Goal: Task Accomplishment & Management: Manage account settings

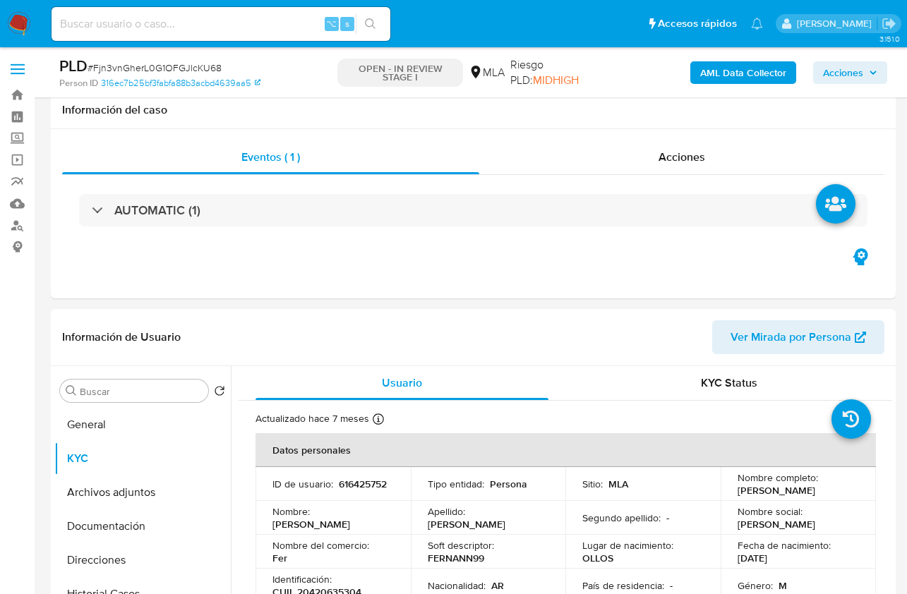
select select "10"
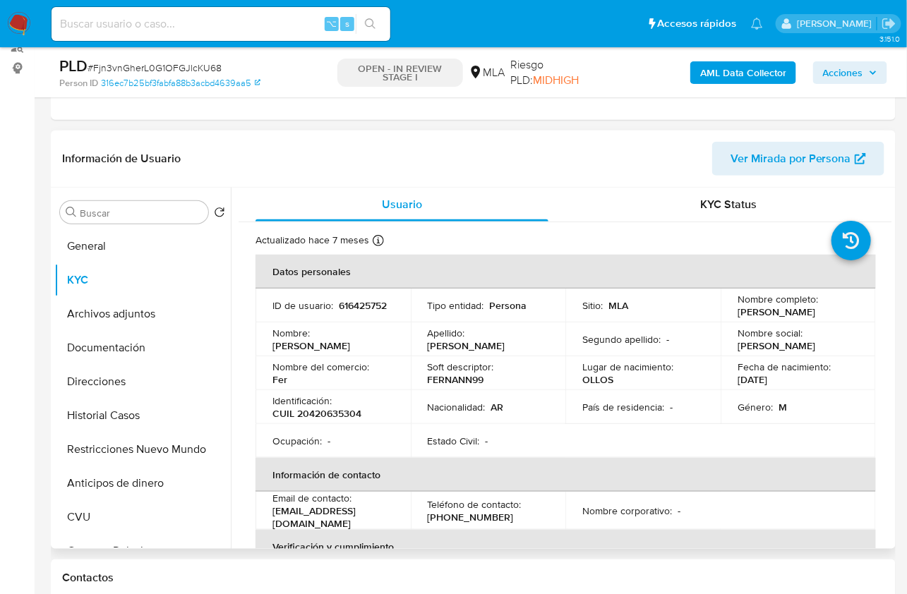
scroll to position [1033, 0]
click at [389, 198] on span "Usuario" at bounding box center [402, 204] width 40 height 16
drag, startPoint x: 342, startPoint y: 515, endPoint x: 272, endPoint y: 515, distance: 70.6
click at [272, 515] on div "Email de contacto : fersuarez776@gmail.com" at bounding box center [332, 511] width 121 height 38
copy p "fersuarez776@gmail.com"
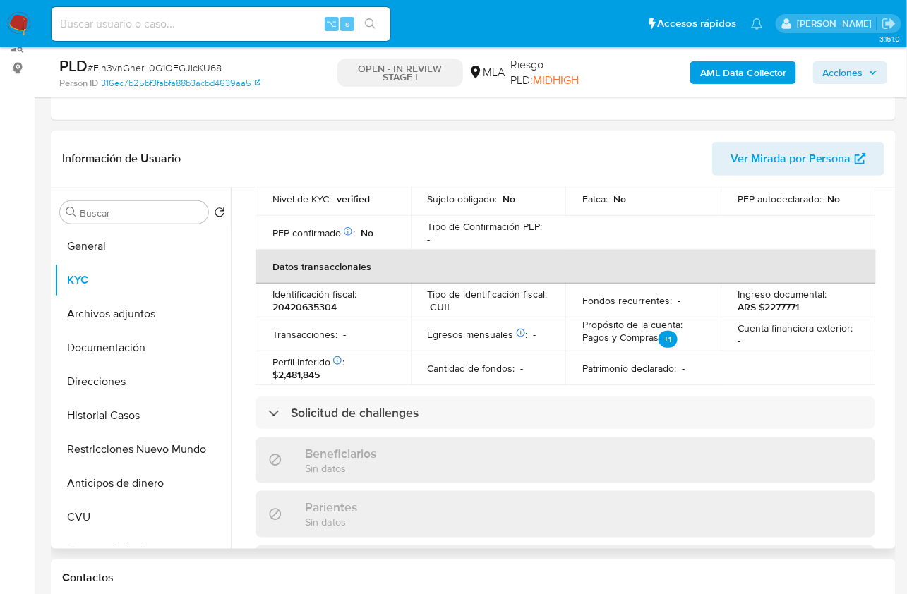
scroll to position [501, 0]
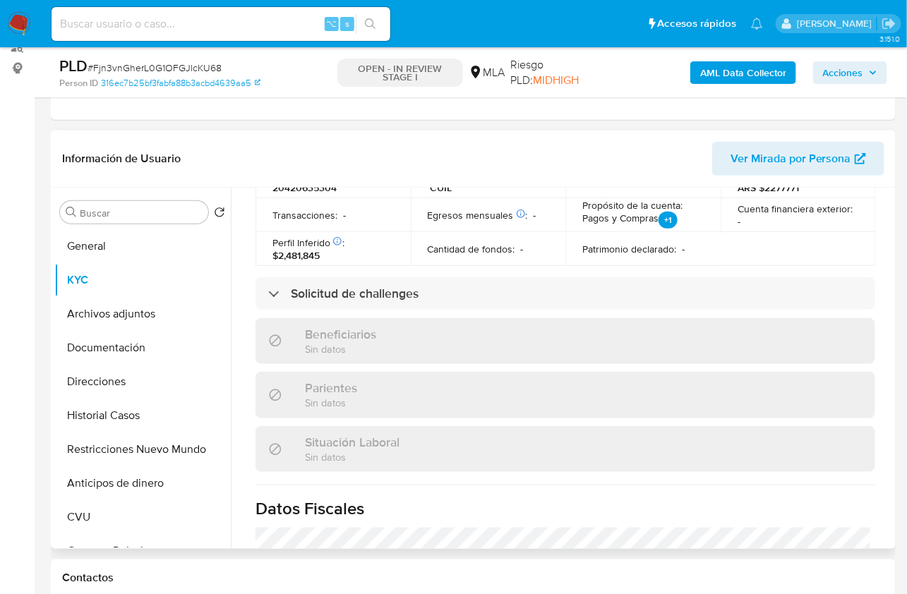
click at [273, 147] on header "Información de Usuario Ver Mirada por Persona" at bounding box center [473, 159] width 822 height 34
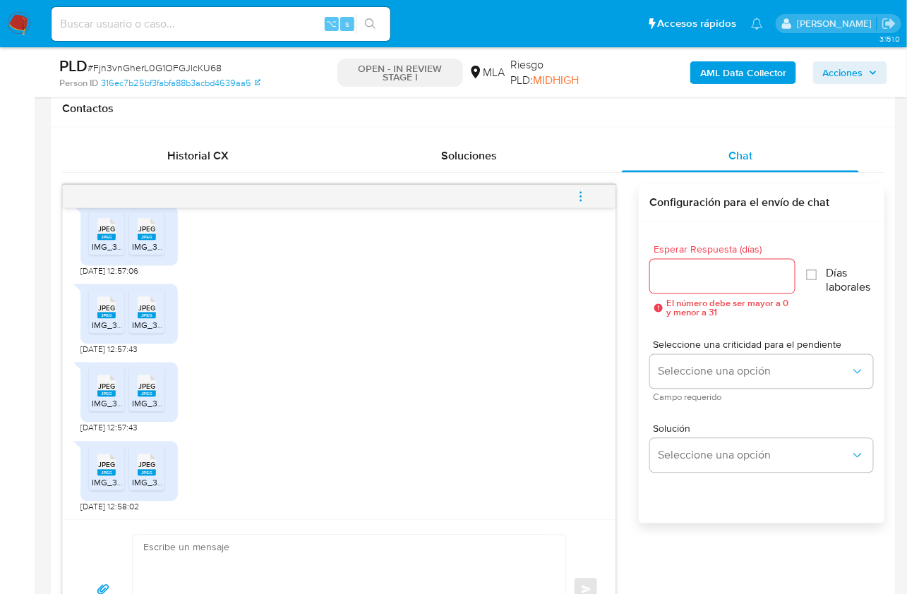
scroll to position [833, 0]
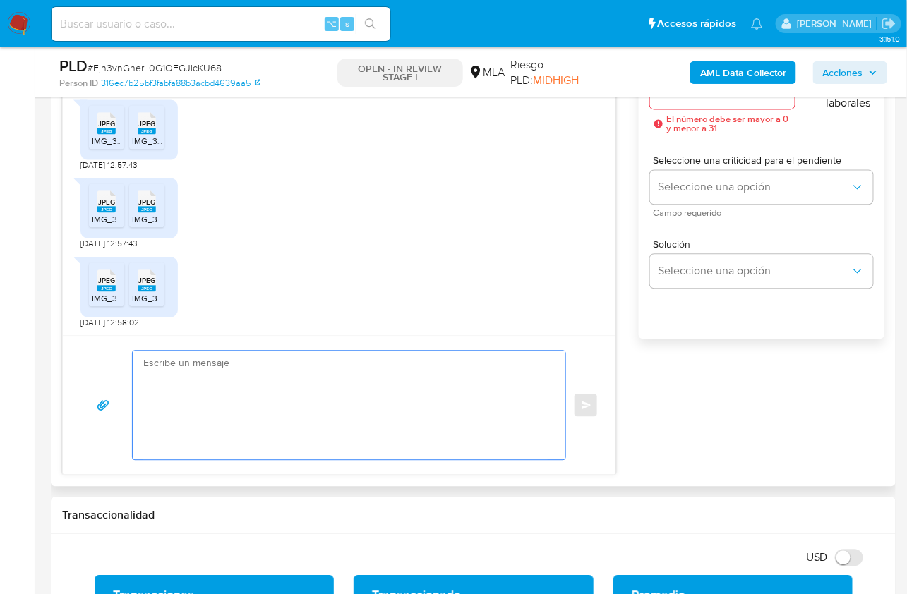
click at [306, 402] on textarea at bounding box center [345, 405] width 404 height 109
paste textarea "Hola, ¡Muchas gracias por tu respuesta! Confirmamos la recepción de la document…"
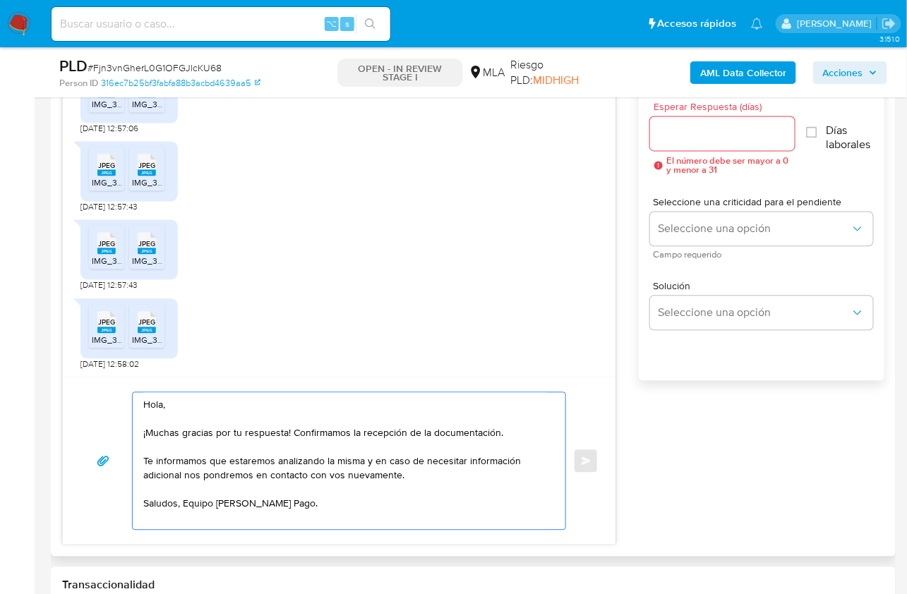
scroll to position [714, 0]
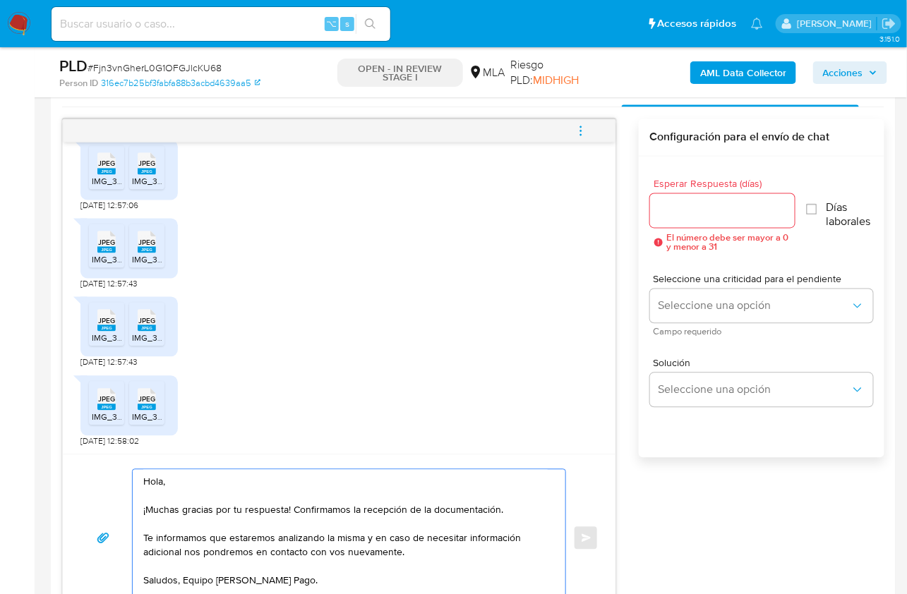
type textarea "Hola, ¡Muchas gracias por tu respuesta! Confirmamos la recepción de la document…"
click at [677, 216] on input "Esperar Respuesta (días)" at bounding box center [722, 211] width 145 height 18
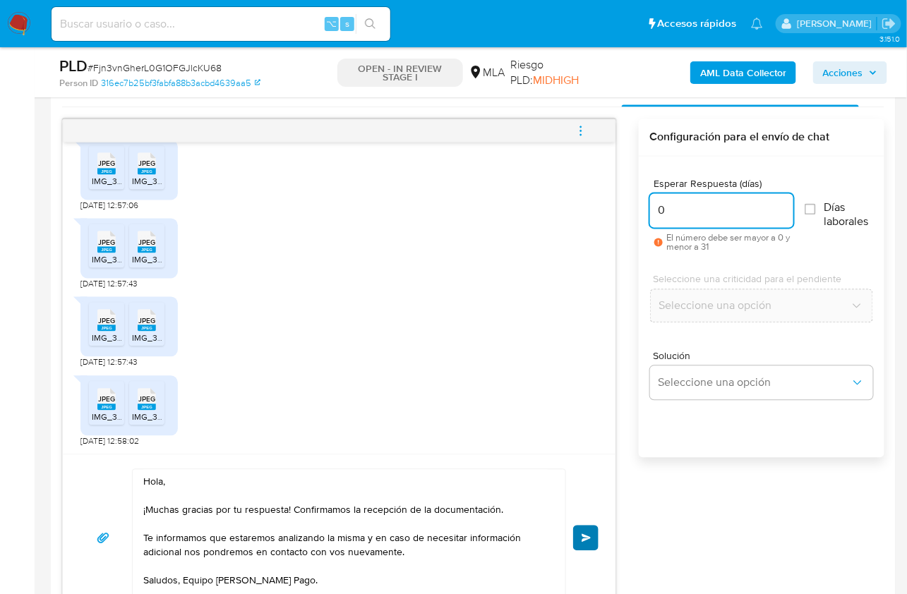
type input "0"
click at [587, 535] on span "Enviar" at bounding box center [587, 538] width 10 height 8
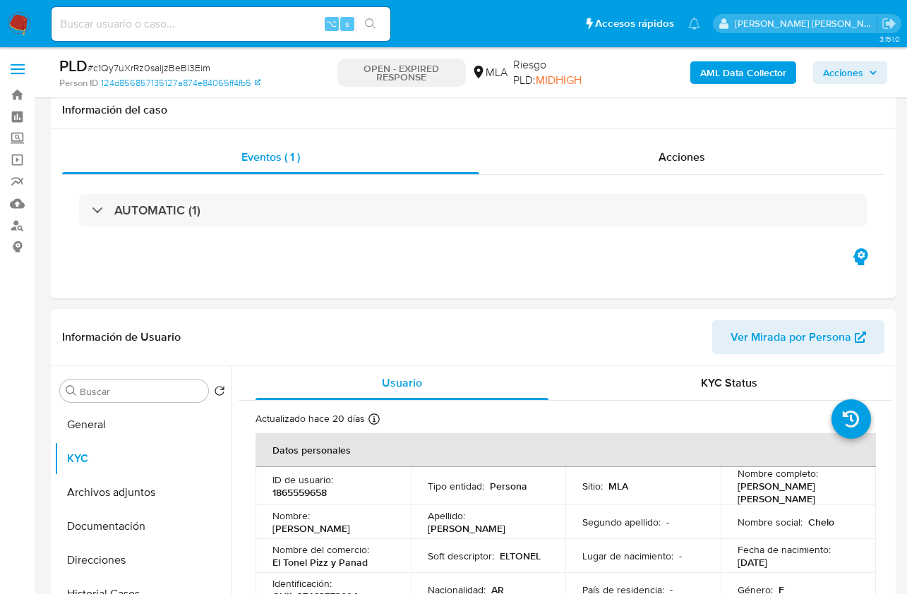
select select "10"
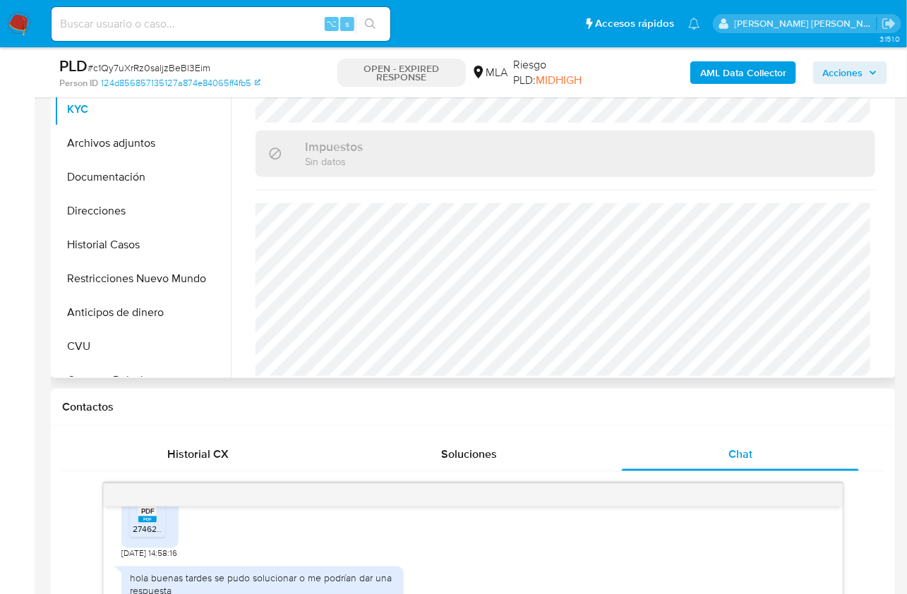
scroll to position [342, 0]
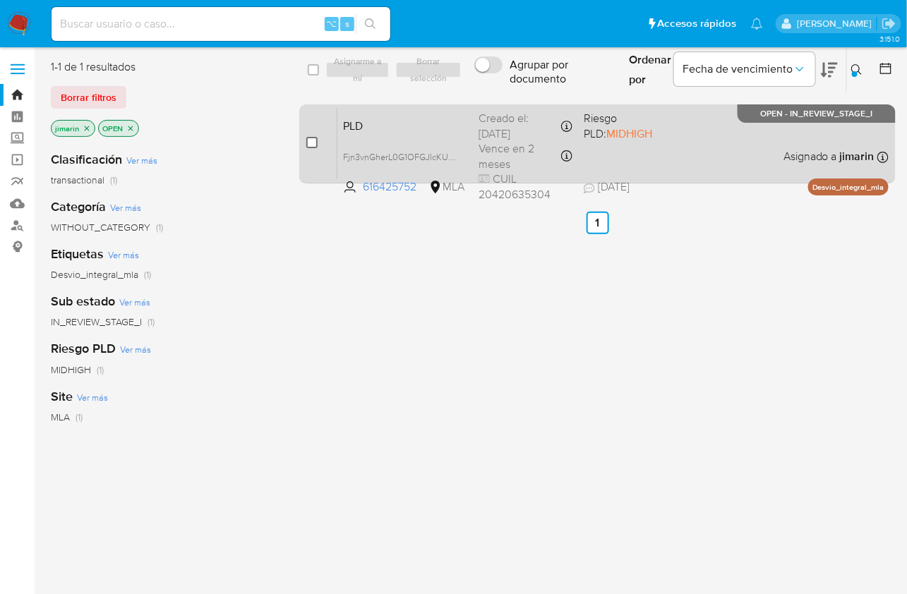
click at [311, 145] on input "checkbox" at bounding box center [311, 142] width 11 height 11
checkbox input "true"
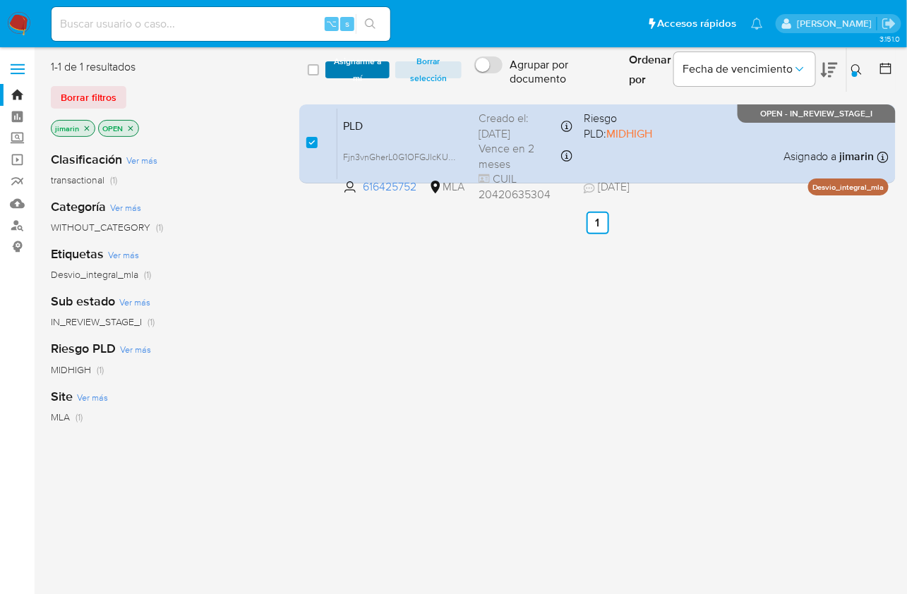
click at [342, 77] on span "Asignarme a mí" at bounding box center [356, 70] width 49 height 14
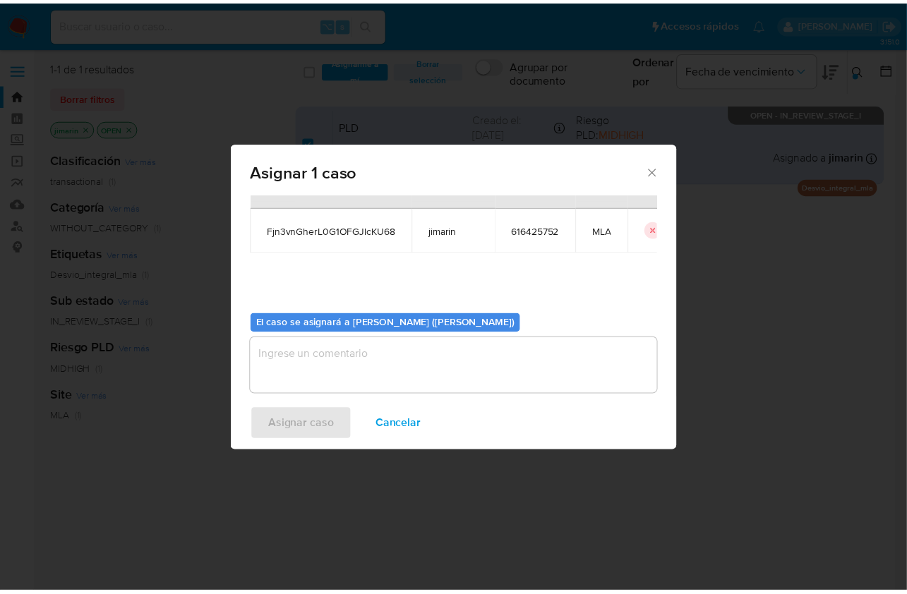
scroll to position [72, 0]
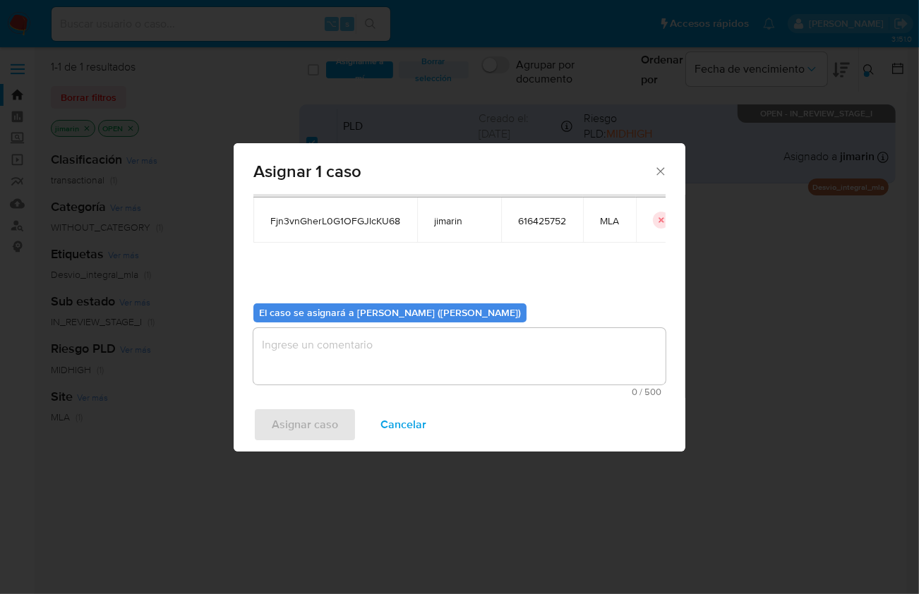
click at [375, 345] on textarea "assign-modal" at bounding box center [459, 356] width 412 height 56
click at [328, 417] on span "Asignar caso" at bounding box center [305, 424] width 66 height 31
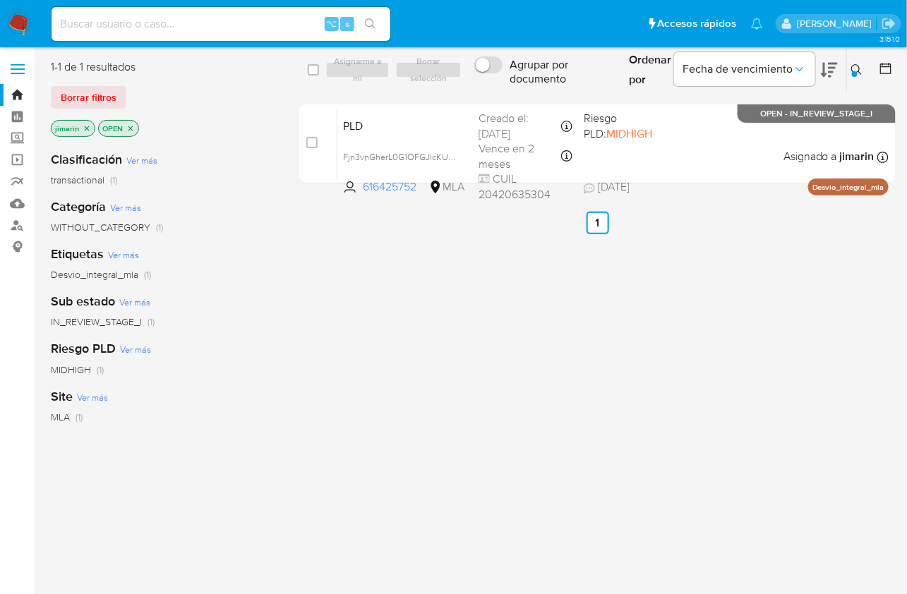
click at [863, 66] on button at bounding box center [858, 69] width 23 height 17
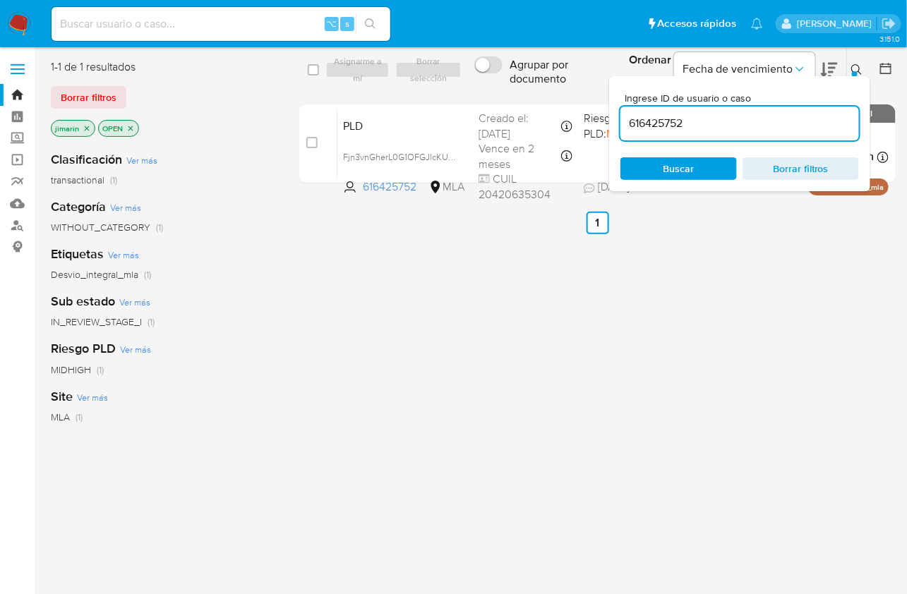
click at [810, 110] on div "616425752" at bounding box center [740, 124] width 239 height 34
click at [811, 111] on div "616425752" at bounding box center [740, 124] width 239 height 34
click at [809, 118] on input "616425752" at bounding box center [740, 123] width 239 height 18
paste input "46303206"
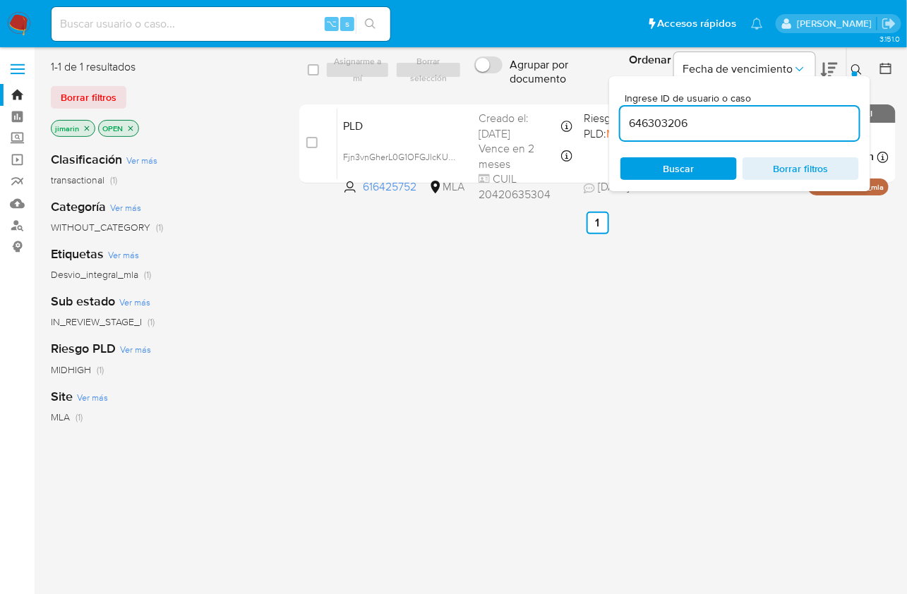
type input "646303206"
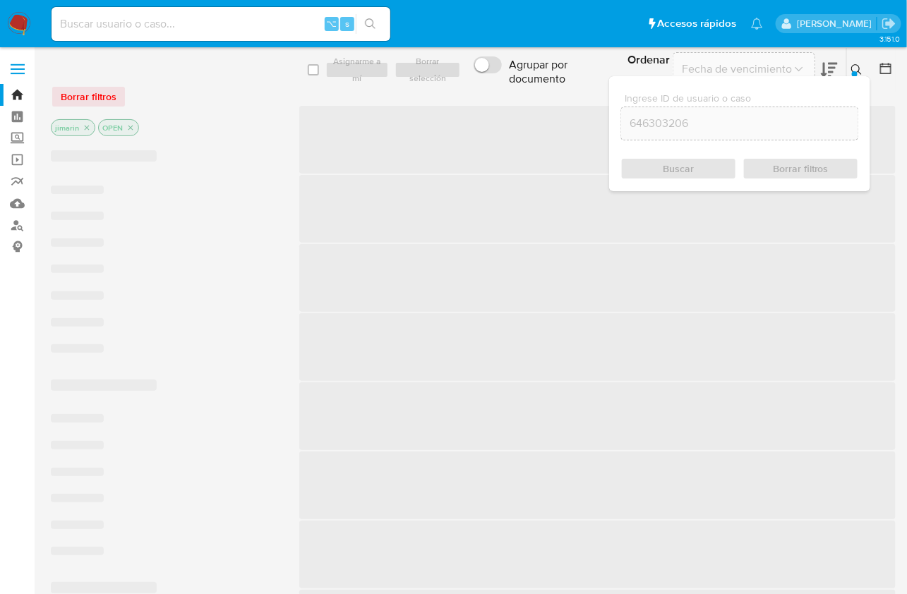
click at [857, 64] on icon at bounding box center [856, 69] width 11 height 11
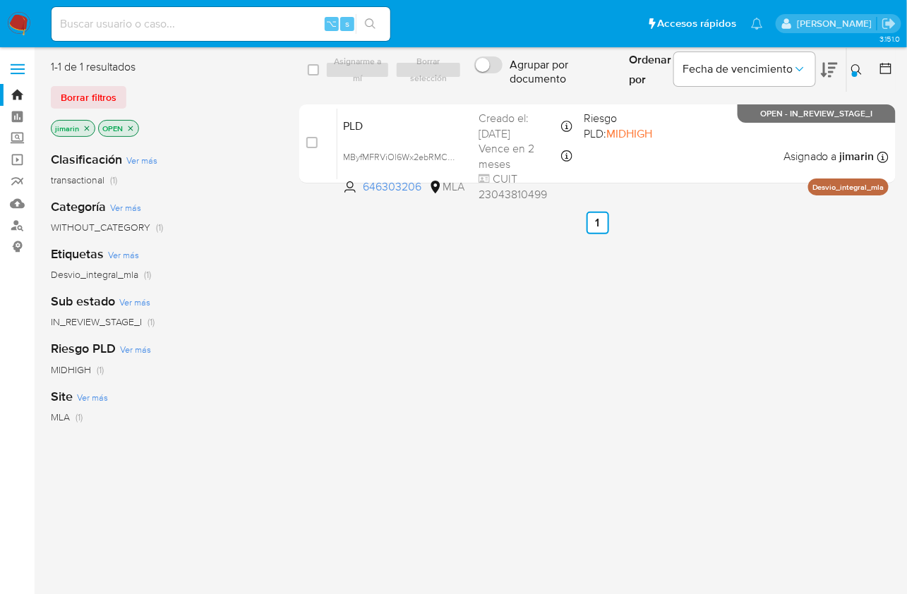
click at [129, 130] on icon "close-filter" at bounding box center [130, 128] width 8 height 8
click at [85, 131] on icon "close-filter" at bounding box center [87, 128] width 8 height 8
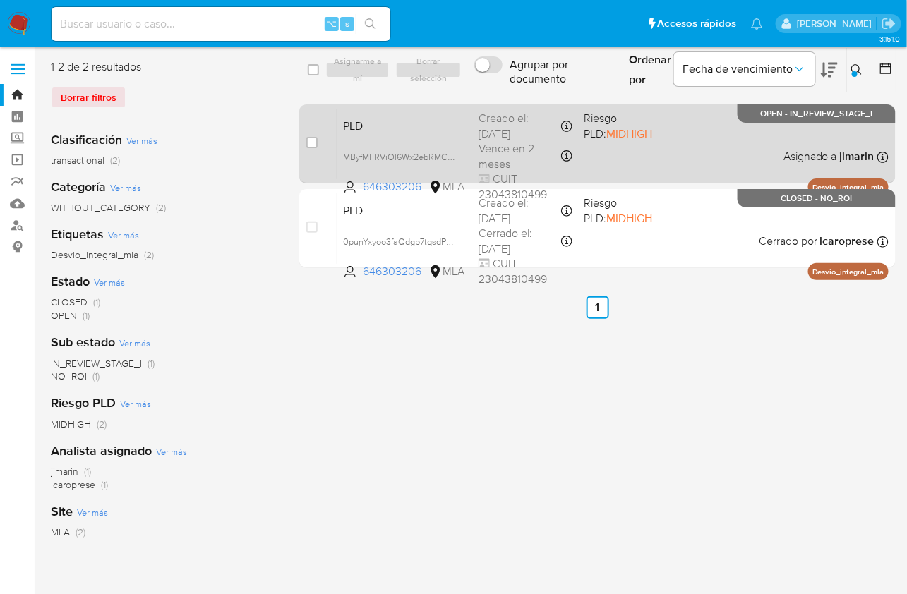
click at [677, 143] on div "PLD MByfMFRViOl6Wx2ebRMCkv3R 646303206 MLA Riesgo PLD: MIDHIGH Creado el: 12/07…" at bounding box center [612, 143] width 551 height 71
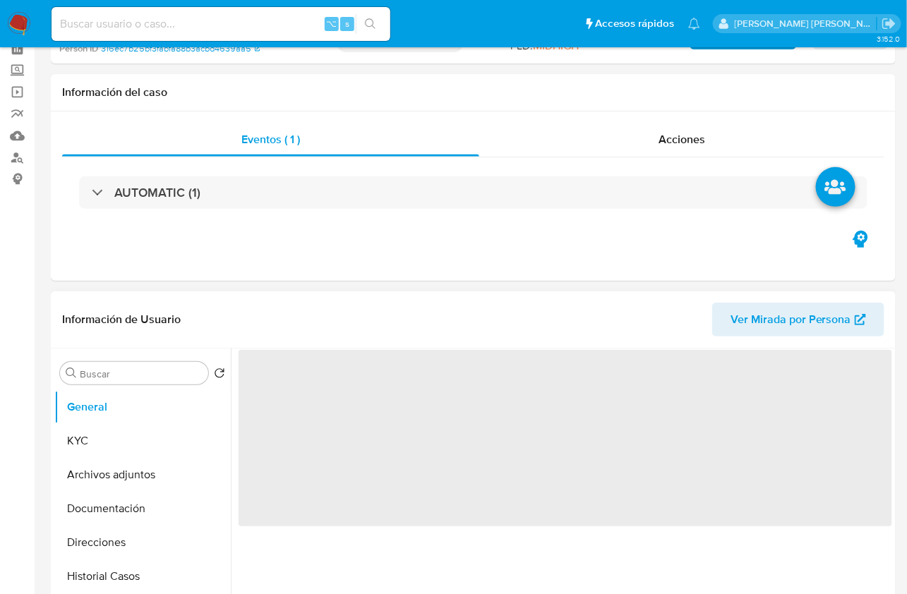
scroll to position [368, 0]
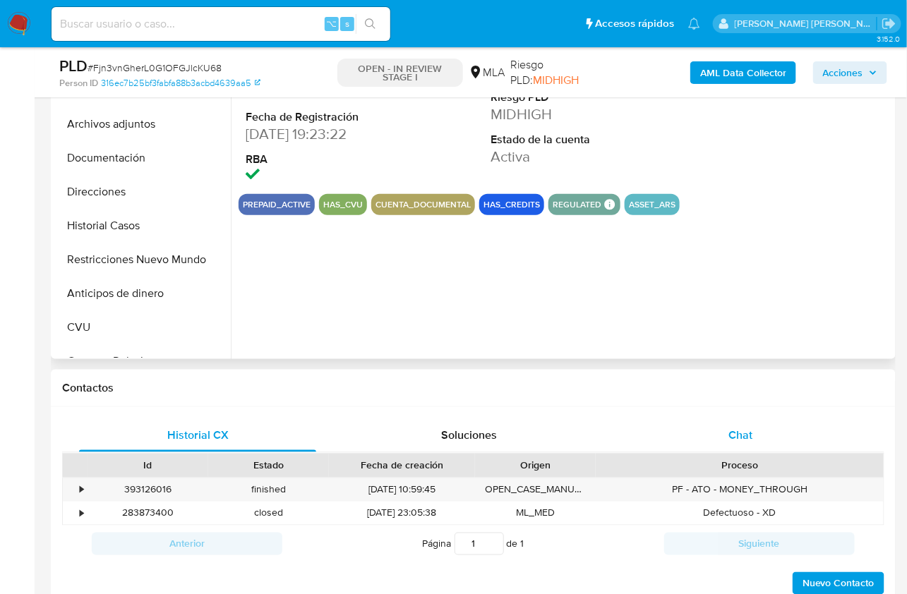
click at [762, 442] on div "Chat" at bounding box center [740, 436] width 237 height 34
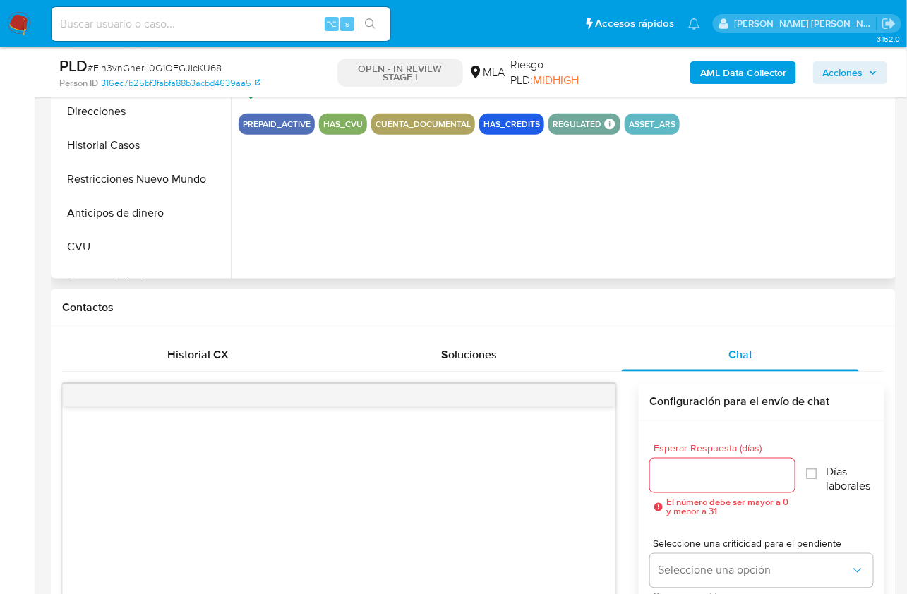
select select "10"
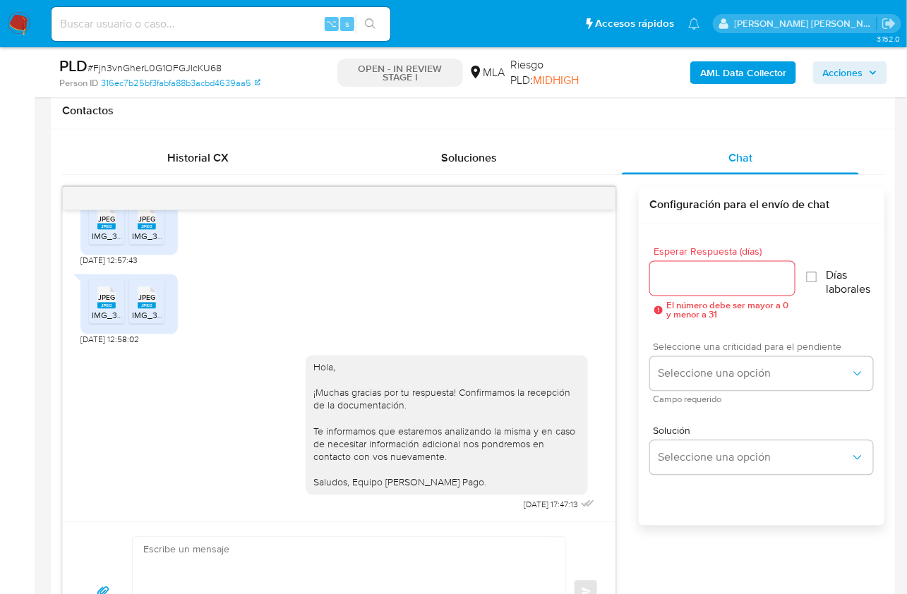
scroll to position [688, 0]
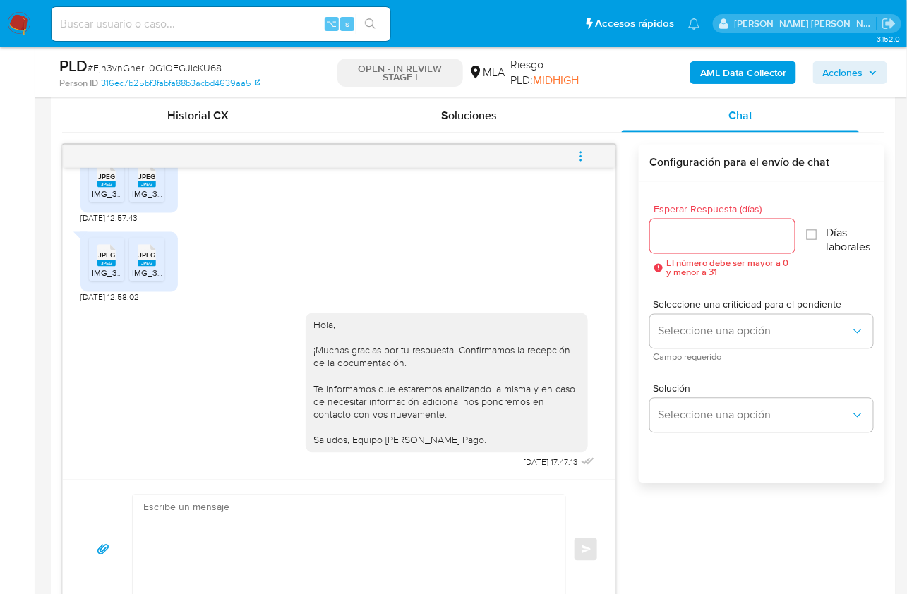
click at [585, 160] on icon "menu-action" at bounding box center [581, 156] width 13 height 13
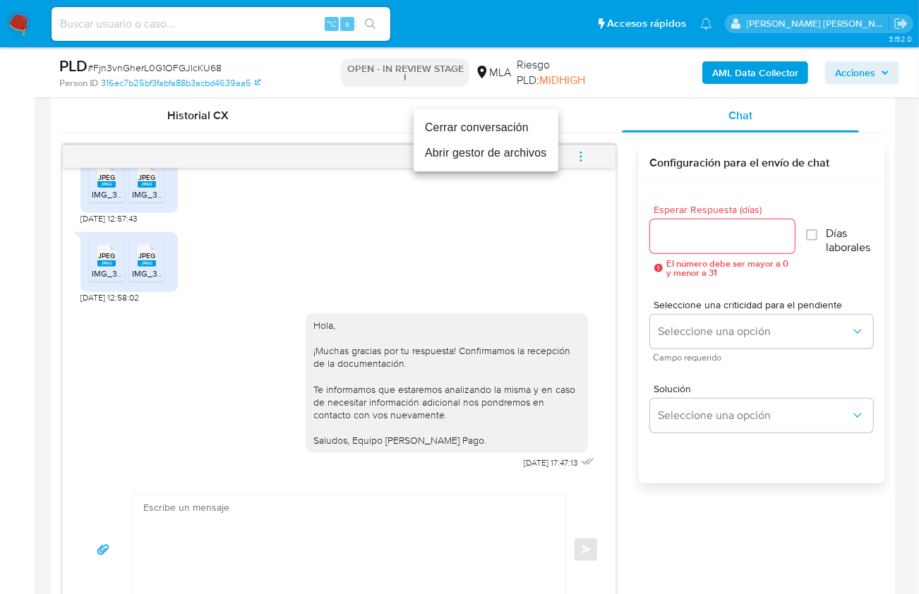
click at [500, 135] on li "Cerrar conversación" at bounding box center [486, 127] width 145 height 25
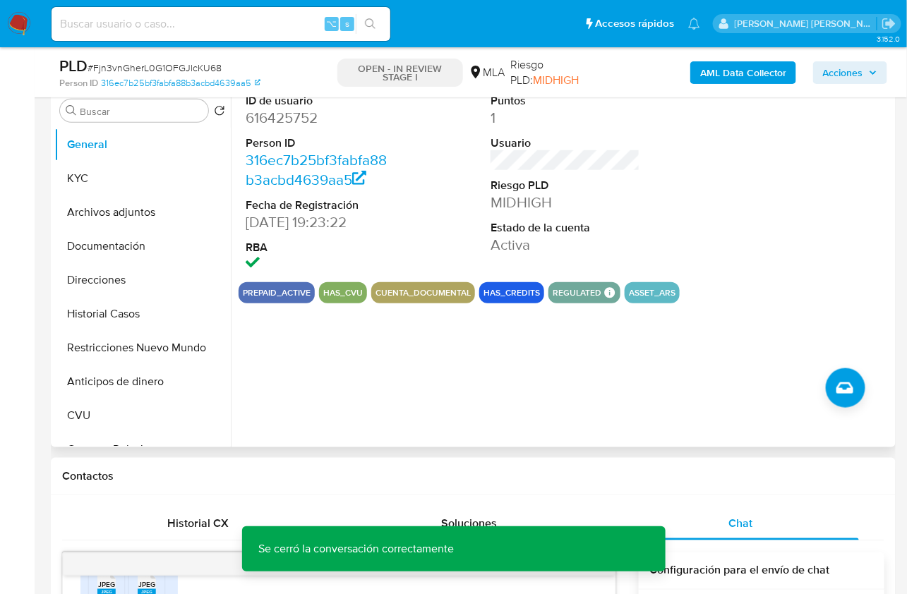
scroll to position [275, 0]
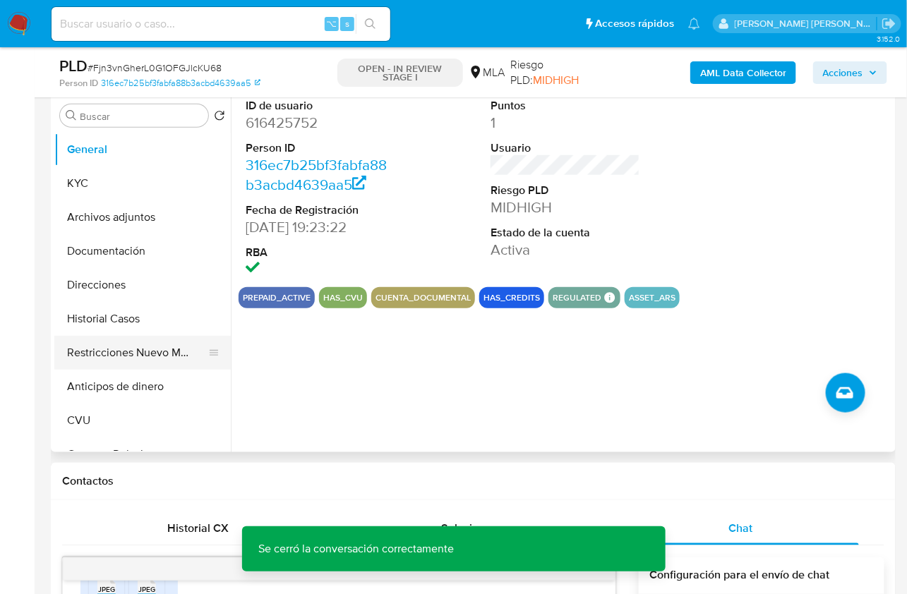
click at [177, 363] on button "Restricciones Nuevo Mundo" at bounding box center [136, 353] width 165 height 34
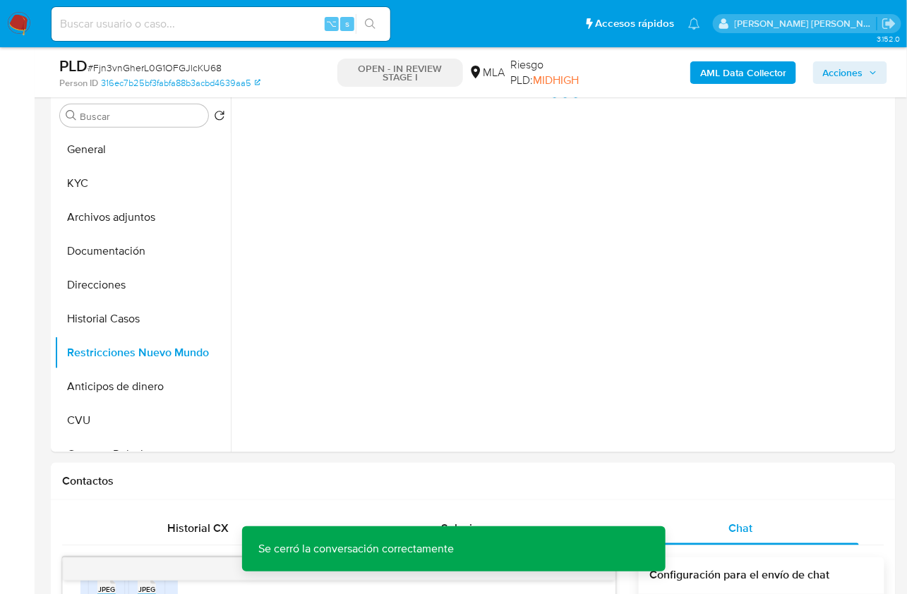
click at [750, 74] on b "AML Data Collector" at bounding box center [743, 72] width 86 height 23
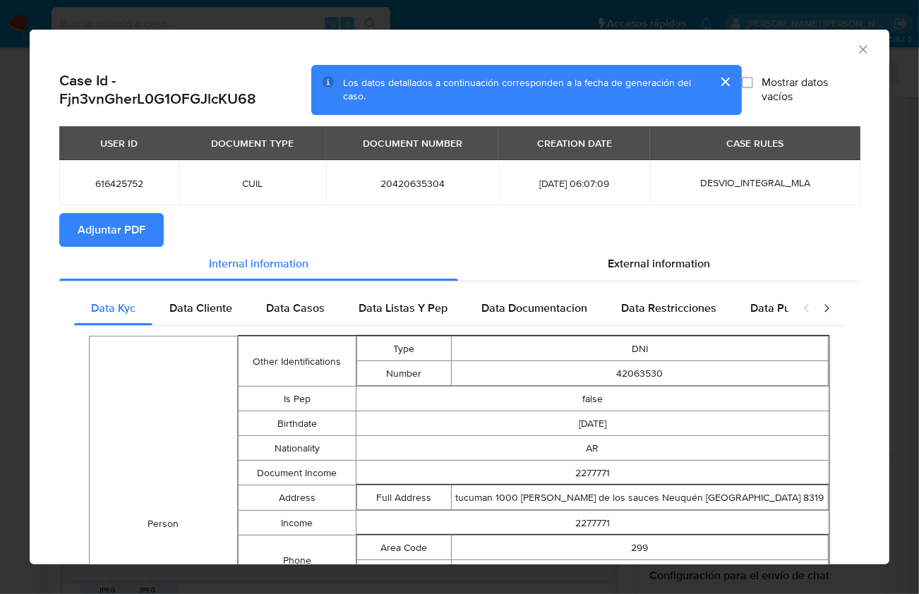
click at [125, 229] on span "Adjuntar PDF" at bounding box center [112, 230] width 68 height 31
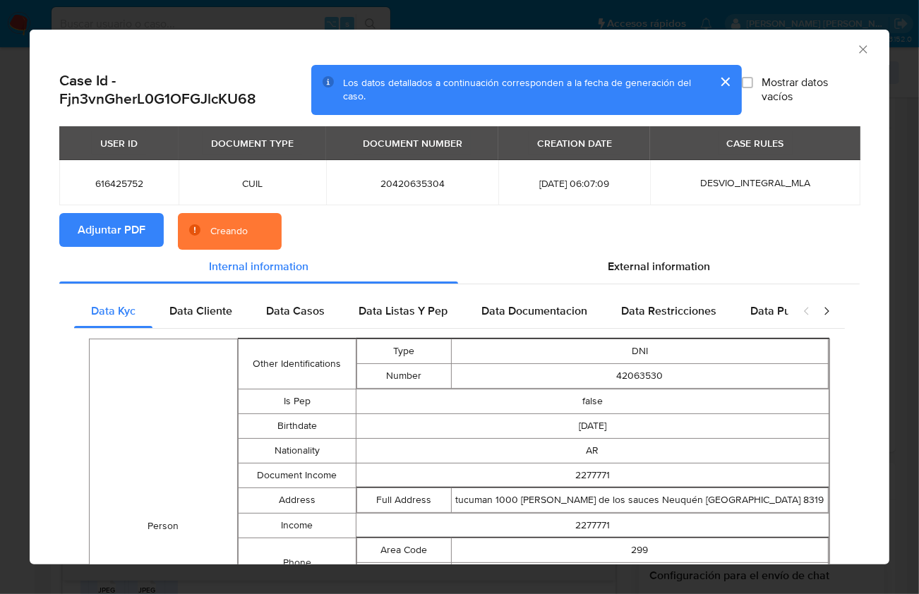
click at [594, 217] on section "Adjuntar PDF Creando" at bounding box center [459, 231] width 801 height 37
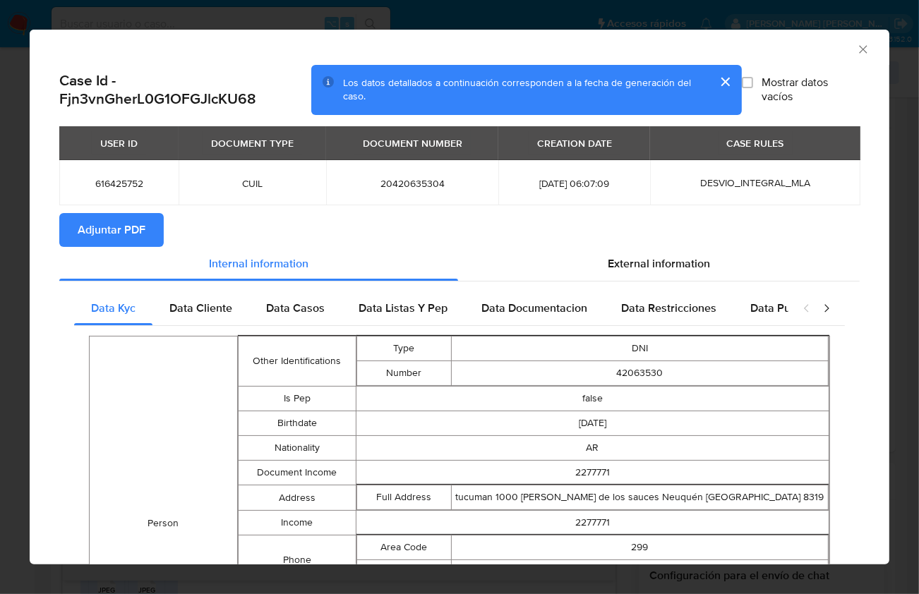
click at [856, 47] on icon "Cerrar ventana" at bounding box center [863, 49] width 14 height 14
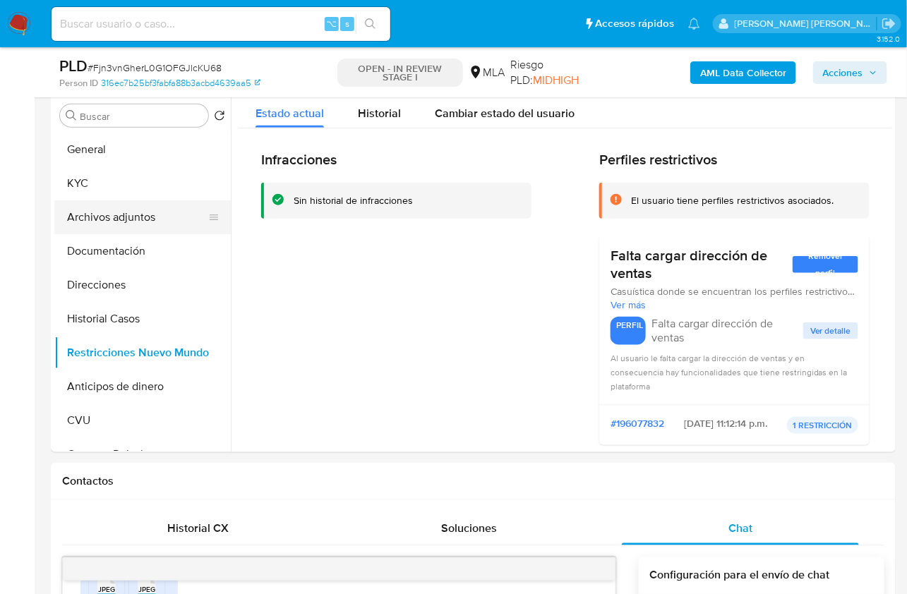
click at [152, 229] on button "Archivos adjuntos" at bounding box center [136, 217] width 165 height 34
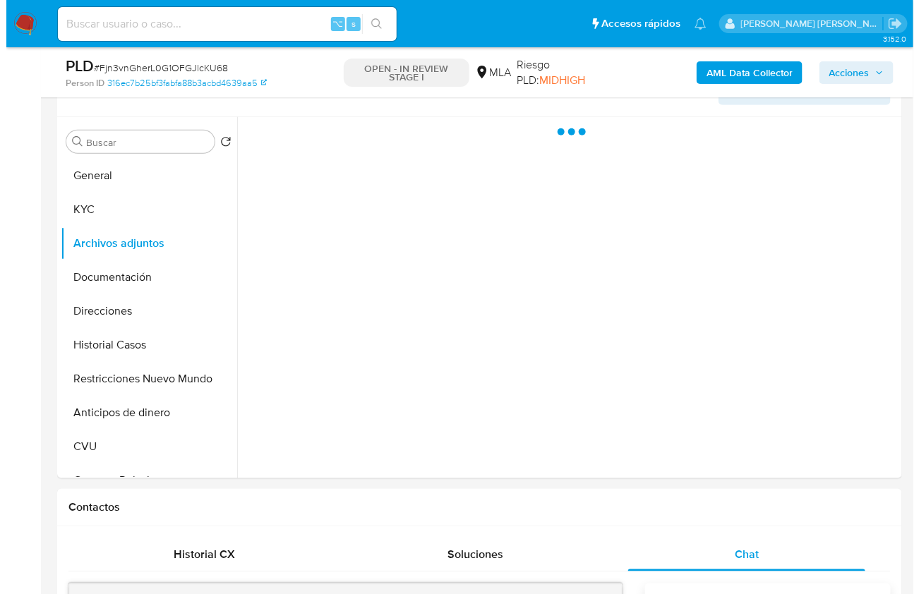
scroll to position [198, 0]
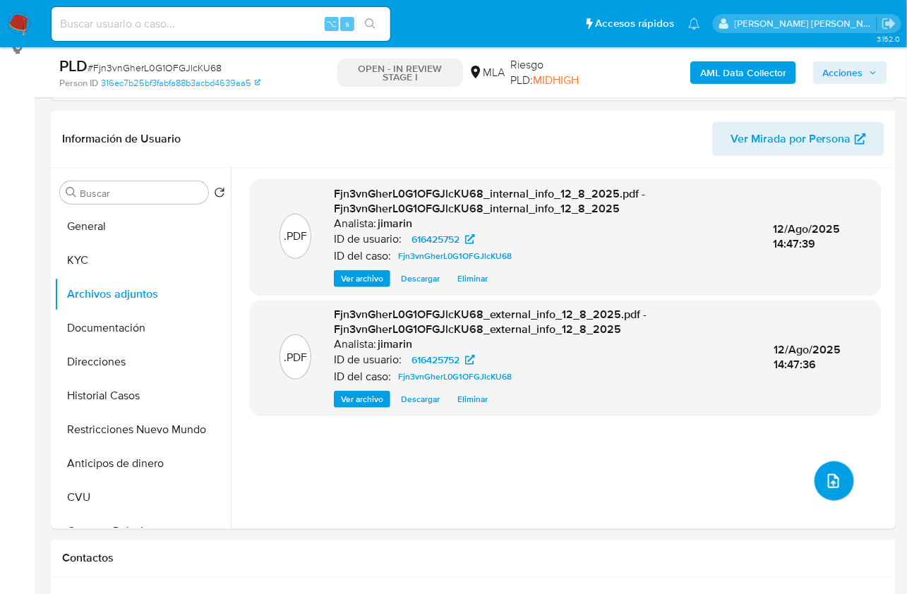
click at [825, 489] on button "upload-file" at bounding box center [835, 482] width 40 height 40
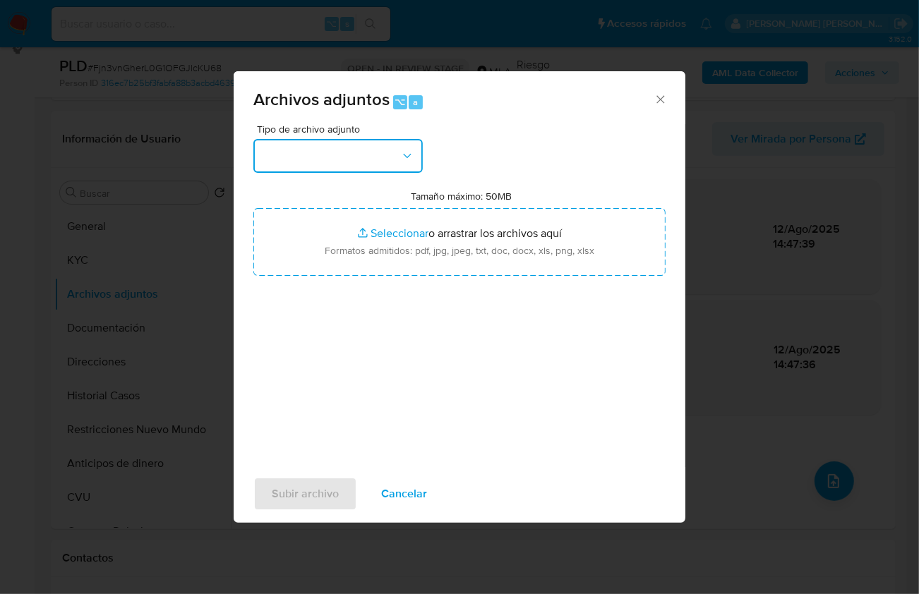
click at [328, 150] on button "button" at bounding box center [337, 156] width 169 height 34
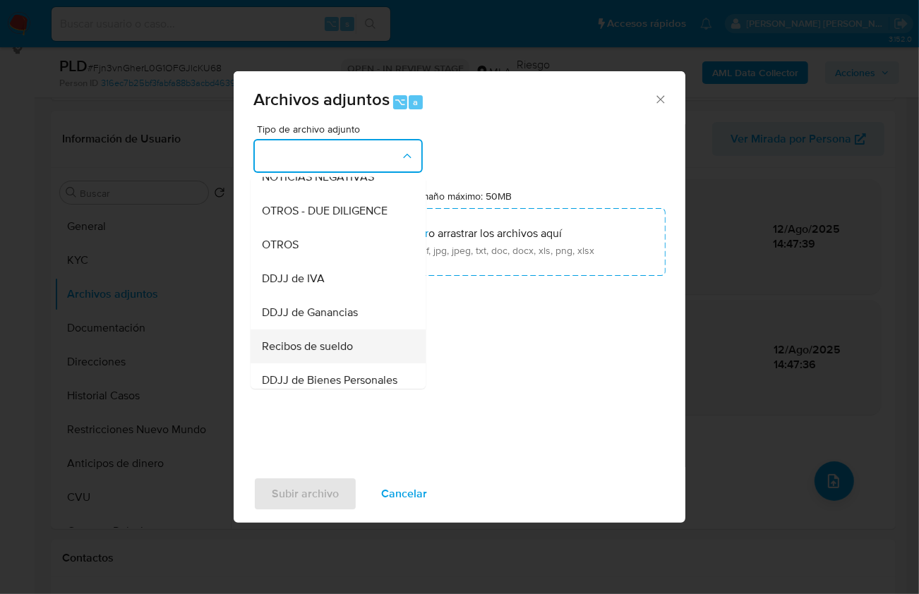
scroll to position [255, 0]
click at [306, 352] on span "Recibos de sueldo" at bounding box center [307, 345] width 91 height 14
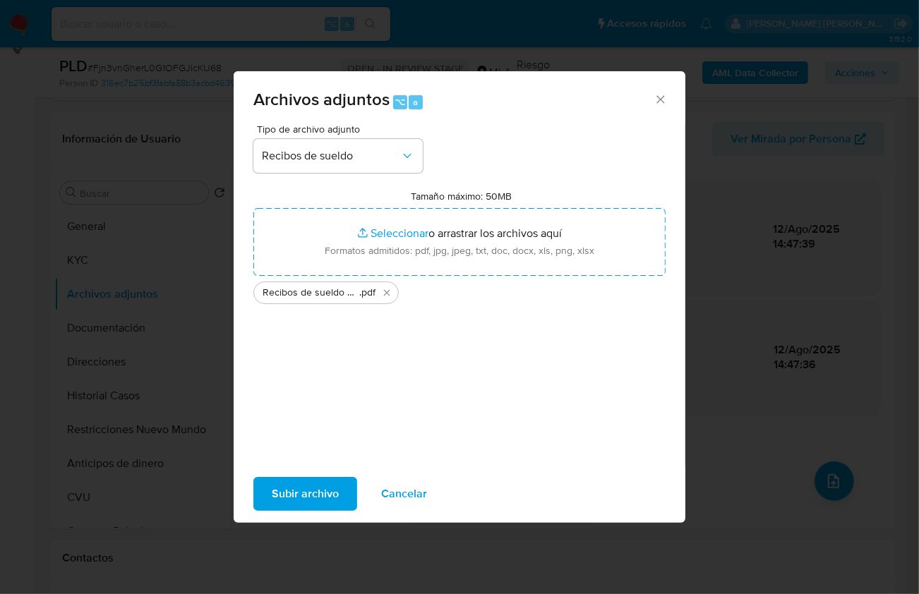
click at [286, 492] on span "Subir archivo" at bounding box center [305, 494] width 67 height 31
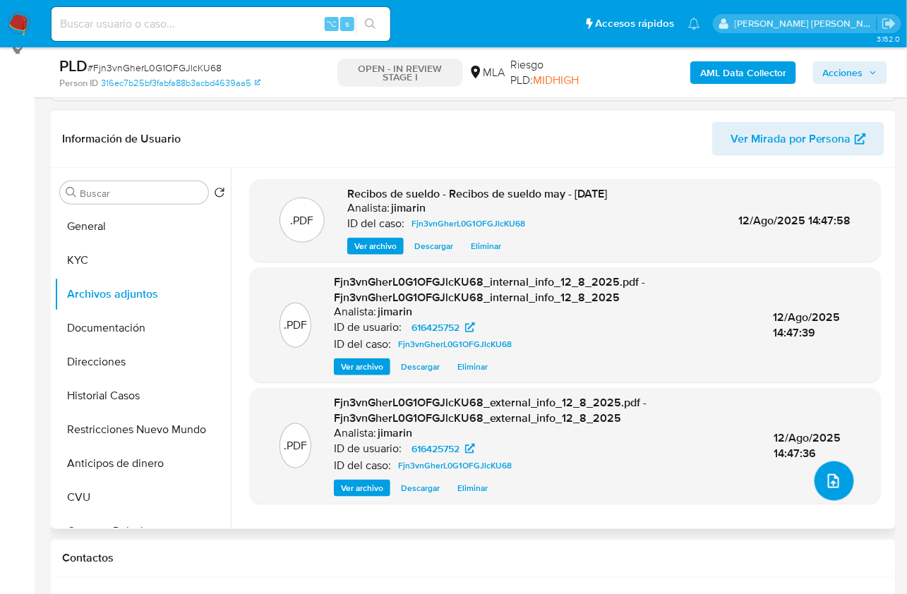
click at [834, 481] on icon "upload-file" at bounding box center [833, 481] width 17 height 17
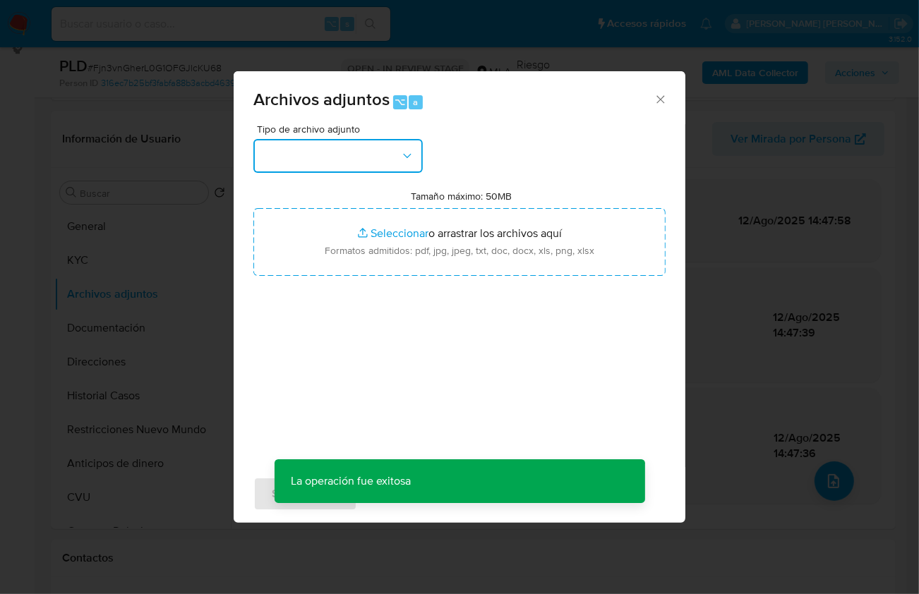
click at [334, 162] on button "button" at bounding box center [337, 156] width 169 height 34
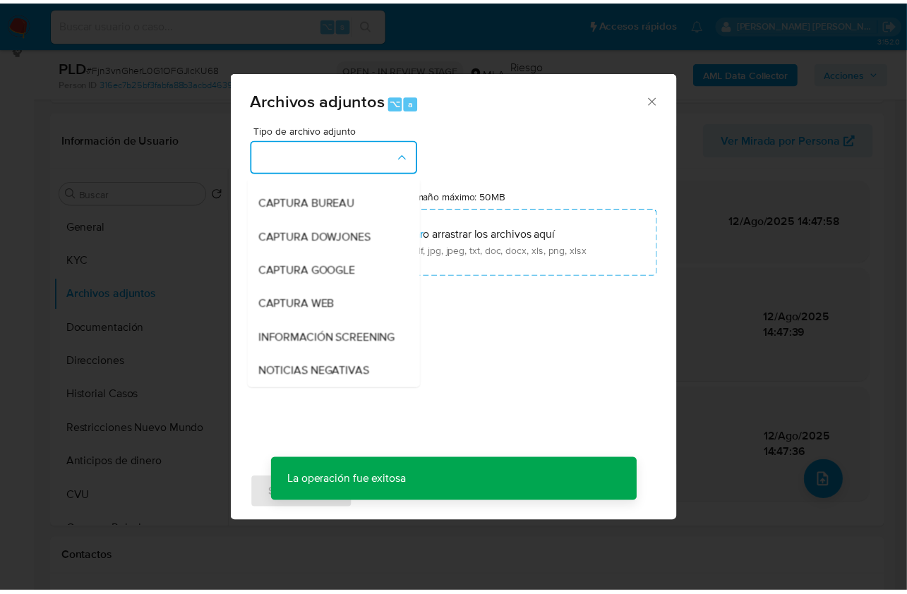
scroll to position [233, 0]
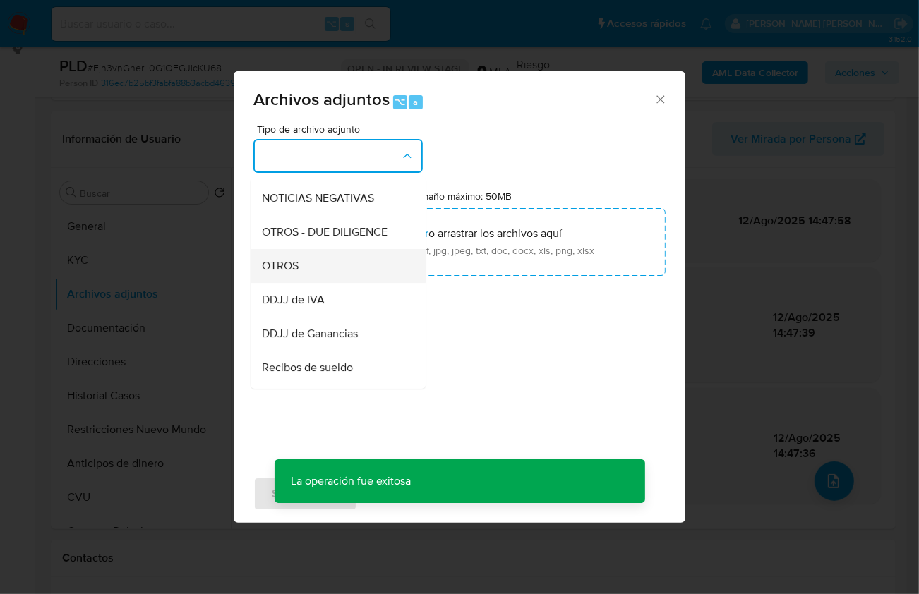
click at [331, 282] on div "OTROS" at bounding box center [334, 265] width 144 height 34
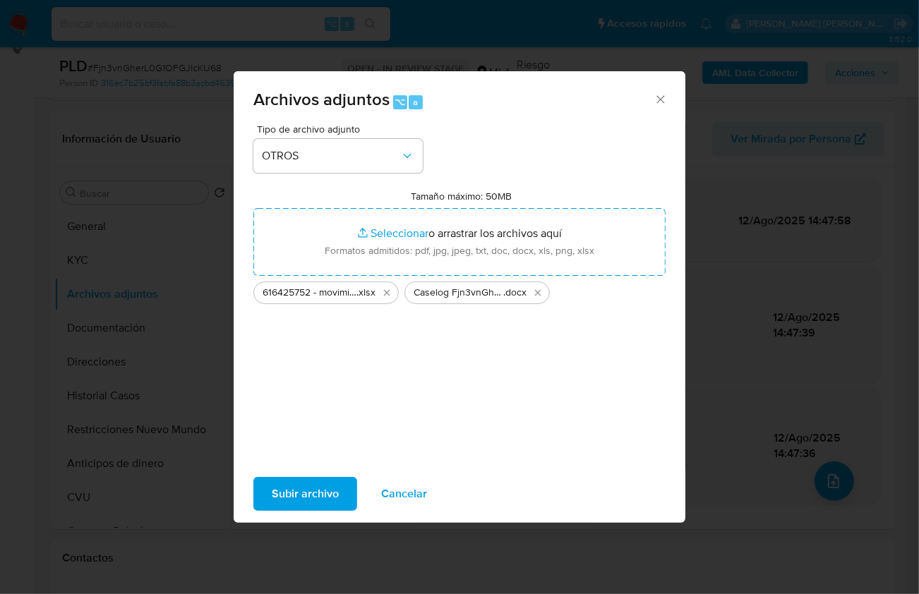
click at [289, 491] on span "Subir archivo" at bounding box center [305, 494] width 67 height 31
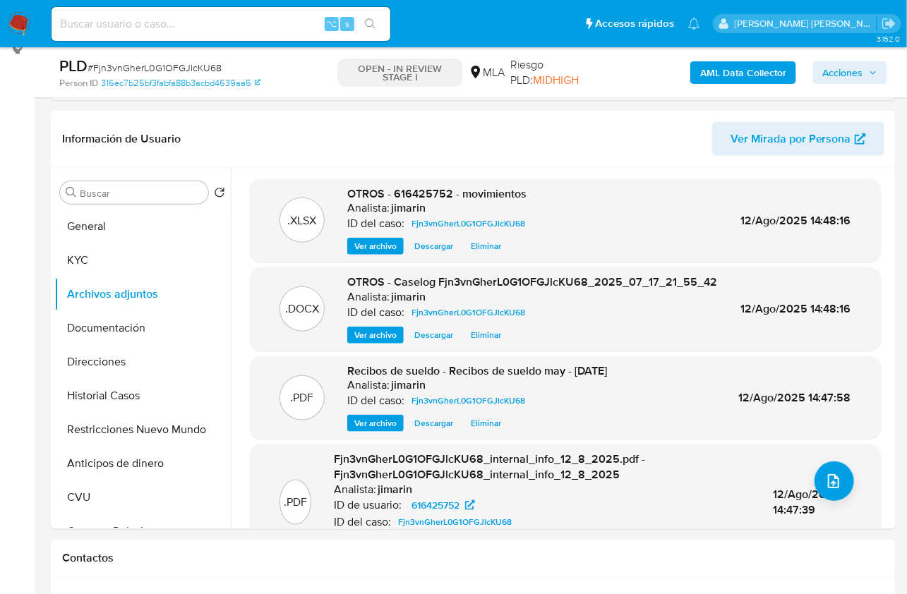
click at [856, 71] on span "Acciones" at bounding box center [843, 72] width 40 height 23
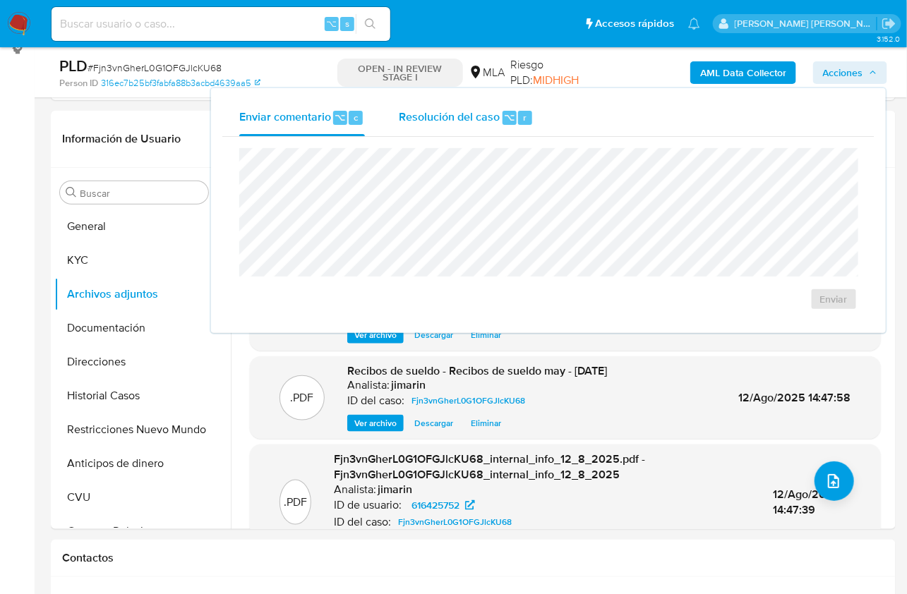
click at [493, 124] on span "Resolución del caso" at bounding box center [449, 117] width 101 height 16
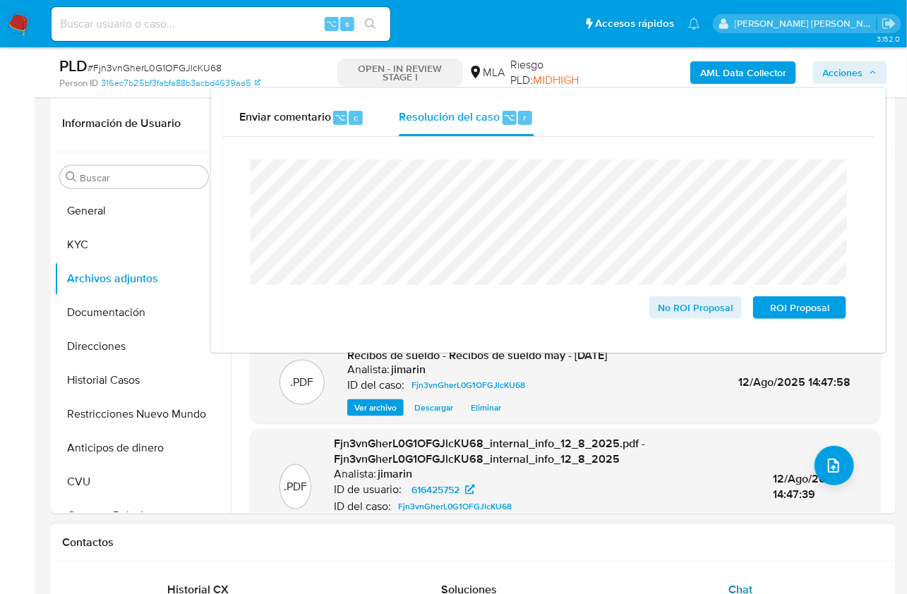
scroll to position [415, 0]
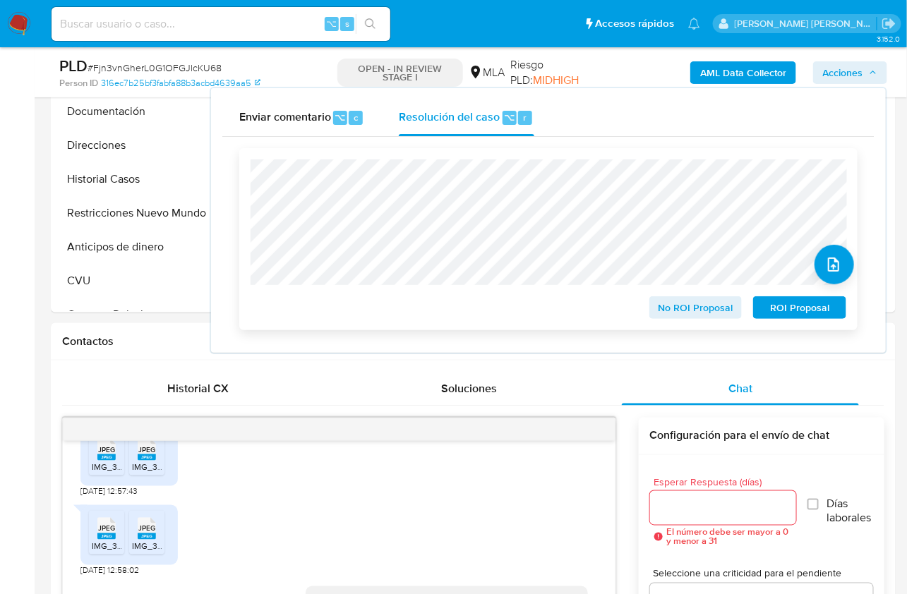
click at [711, 318] on span "No ROI Proposal" at bounding box center [695, 308] width 73 height 20
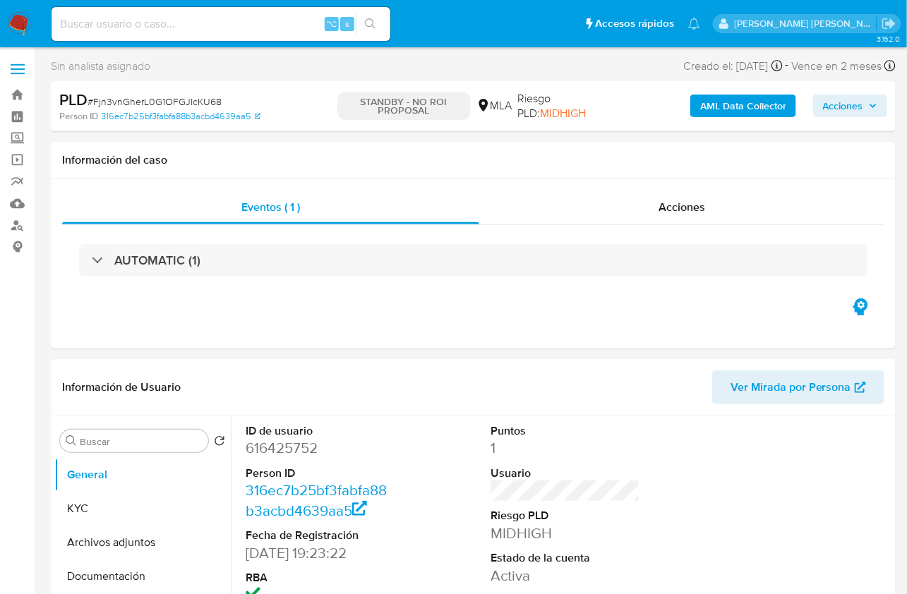
select select "10"
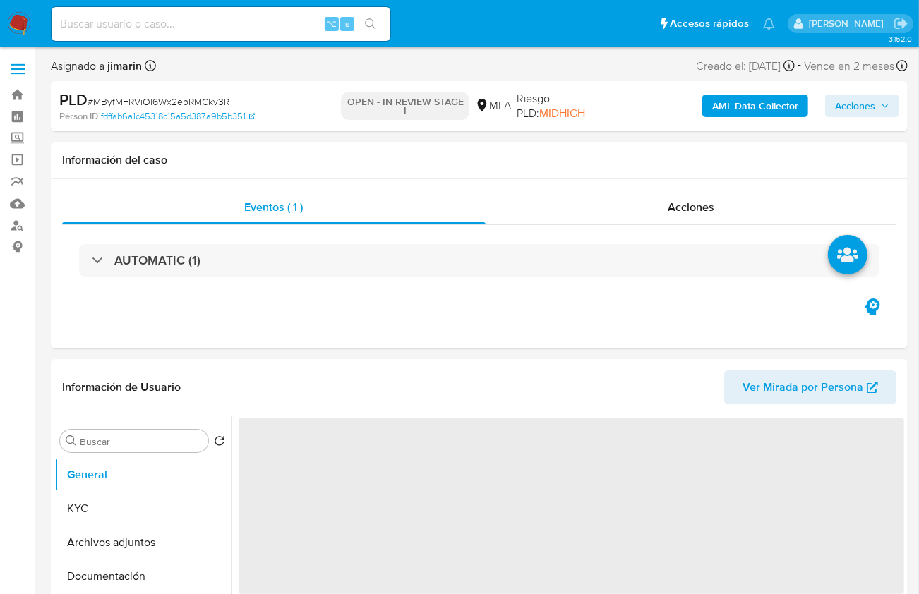
select select "10"
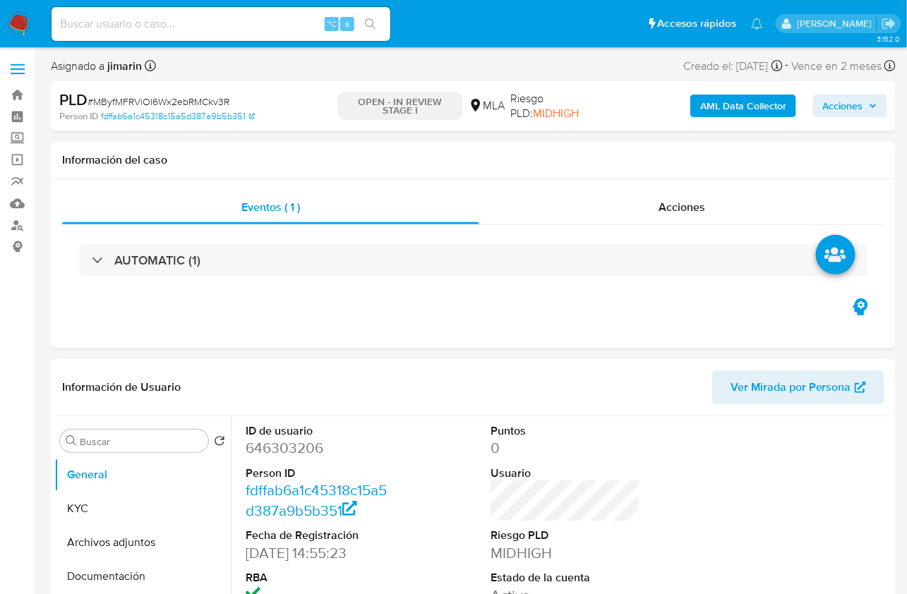
click at [313, 455] on dd "646303206" at bounding box center [321, 448] width 150 height 20
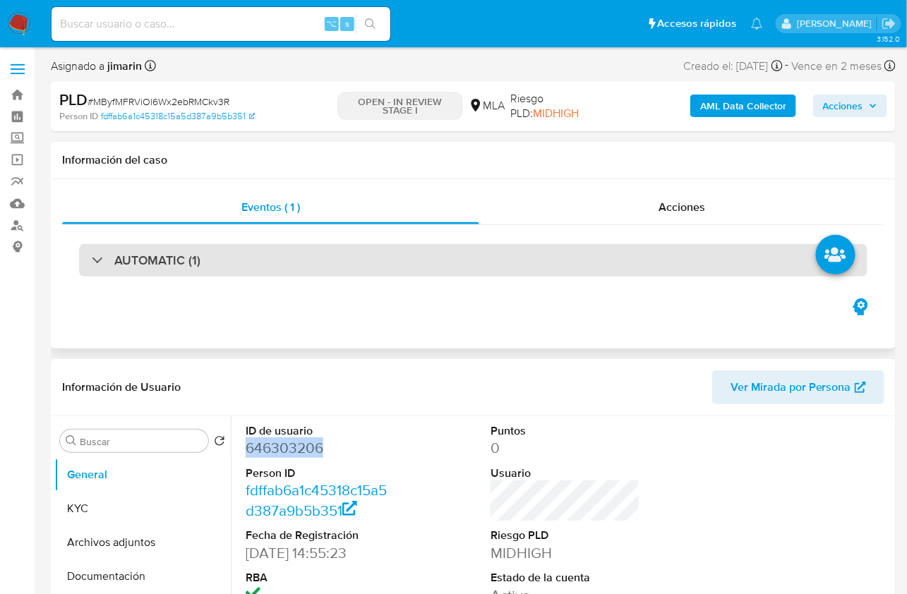
copy dd "646303206"
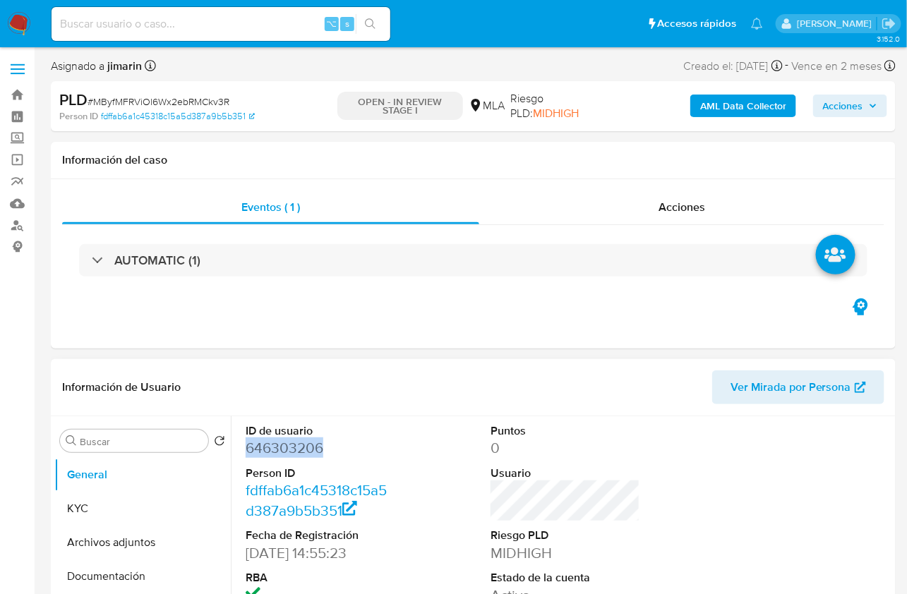
click at [301, 455] on dd "646303206" at bounding box center [321, 448] width 150 height 20
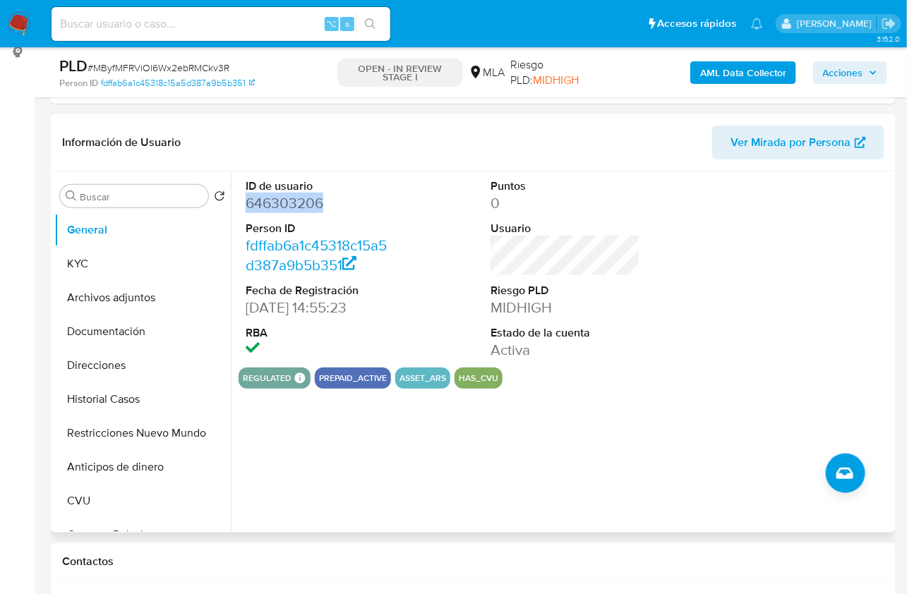
scroll to position [202, 0]
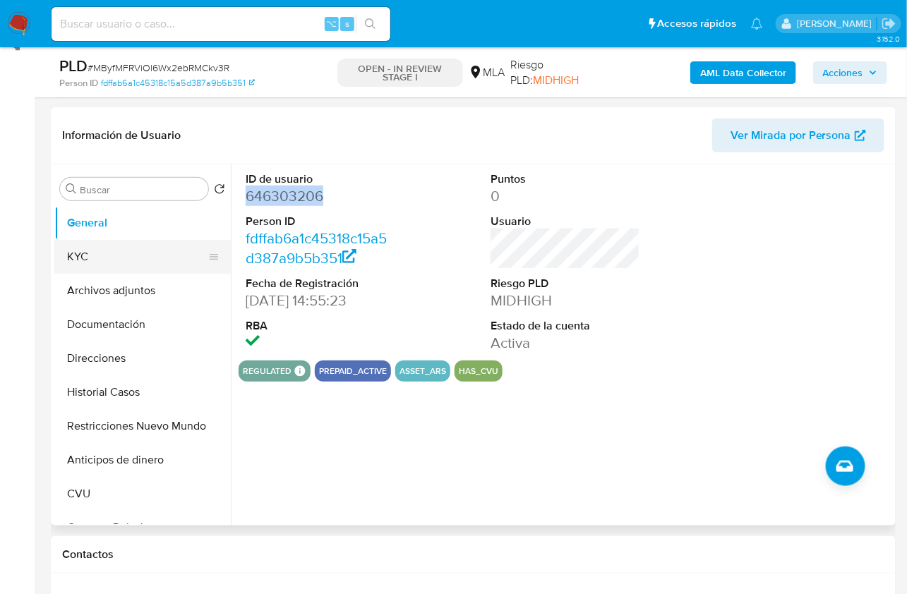
click at [95, 254] on button "KYC" at bounding box center [136, 257] width 165 height 34
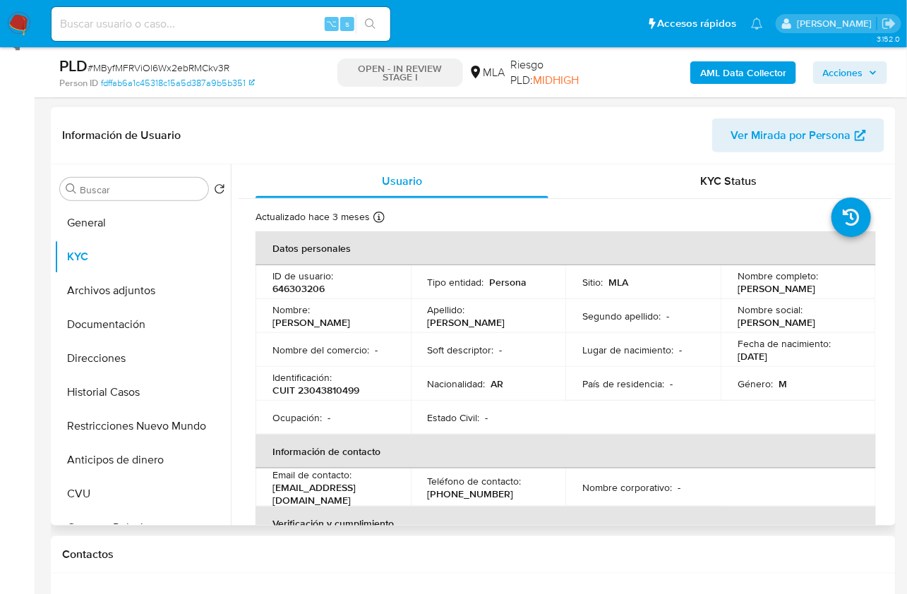
click at [339, 391] on p "CUIT 23043810499" at bounding box center [315, 390] width 87 height 13
copy p "23043810499"
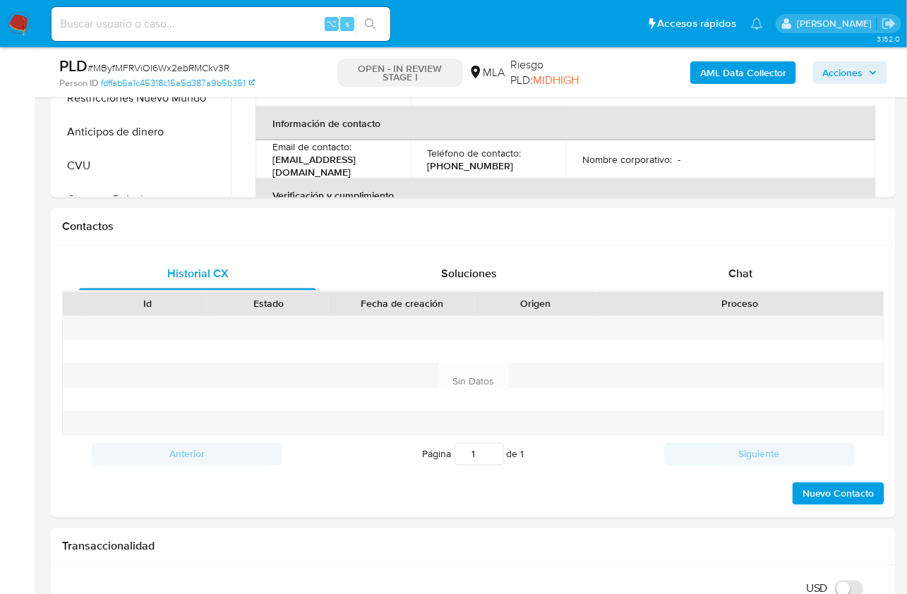
scroll to position [530, 0]
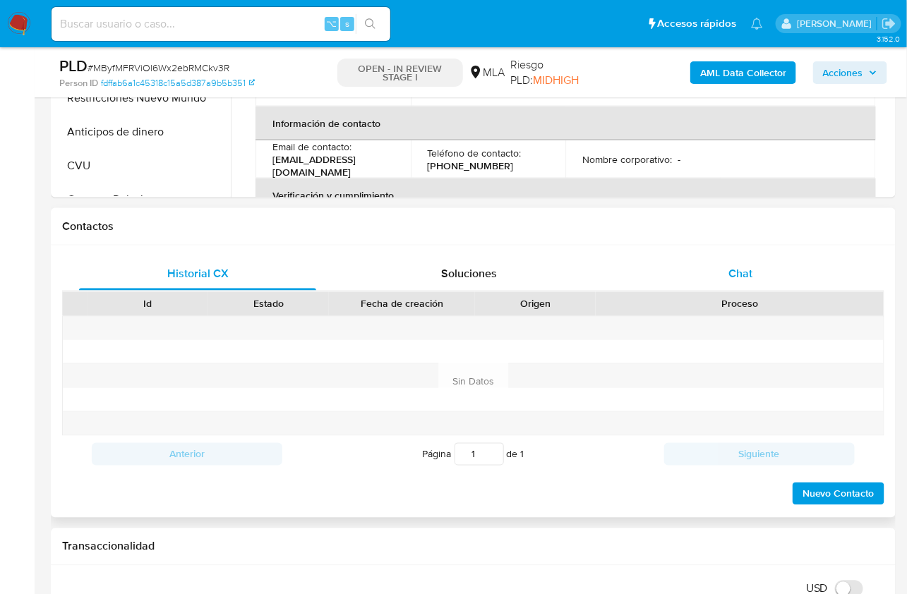
click at [721, 273] on div "Chat" at bounding box center [740, 274] width 237 height 34
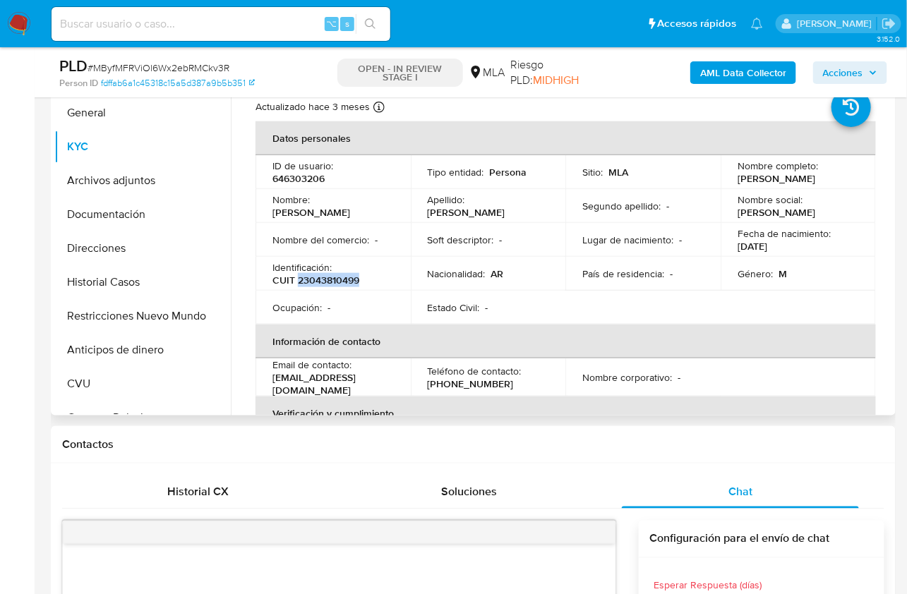
scroll to position [301, 0]
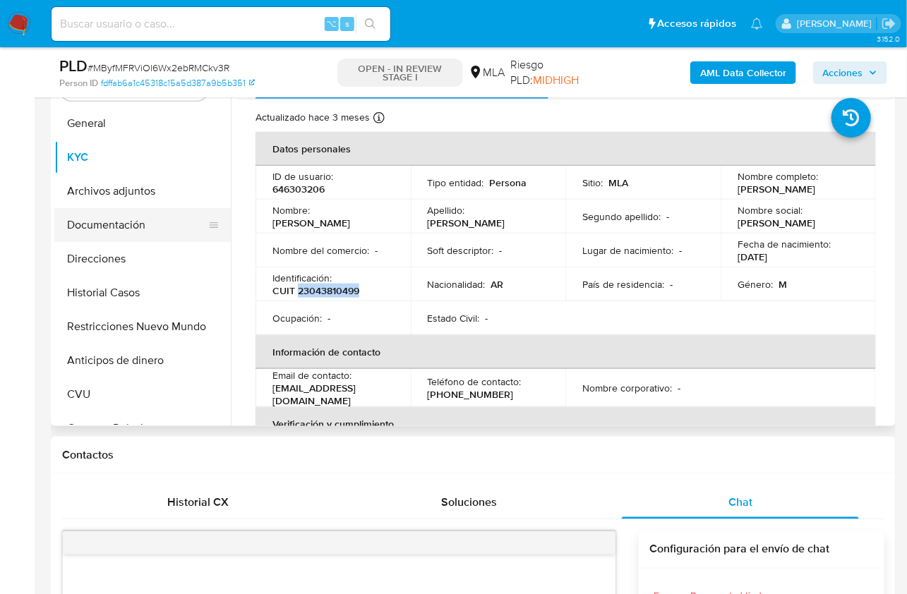
click at [119, 227] on button "Documentación" at bounding box center [136, 225] width 165 height 34
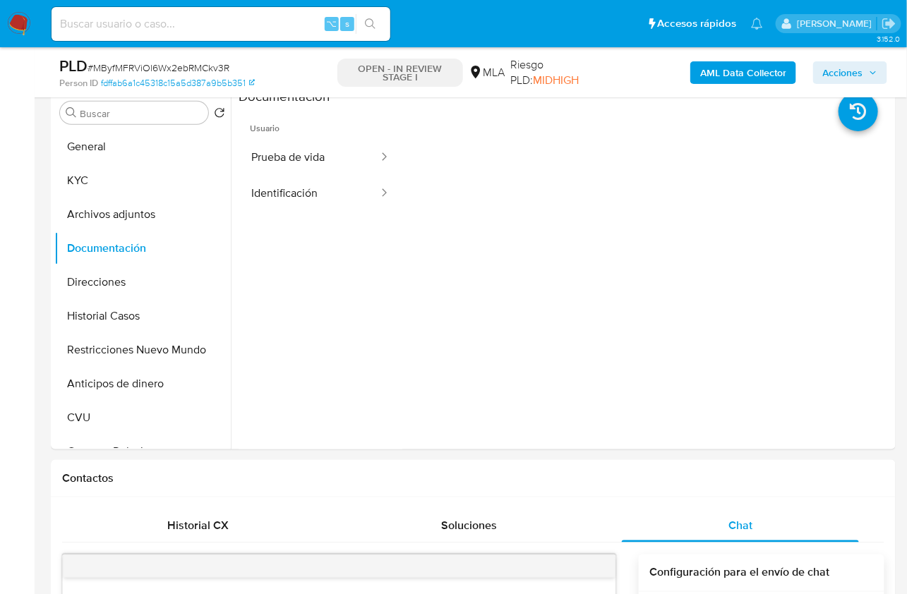
scroll to position [277, 0]
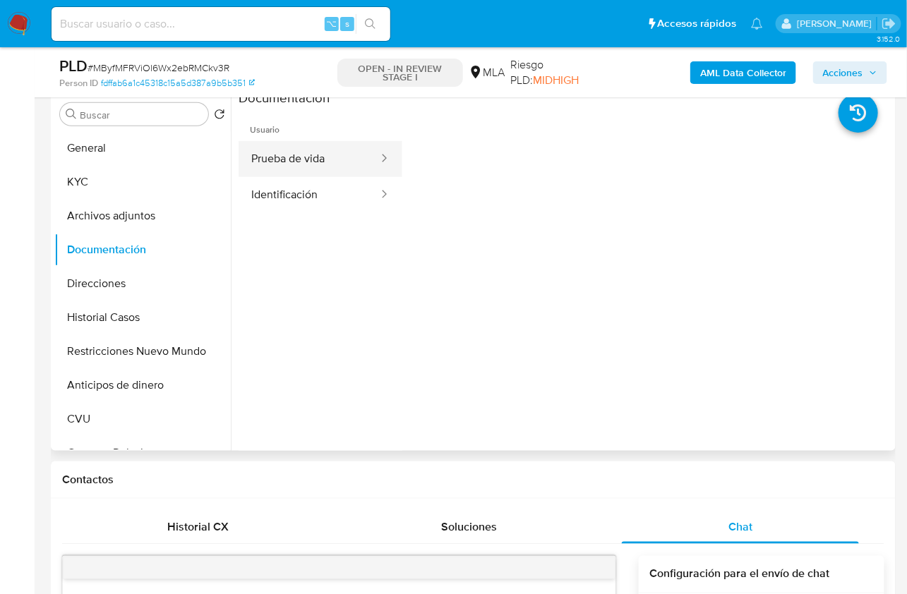
click at [323, 168] on button "Prueba de vida" at bounding box center [309, 159] width 141 height 36
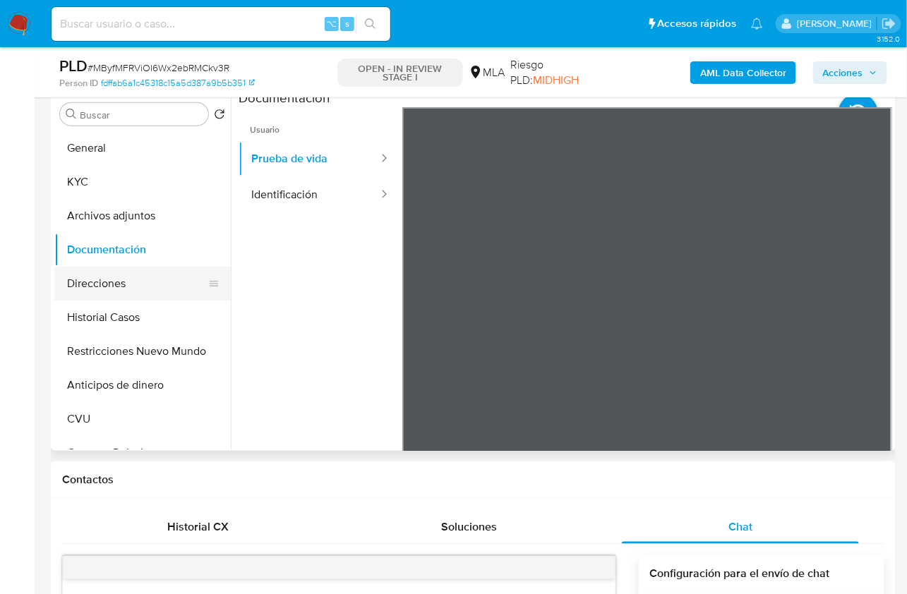
click at [107, 280] on button "Direcciones" at bounding box center [136, 284] width 165 height 34
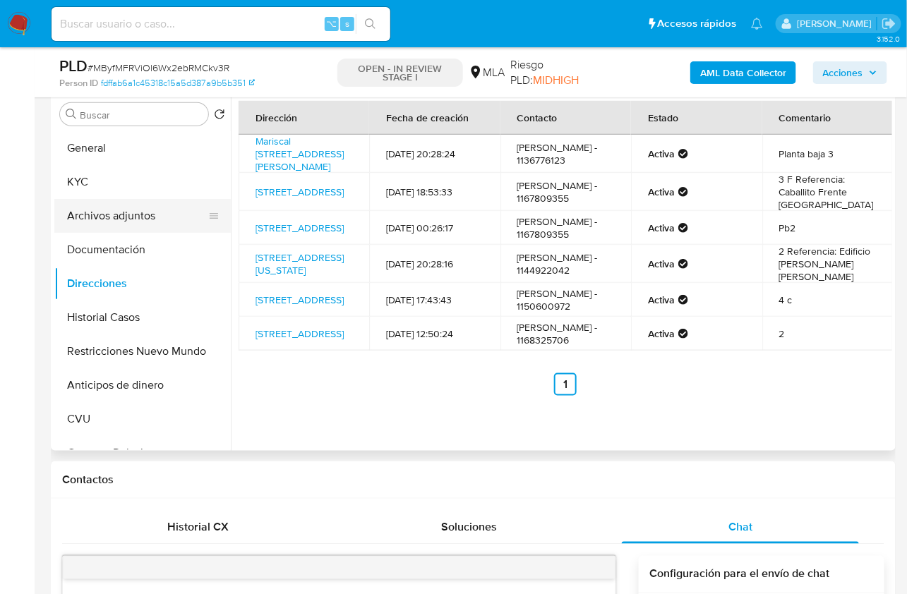
click at [106, 206] on button "Archivos adjuntos" at bounding box center [136, 216] width 165 height 34
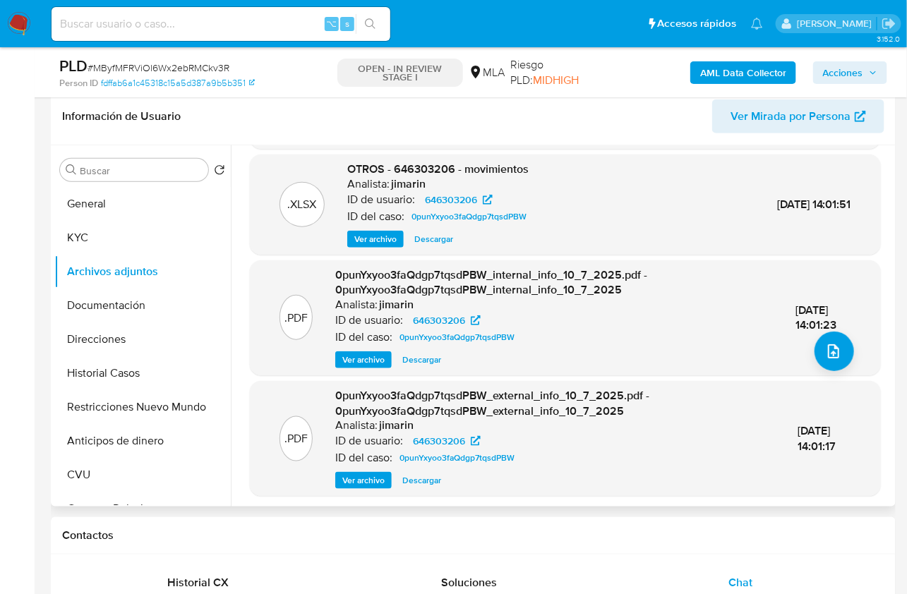
scroll to position [109, 0]
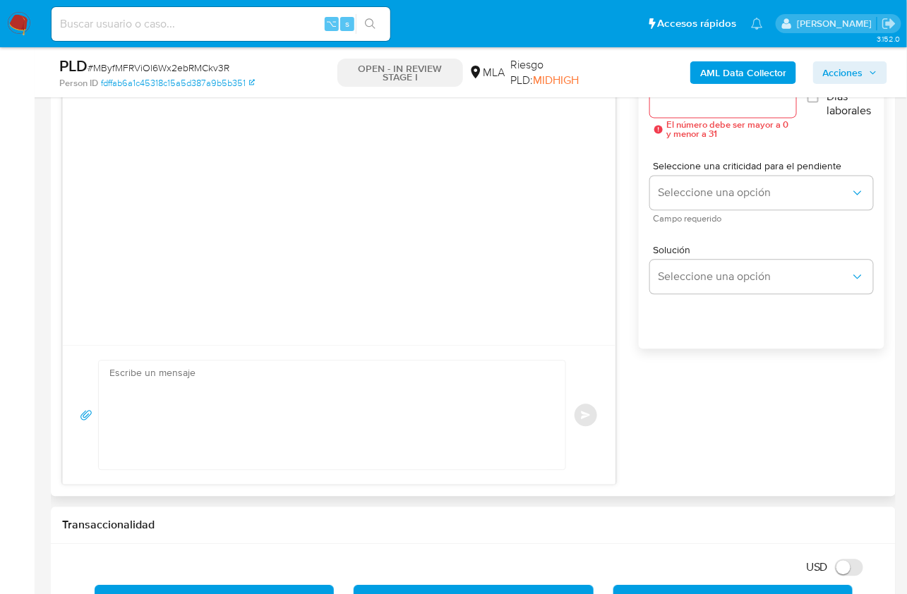
click at [279, 408] on textarea at bounding box center [328, 415] width 438 height 109
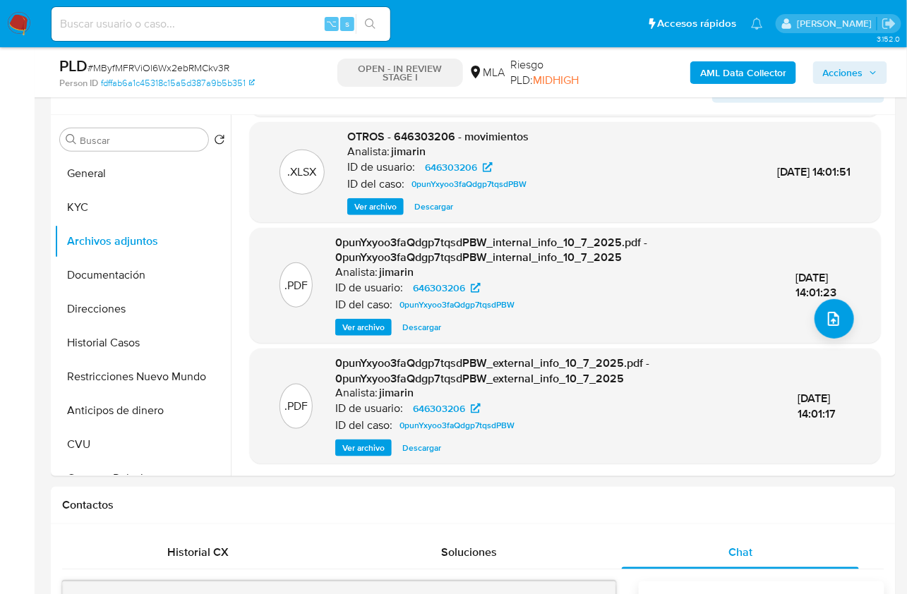
scroll to position [239, 0]
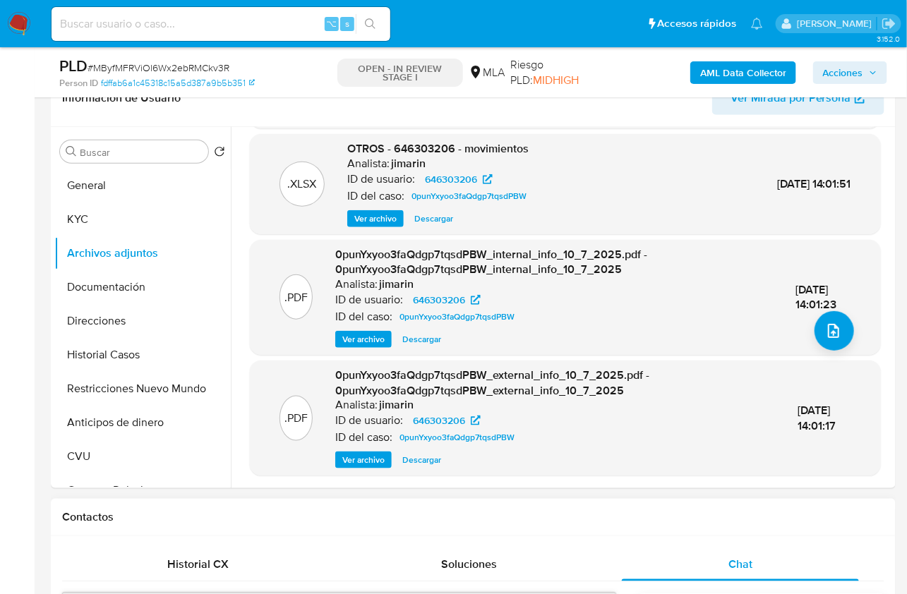
click at [684, 522] on h1 "Contactos" at bounding box center [473, 517] width 822 height 14
click at [121, 223] on button "KYC" at bounding box center [136, 220] width 165 height 34
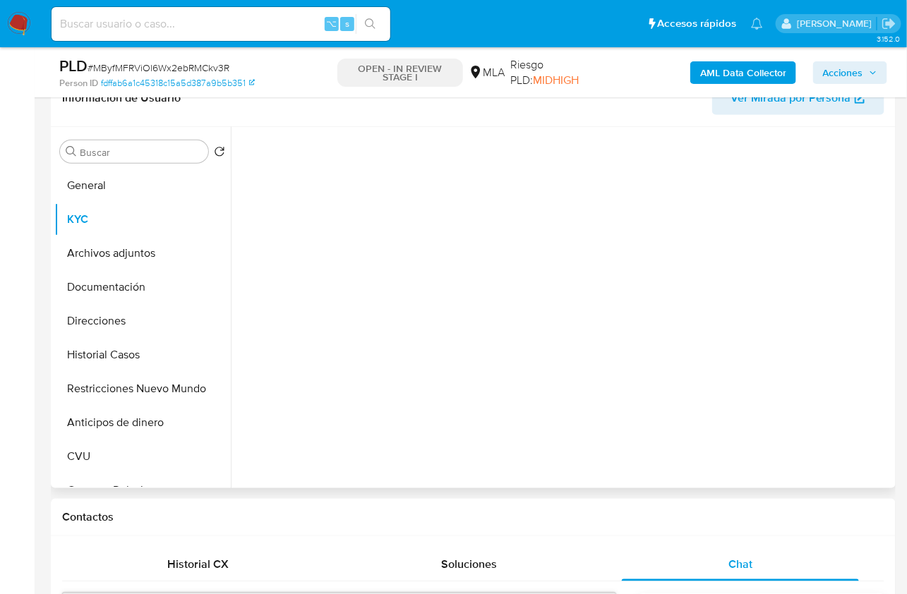
scroll to position [0, 0]
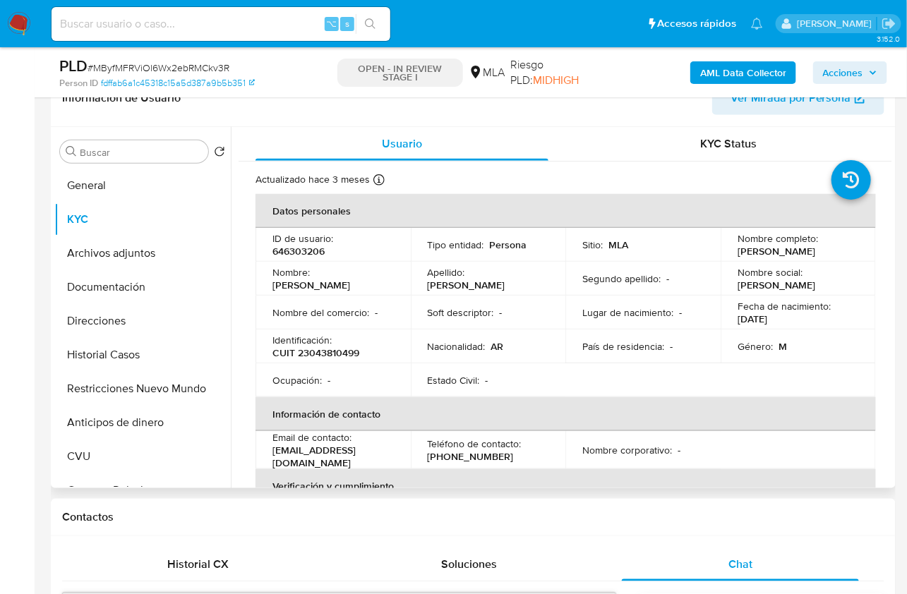
click at [322, 347] on p "CUIT 23043810499" at bounding box center [315, 353] width 87 height 13
copy p "23043810499"
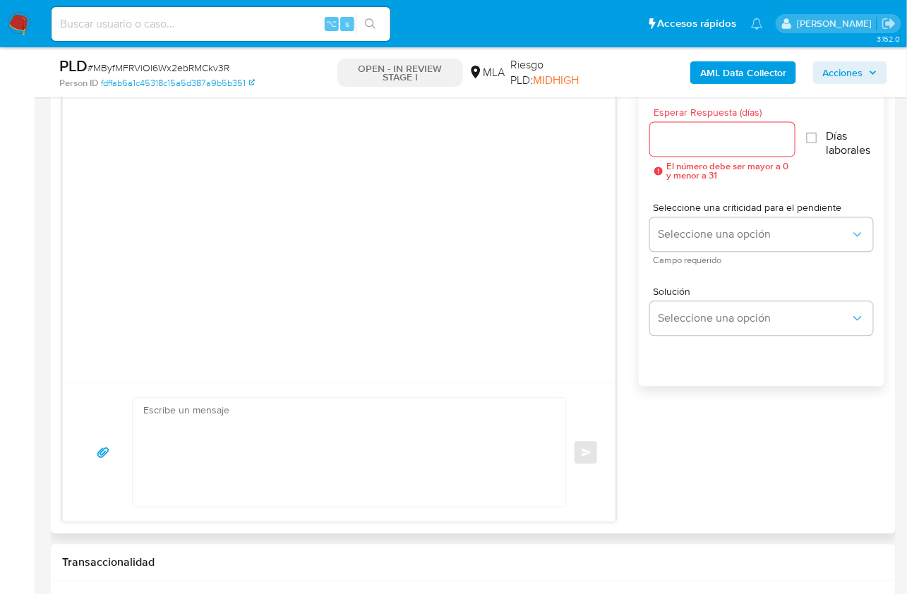
scroll to position [789, 0]
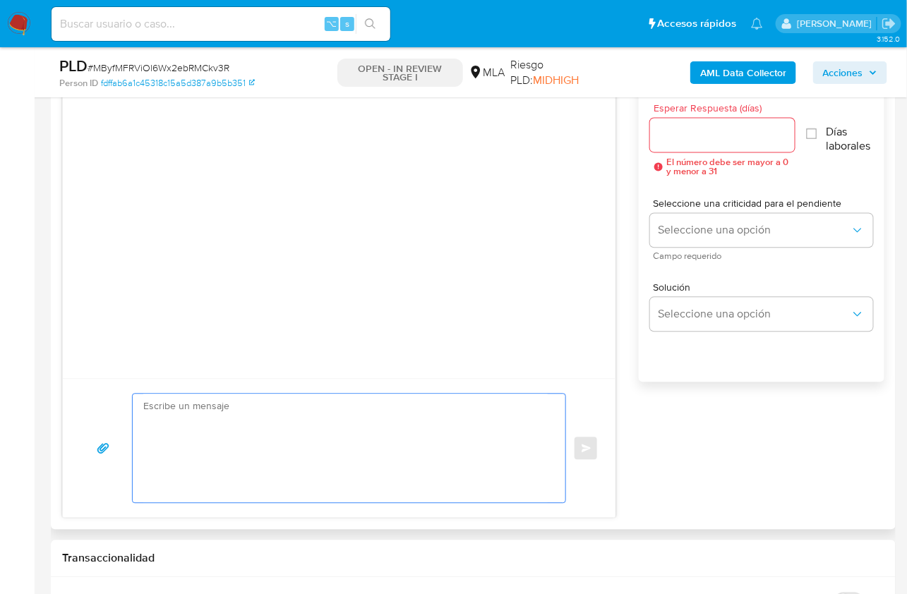
click at [262, 433] on textarea at bounding box center [345, 449] width 404 height 109
paste textarea "Hola , En función de las operaciones registradas en tu cuenta de Mercado Pago, …"
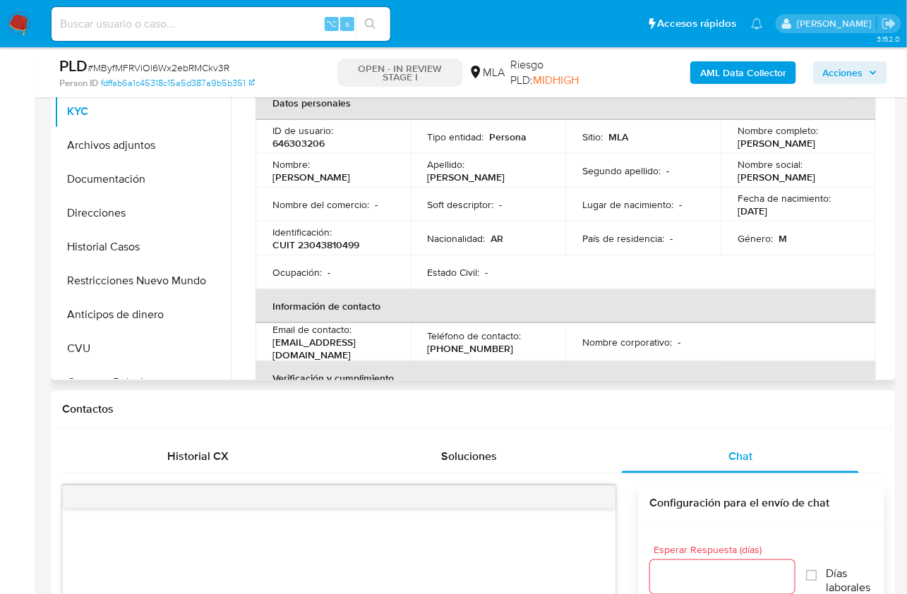
scroll to position [346, 0]
click at [743, 145] on p "Hugo Alberto Jorge" at bounding box center [777, 144] width 78 height 13
copy p "Hugo"
click at [685, 404] on h1 "Contactos" at bounding box center [473, 411] width 822 height 14
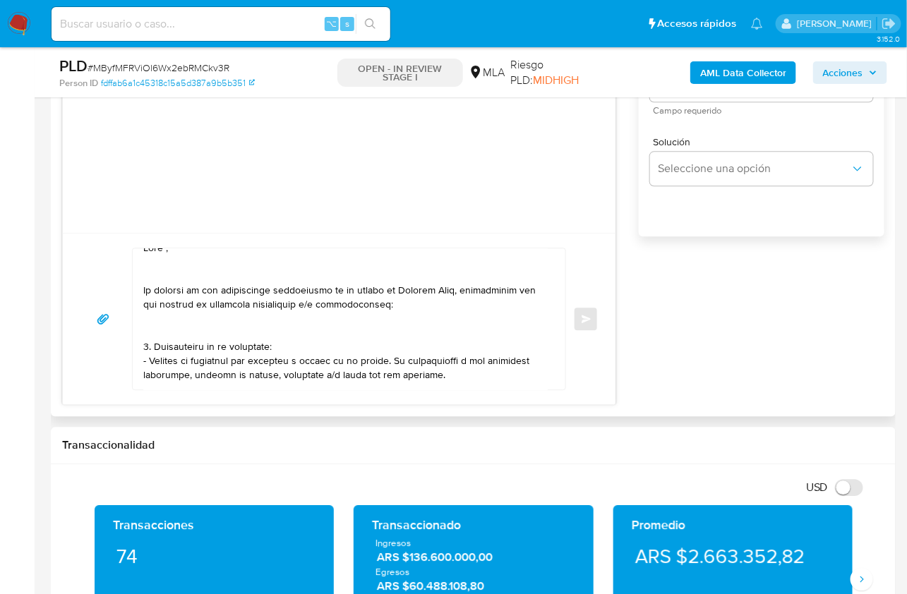
scroll to position [0, 0]
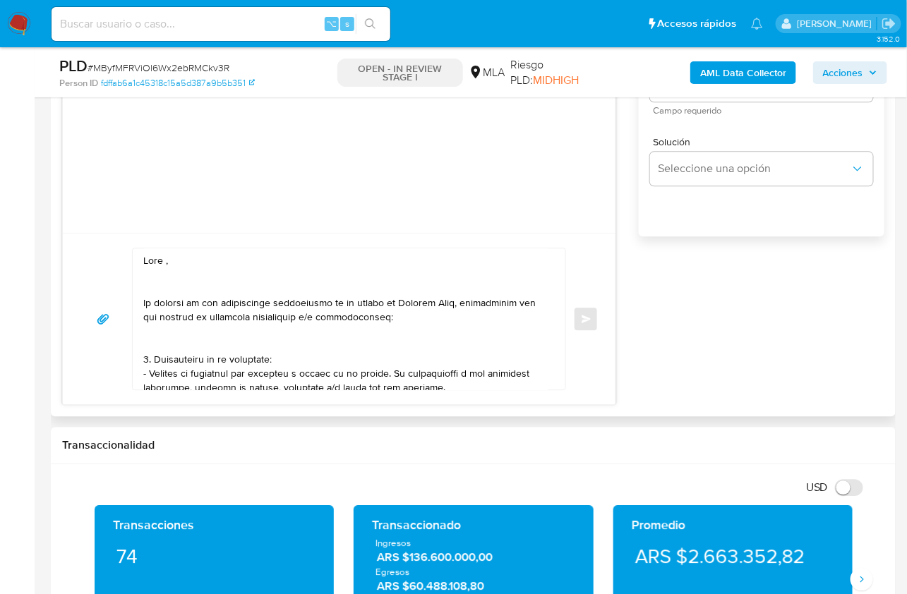
click at [165, 260] on textarea at bounding box center [345, 318] width 404 height 141
paste textarea "Hugo"
click at [166, 282] on textarea at bounding box center [345, 318] width 404 height 141
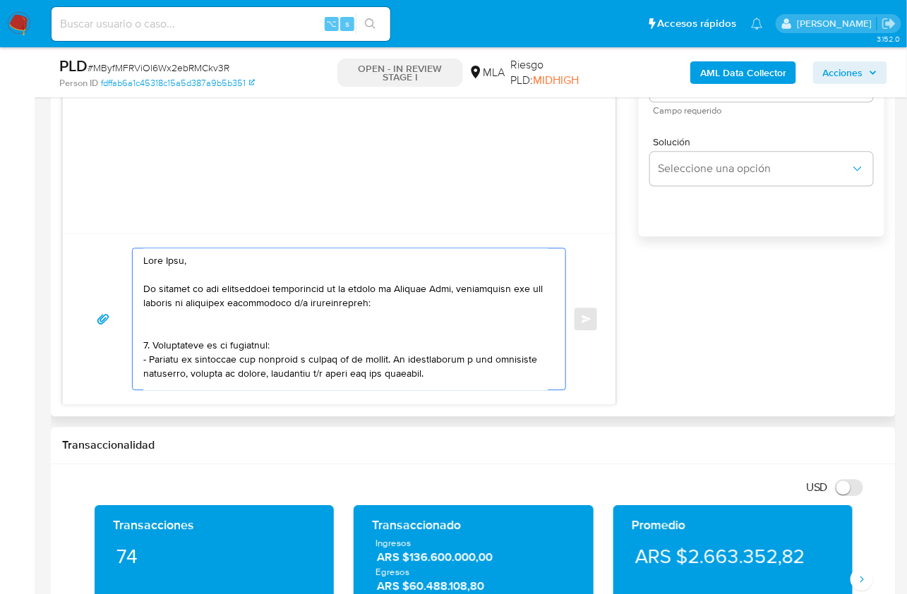
click at [174, 323] on textarea at bounding box center [345, 318] width 404 height 141
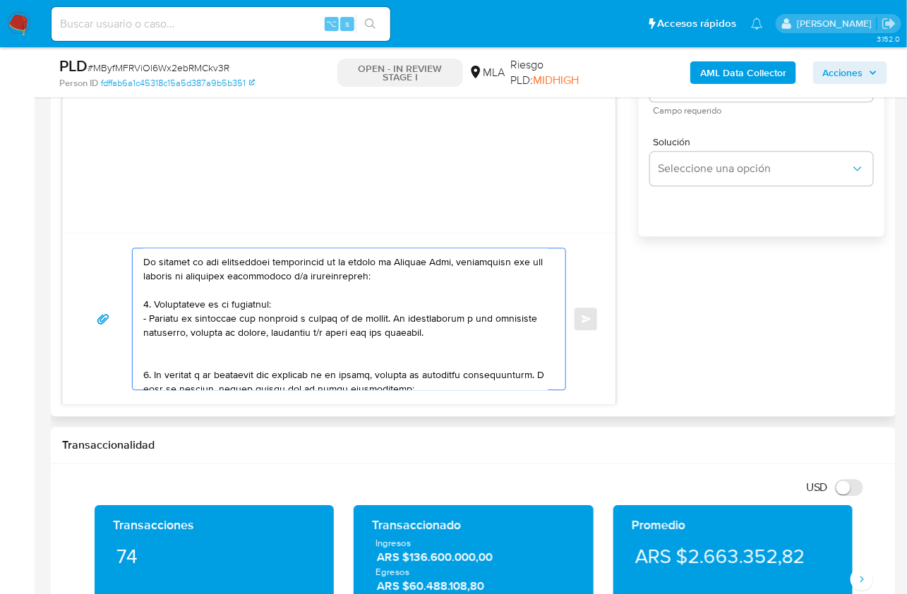
scroll to position [28, 0]
drag, startPoint x: 440, startPoint y: 330, endPoint x: 134, endPoint y: 305, distance: 306.7
click at [134, 305] on div at bounding box center [346, 318] width 426 height 141
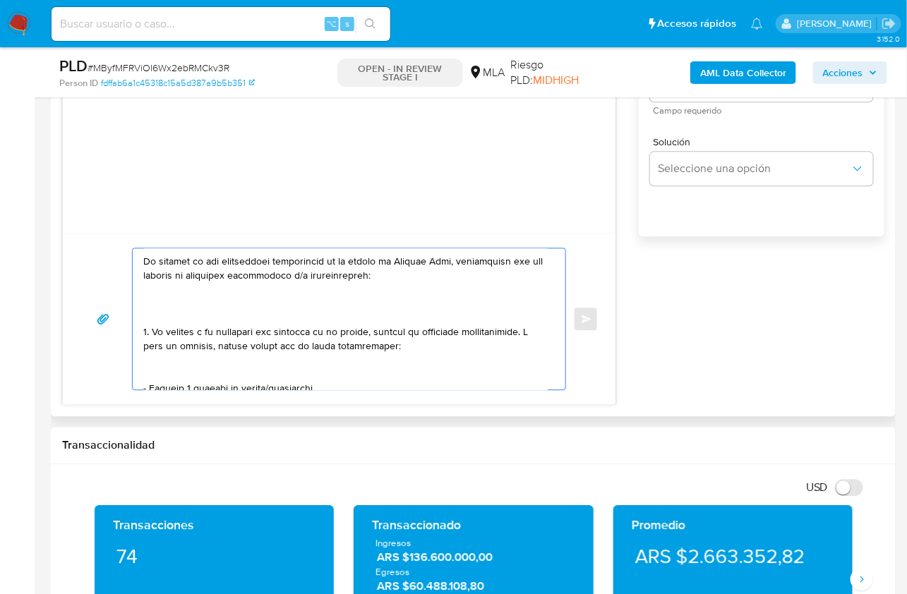
click at [153, 310] on textarea at bounding box center [345, 318] width 404 height 141
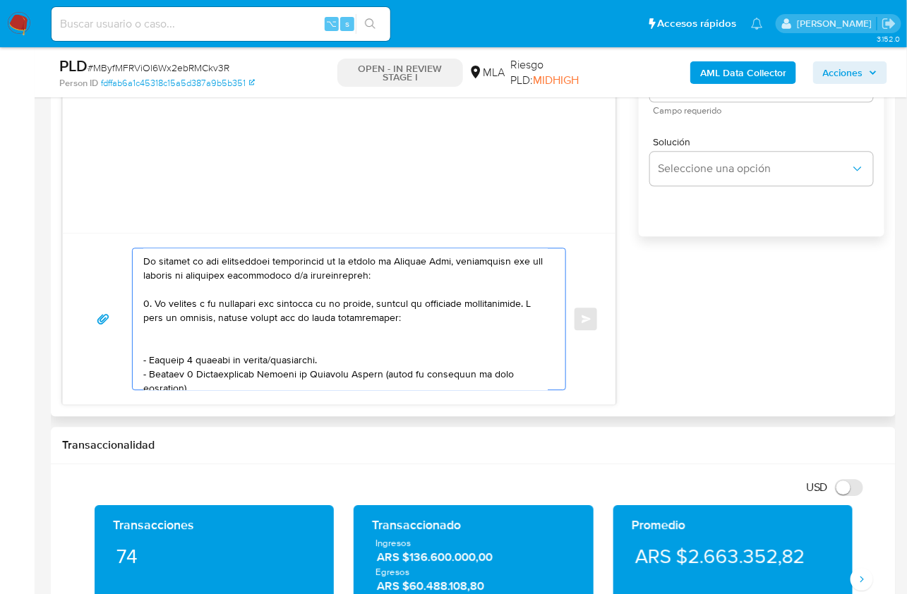
click at [147, 304] on textarea at bounding box center [345, 318] width 404 height 141
click at [273, 345] on textarea at bounding box center [345, 318] width 404 height 141
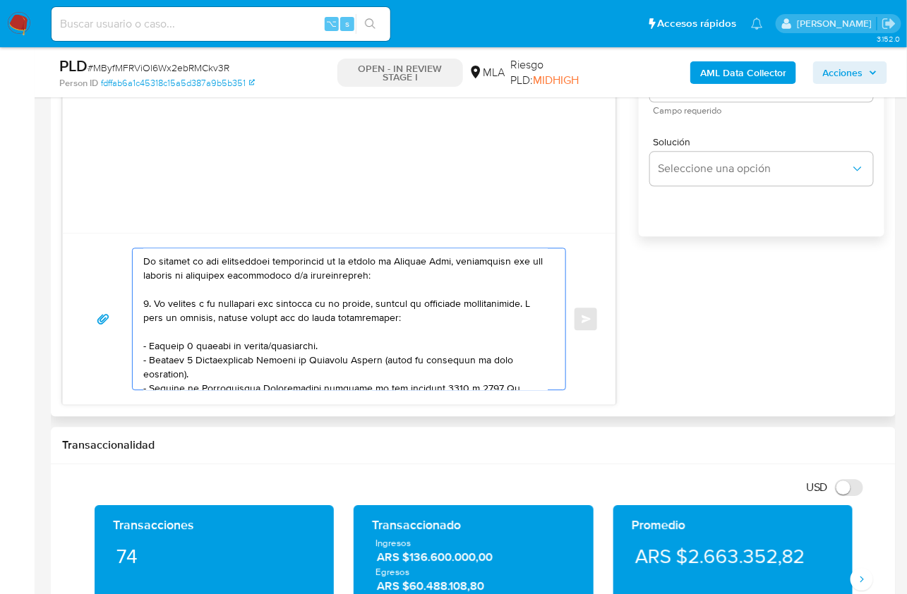
click at [339, 344] on textarea at bounding box center [345, 318] width 404 height 141
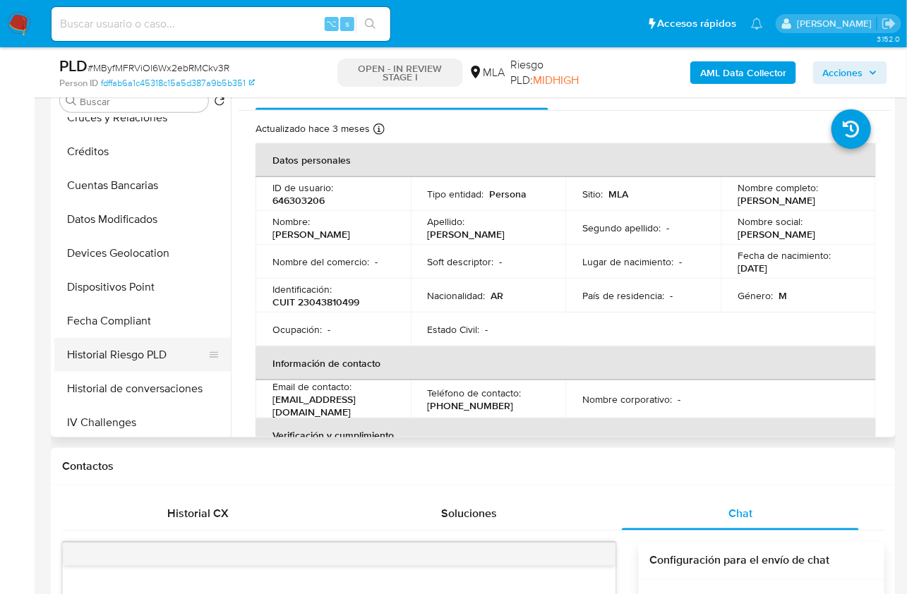
scroll to position [337, 0]
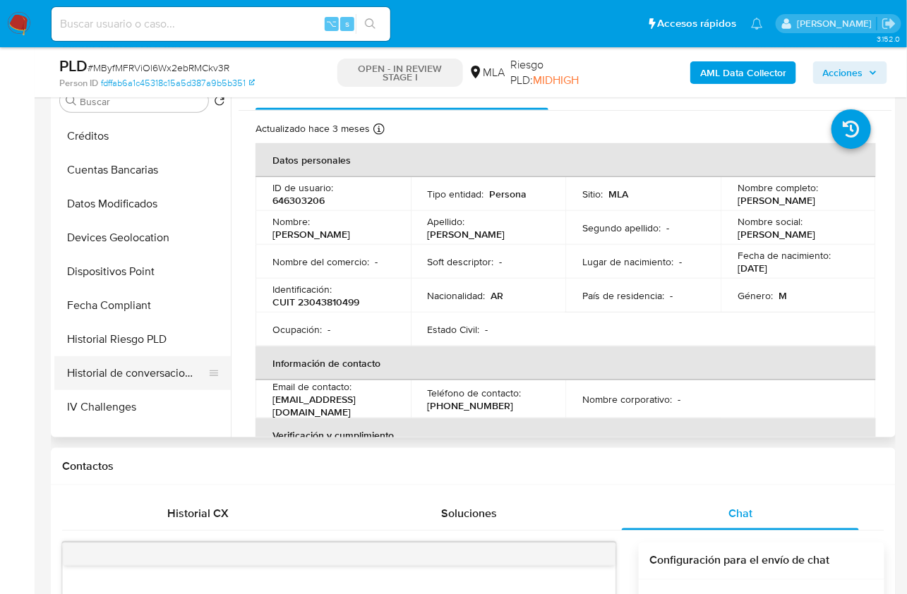
click at [140, 372] on button "Historial de conversaciones" at bounding box center [136, 373] width 165 height 34
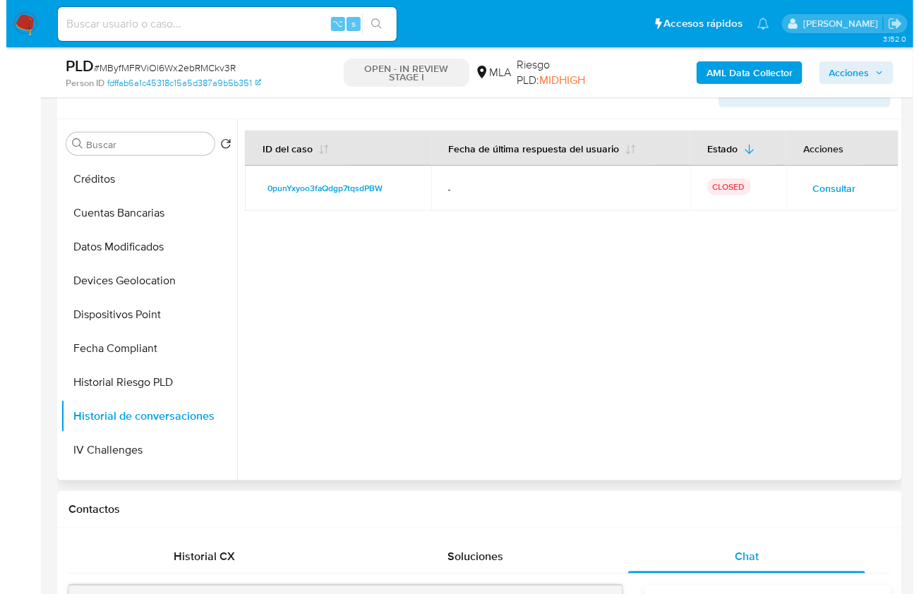
scroll to position [242, 0]
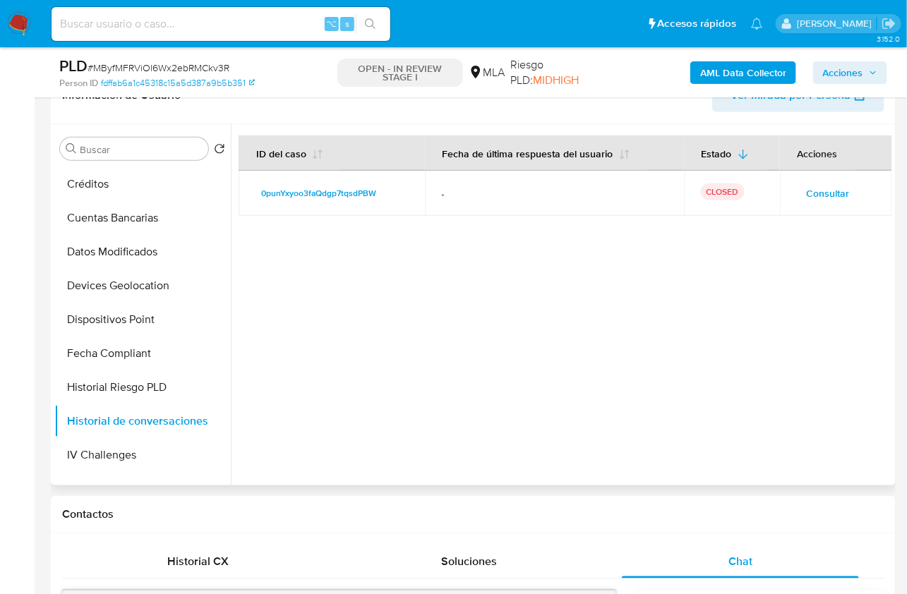
click at [810, 195] on span "Consultar" at bounding box center [828, 194] width 43 height 20
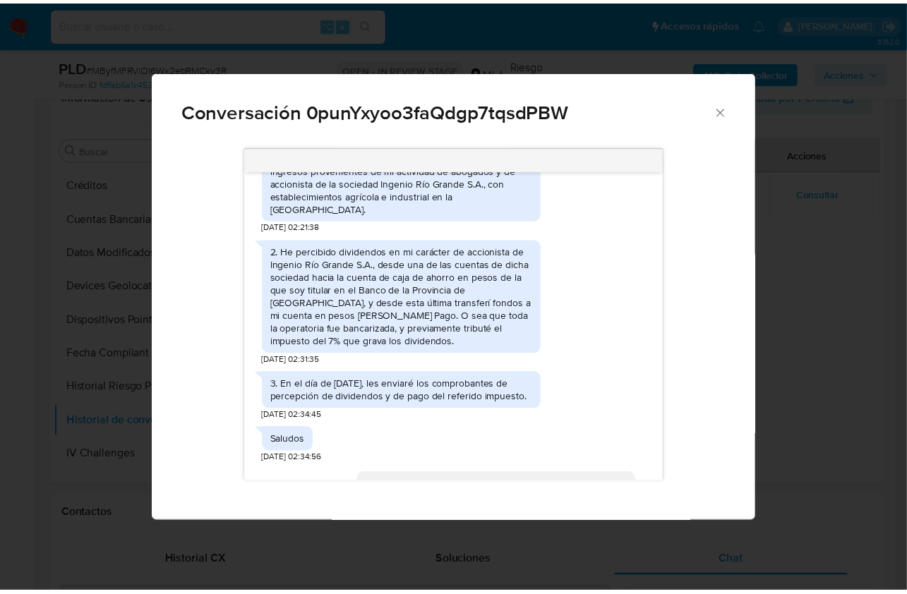
scroll to position [1099, 0]
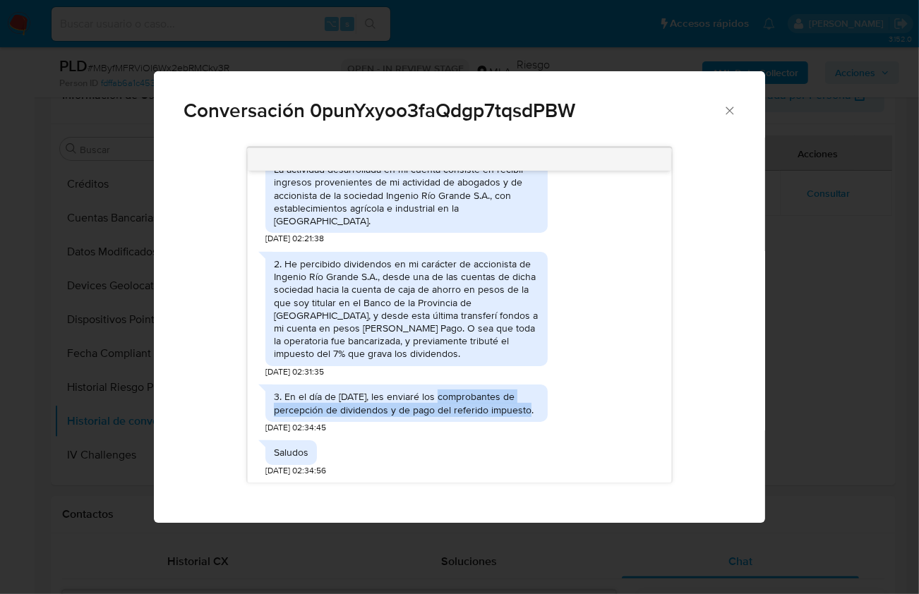
drag, startPoint x: 440, startPoint y: 425, endPoint x: 525, endPoint y: 438, distance: 86.5
click at [525, 416] on div "3. En el día de mañana, les enviaré los comprobantes de percepción de dividendo…" at bounding box center [406, 402] width 265 height 25
copy div "comprobantes de percepción de dividendos y de pago del referido impuesto"
click at [734, 112] on icon "Cerrar" at bounding box center [730, 111] width 14 height 14
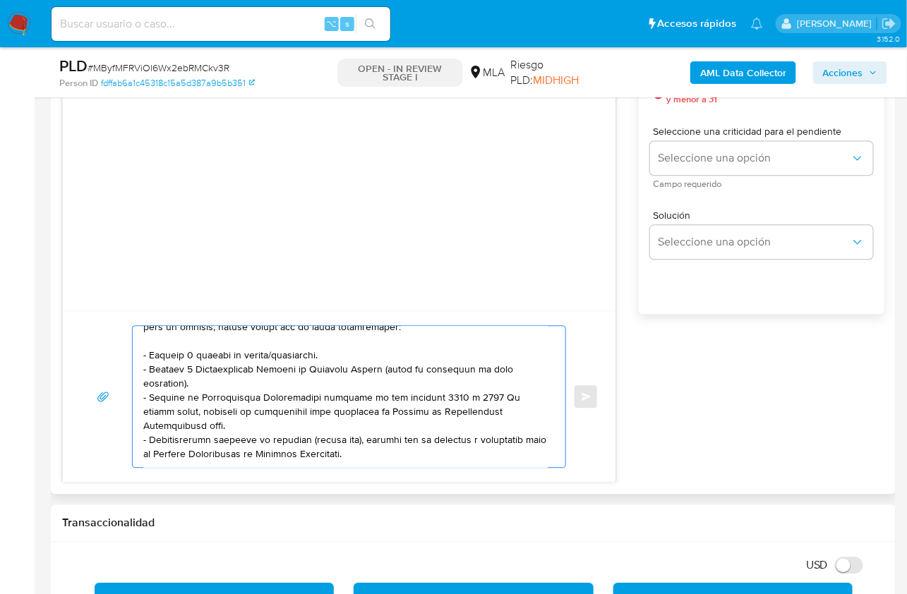
scroll to position [99, 0]
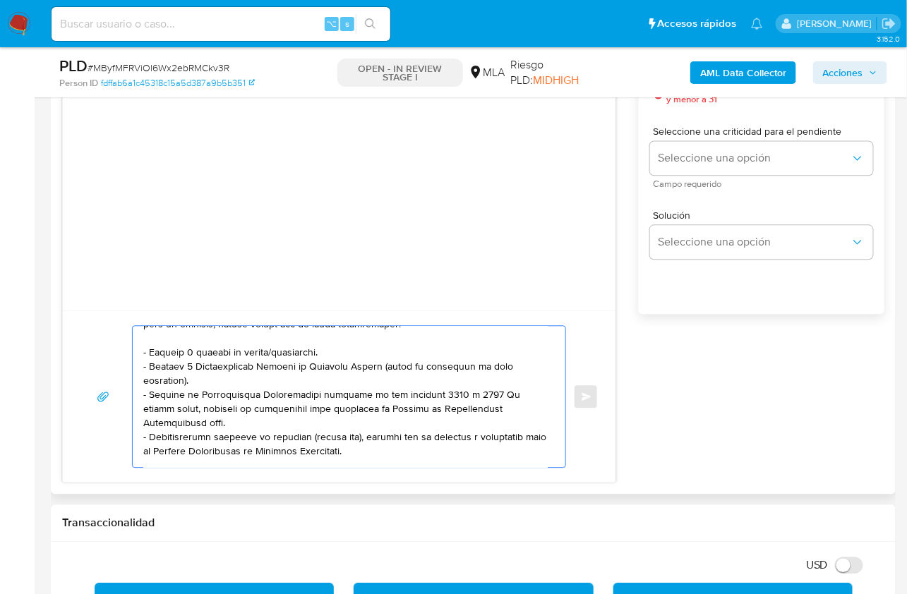
drag, startPoint x: 150, startPoint y: 422, endPoint x: 347, endPoint y: 445, distance: 199.0
click at [347, 445] on textarea at bounding box center [345, 396] width 404 height 141
paste textarea "comprobantes de percepción de dividendos y de pago del referido impuesto"
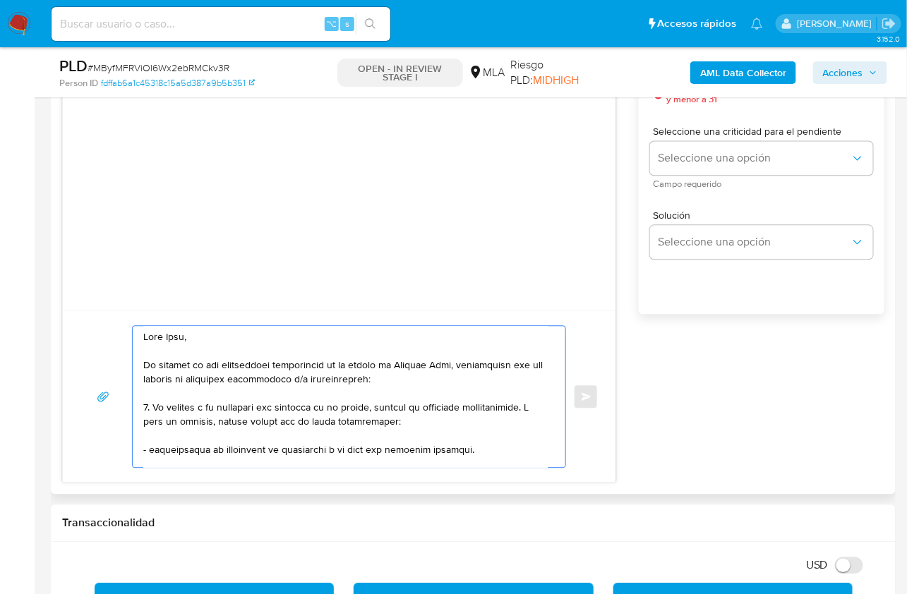
scroll to position [0, 0]
click at [439, 422] on textarea at bounding box center [345, 396] width 404 height 141
drag, startPoint x: 419, startPoint y: 421, endPoint x: 126, endPoint y: 419, distance: 293.0
click at [124, 417] on div "Enviar" at bounding box center [339, 396] width 519 height 143
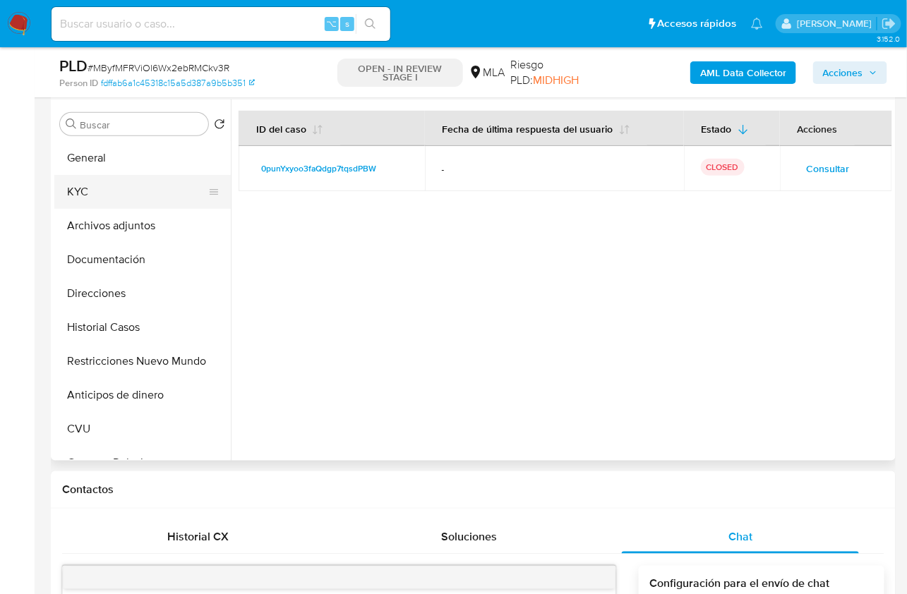
click at [104, 184] on button "KYC" at bounding box center [136, 192] width 165 height 34
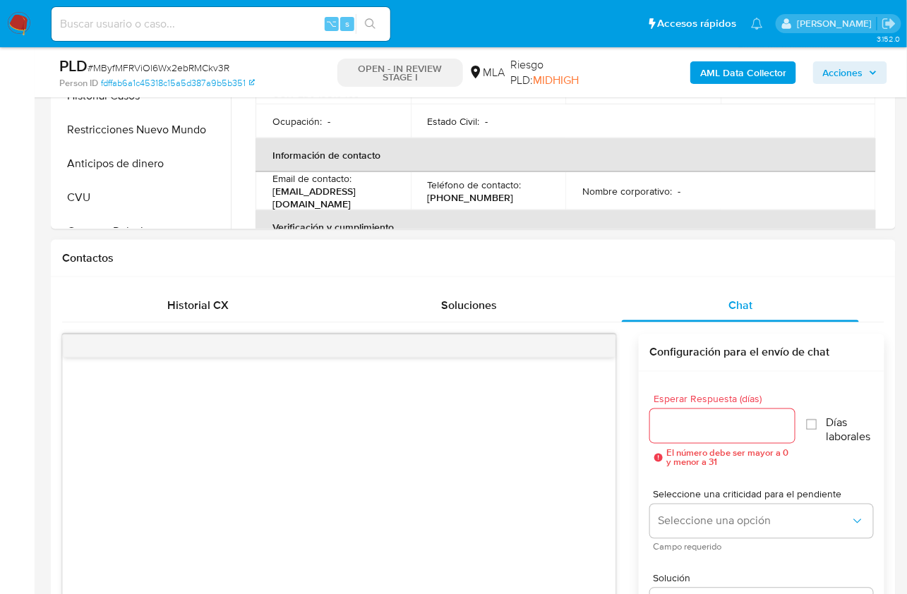
scroll to position [745, 0]
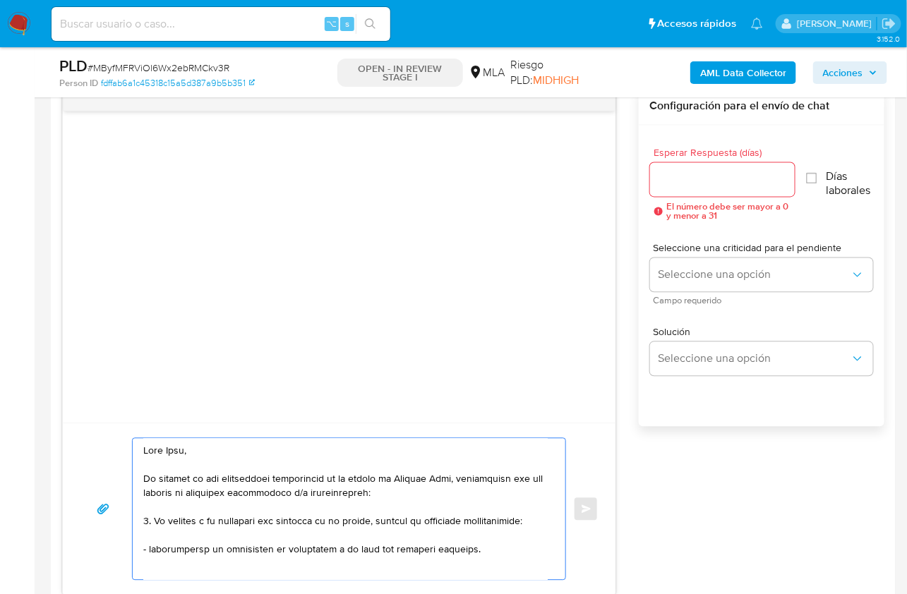
click at [150, 549] on textarea at bounding box center [345, 509] width 404 height 141
click at [500, 549] on textarea at bounding box center [345, 509] width 404 height 141
paste textarea "Resumen de Comprobantes Electrónicos emitidos de los períodos 2024 y 2025 Si ti…"
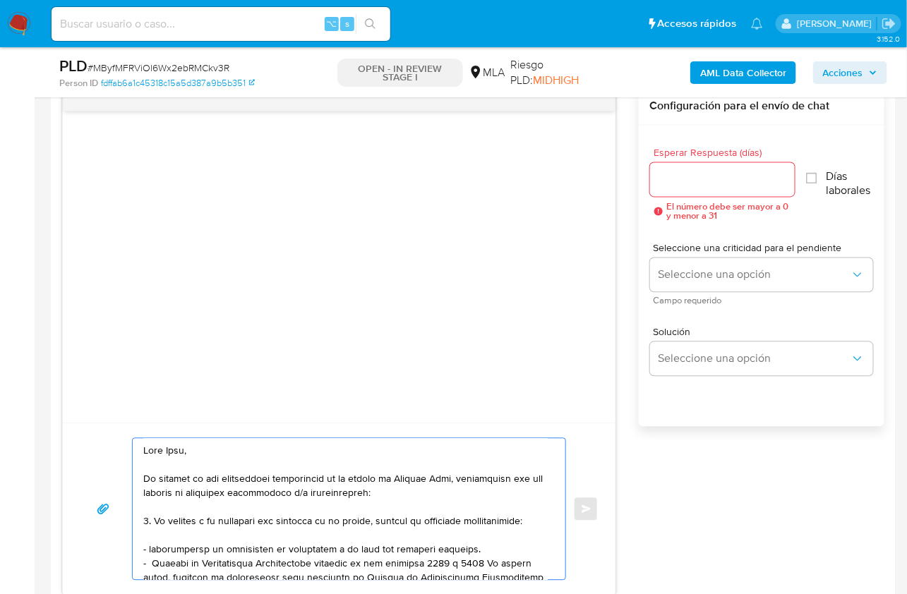
scroll to position [33, 0]
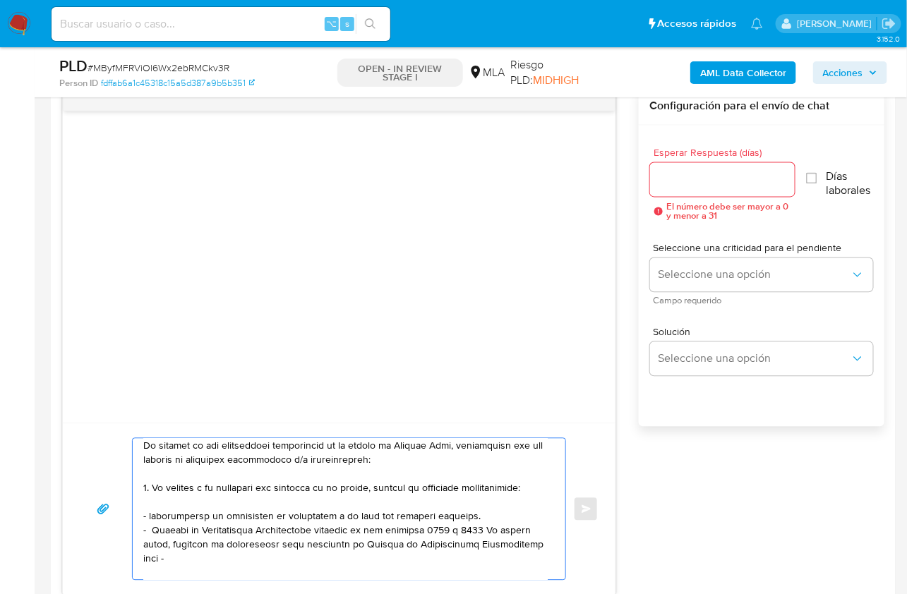
paste textarea "https://www.mercadopago.com.ar/ayuda/30181"
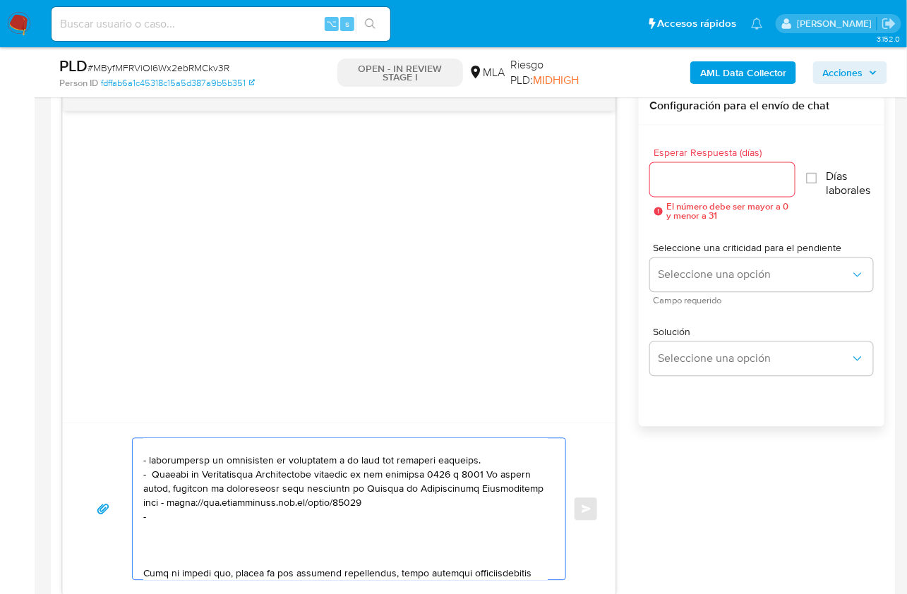
scroll to position [120, 0]
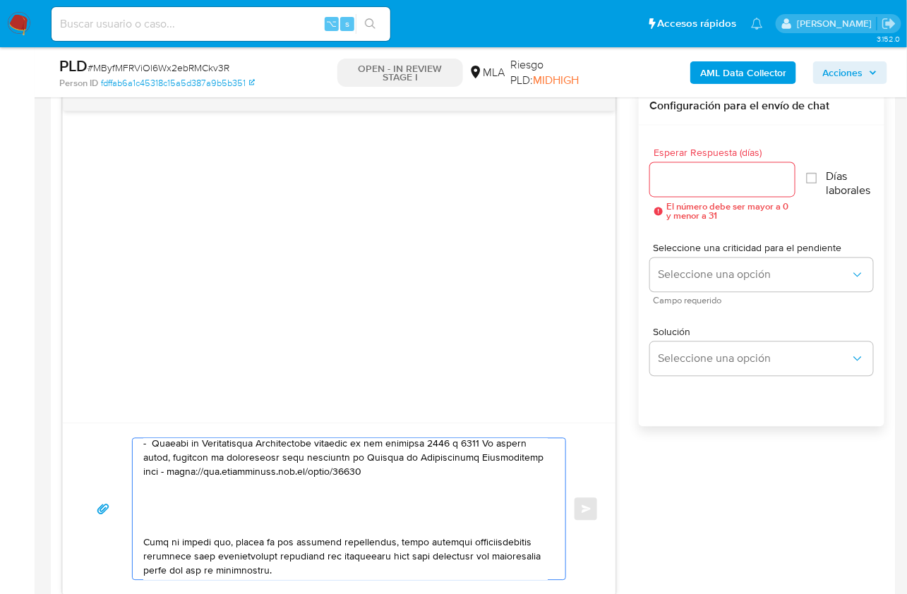
click at [152, 525] on textarea at bounding box center [345, 509] width 404 height 141
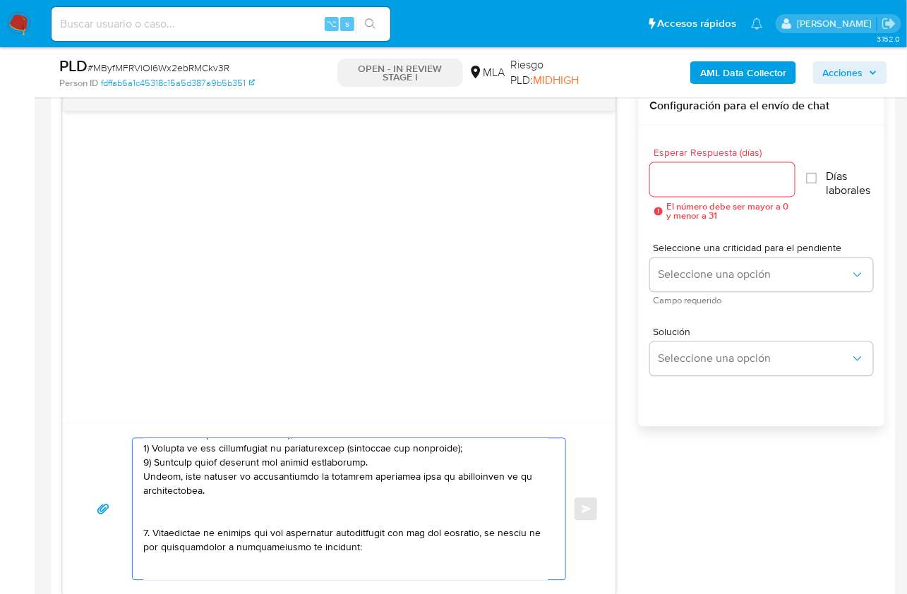
drag, startPoint x: 159, startPoint y: 541, endPoint x: 235, endPoint y: 507, distance: 83.7
click at [235, 507] on textarea at bounding box center [345, 509] width 404 height 141
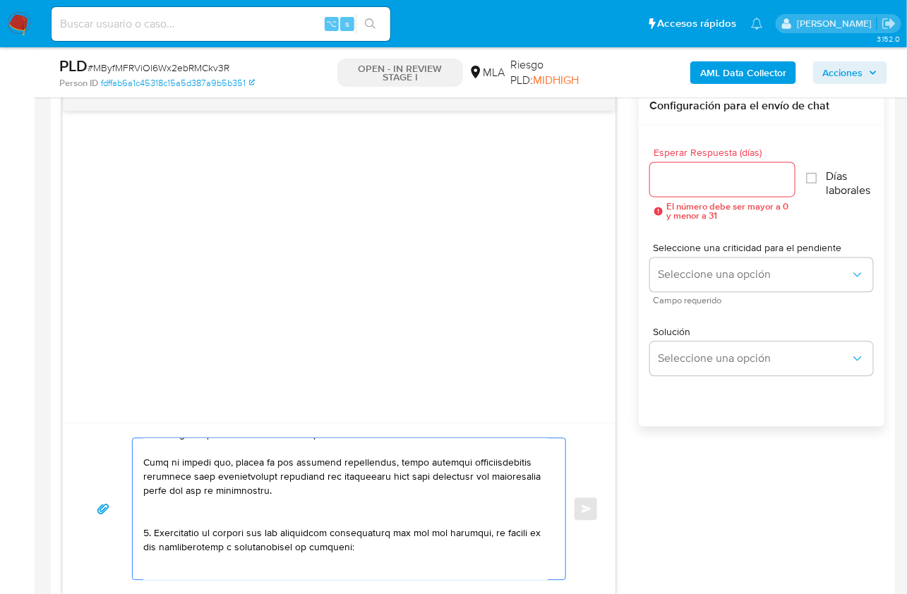
click at [145, 516] on textarea at bounding box center [345, 509] width 404 height 141
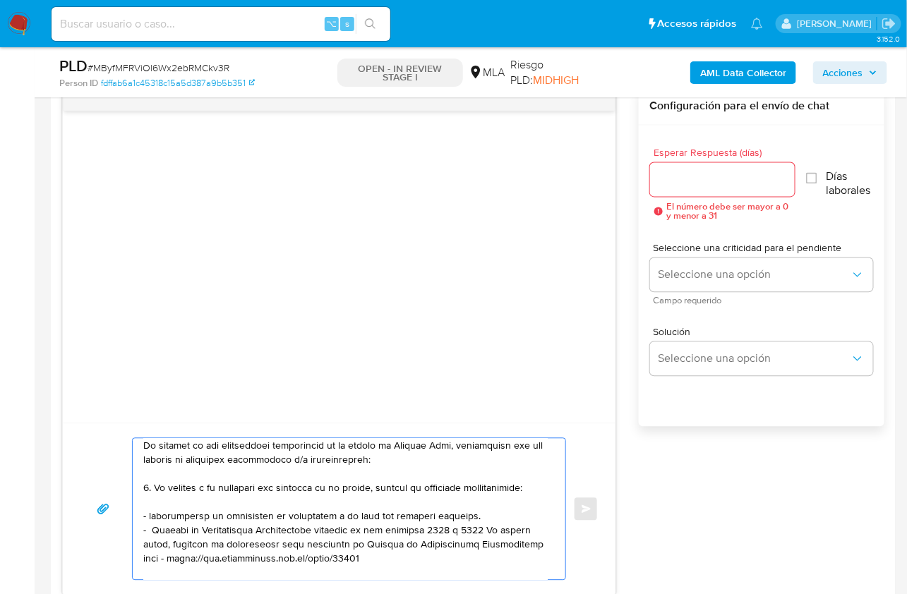
scroll to position [43, 0]
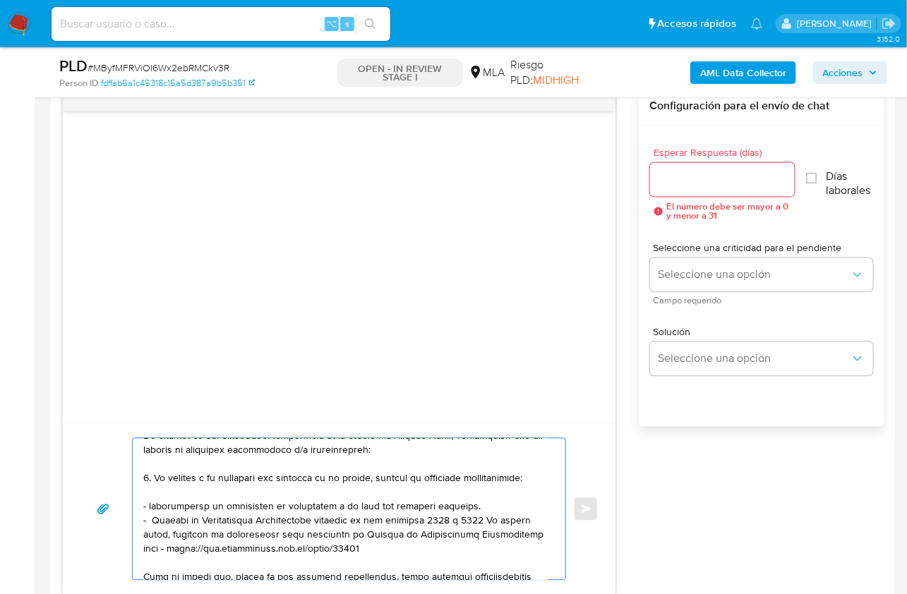
click at [153, 505] on textarea at bounding box center [345, 509] width 404 height 141
drag, startPoint x: 513, startPoint y: 507, endPoint x: 347, endPoint y: 507, distance: 165.9
click at [347, 507] on textarea at bounding box center [345, 509] width 404 height 141
click at [347, 505] on textarea at bounding box center [345, 509] width 404 height 141
drag, startPoint x: 501, startPoint y: 504, endPoint x: 342, endPoint y: 506, distance: 158.8
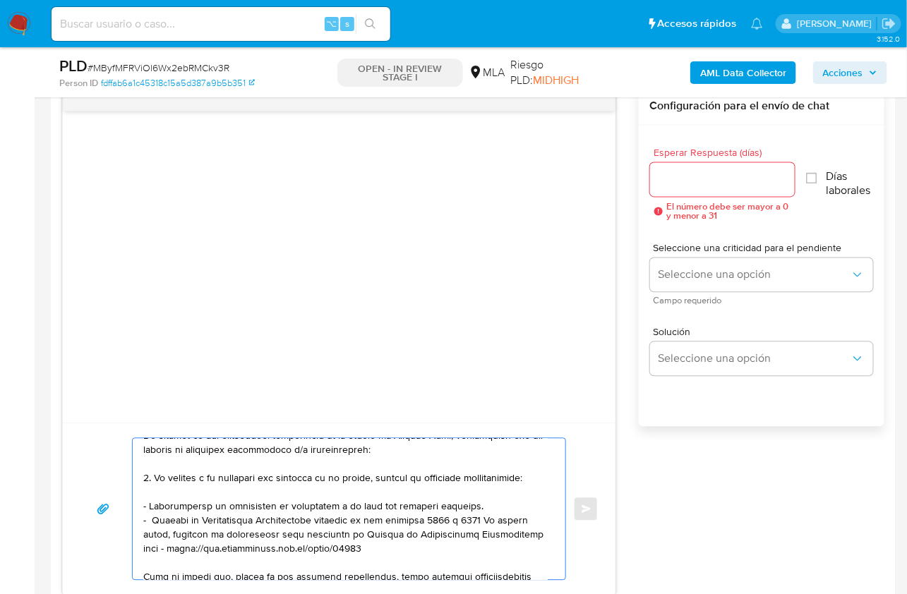
click at [342, 506] on textarea at bounding box center [345, 509] width 404 height 141
paste textarea "RIO GRANDE ENERGIA SA cuit 33-71125575-9"
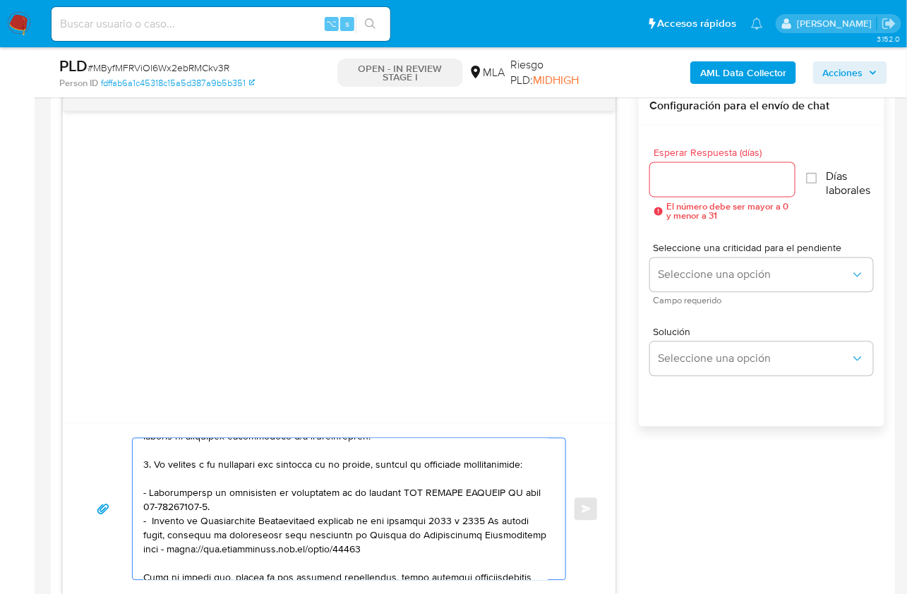
scroll to position [61, 0]
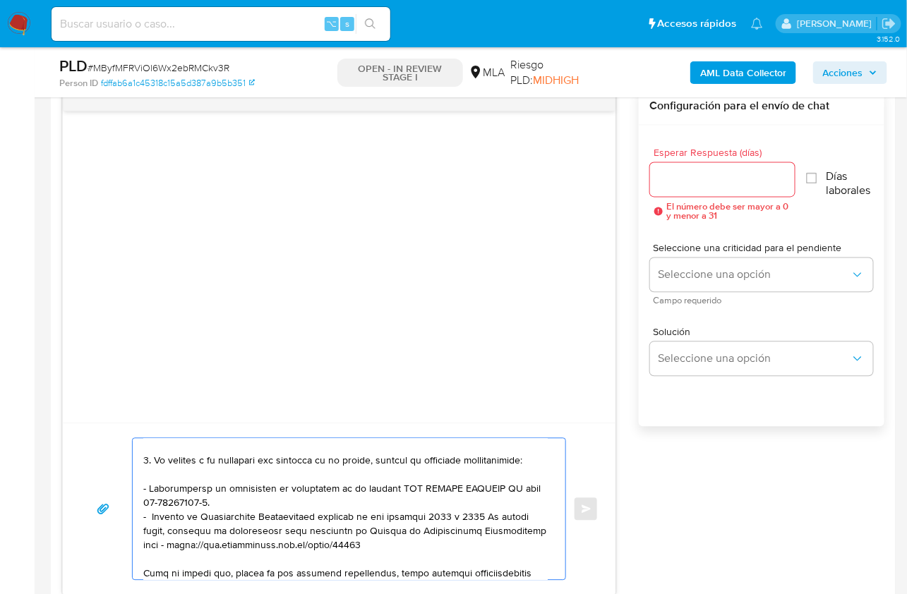
click at [440, 545] on textarea at bounding box center [345, 509] width 404 height 141
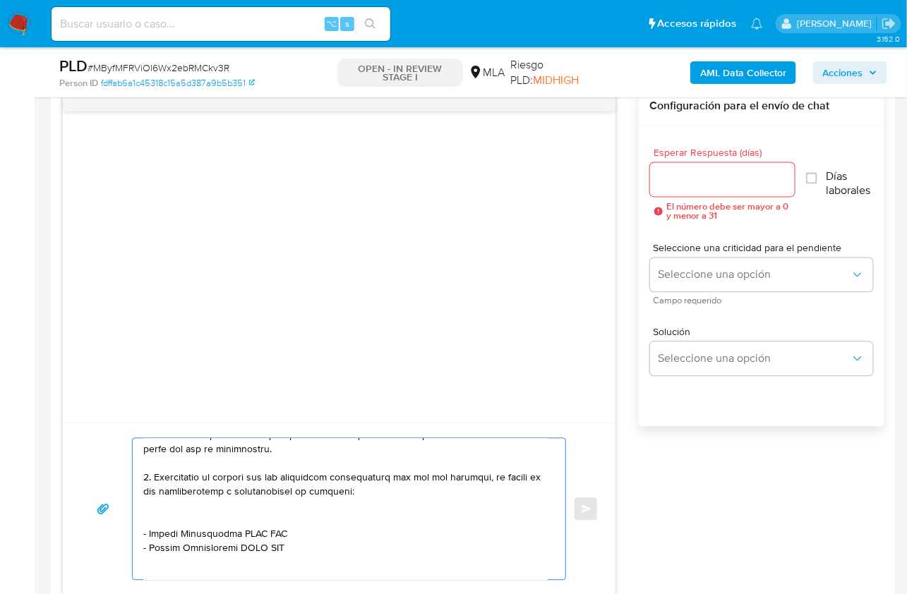
scroll to position [210, 0]
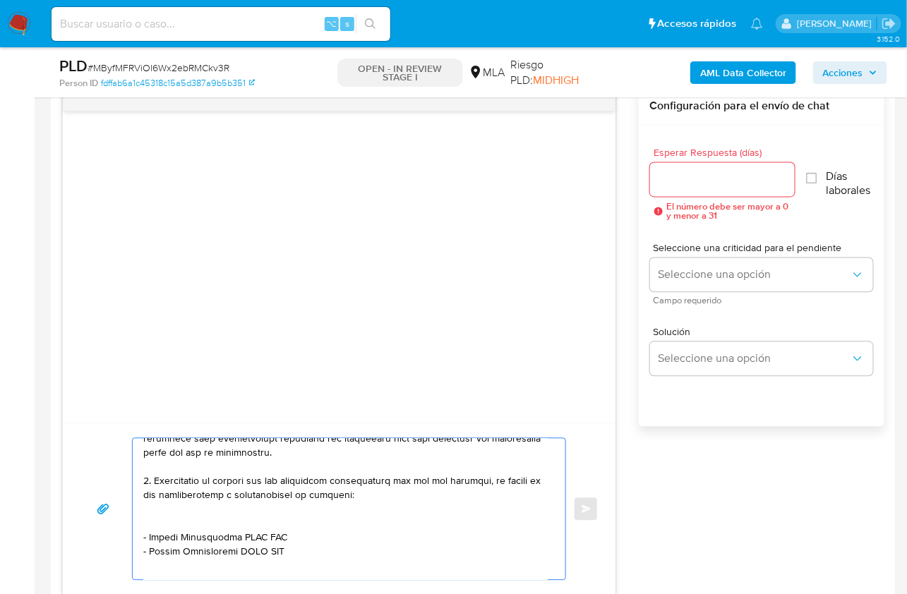
drag, startPoint x: 271, startPoint y: 535, endPoint x: 143, endPoint y: 479, distance: 140.3
click at [143, 479] on textarea at bounding box center [345, 509] width 404 height 141
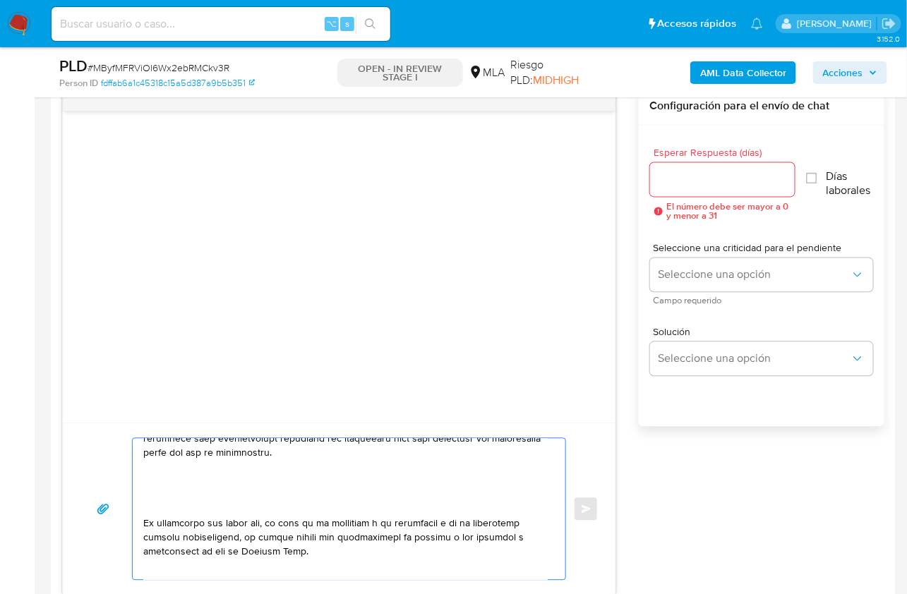
paste textarea "Notamos un incremento en tu operatoria e ingresos en noviembre 2024. ¿Podrías e…"
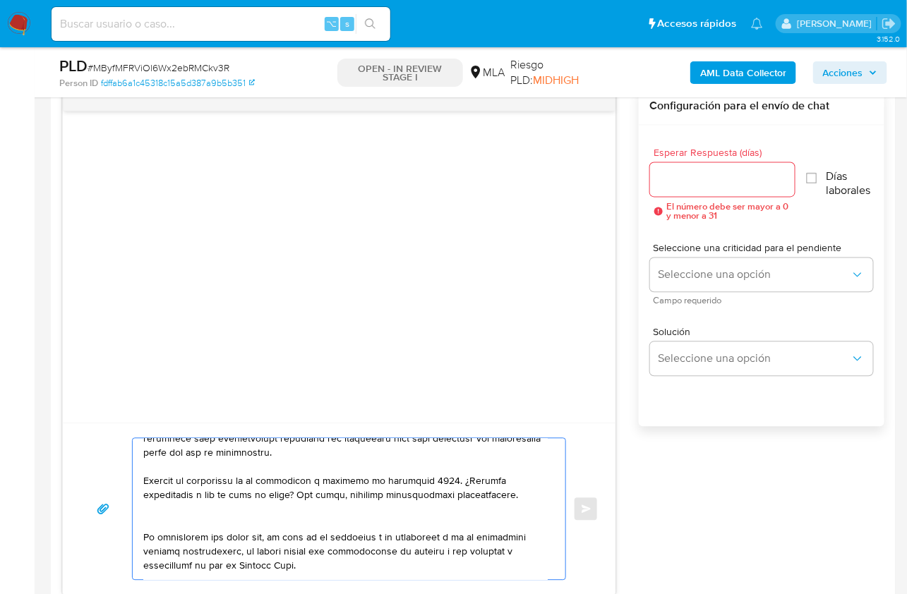
click at [140, 483] on div at bounding box center [346, 509] width 426 height 141
click at [143, 481] on textarea at bounding box center [345, 509] width 404 height 141
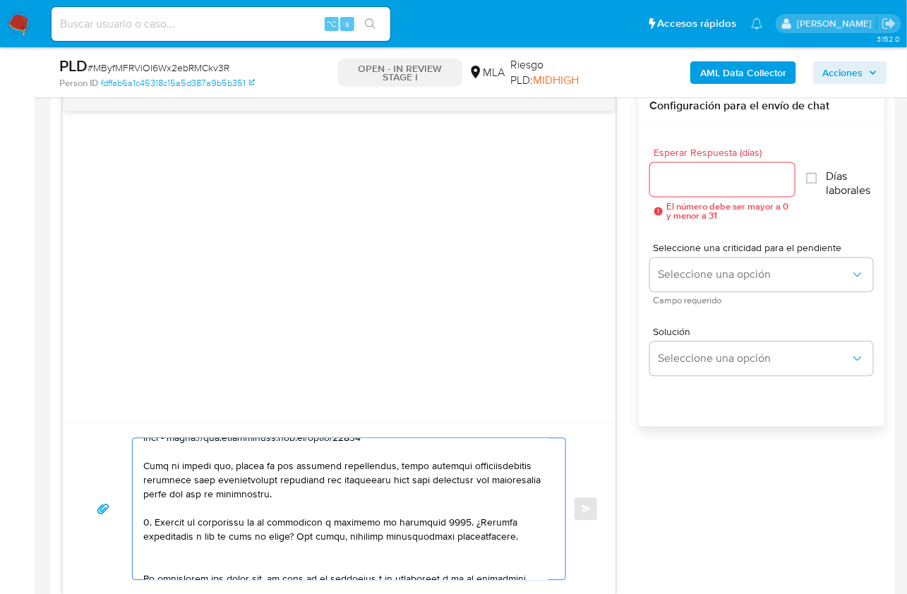
scroll to position [167, 0]
drag, startPoint x: 394, startPoint y: 522, endPoint x: 463, endPoint y: 523, distance: 69.2
click at [463, 523] on textarea at bounding box center [345, 509] width 404 height 141
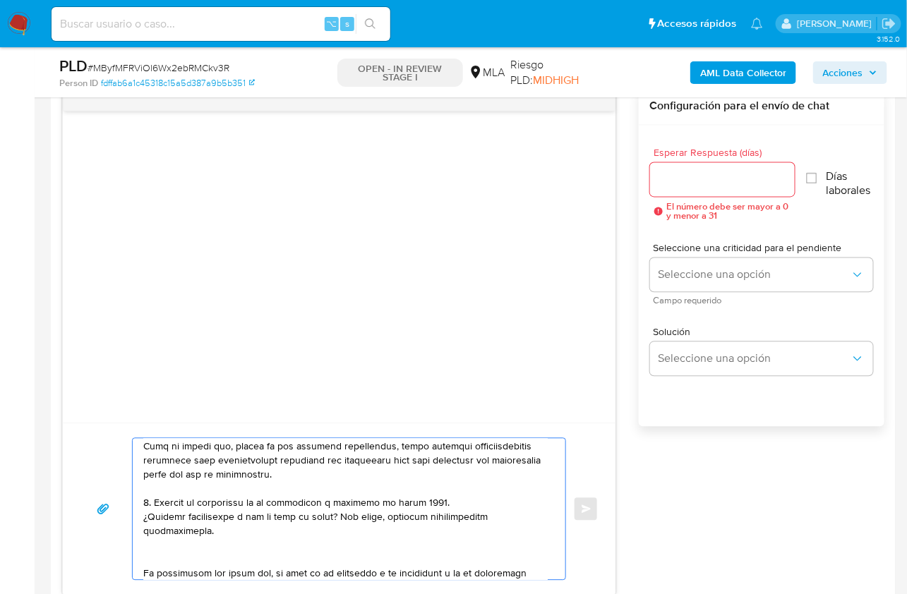
click at [188, 551] on textarea at bounding box center [345, 509] width 404 height 141
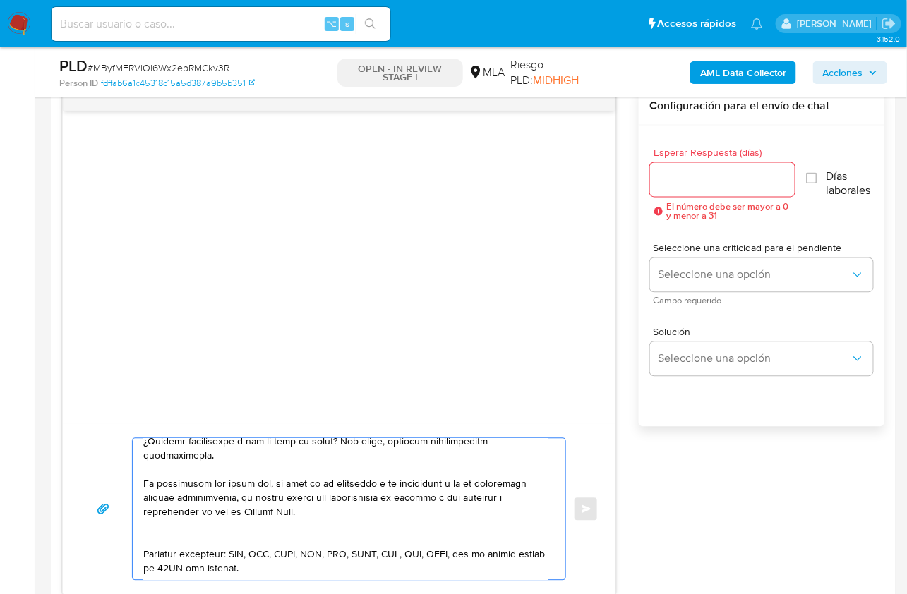
click at [153, 538] on textarea at bounding box center [345, 509] width 404 height 141
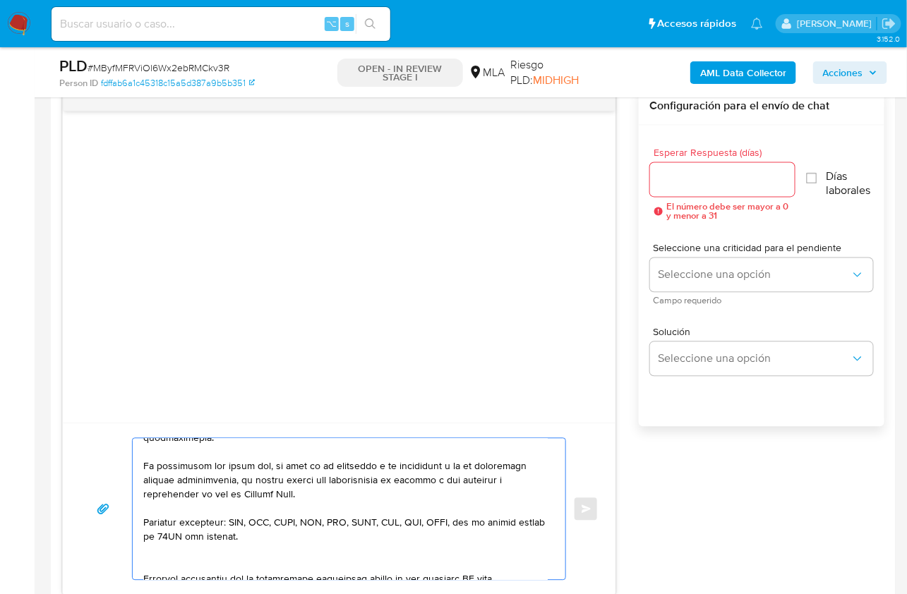
scroll to position [283, 0]
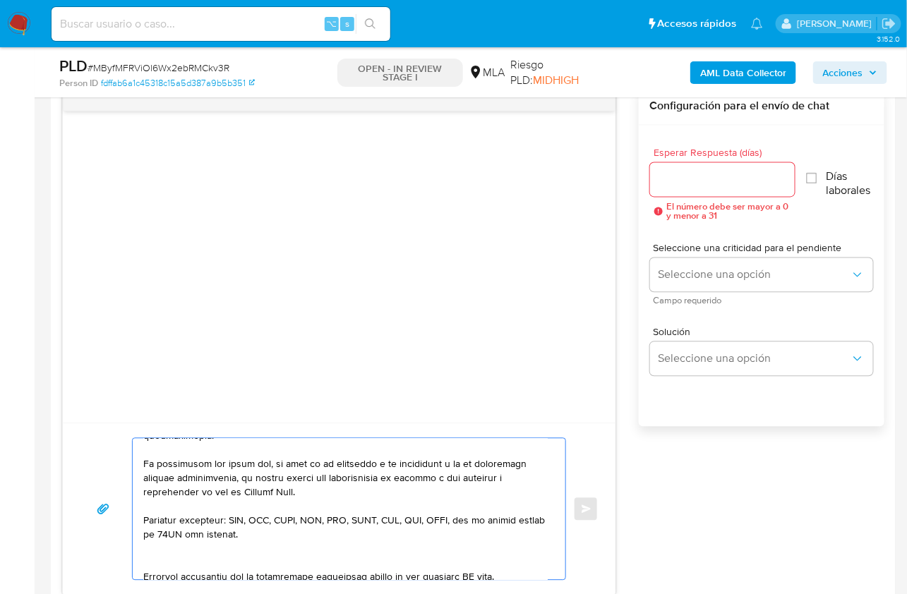
click at [149, 567] on textarea at bounding box center [345, 509] width 404 height 141
drag, startPoint x: 514, startPoint y: 563, endPoint x: 421, endPoint y: 564, distance: 92.5
click at [421, 564] on textarea at bounding box center [345, 509] width 404 height 141
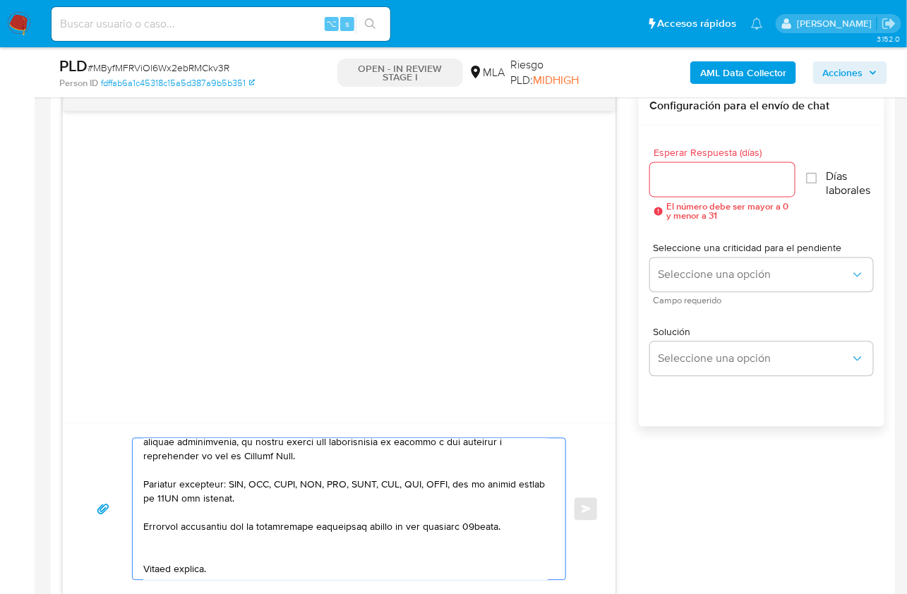
scroll to position [328, 0]
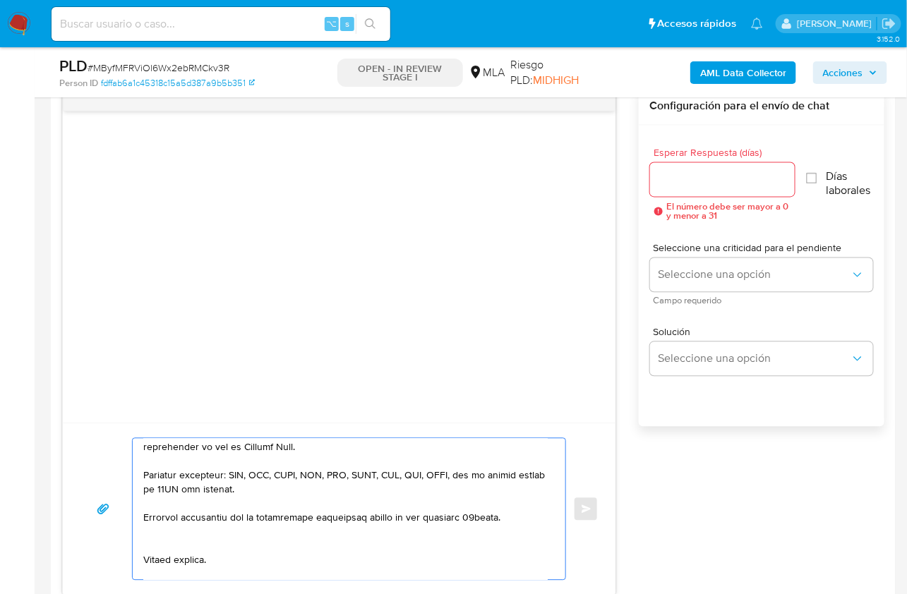
click at [171, 540] on textarea at bounding box center [345, 509] width 404 height 141
click at [161, 554] on textarea at bounding box center [345, 509] width 404 height 141
click at [160, 564] on textarea at bounding box center [345, 509] width 404 height 141
click at [164, 570] on textarea at bounding box center [345, 509] width 404 height 141
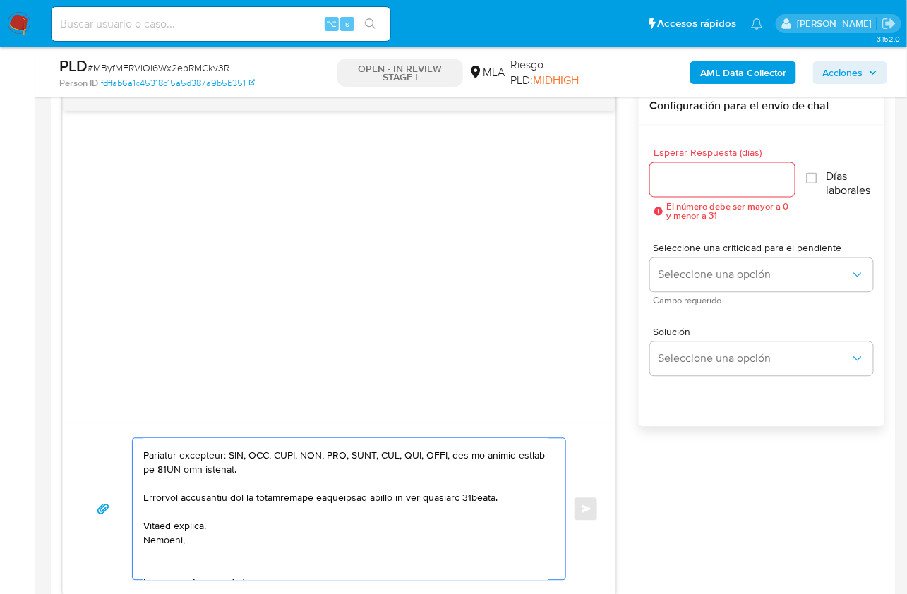
click at [174, 560] on textarea at bounding box center [345, 509] width 404 height 141
click at [169, 560] on textarea at bounding box center [345, 509] width 404 height 141
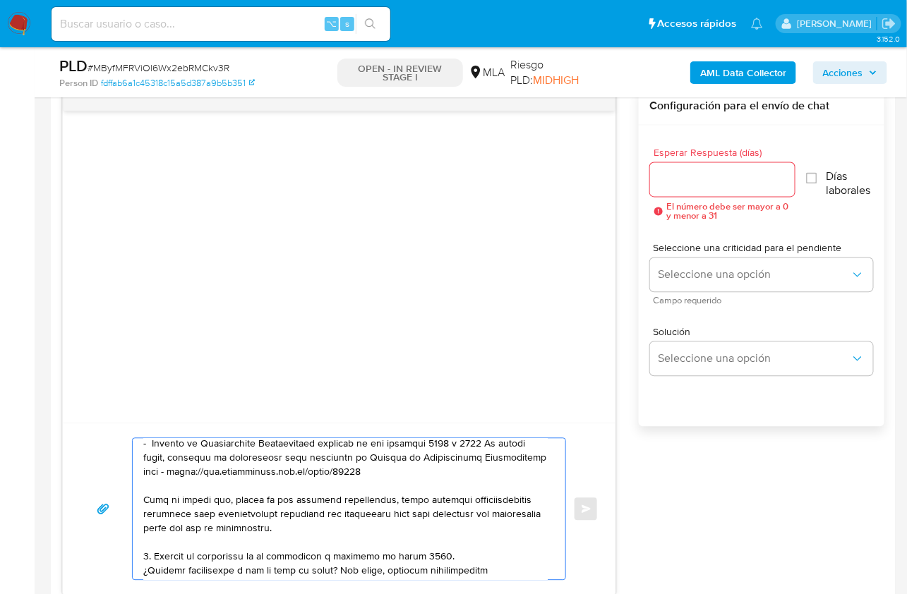
scroll to position [160, 0]
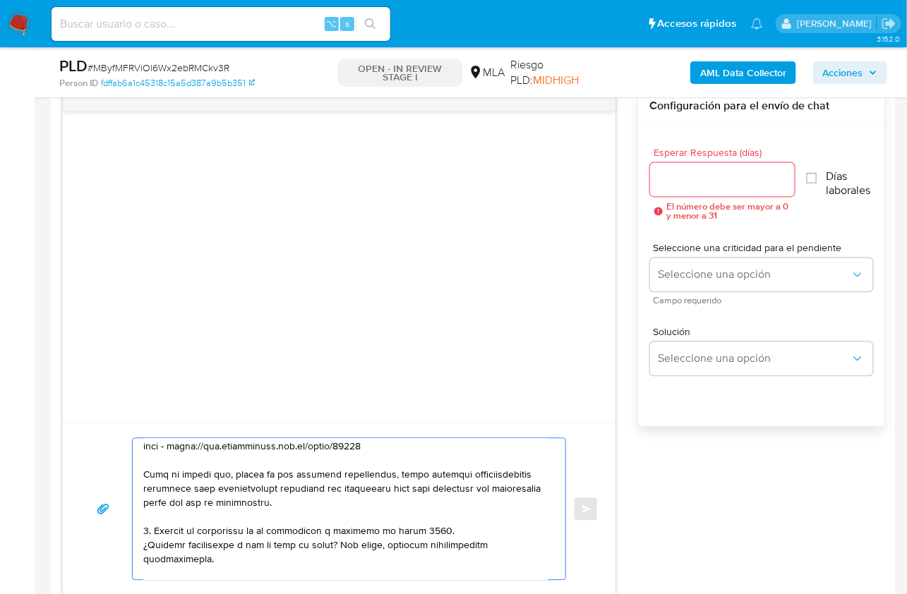
click at [148, 526] on textarea at bounding box center [345, 509] width 404 height 141
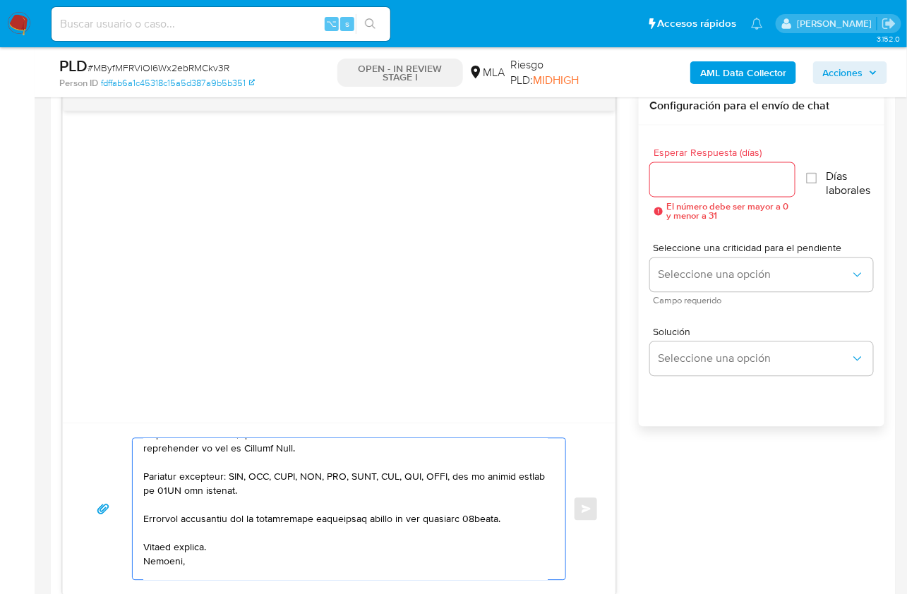
scroll to position [348, 0]
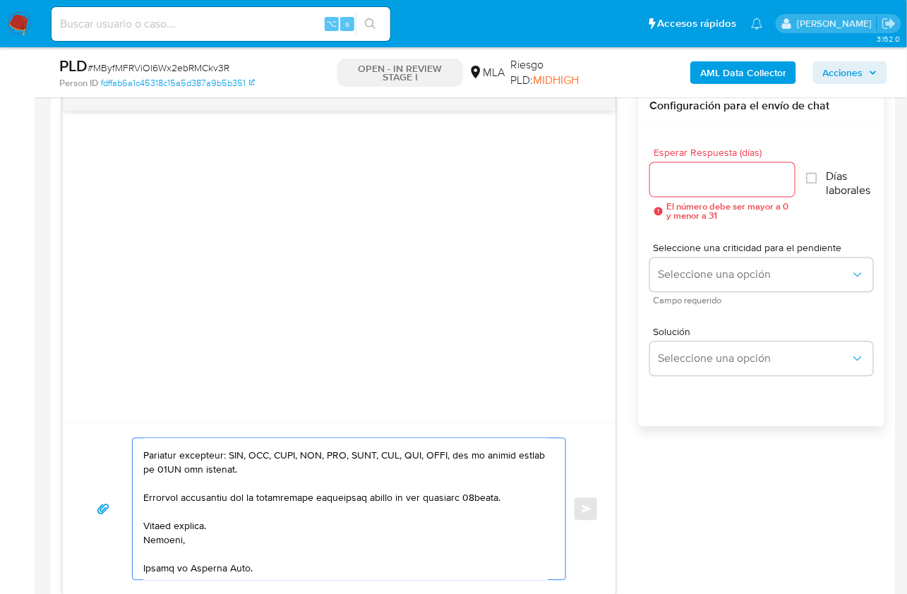
type textarea "Hola Hugo, En función de las operaciones registradas en tu cuenta de Mercado Pa…"
click at [678, 171] on input "Esperar Respuesta (días)" at bounding box center [722, 180] width 145 height 18
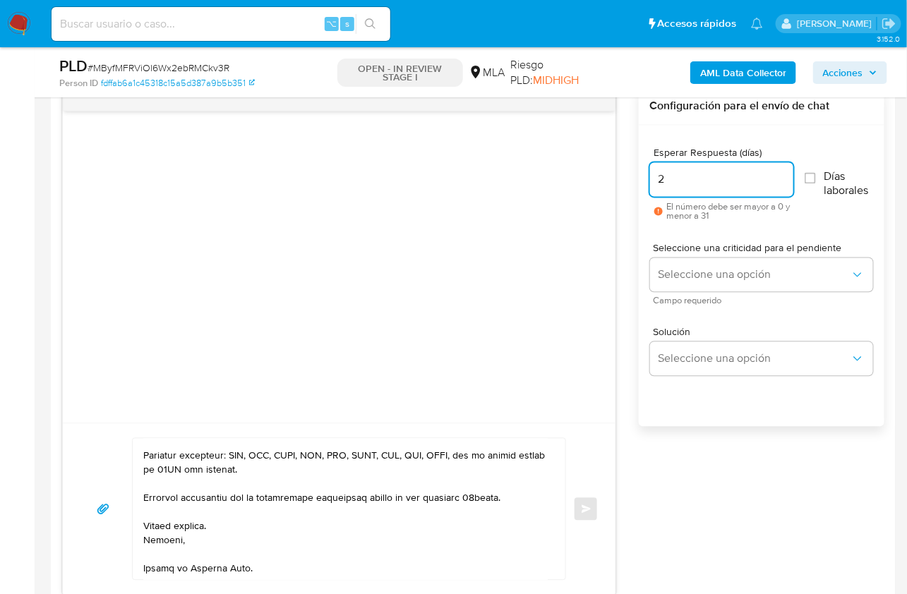
type input "2"
click at [475, 542] on textarea at bounding box center [345, 509] width 404 height 141
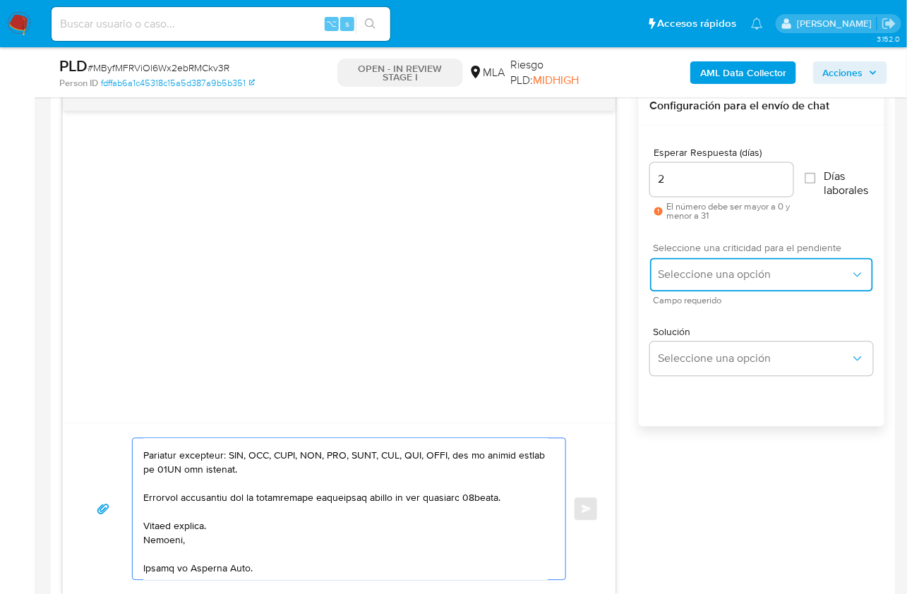
click at [709, 286] on button "Seleccione una opción" at bounding box center [761, 275] width 223 height 34
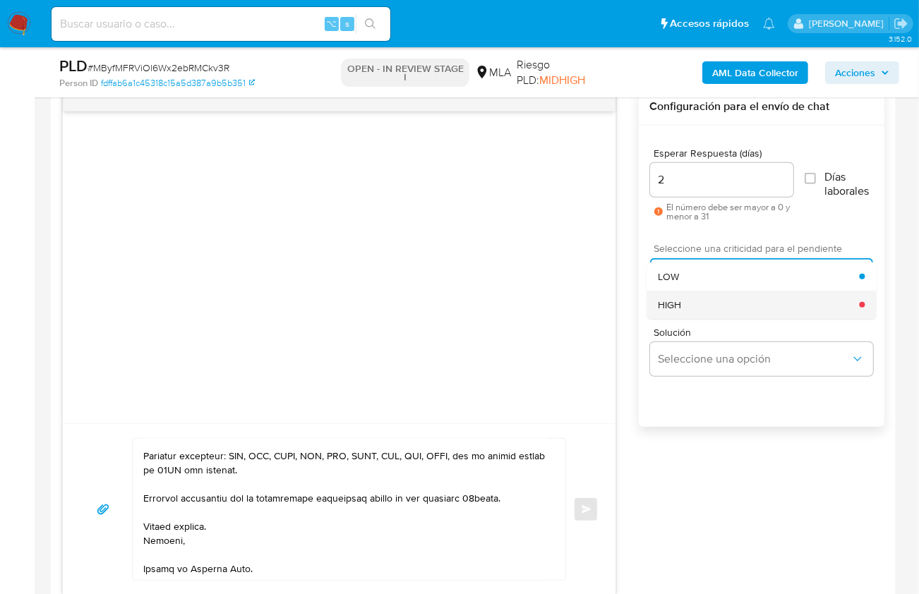
click at [709, 303] on div "HIGH" at bounding box center [758, 305] width 201 height 28
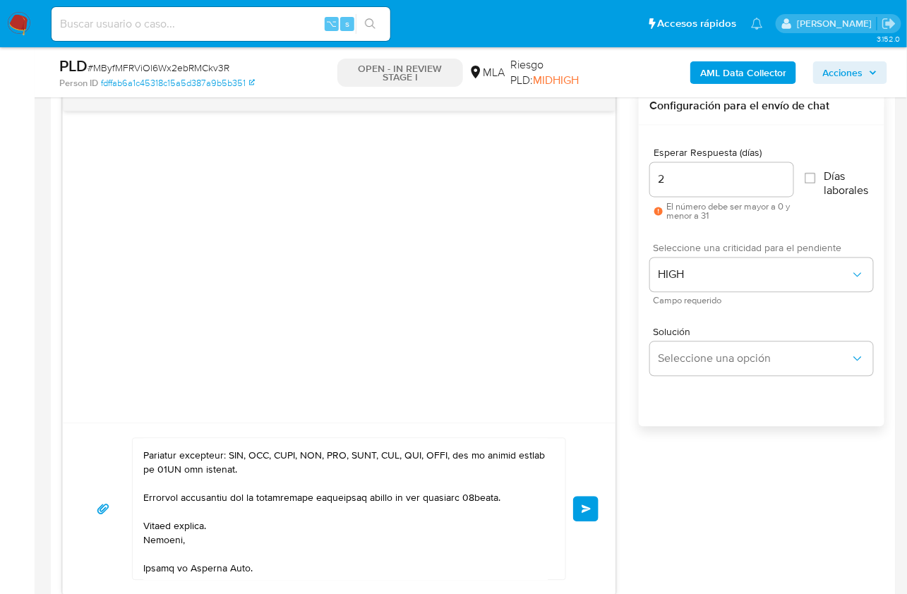
click at [590, 515] on button "Enviar" at bounding box center [585, 509] width 25 height 25
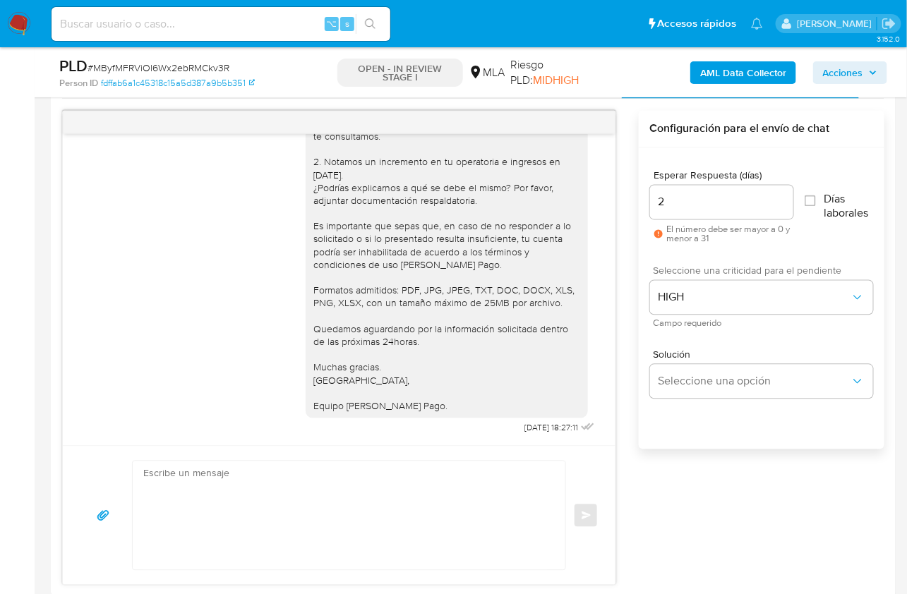
scroll to position [342, 0]
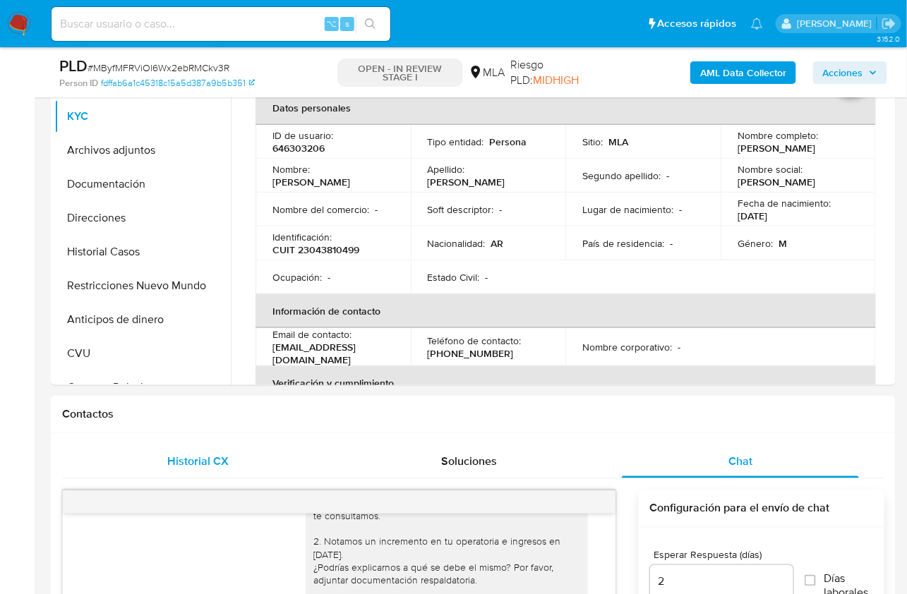
click at [195, 467] on span "Historial CX" at bounding box center [197, 461] width 61 height 16
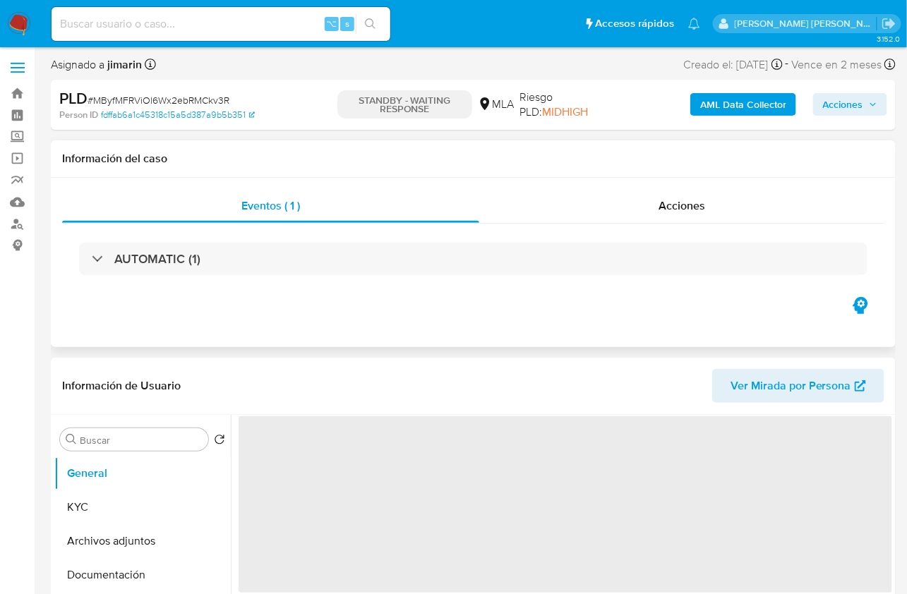
scroll to position [3, 0]
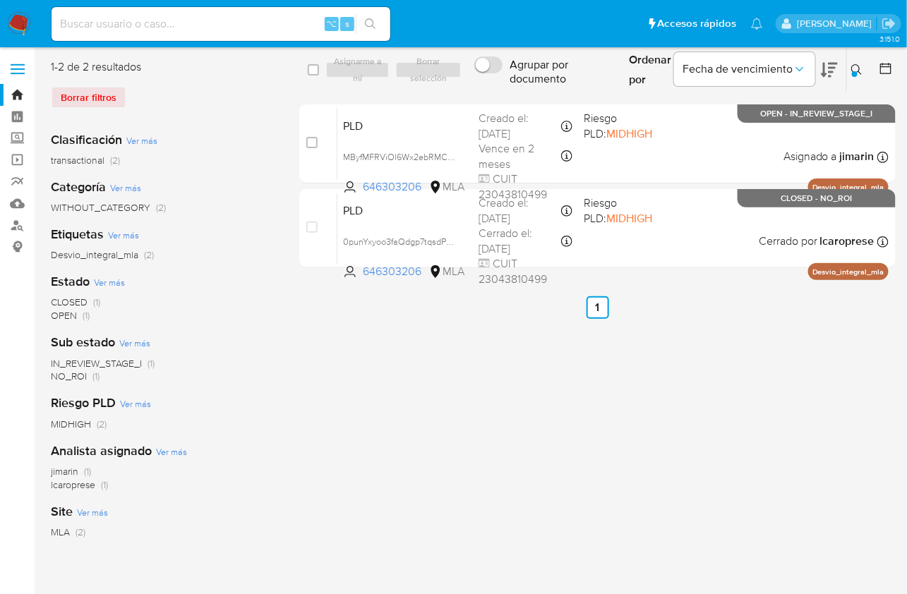
click at [849, 72] on button at bounding box center [858, 69] width 23 height 17
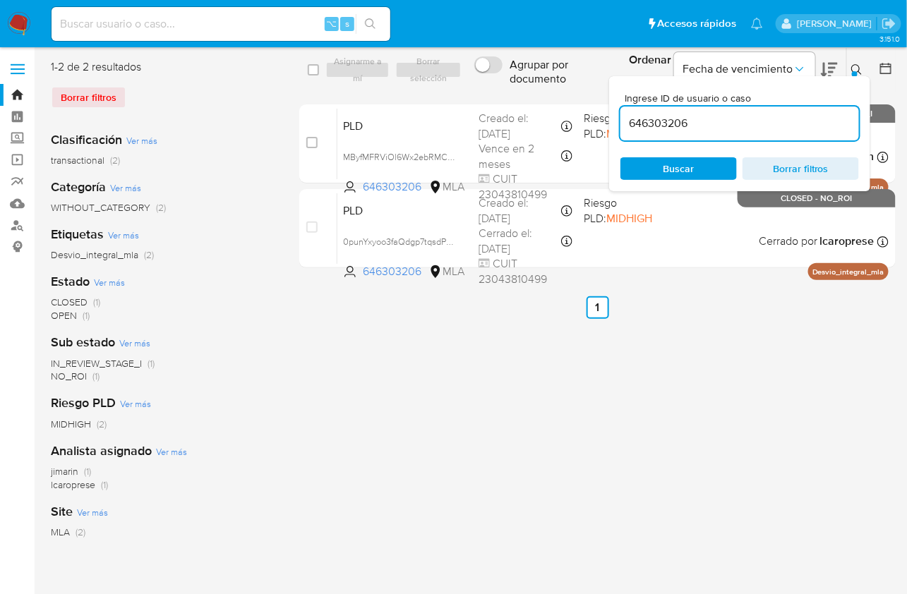
click at [803, 116] on input "646303206" at bounding box center [740, 123] width 239 height 18
click at [791, 121] on input "646303206664196791" at bounding box center [740, 123] width 239 height 18
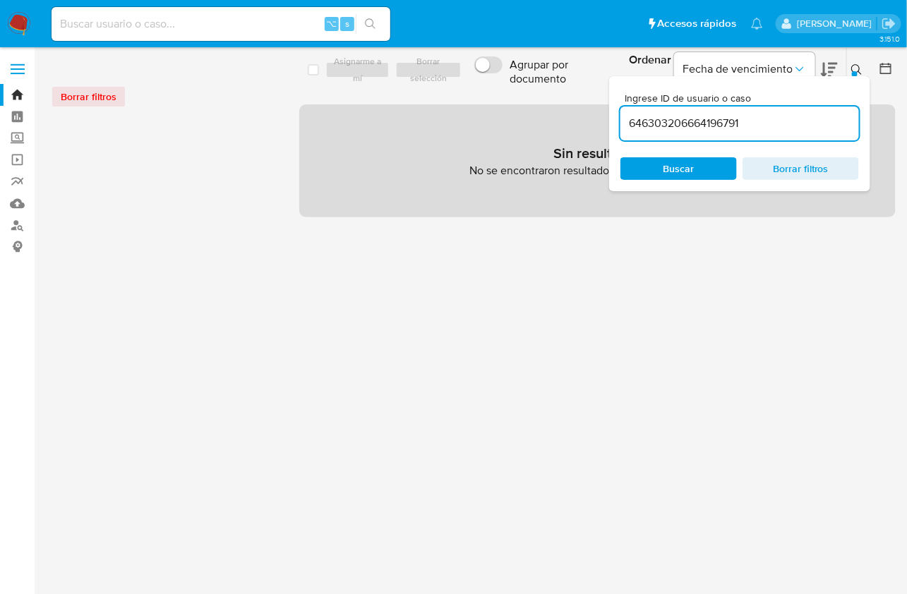
click at [762, 132] on input "646303206664196791" at bounding box center [740, 123] width 239 height 18
click at [761, 132] on input "646303206664196791" at bounding box center [740, 123] width 239 height 18
paste input
type input "664196791"
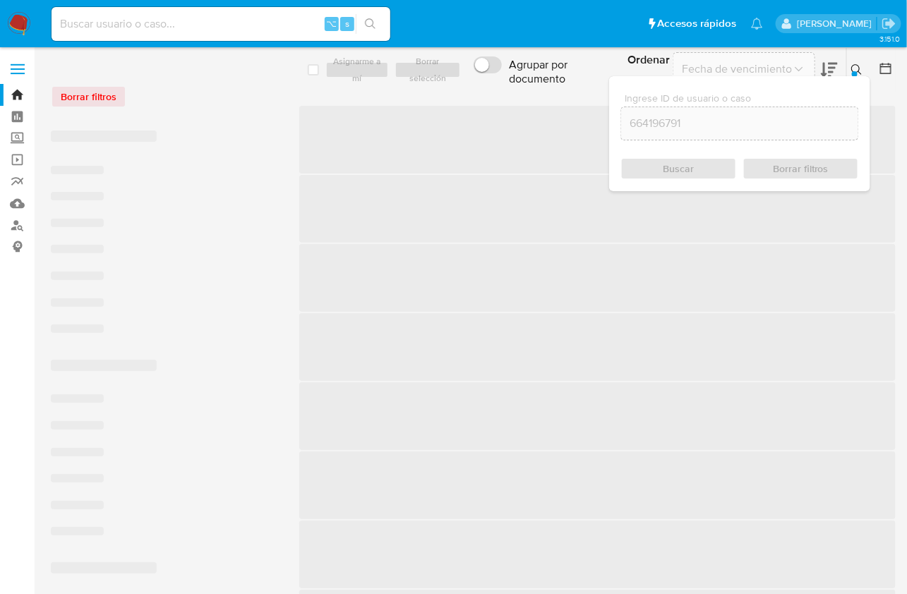
click at [865, 70] on button at bounding box center [858, 69] width 23 height 17
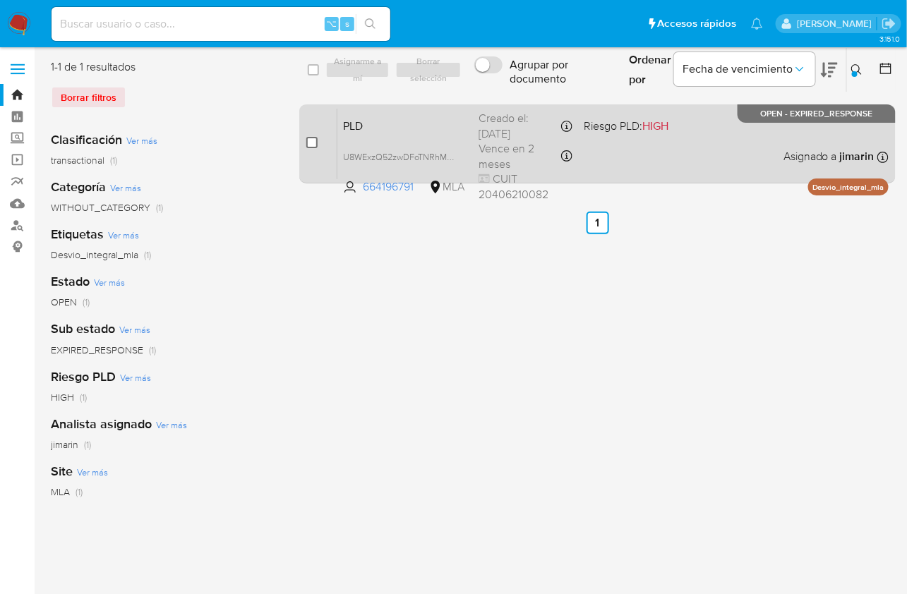
click at [316, 144] on input "checkbox" at bounding box center [311, 142] width 11 height 11
checkbox input "true"
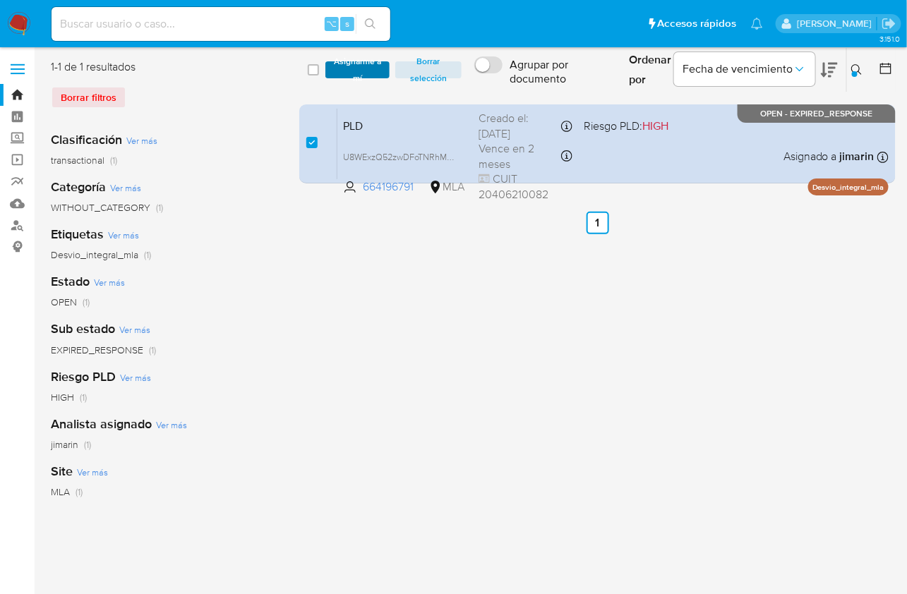
click at [359, 73] on span "Asignarme a mí" at bounding box center [356, 70] width 49 height 14
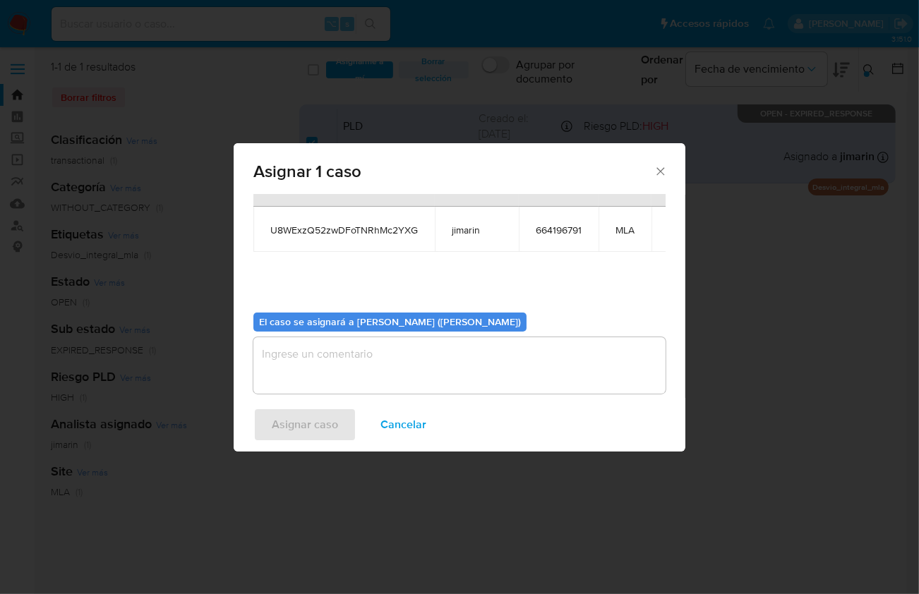
scroll to position [72, 0]
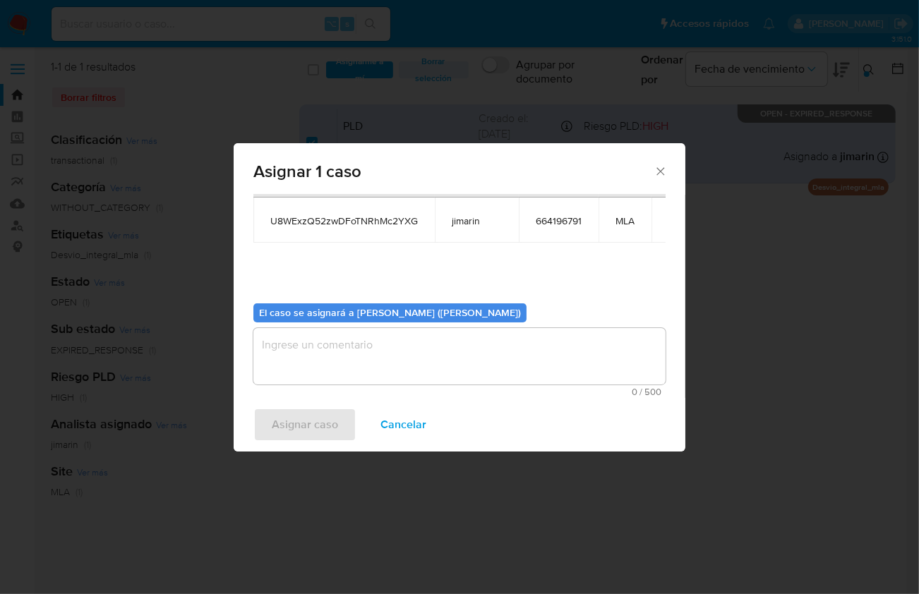
click at [382, 373] on textarea "assign-modal" at bounding box center [459, 356] width 412 height 56
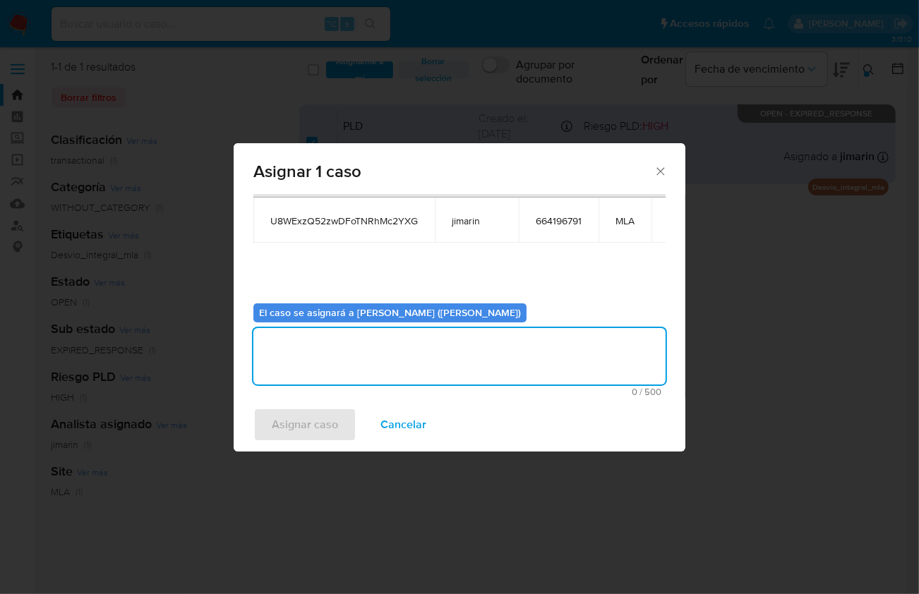
click at [300, 431] on span "Asignar caso" at bounding box center [305, 424] width 66 height 31
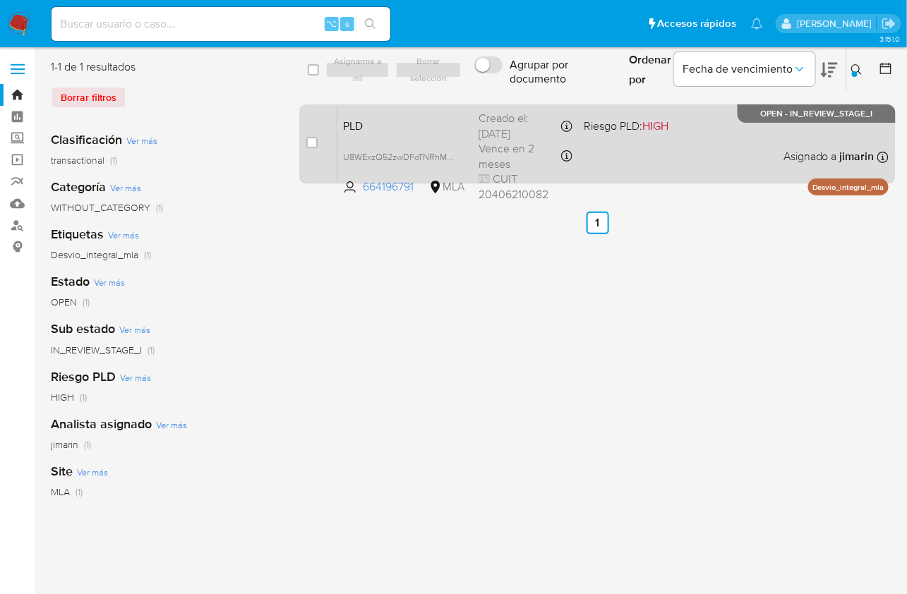
click at [681, 151] on div "PLD U8WExzQ52zwDFoTNRhMc2YXG 664196791 MLA Riesgo PLD: HIGH Creado el: 12/07/20…" at bounding box center [612, 143] width 551 height 71
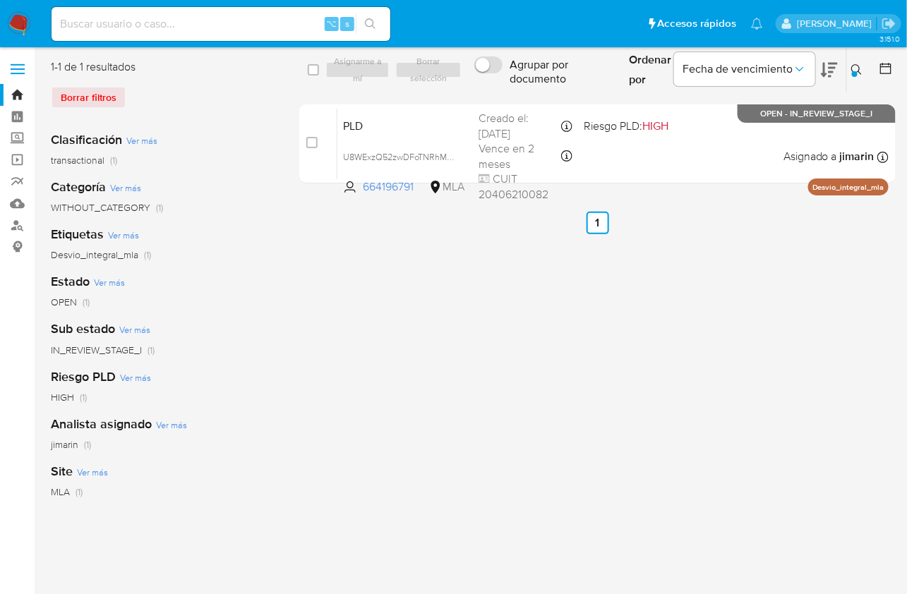
click at [860, 73] on icon at bounding box center [856, 69] width 11 height 11
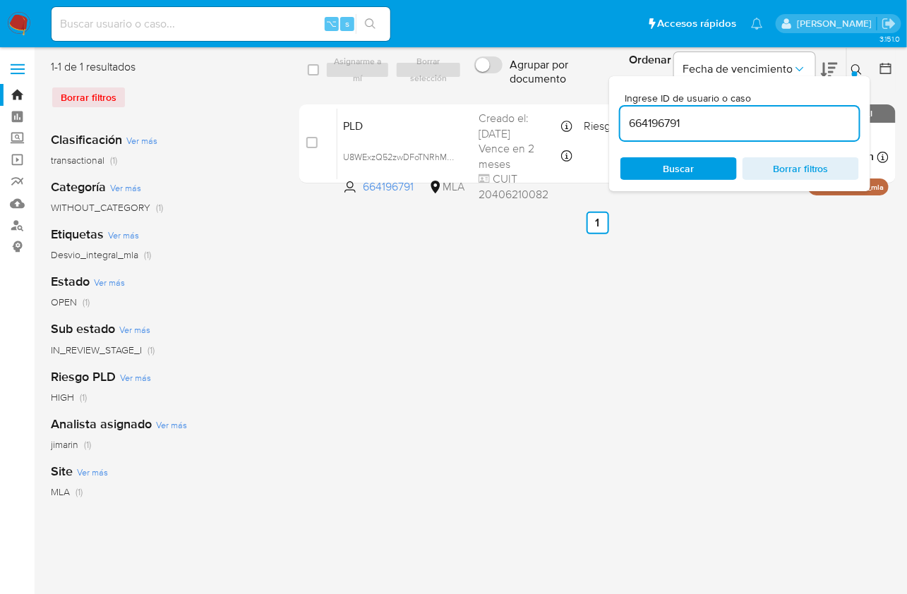
click at [815, 121] on input "664196791" at bounding box center [740, 123] width 239 height 18
type input "831824328"
click at [861, 73] on icon at bounding box center [856, 69] width 11 height 11
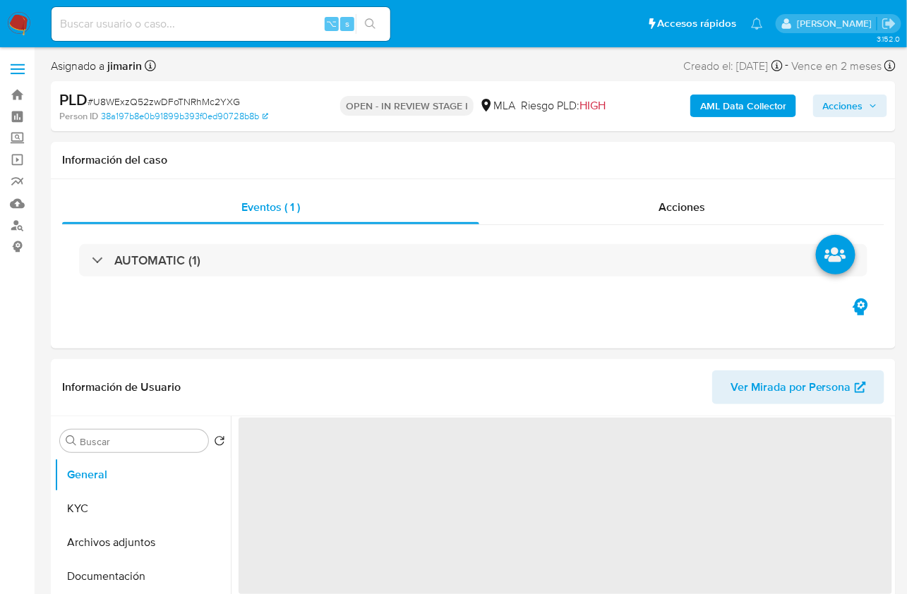
click at [187, 104] on span "# U8WExzQ52zwDFoTNRhMc2YXG" at bounding box center [164, 102] width 152 height 14
copy span "U8WExzQ52zwDFoTNRhMc2YXG"
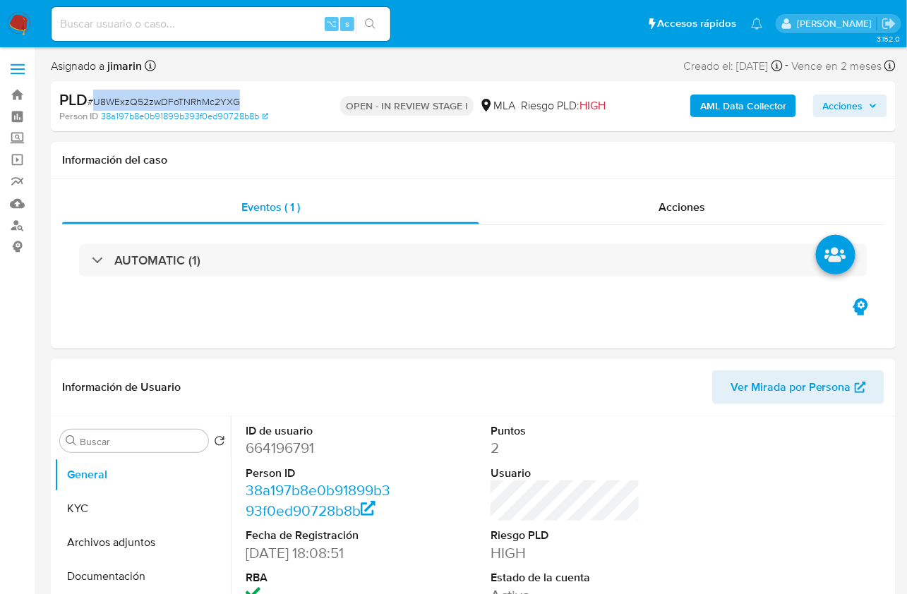
select select "10"
click at [284, 450] on dd "664196791" at bounding box center [321, 448] width 150 height 20
copy dd "664196791"
click at [296, 460] on dl "ID de usuario 664196791 Person ID 38a197b8e0b91899b393f0ed90728b8b Fecha de Reg…" at bounding box center [321, 515] width 150 height 182
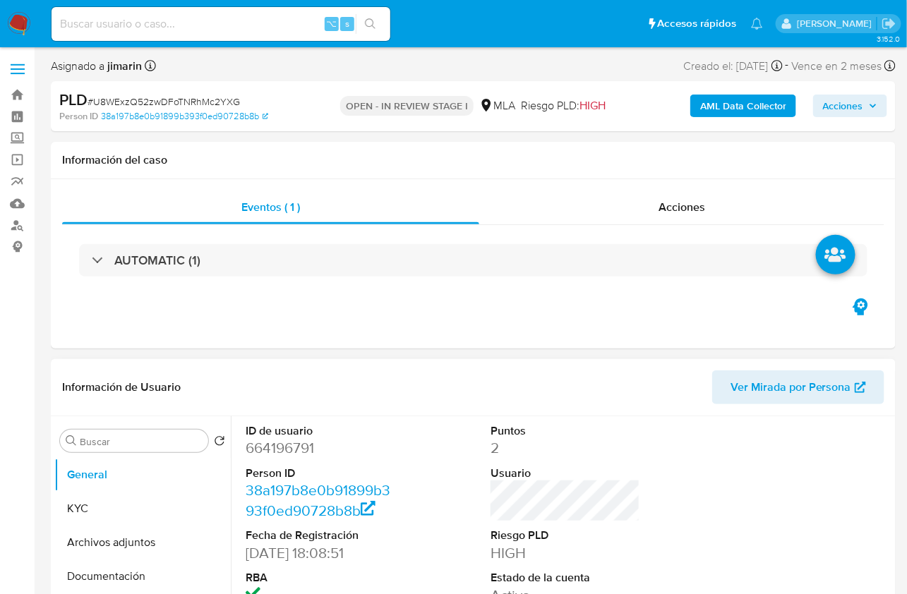
click at [299, 452] on dd "664196791" at bounding box center [321, 448] width 150 height 20
copy dd "664196791"
click at [106, 515] on button "KYC" at bounding box center [136, 509] width 165 height 34
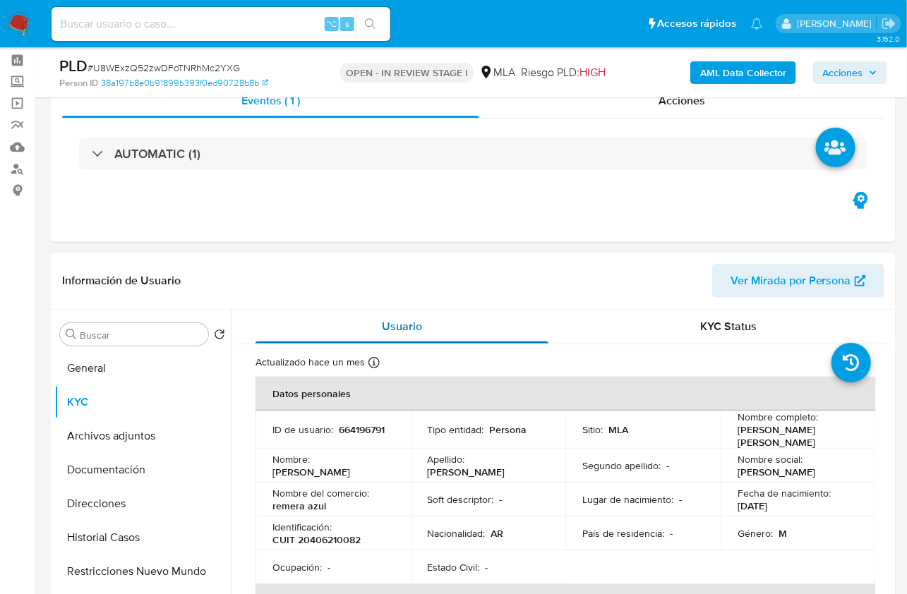
scroll to position [61, 0]
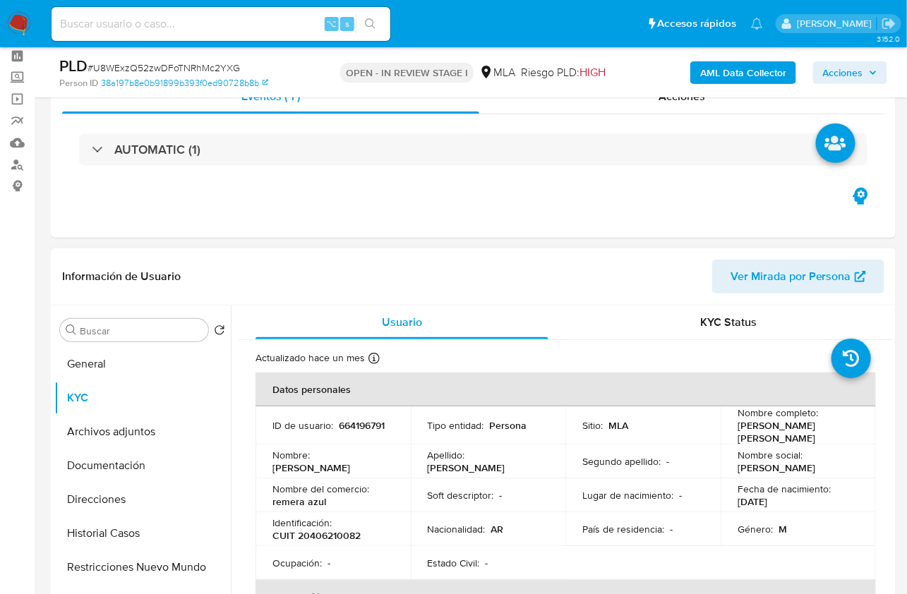
click at [326, 534] on p "CUIT 20406210082" at bounding box center [316, 535] width 88 height 13
click at [325, 534] on p "CUIT 20406210082" at bounding box center [316, 535] width 88 height 13
copy p "20406210082"
click at [329, 229] on div "Eventos ( 1 ) Acciones AUTOMATIC (1)" at bounding box center [473, 152] width 845 height 169
click at [344, 265] on header "Información de Usuario Ver Mirada por Persona" at bounding box center [473, 277] width 822 height 34
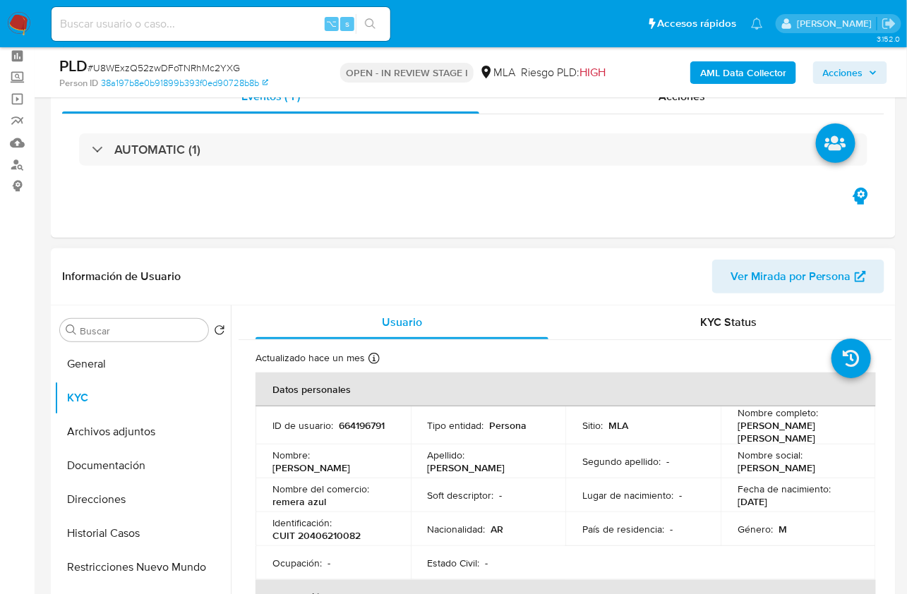
click at [438, 251] on div "Información de Usuario Ver Mirada por Persona" at bounding box center [473, 276] width 845 height 57
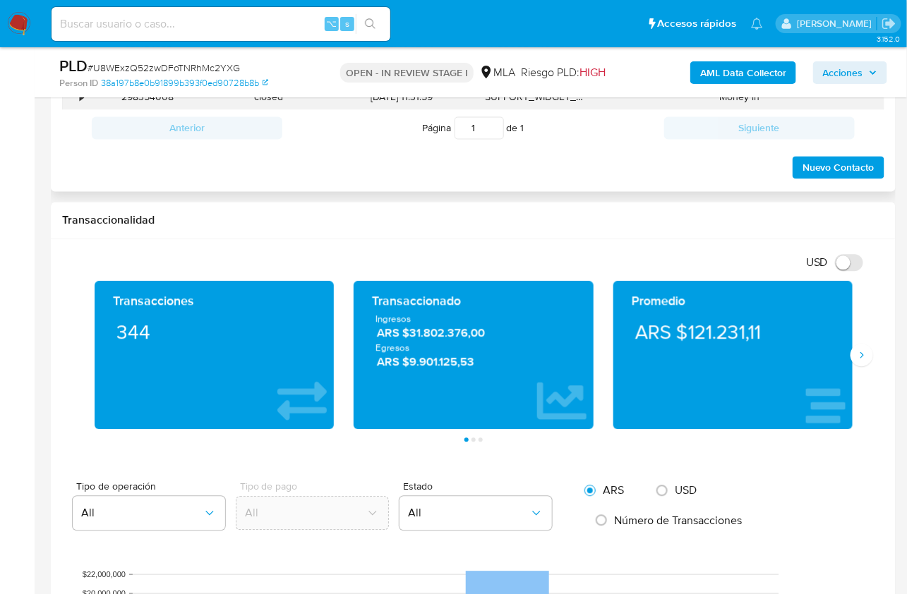
scroll to position [556, 0]
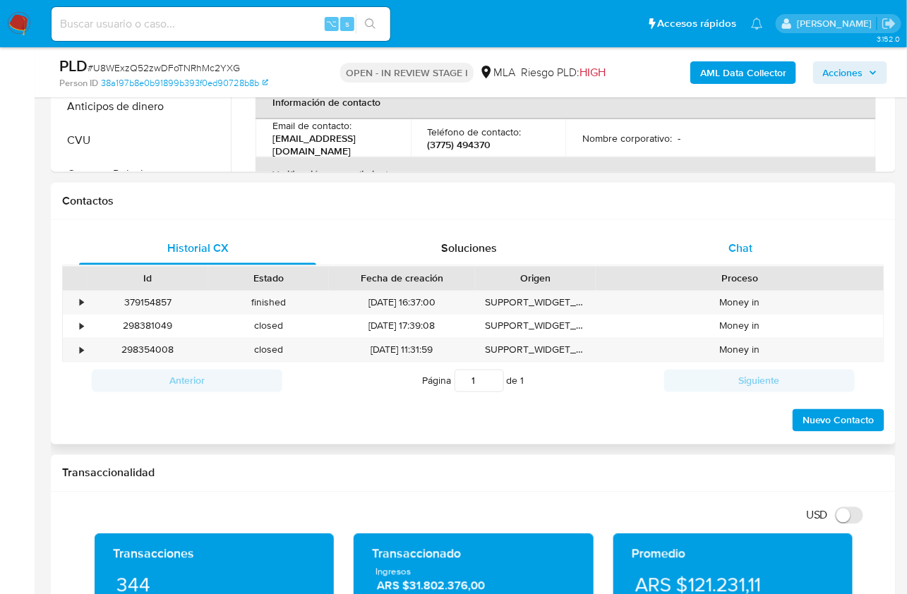
click at [758, 247] on div "Chat" at bounding box center [740, 249] width 237 height 34
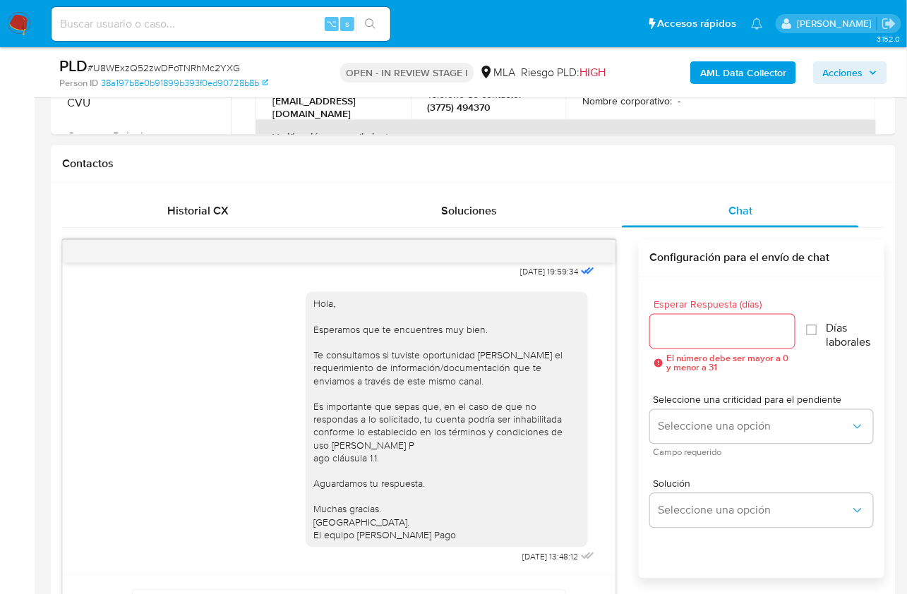
scroll to position [637, 0]
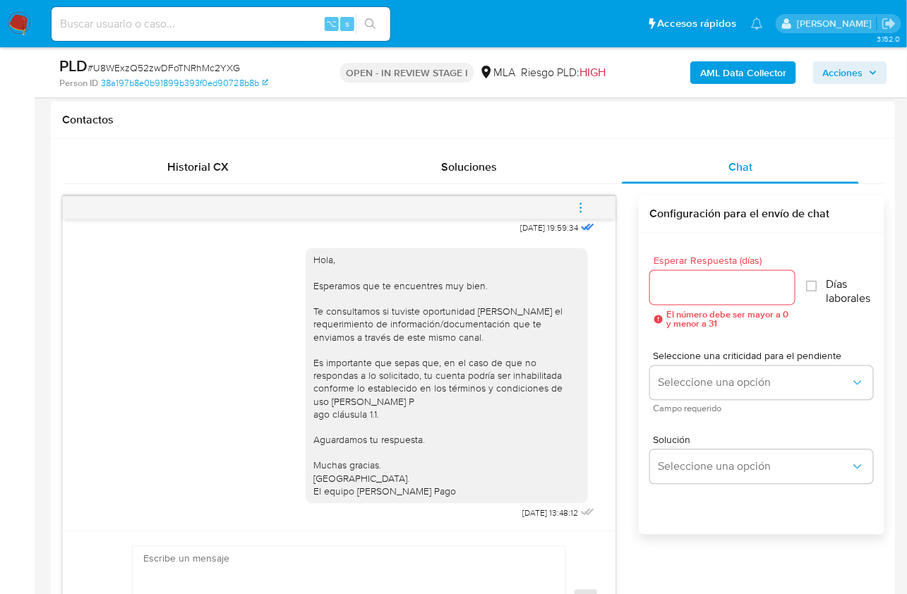
click at [582, 208] on icon "menu-action" at bounding box center [581, 208] width 13 height 13
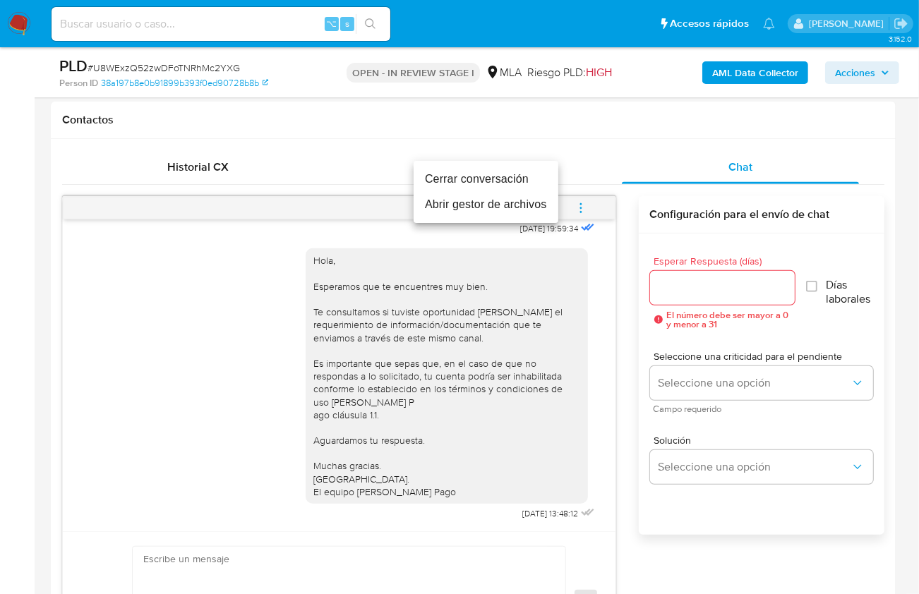
click at [469, 179] on li "Cerrar conversación" at bounding box center [486, 179] width 145 height 25
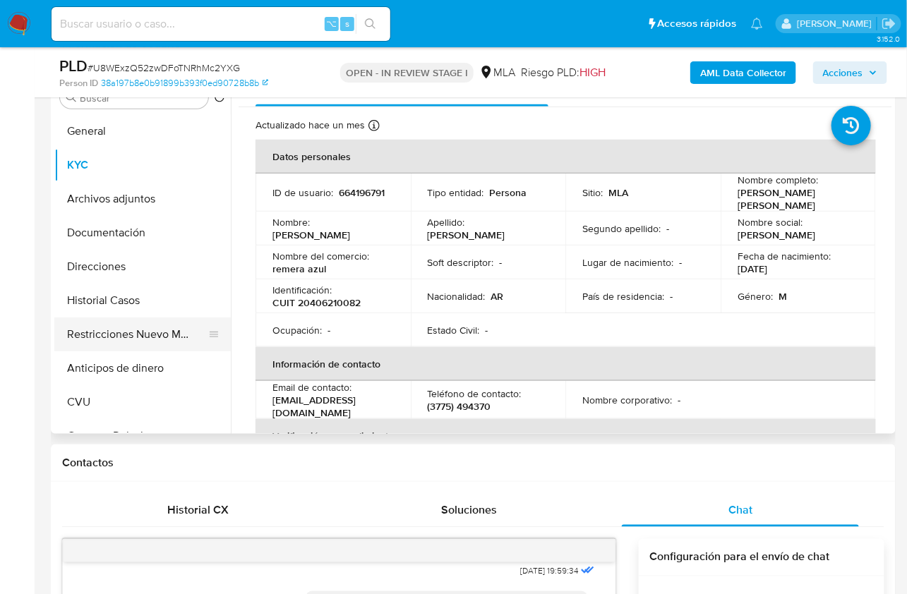
scroll to position [278, 0]
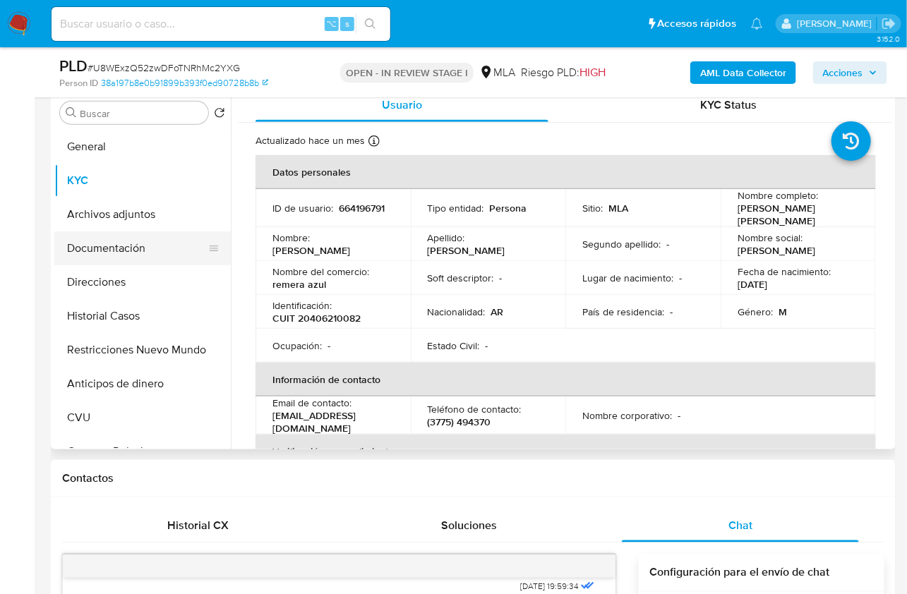
click at [127, 253] on button "Documentación" at bounding box center [136, 249] width 165 height 34
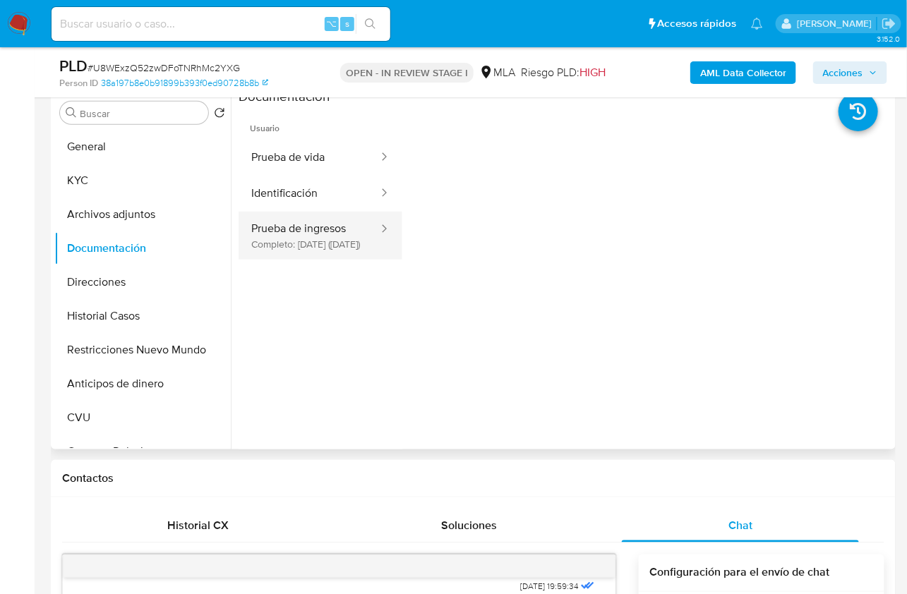
click at [304, 245] on button "Prueba de ingresos Completo: [DATE] ([DATE])" at bounding box center [309, 236] width 141 height 48
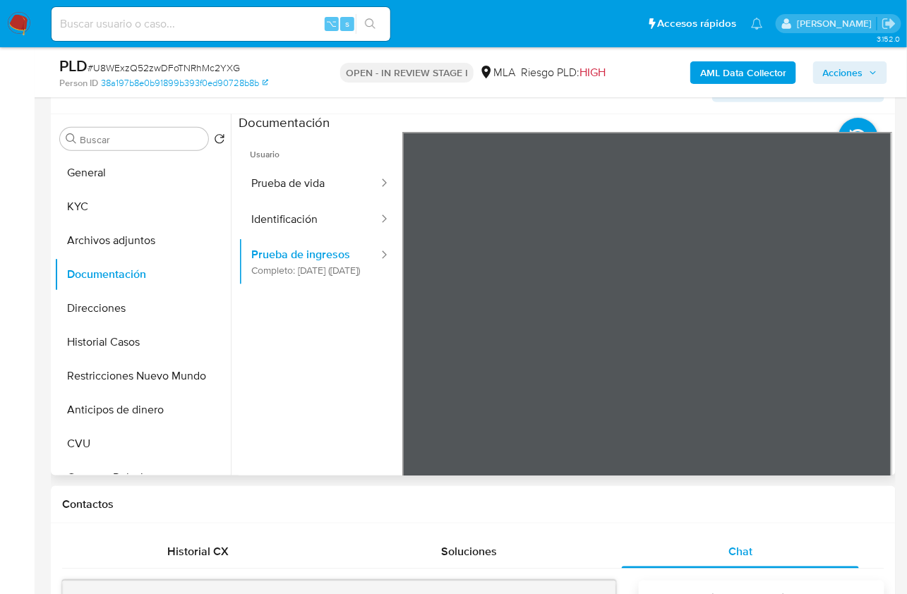
scroll to position [208, 0]
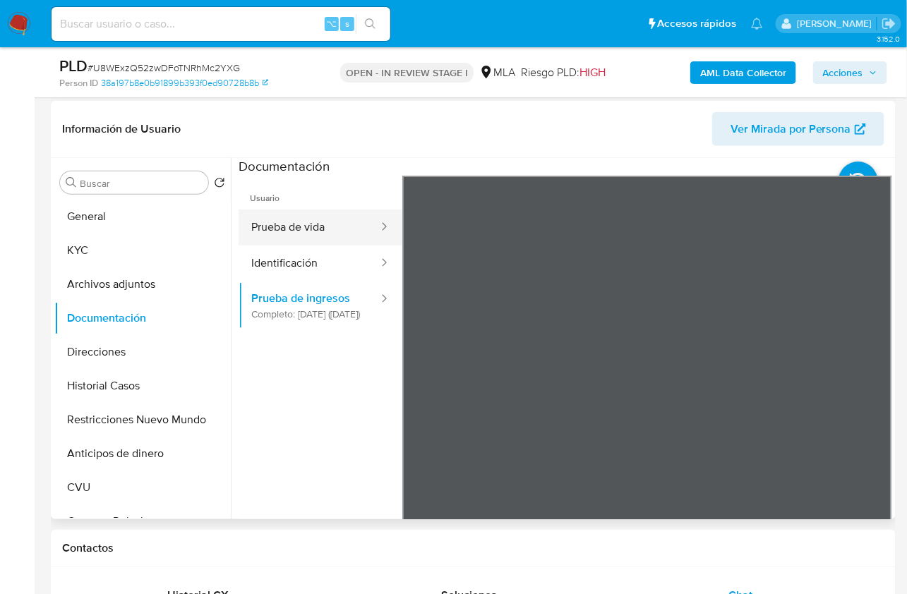
click at [312, 227] on button "Prueba de vida" at bounding box center [309, 228] width 141 height 36
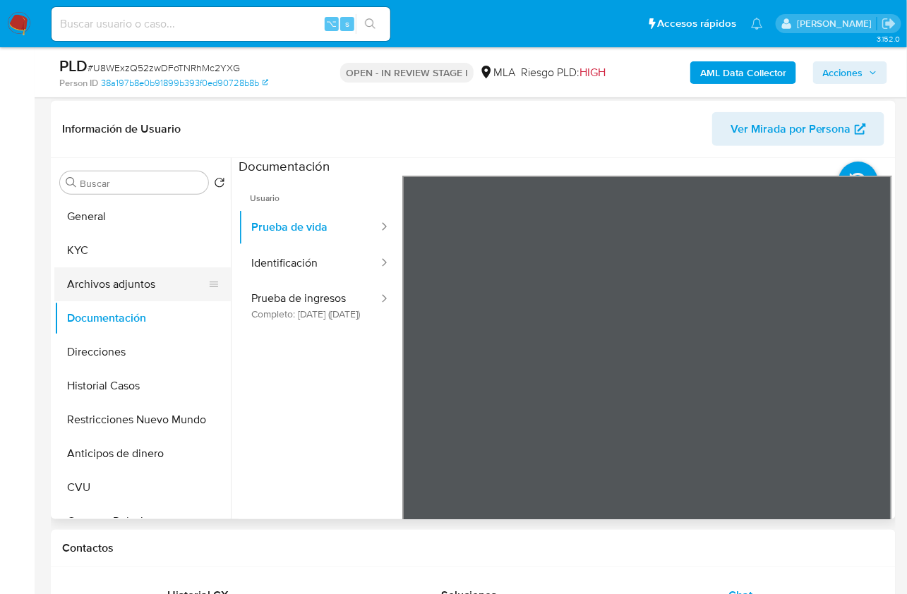
click at [143, 286] on button "Archivos adjuntos" at bounding box center [136, 285] width 165 height 34
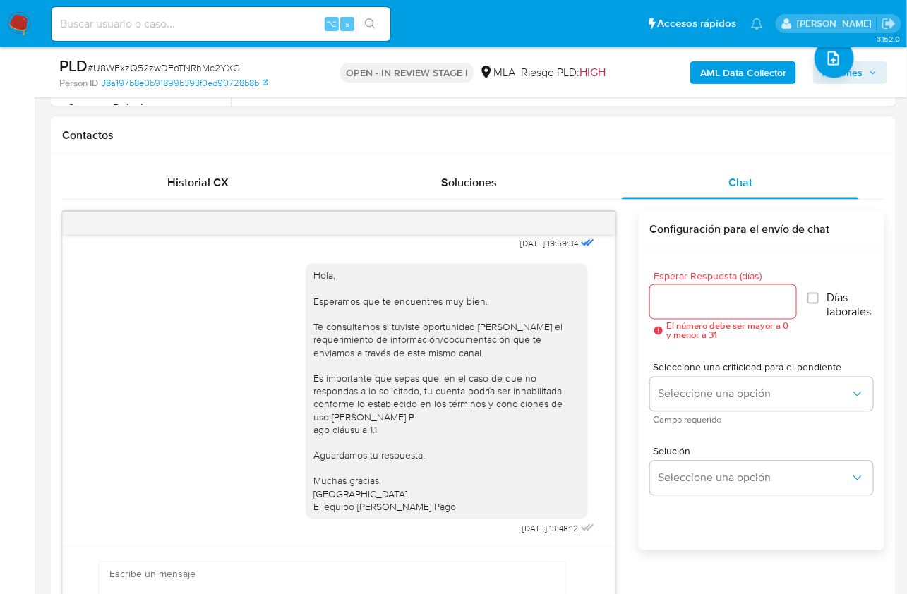
scroll to position [647, 0]
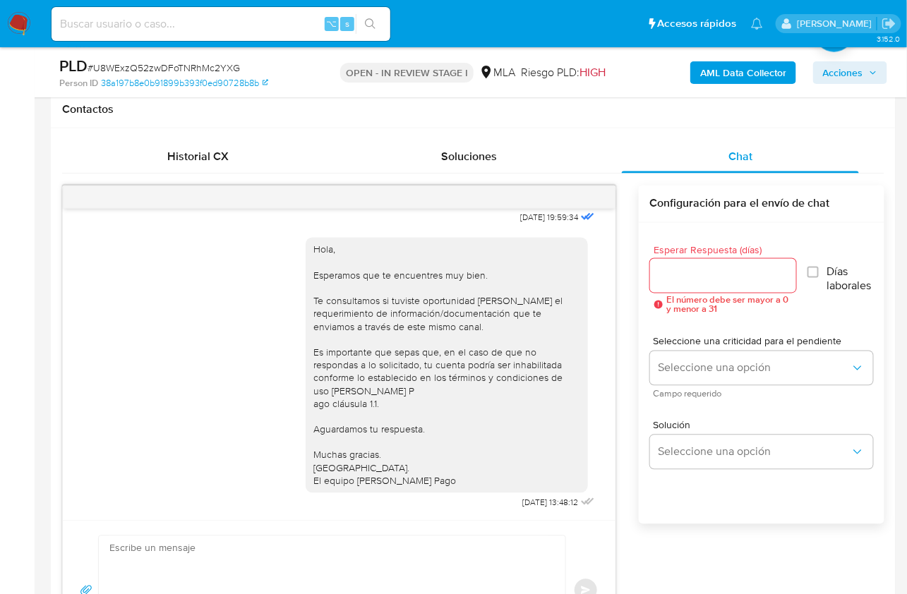
click at [499, 549] on textarea at bounding box center [328, 590] width 438 height 109
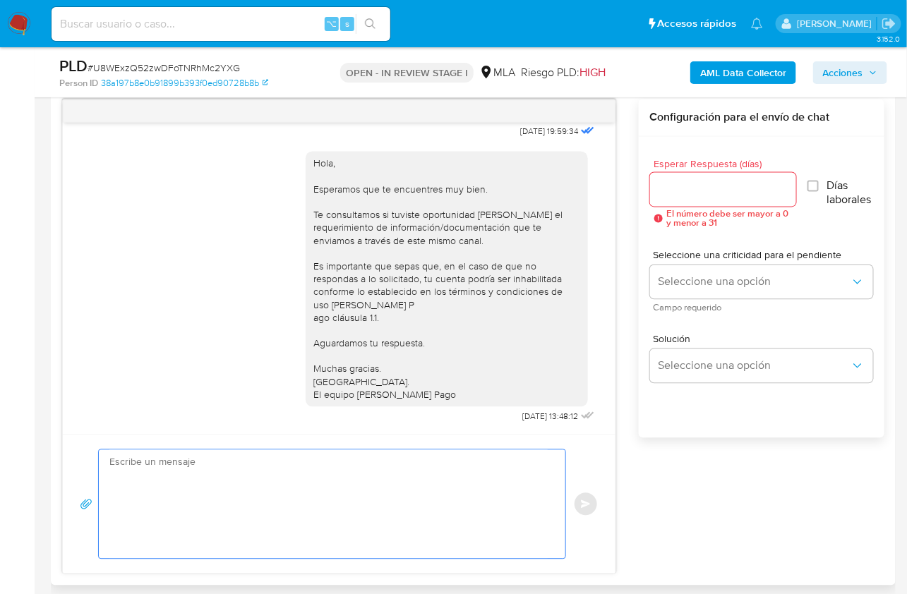
scroll to position [748, 0]
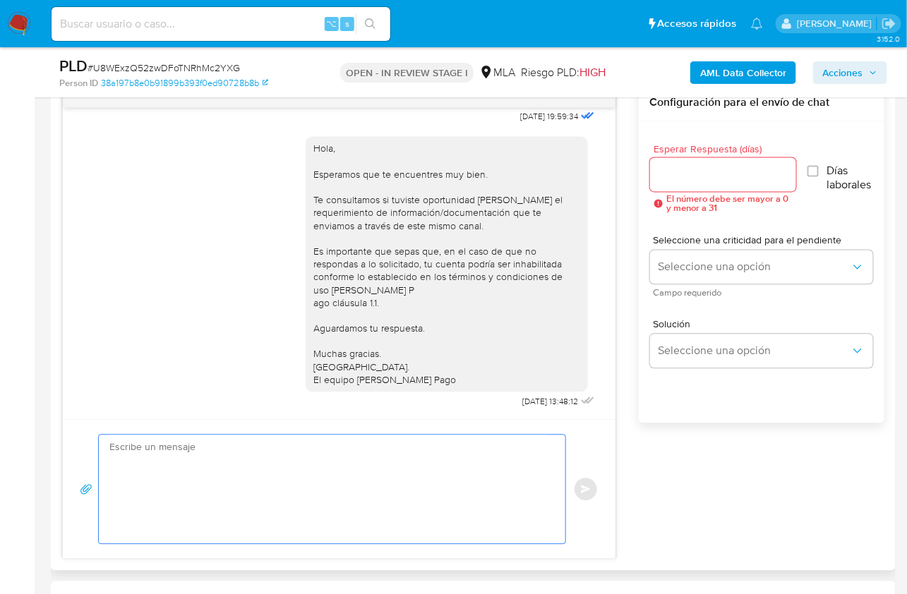
click at [308, 462] on textarea at bounding box center [328, 490] width 438 height 109
paste textarea "Lore , Ip dolorsi am con adipiscinge seddoeiusmo te in utlabo et Dolorem Aliq, …"
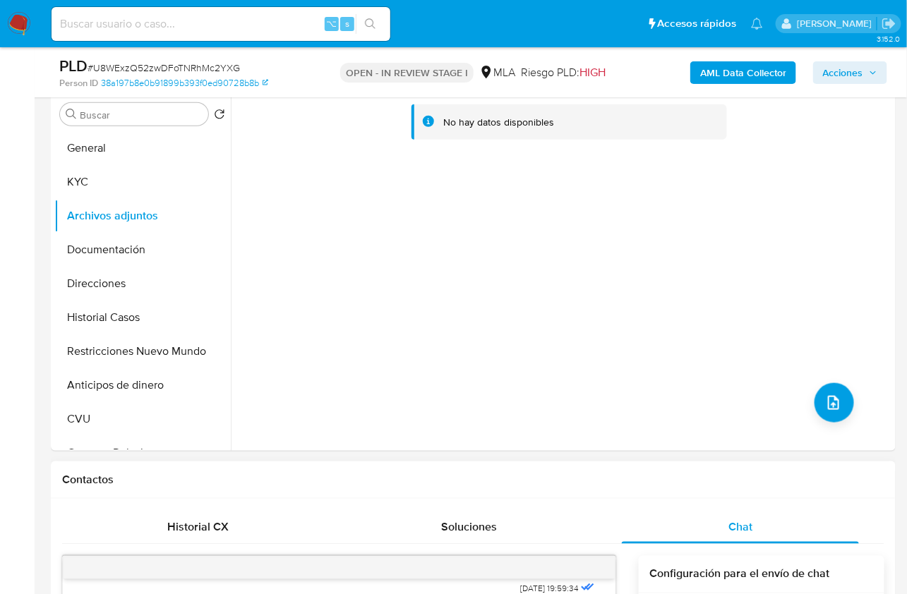
scroll to position [268, 0]
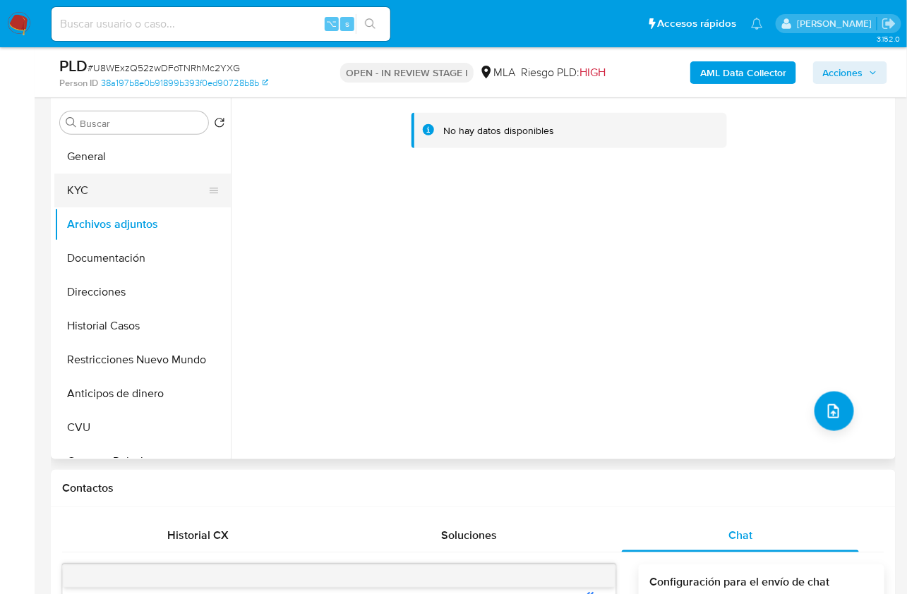
click at [90, 203] on button "KYC" at bounding box center [136, 191] width 165 height 34
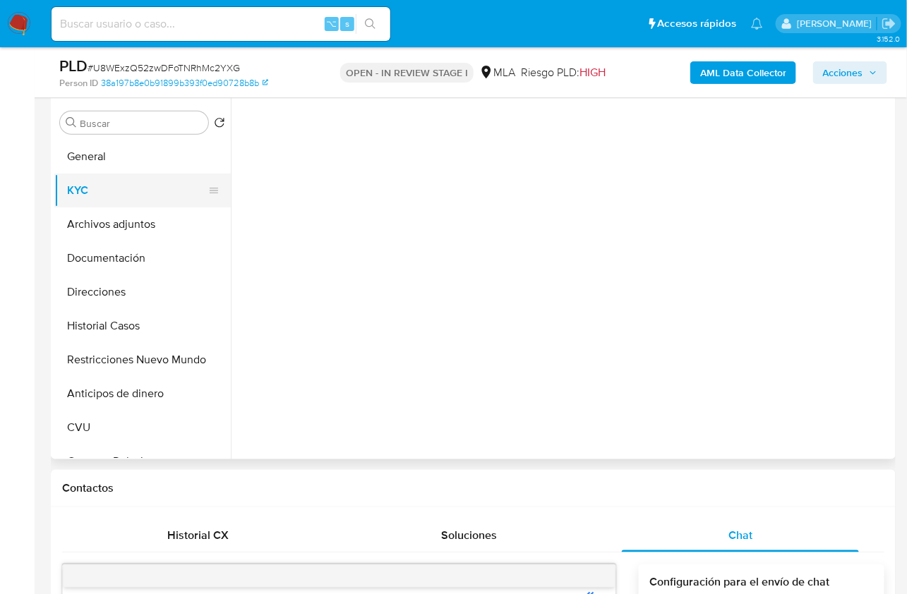
scroll to position [923, 0]
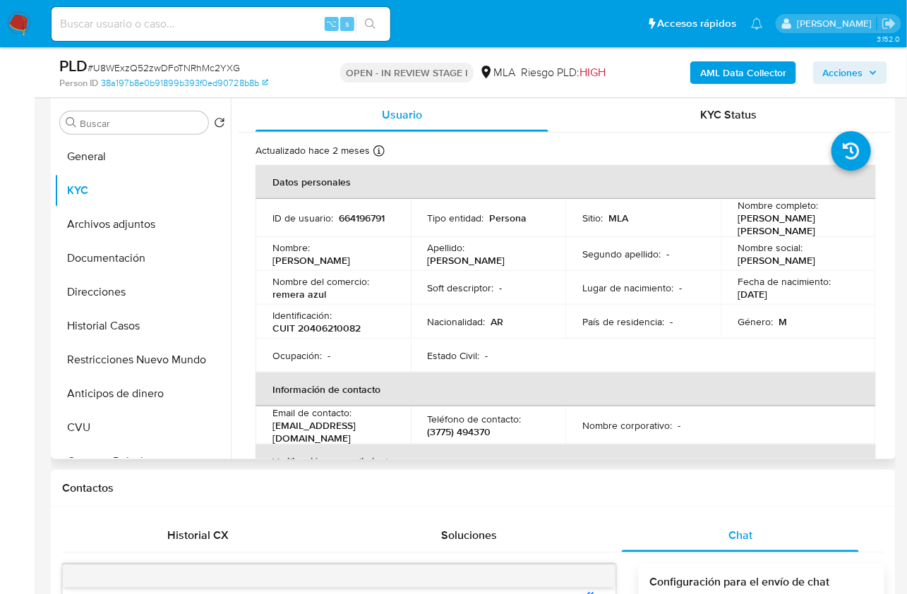
click at [739, 220] on p "[PERSON_NAME] [PERSON_NAME]" at bounding box center [796, 224] width 116 height 25
copy p "[PERSON_NAME]"
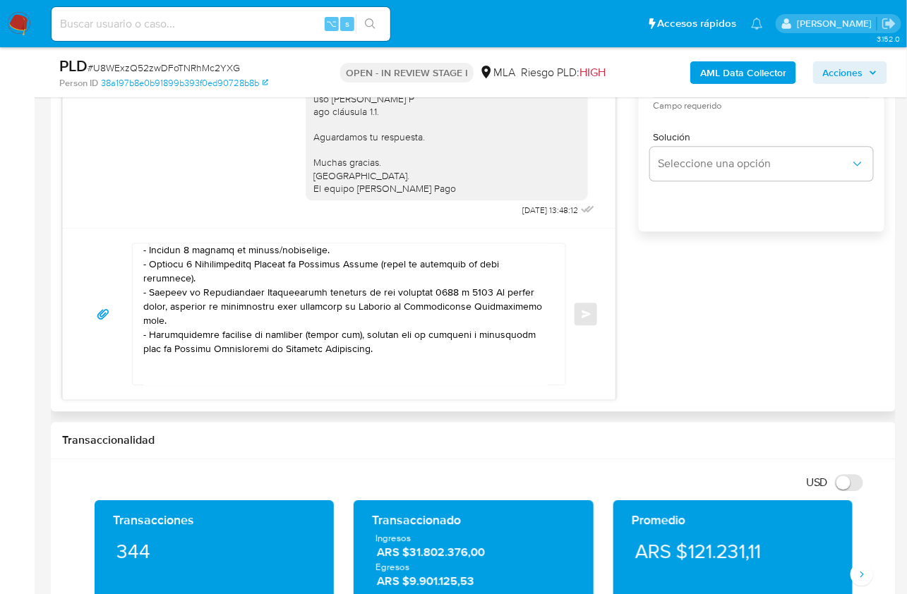
scroll to position [0, 0]
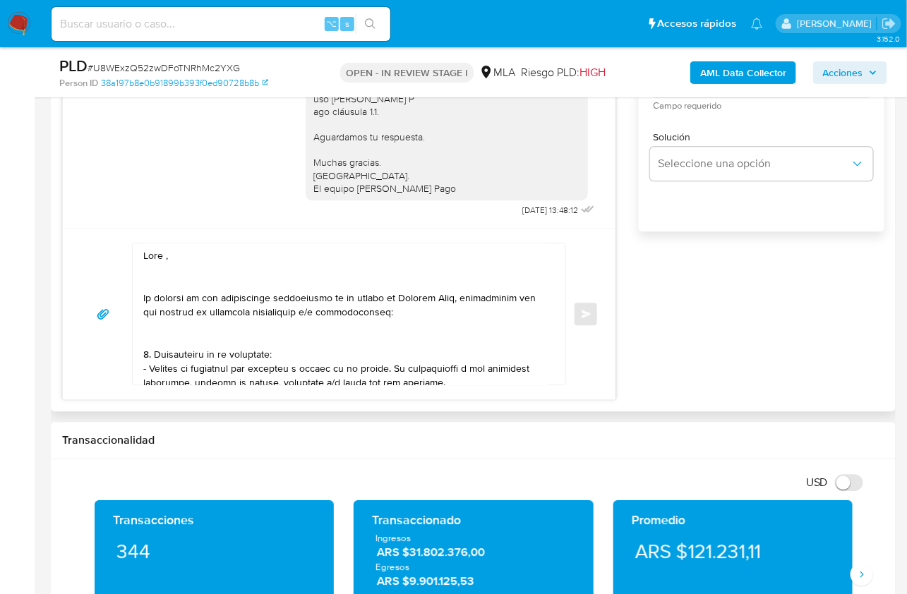
click at [164, 256] on textarea at bounding box center [345, 314] width 404 height 141
paste textarea "[PERSON_NAME]"
click at [155, 275] on textarea at bounding box center [345, 314] width 404 height 141
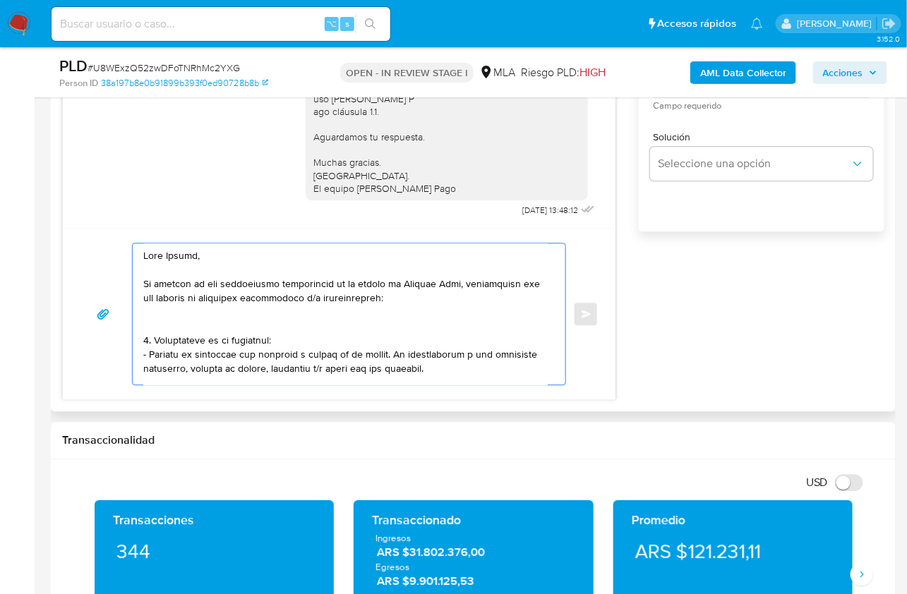
click at [172, 313] on textarea at bounding box center [345, 314] width 404 height 141
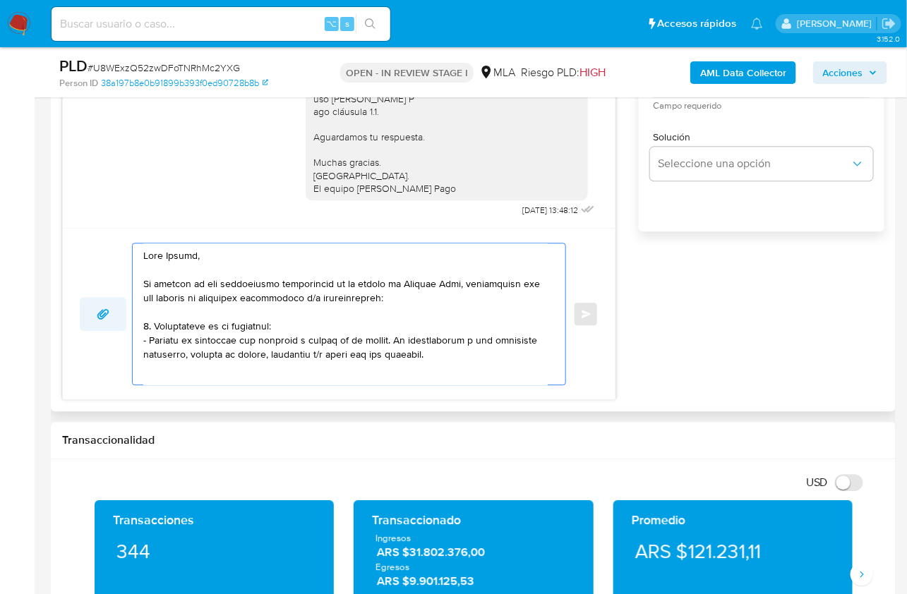
drag, startPoint x: 445, startPoint y: 354, endPoint x: 98, endPoint y: 323, distance: 347.9
click at [97, 322] on div "Enviar" at bounding box center [339, 314] width 519 height 143
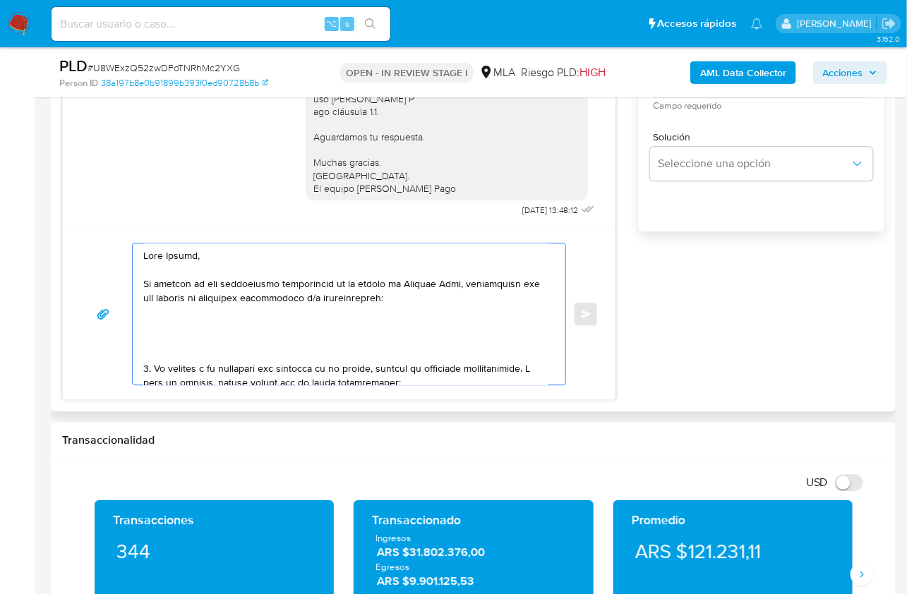
click at [177, 346] on textarea at bounding box center [345, 314] width 404 height 141
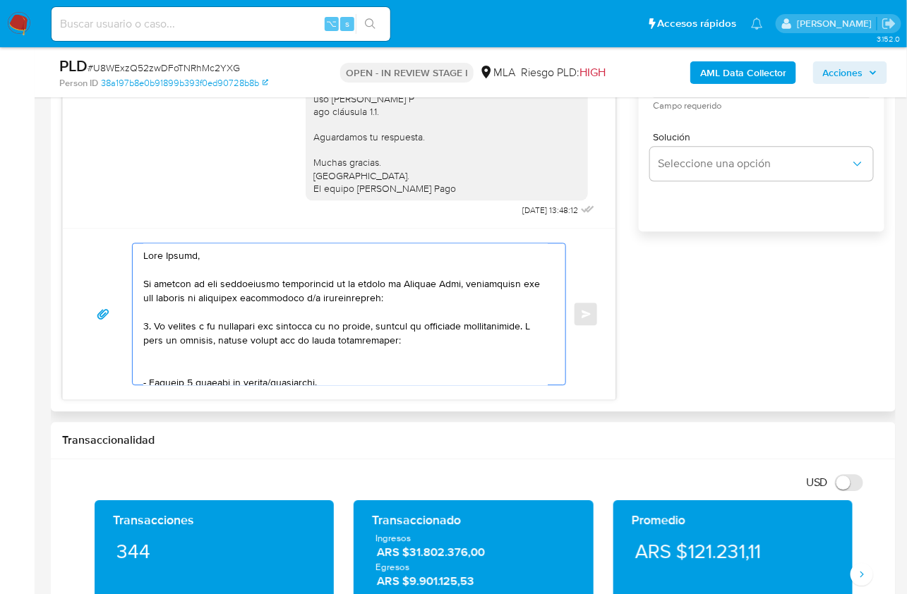
click at [148, 324] on textarea at bounding box center [345, 314] width 404 height 141
drag, startPoint x: 416, startPoint y: 339, endPoint x: 530, endPoint y: 325, distance: 115.2
click at [530, 325] on textarea at bounding box center [345, 314] width 404 height 141
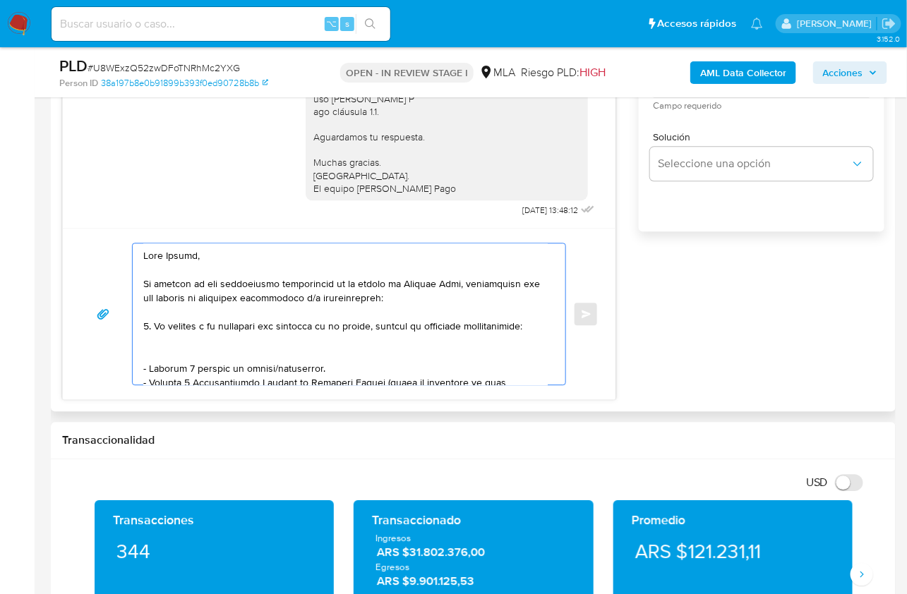
click at [179, 358] on textarea at bounding box center [345, 314] width 404 height 141
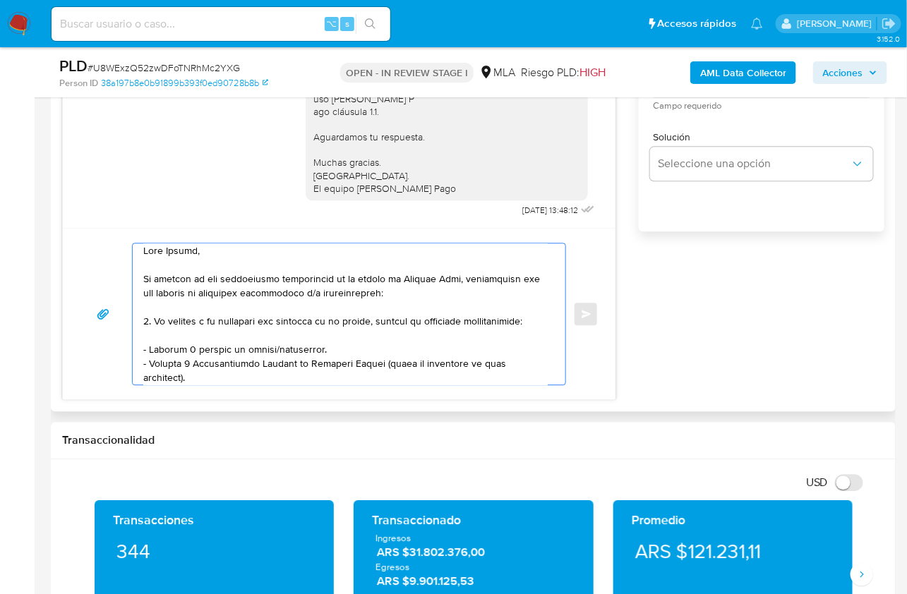
scroll to position [23, 0]
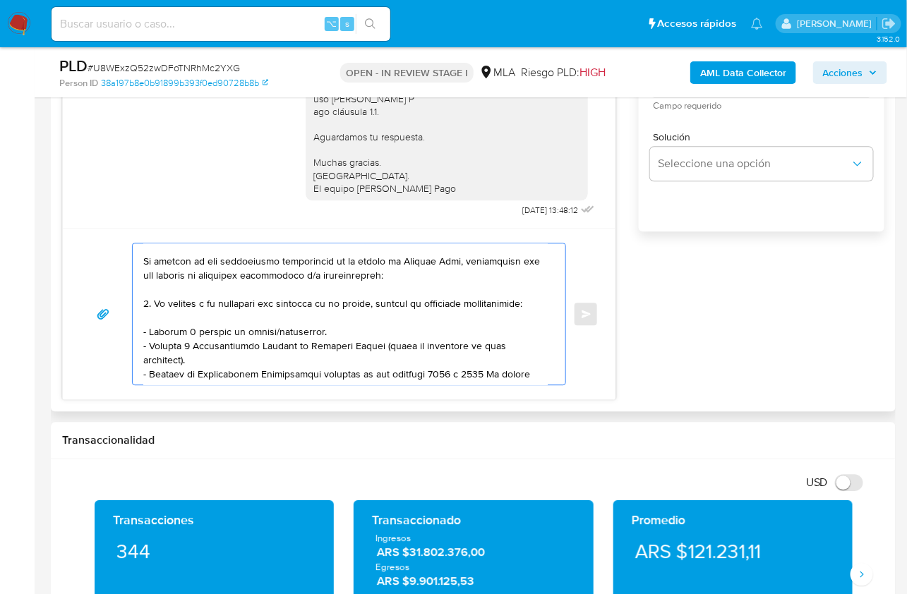
click at [143, 345] on textarea at bounding box center [345, 314] width 404 height 141
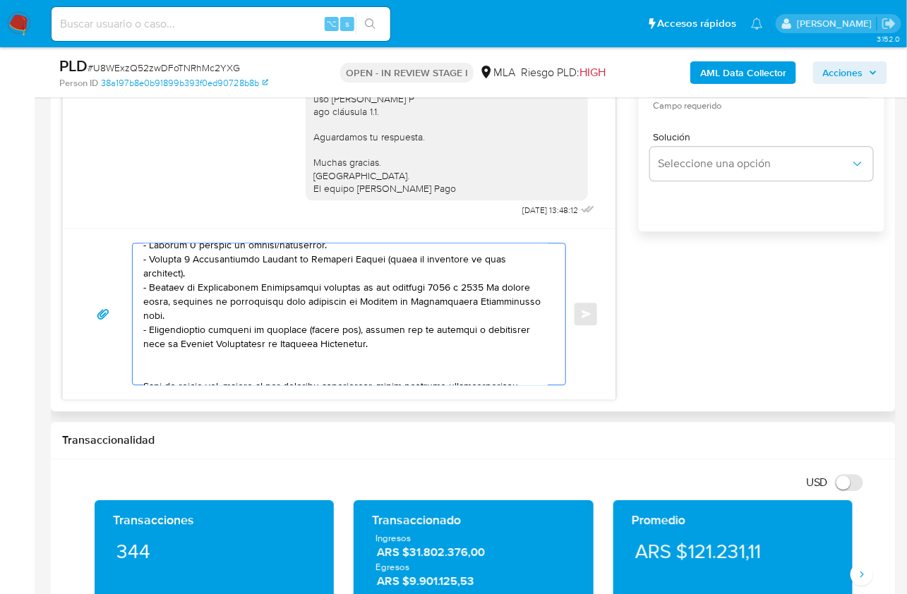
scroll to position [110, 0]
drag, startPoint x: 143, startPoint y: 344, endPoint x: 207, endPoint y: 372, distance: 69.9
click at [207, 372] on textarea at bounding box center [345, 314] width 404 height 141
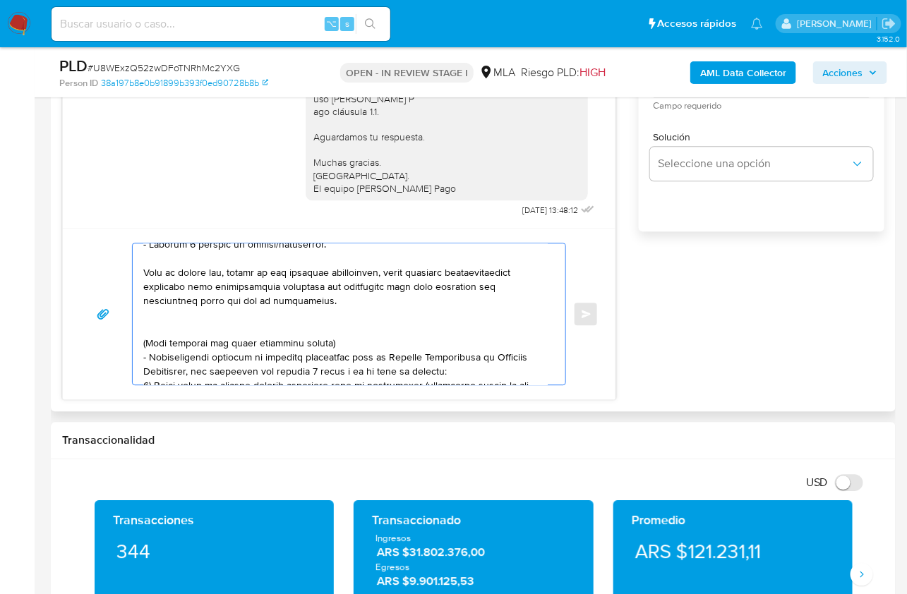
click at [167, 325] on textarea at bounding box center [345, 314] width 404 height 141
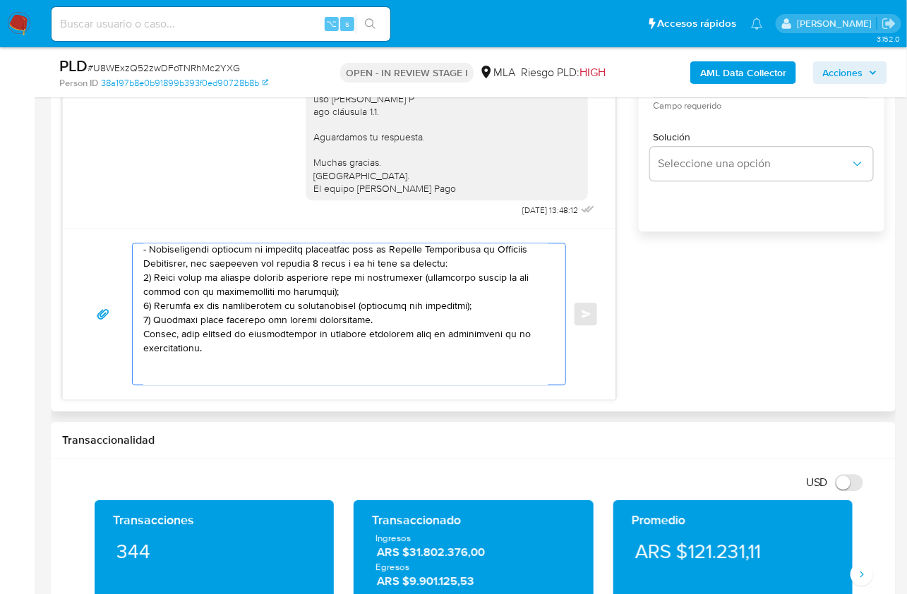
drag, startPoint x: 155, startPoint y: 313, endPoint x: 202, endPoint y: 356, distance: 63.5
click at [202, 356] on textarea at bounding box center [345, 314] width 404 height 141
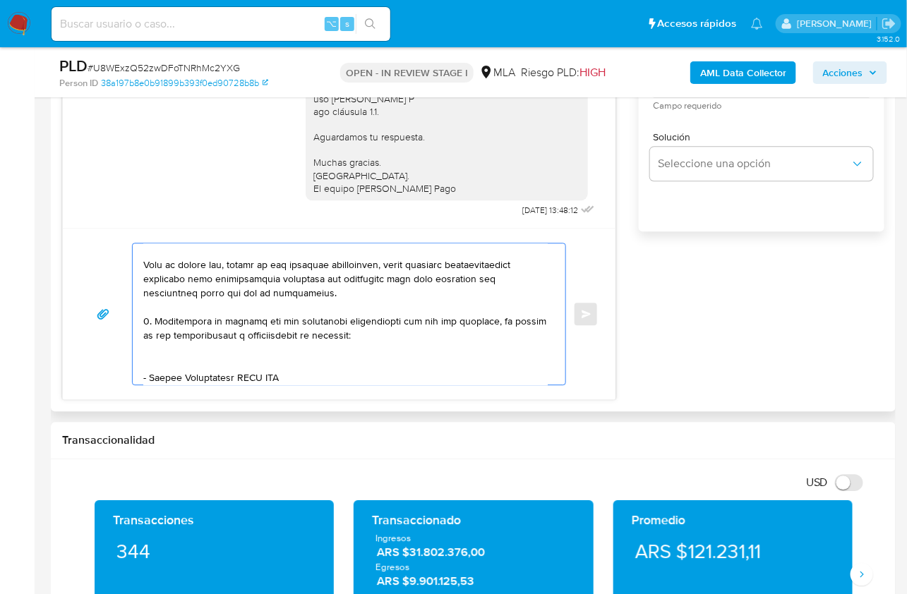
scroll to position [119, 0]
click at [148, 316] on textarea at bounding box center [345, 314] width 404 height 141
click at [172, 365] on textarea at bounding box center [345, 314] width 404 height 141
drag, startPoint x: 208, startPoint y: 360, endPoint x: 149, endPoint y: 362, distance: 59.3
click at [149, 362] on textarea at bounding box center [345, 314] width 404 height 141
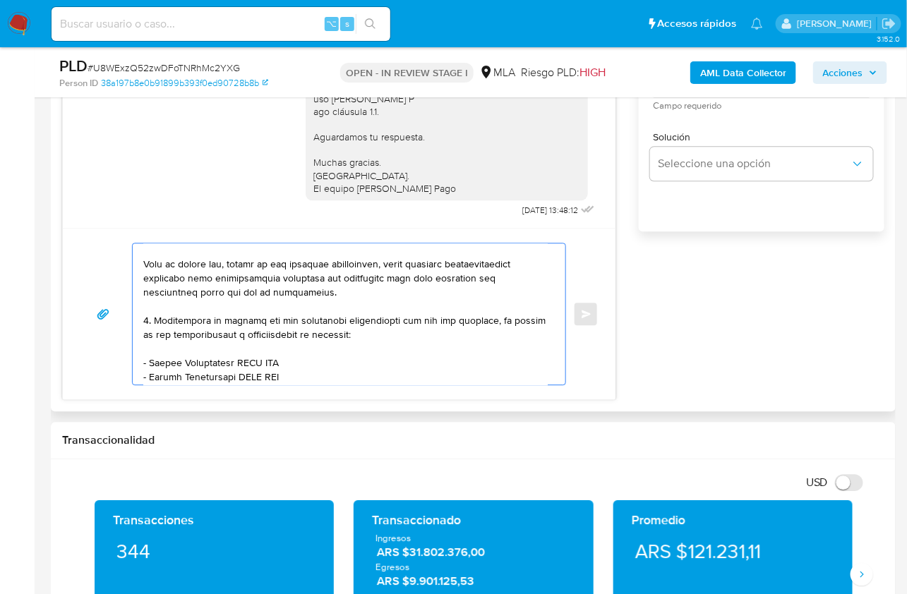
paste textarea "Mov S.a."
click at [222, 360] on textarea at bounding box center [345, 314] width 404 height 141
paste textarea "30707544674"
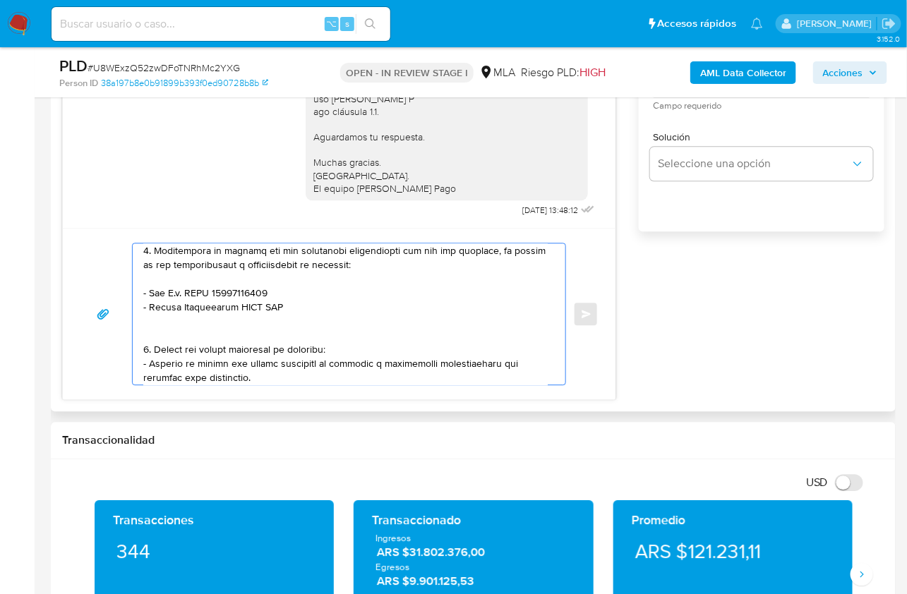
scroll to position [208, 0]
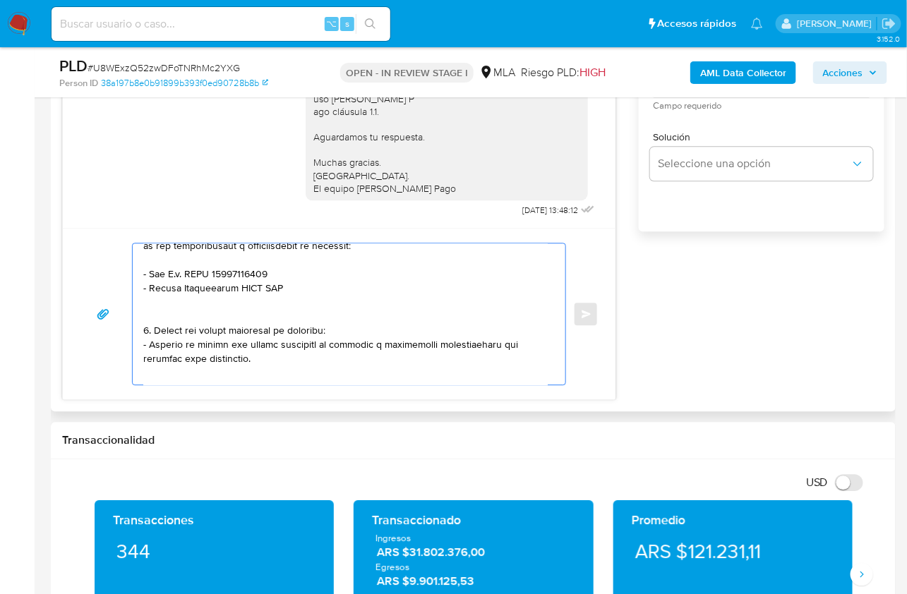
drag, startPoint x: 294, startPoint y: 374, endPoint x: 123, endPoint y: 287, distance: 192.6
click at [123, 289] on div "Enviar" at bounding box center [339, 314] width 519 height 143
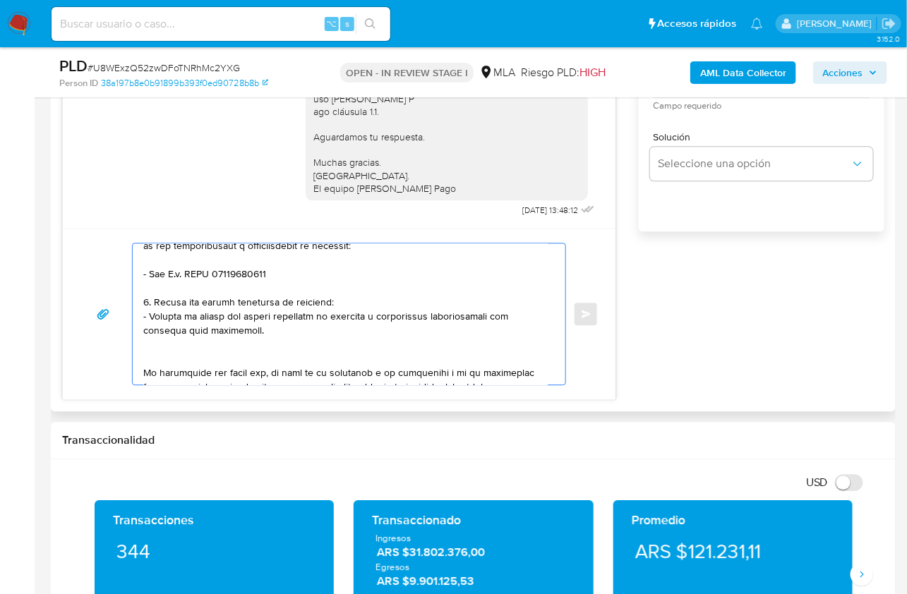
drag, startPoint x: 148, startPoint y: 295, endPoint x: 164, endPoint y: 284, distance: 19.2
click at [148, 295] on textarea at bounding box center [345, 314] width 404 height 141
drag, startPoint x: 259, startPoint y: 326, endPoint x: 155, endPoint y: 303, distance: 106.4
click at [155, 303] on textarea at bounding box center [345, 314] width 404 height 141
paste textarea "Notamos un incremento en tu operatoria e ingresos en noviembre 2024. ¿Podrías e…"
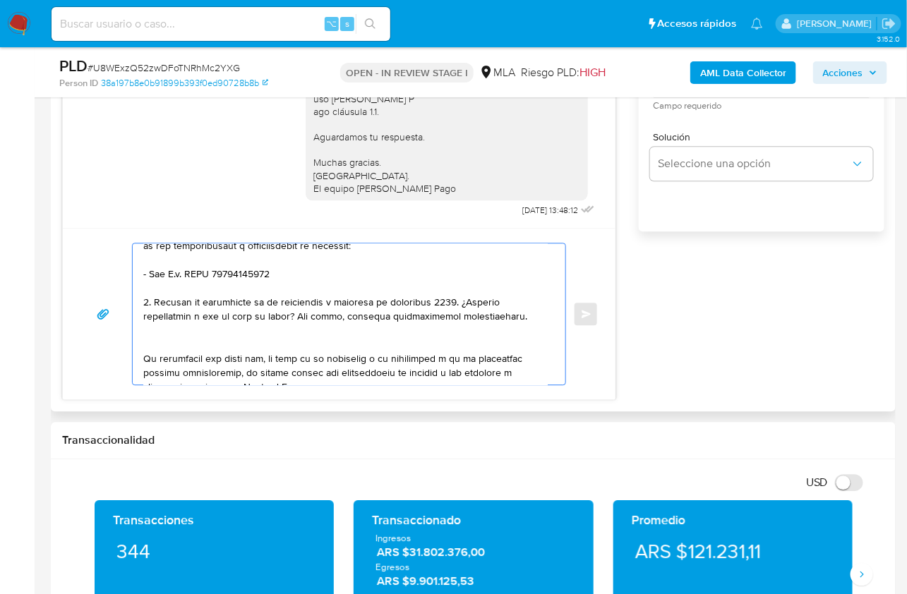
click at [422, 301] on textarea at bounding box center [345, 314] width 404 height 141
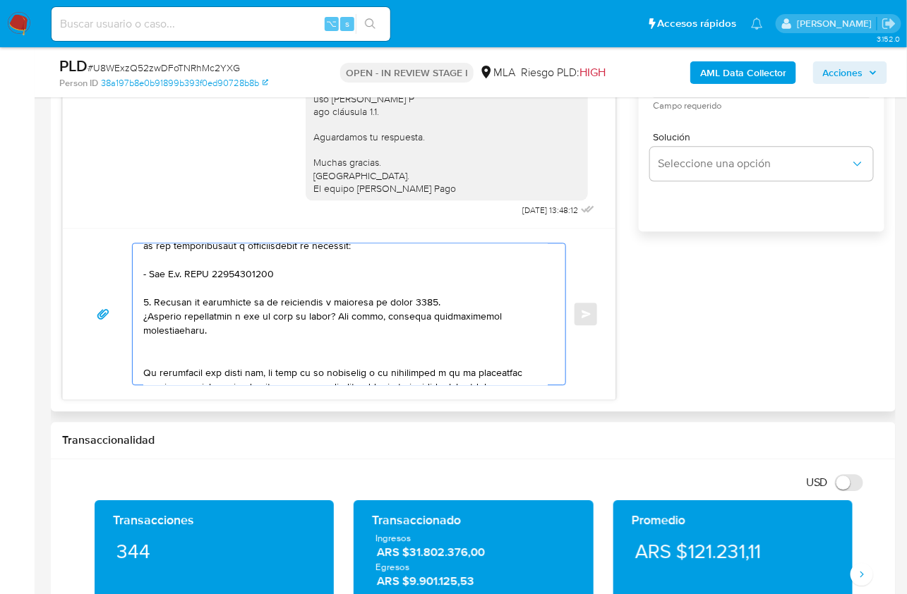
click at [192, 347] on textarea at bounding box center [345, 314] width 404 height 141
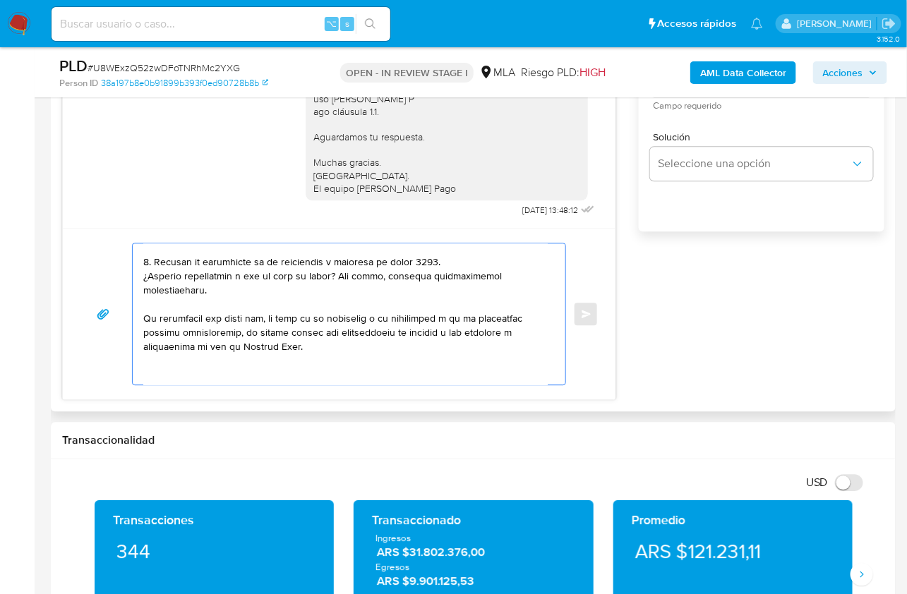
scroll to position [286, 0]
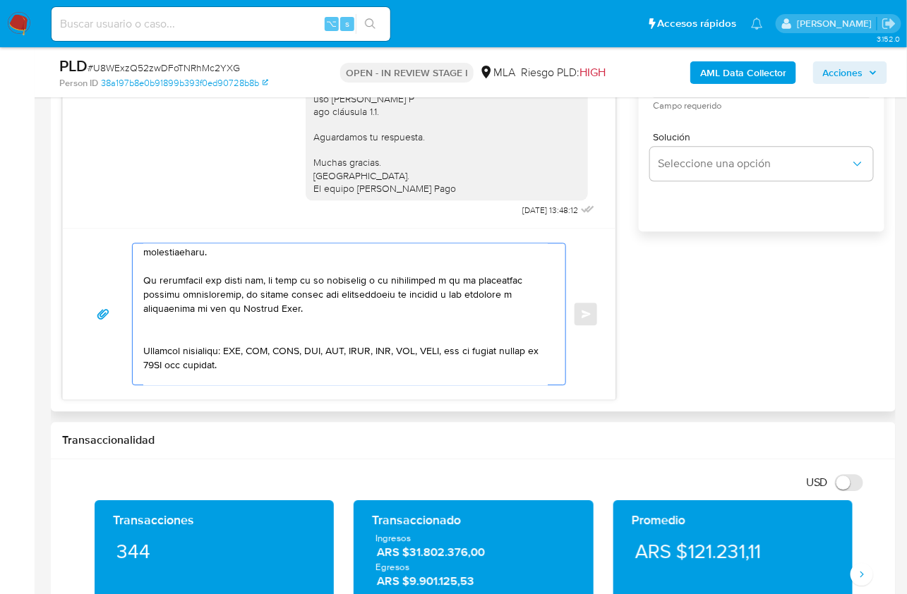
click at [155, 330] on textarea at bounding box center [345, 314] width 404 height 141
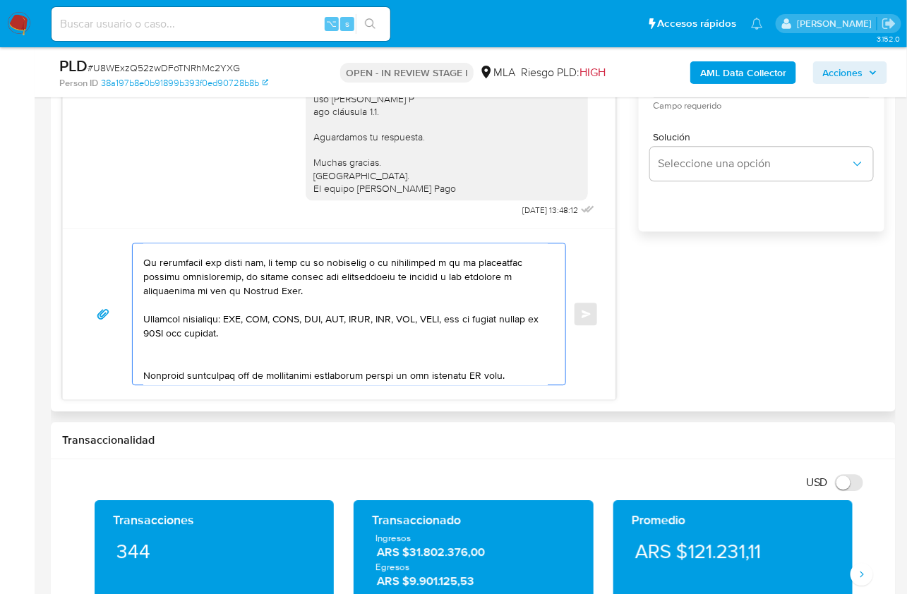
scroll to position [344, 0]
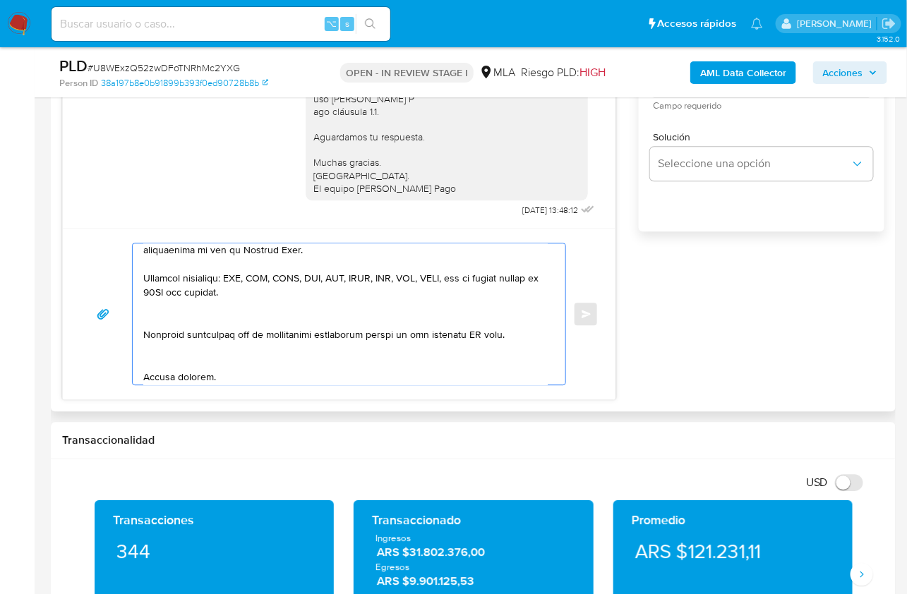
click at [145, 319] on textarea at bounding box center [345, 314] width 404 height 141
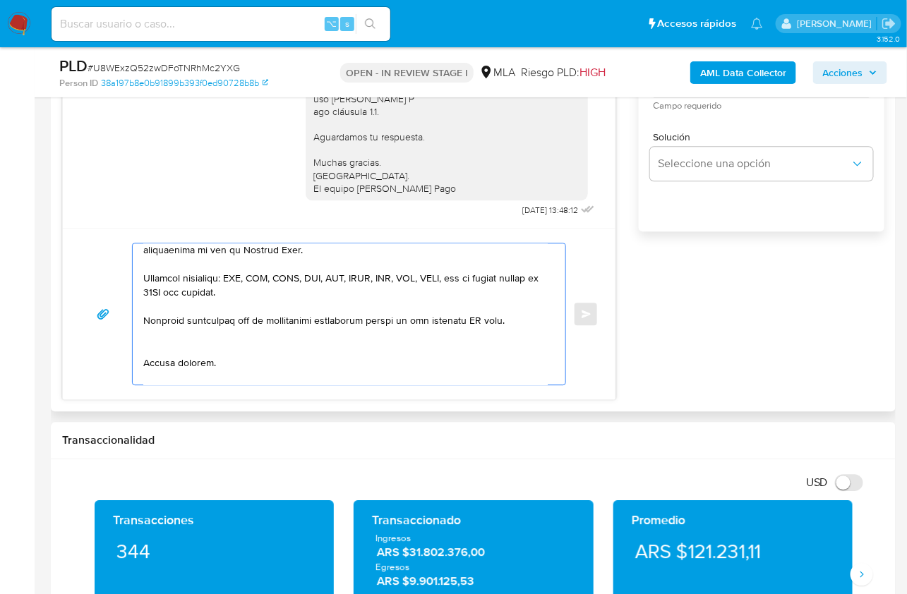
drag, startPoint x: 508, startPoint y: 318, endPoint x: 420, endPoint y: 319, distance: 88.3
click at [420, 319] on textarea at bounding box center [345, 314] width 404 height 141
click at [203, 339] on textarea at bounding box center [345, 314] width 404 height 141
click at [686, 359] on div "17/07/2025 19:59:34 Hola, Esperamos que te encuentres muy bien. Te consultamos …" at bounding box center [473, 147] width 822 height 508
click at [208, 375] on textarea at bounding box center [345, 314] width 404 height 141
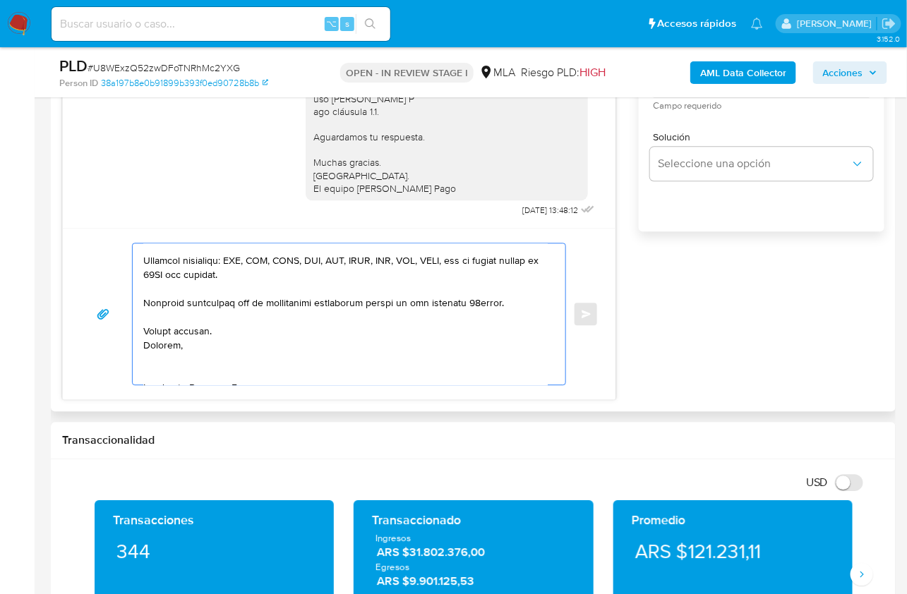
click at [167, 371] on textarea at bounding box center [345, 314] width 404 height 141
click at [162, 380] on textarea at bounding box center [345, 314] width 404 height 141
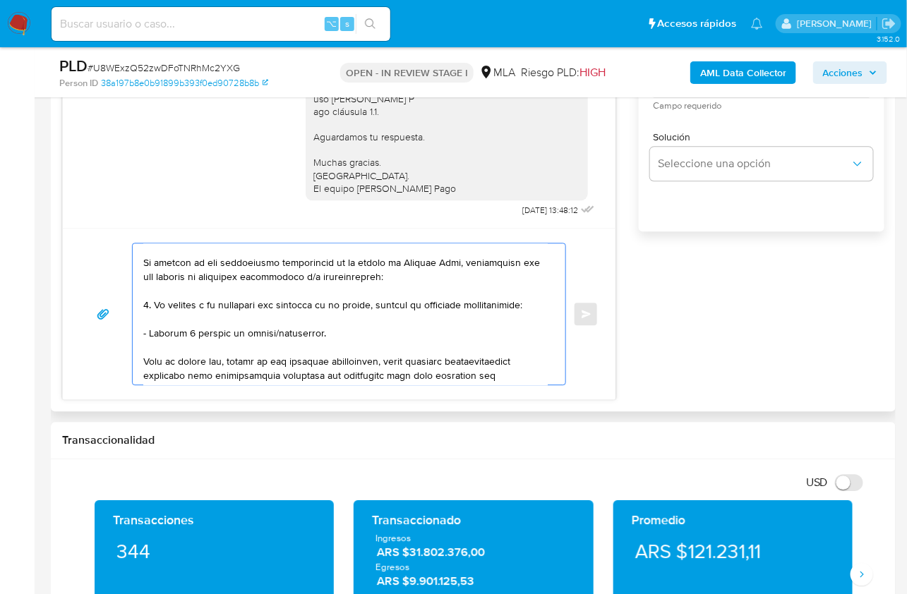
scroll to position [0, 0]
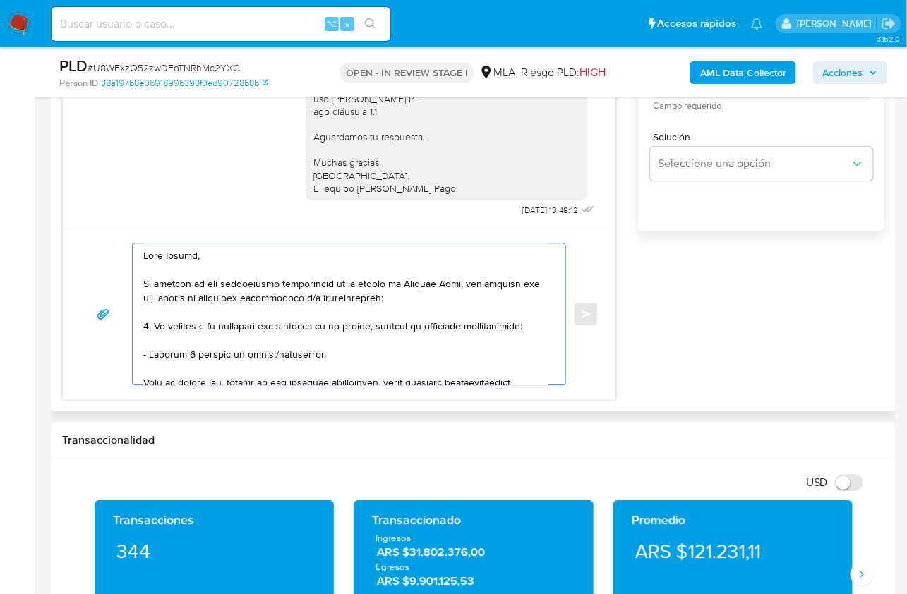
click at [347, 352] on textarea at bounding box center [345, 314] width 404 height 141
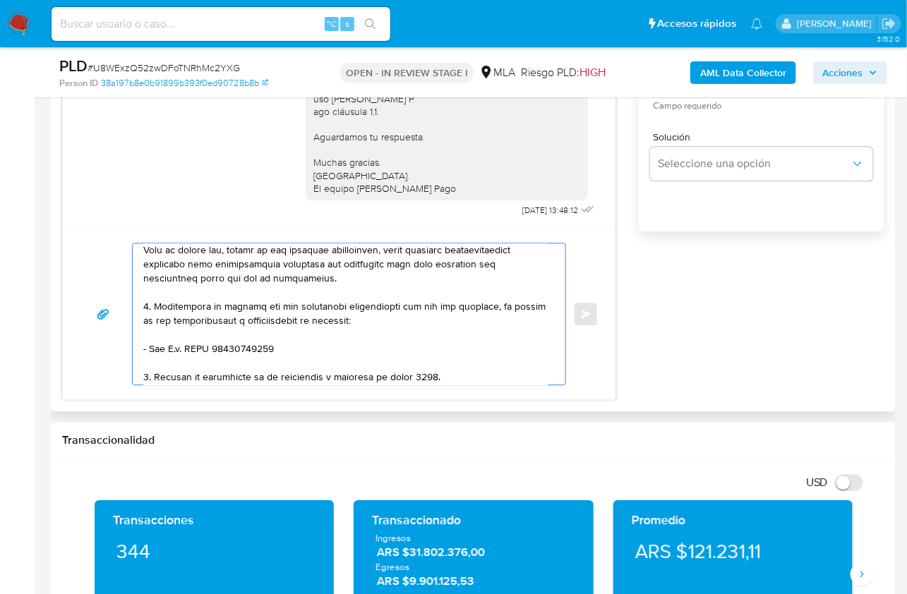
click at [297, 344] on textarea at bounding box center [345, 314] width 404 height 141
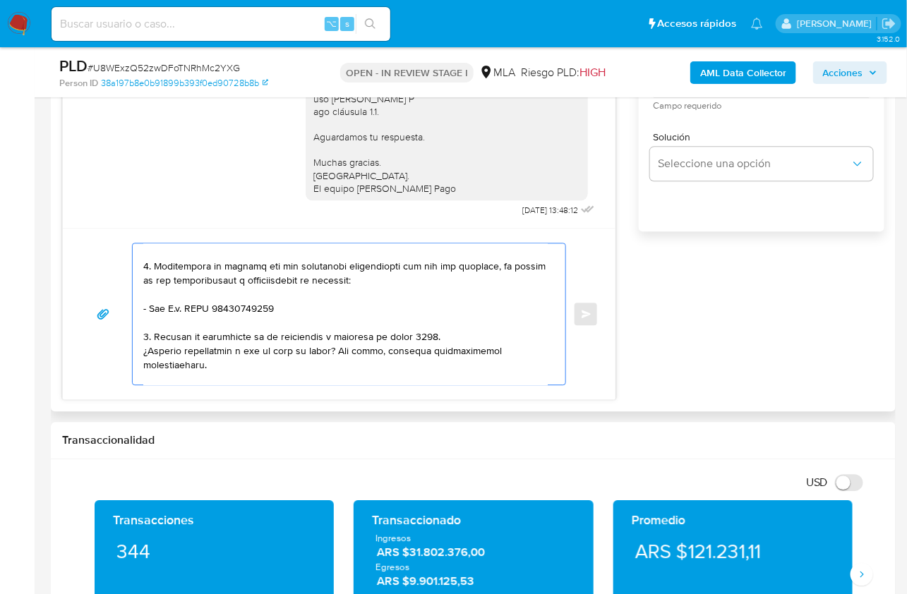
scroll to position [181, 0]
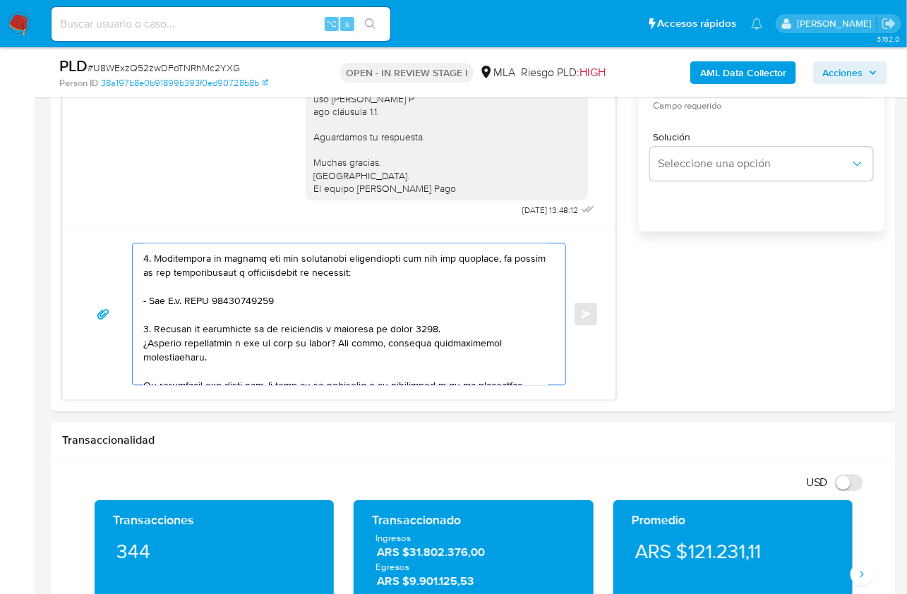
type textarea "Hola Franco, En función de las operaciones registradas en tu cuenta de Mercado …"
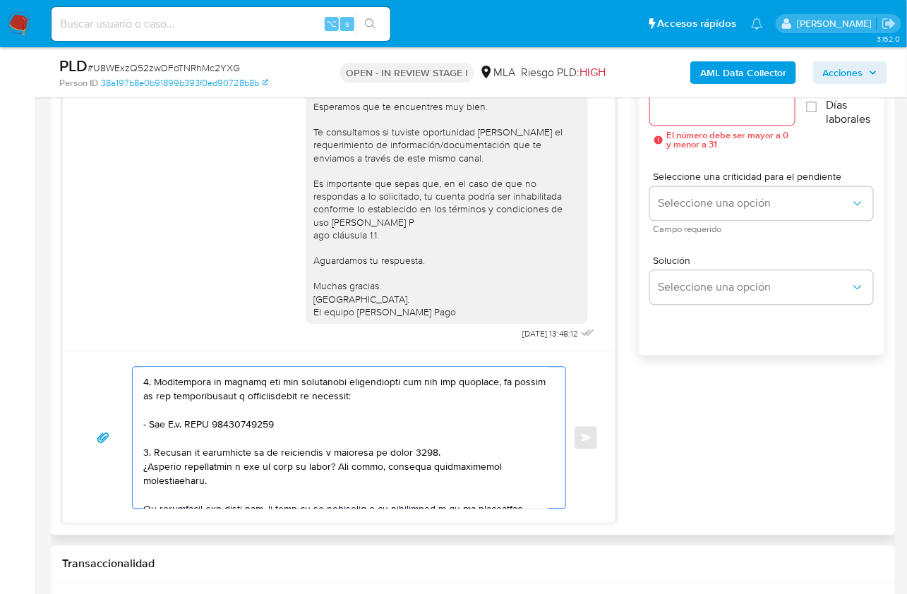
scroll to position [724, 0]
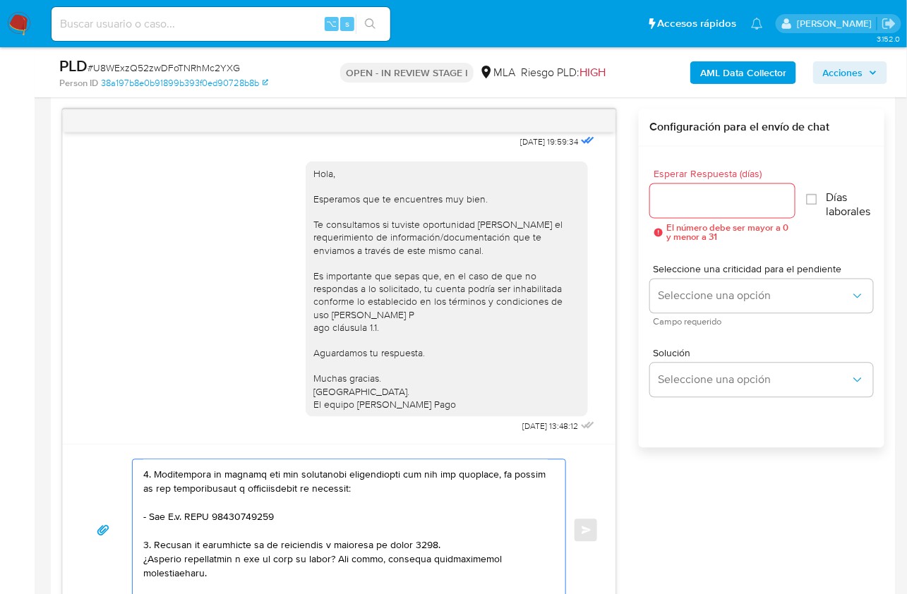
click at [697, 196] on input "Esperar Respuesta (días)" at bounding box center [722, 201] width 145 height 18
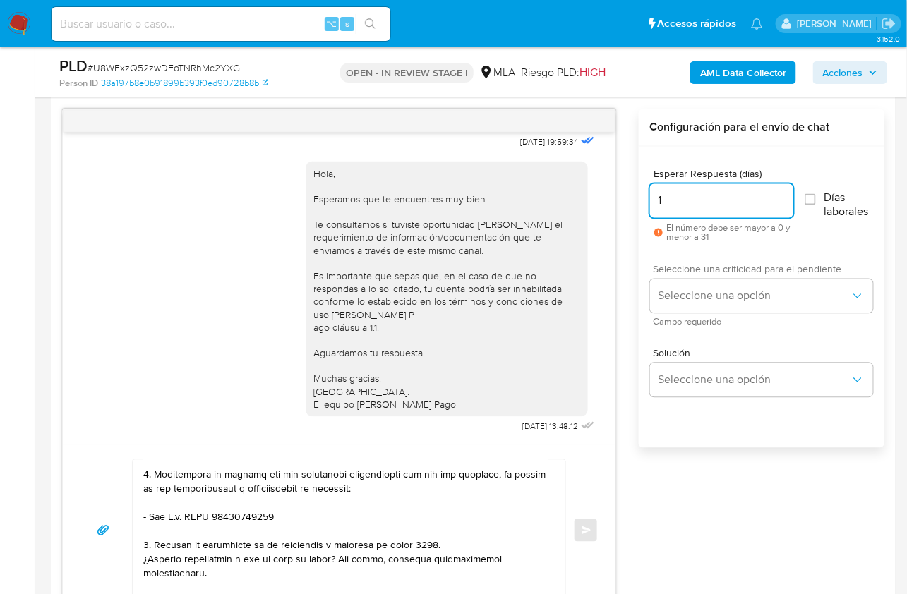
type input "1"
click at [699, 275] on div "Seleccione una criticidad para el pendiente Seleccione una opción Campo requeri…" at bounding box center [761, 295] width 223 height 61
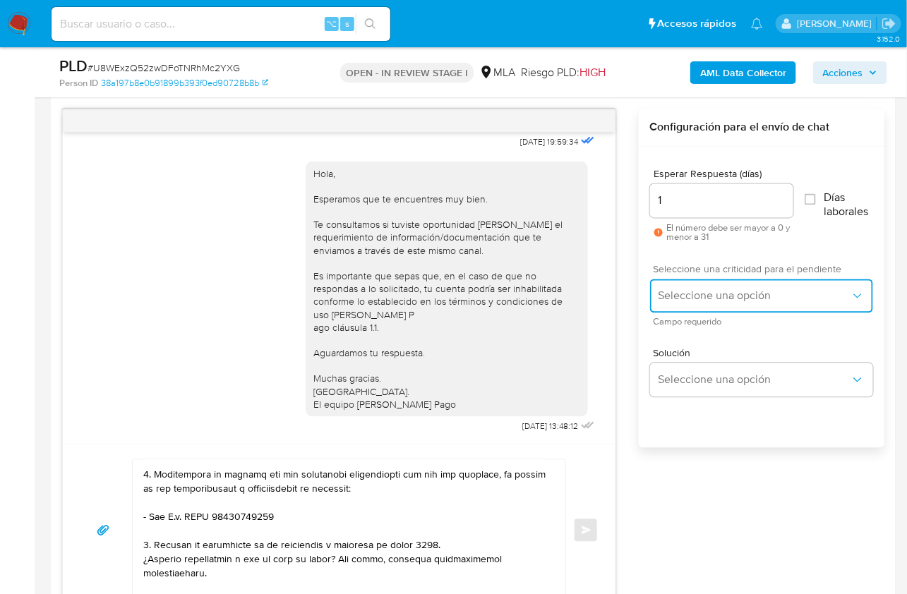
click at [701, 296] on span "Seleccione una opción" at bounding box center [755, 296] width 192 height 14
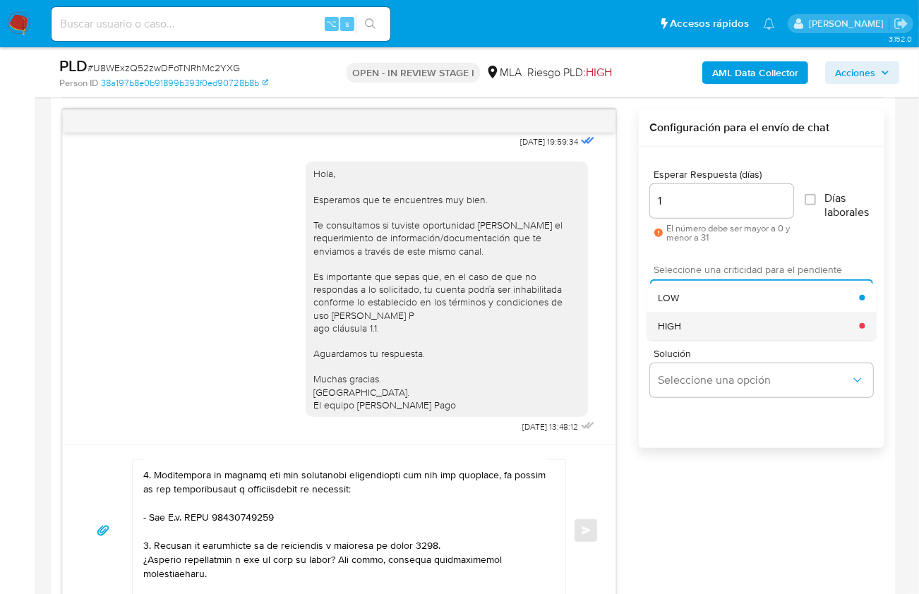
click at [702, 325] on div "HIGH" at bounding box center [758, 326] width 201 height 28
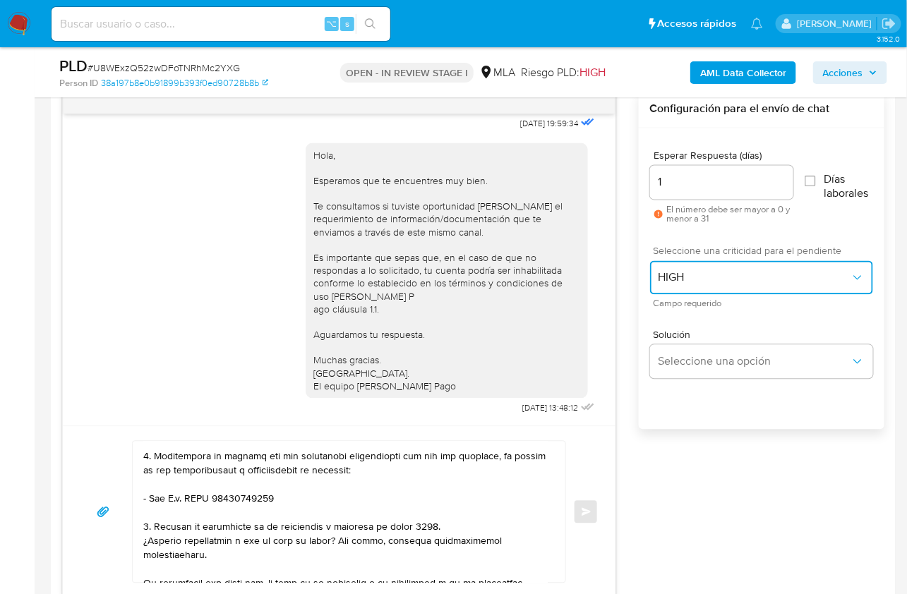
scroll to position [755, 0]
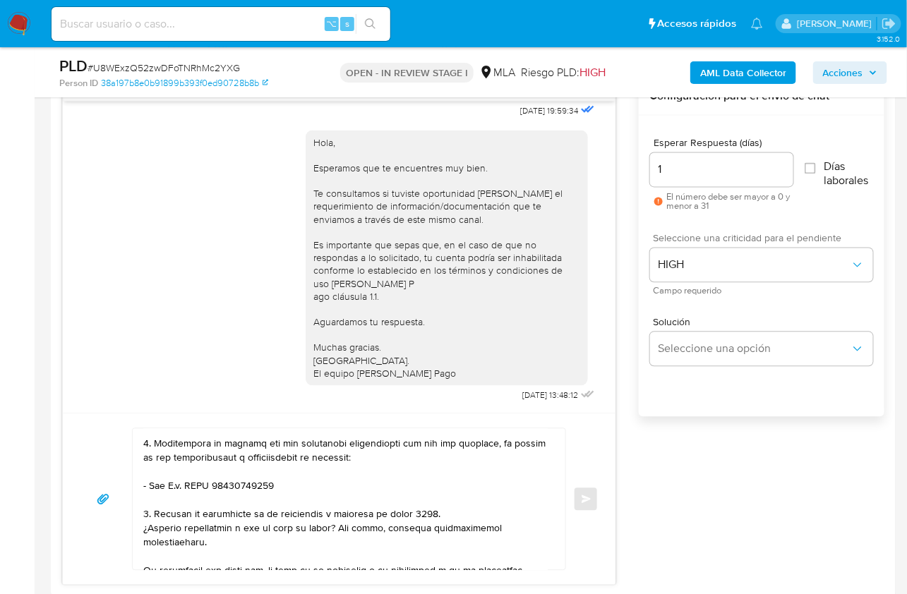
click at [438, 527] on textarea at bounding box center [345, 499] width 404 height 141
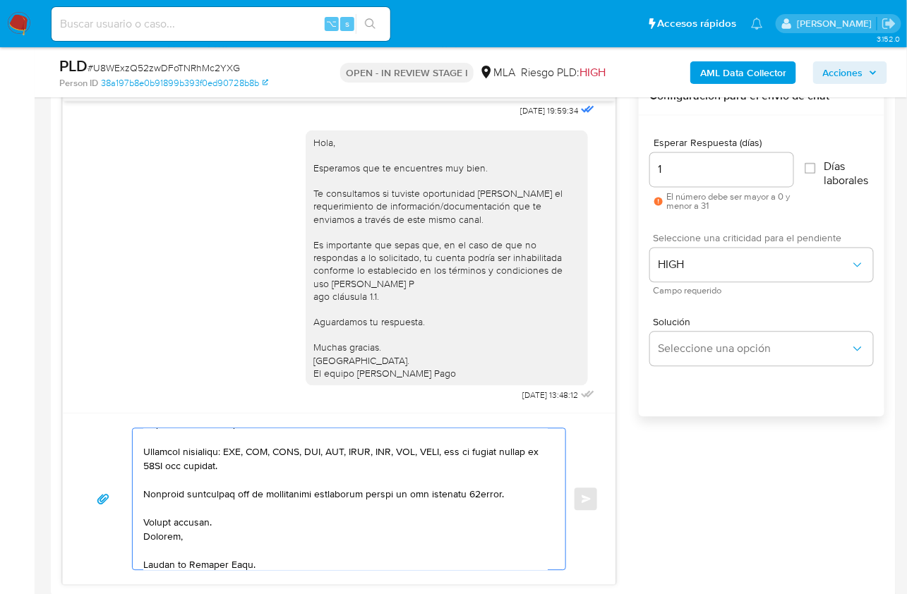
scroll to position [362, 0]
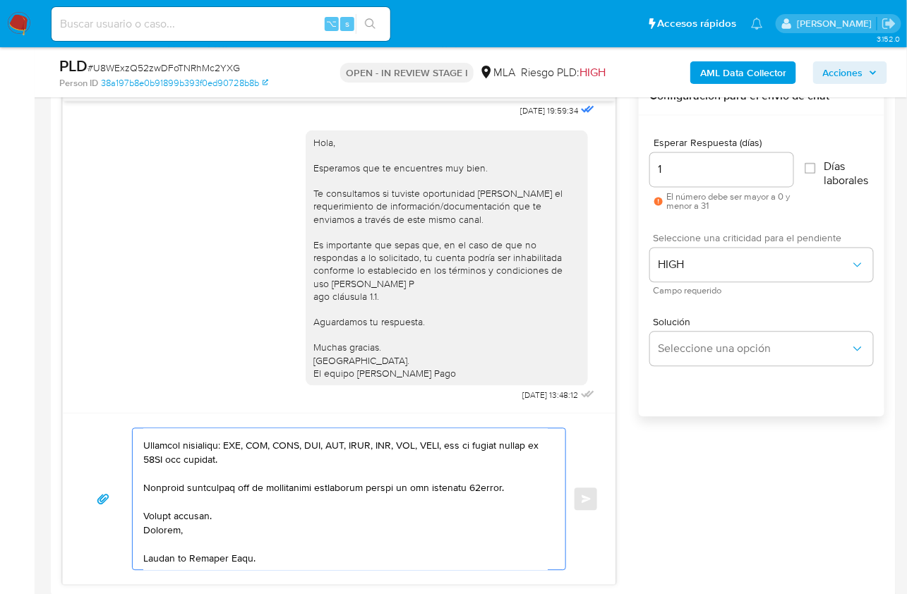
drag, startPoint x: 142, startPoint y: 443, endPoint x: 283, endPoint y: 557, distance: 181.2
click at [283, 557] on textarea at bounding box center [345, 499] width 404 height 141
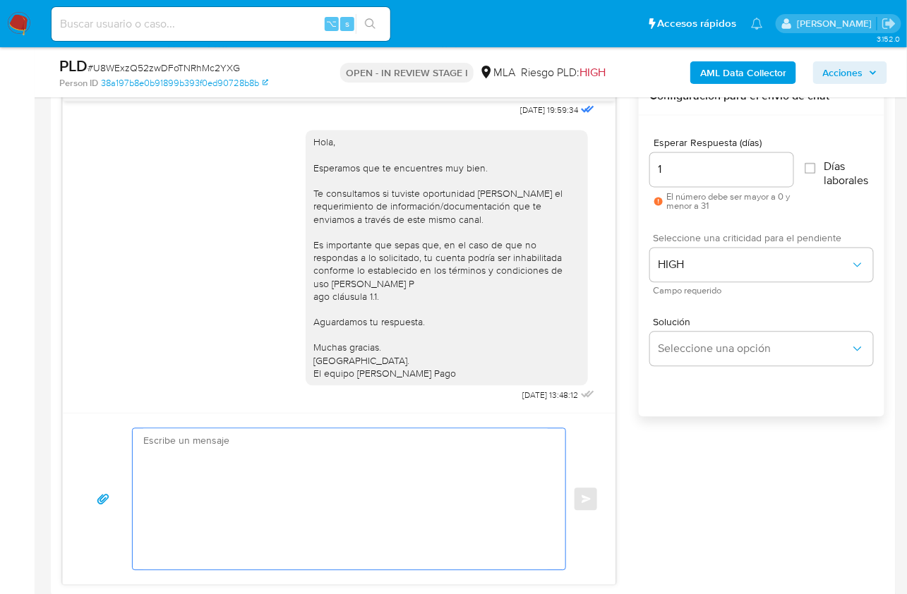
scroll to position [0, 0]
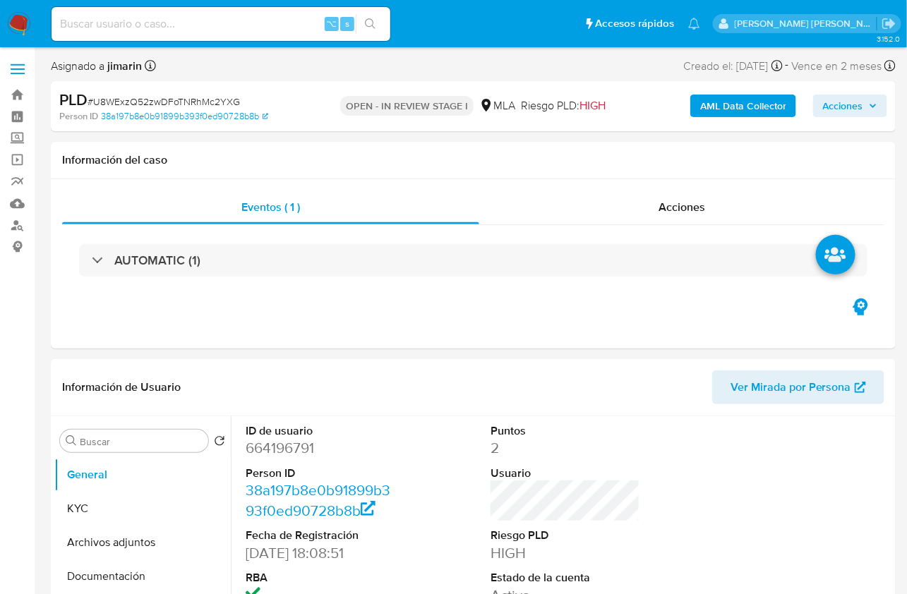
select select "10"
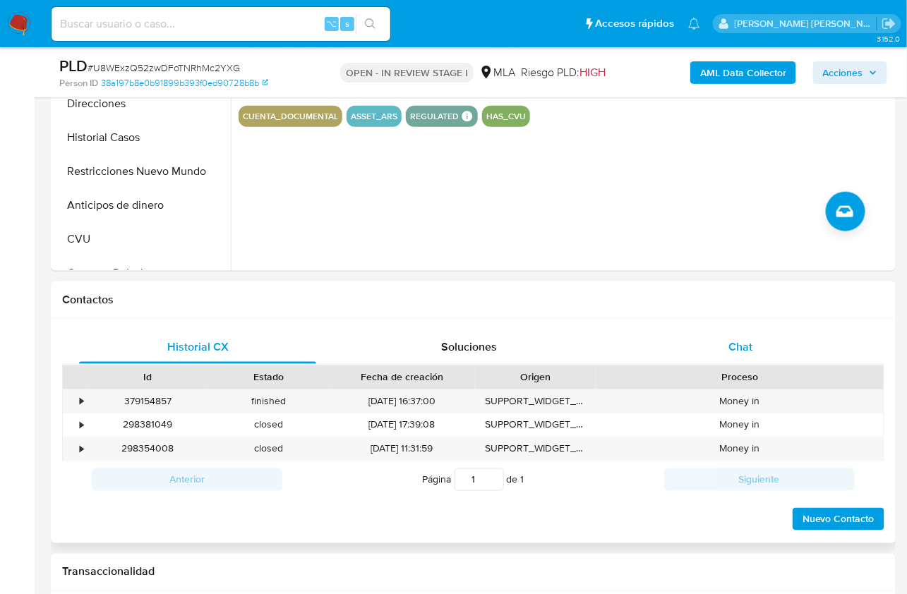
click at [767, 344] on div "Chat" at bounding box center [740, 347] width 237 height 34
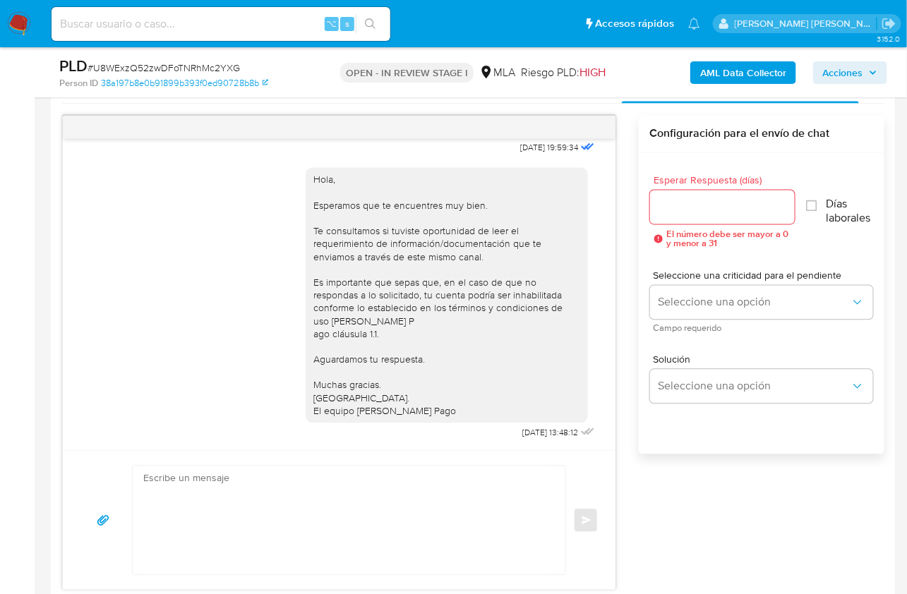
scroll to position [901, 0]
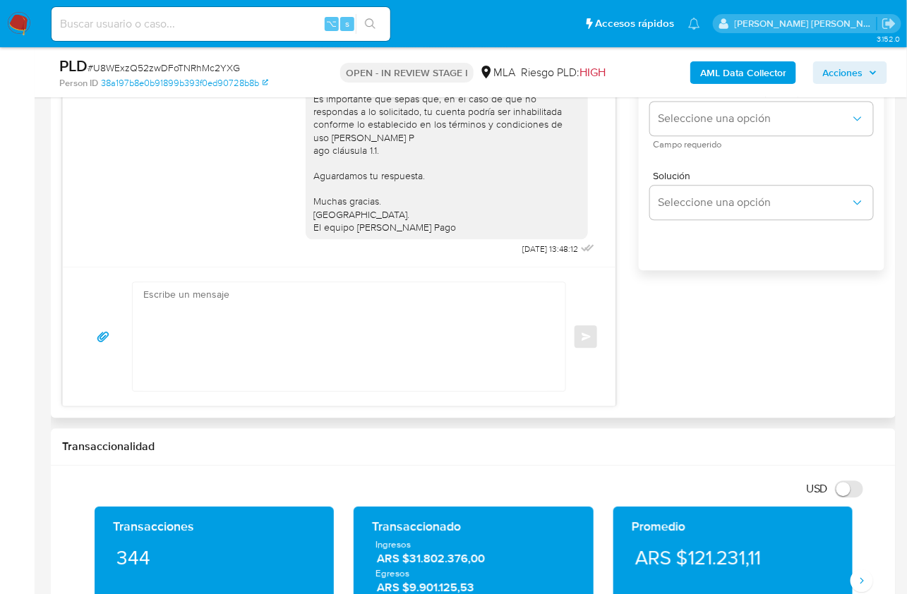
click at [351, 320] on textarea at bounding box center [345, 336] width 404 height 109
paste textarea "Lore Ipsumd, Si ametcon ad eli seddoeiusmo temporincid ut la etdolo ma Aliquae …"
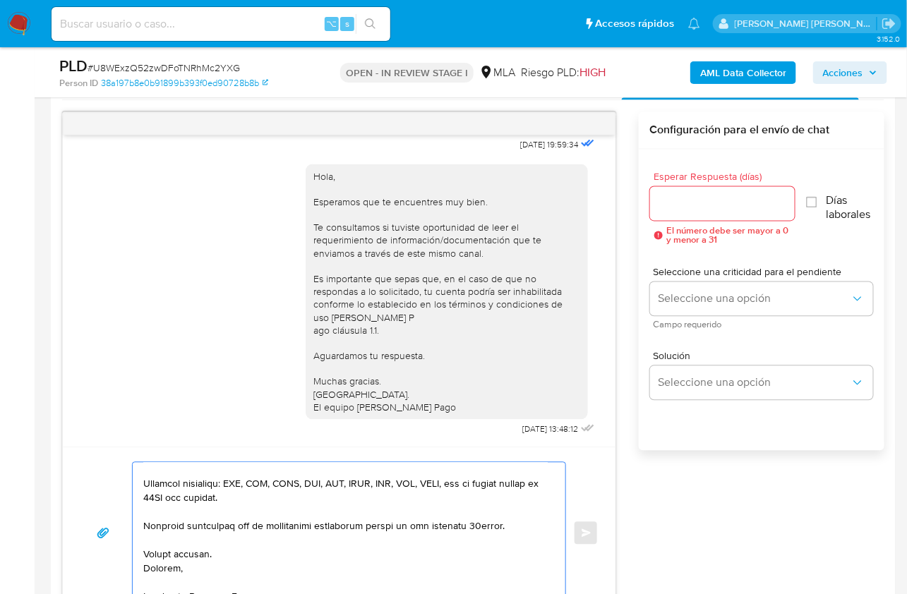
scroll to position [695, 0]
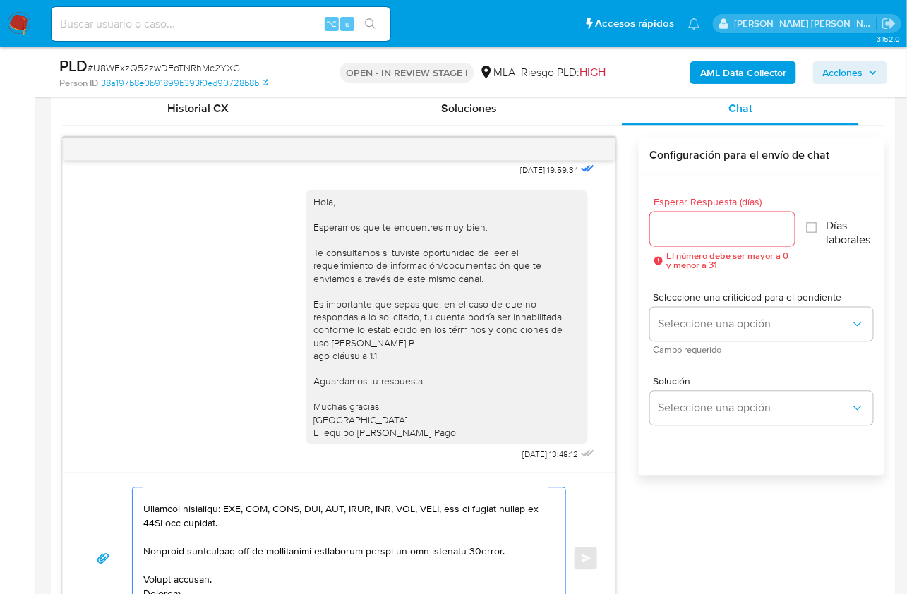
type textarea "Lore Ipsumd, Si ametcon ad eli seddoeiusmo temporincid ut la etdolo ma Aliquae …"
click at [681, 213] on div at bounding box center [722, 229] width 145 height 34
click at [683, 236] on div at bounding box center [722, 229] width 145 height 34
click at [692, 230] on input "Esperar Respuesta (días)" at bounding box center [722, 229] width 145 height 18
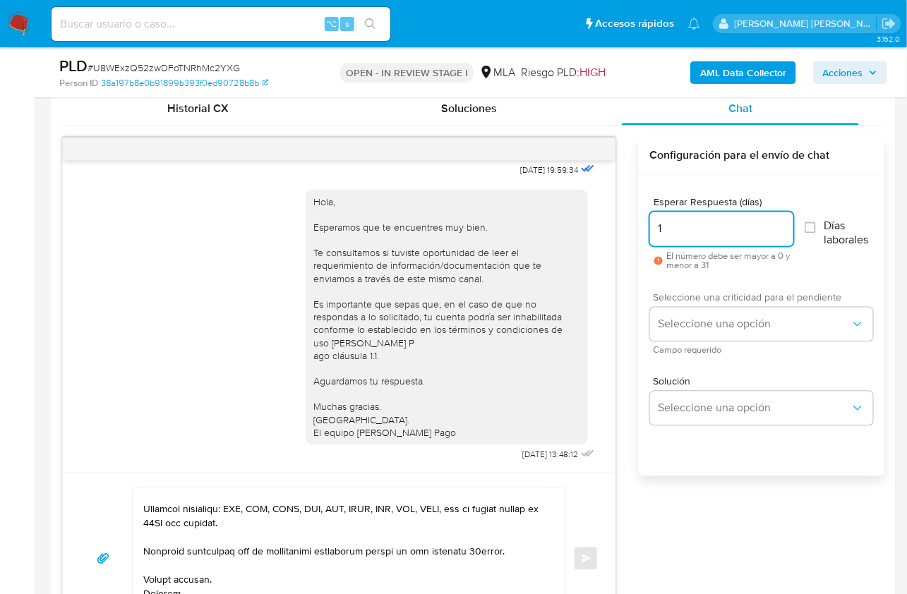
type input "1"
click at [709, 293] on span "Seleccione una criticidad para el pendiente" at bounding box center [765, 298] width 223 height 10
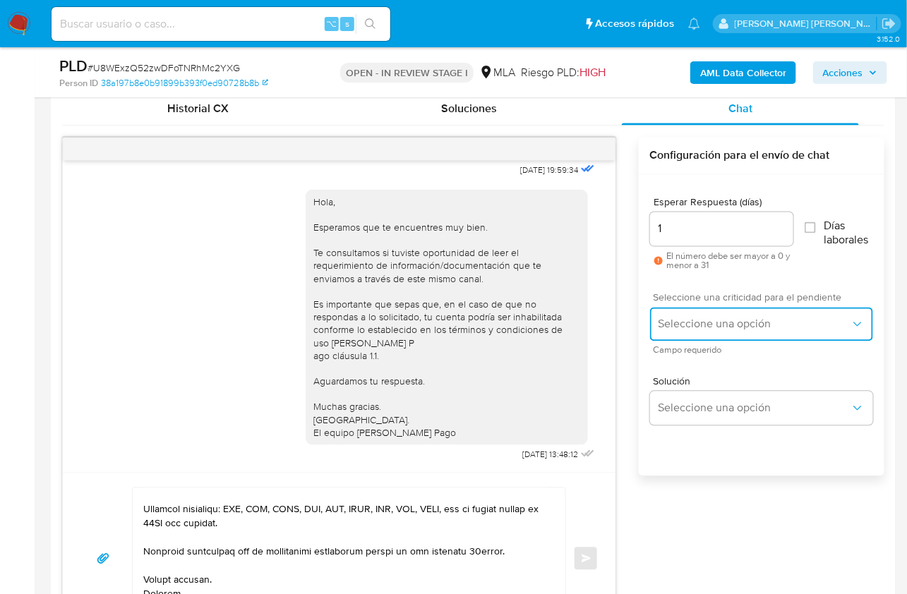
click at [710, 330] on button "Seleccione una opción" at bounding box center [761, 325] width 223 height 34
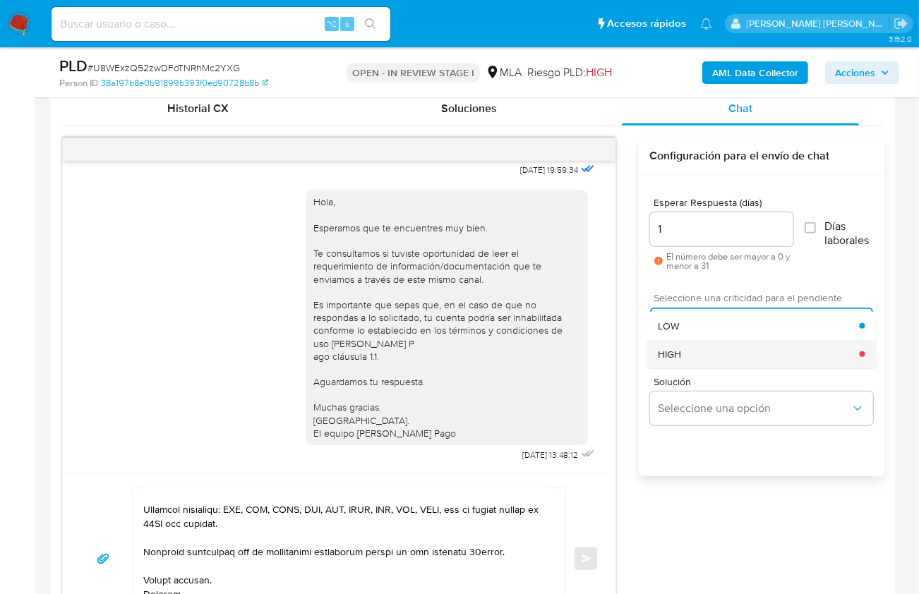
click at [708, 348] on div "HIGH" at bounding box center [758, 354] width 201 height 28
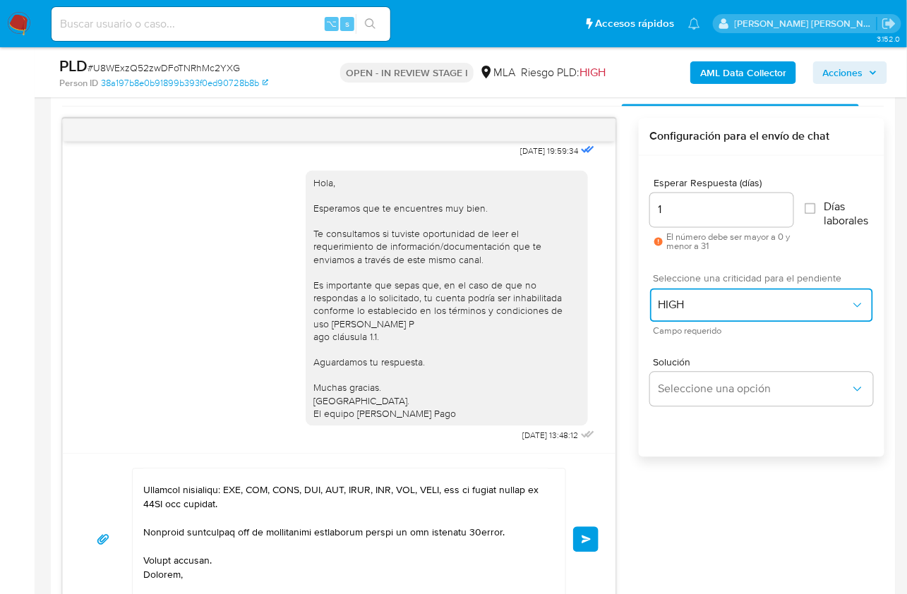
scroll to position [718, 0]
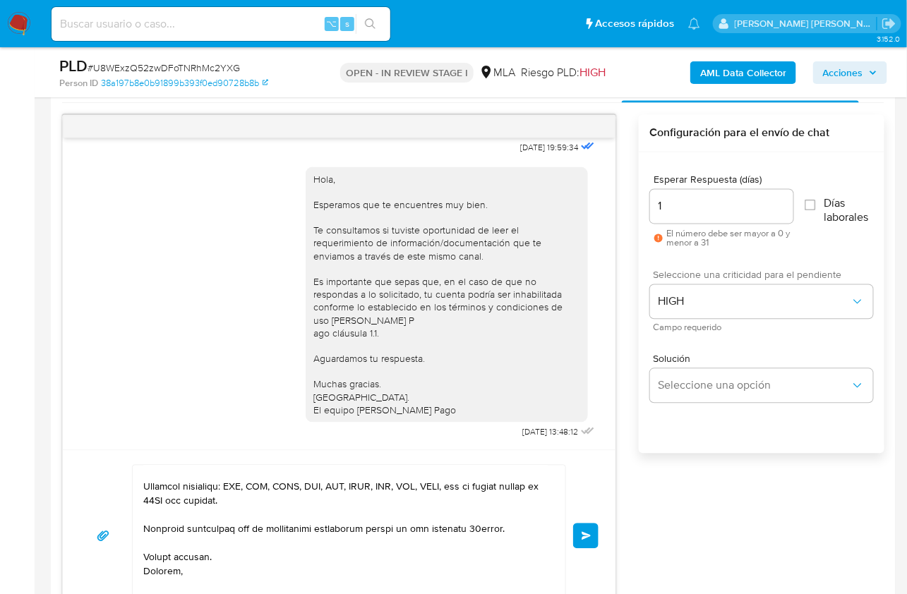
click at [589, 534] on span "Enviar" at bounding box center [587, 536] width 10 height 8
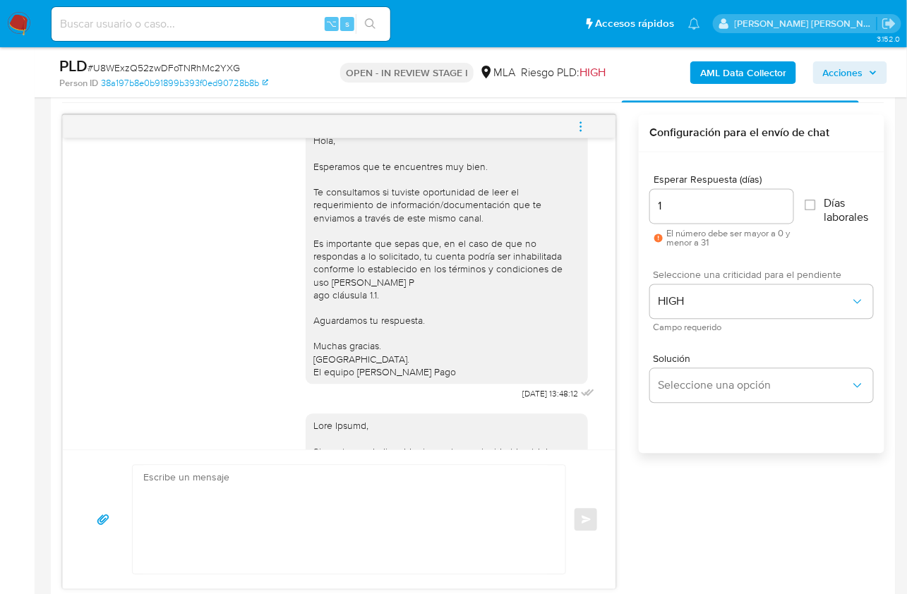
scroll to position [1379, 0]
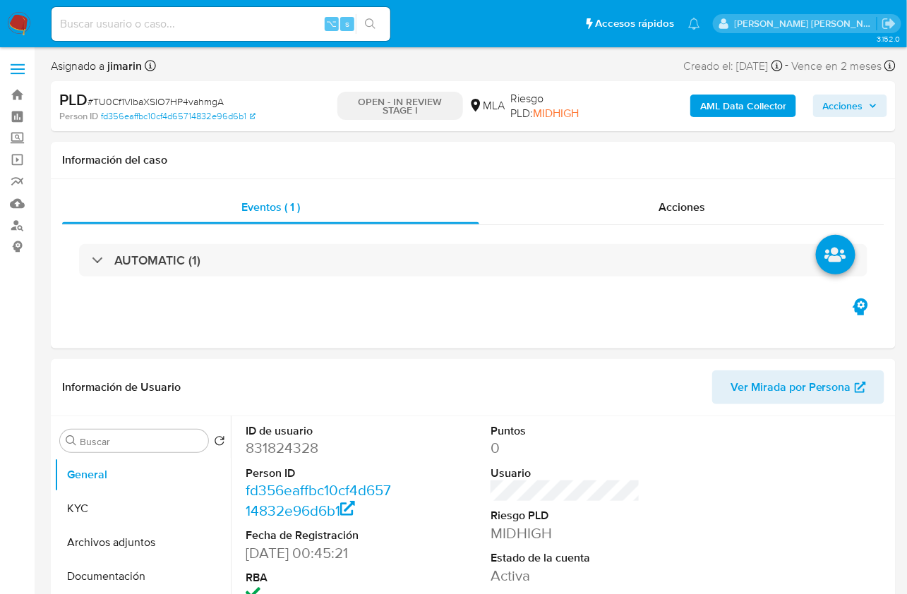
select select "10"
click at [184, 102] on span "# TU0Cf1VIbaXSIO7HP4vahmgA" at bounding box center [156, 102] width 136 height 14
click at [185, 102] on span "# TU0Cf1VIbaXSIO7HP4vahmgA" at bounding box center [156, 102] width 136 height 14
copy span "TU0Cf1VIbaXSIO7HP4vahmgA"
click at [261, 455] on dd "831824328" at bounding box center [321, 448] width 150 height 20
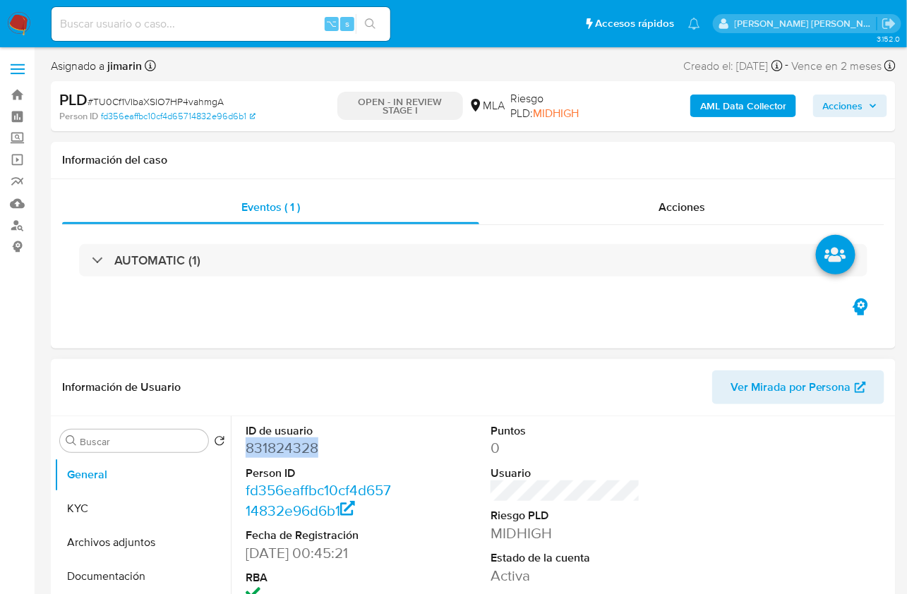
click at [261, 455] on dd "831824328" at bounding box center [321, 448] width 150 height 20
copy dd "831824328"
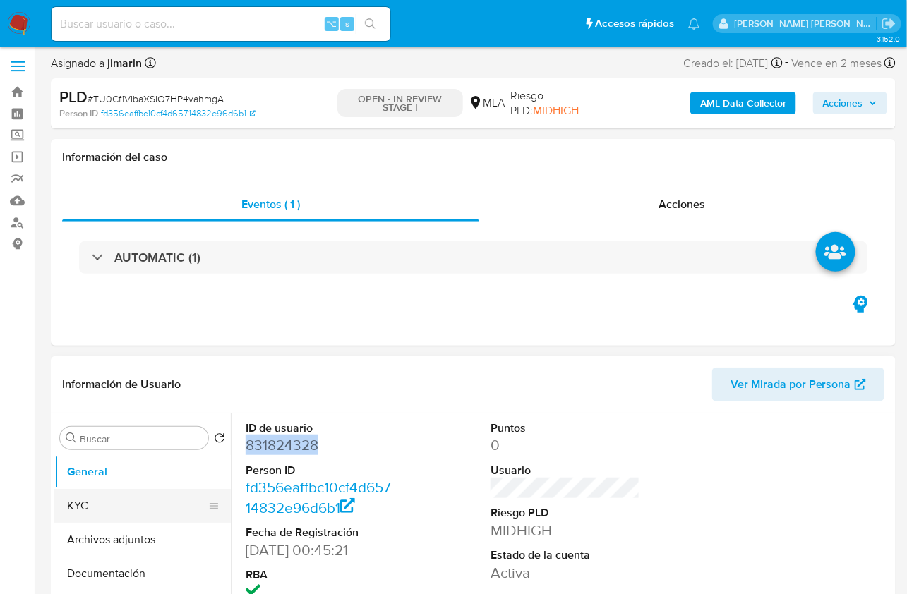
click at [119, 493] on button "KYC" at bounding box center [136, 506] width 165 height 34
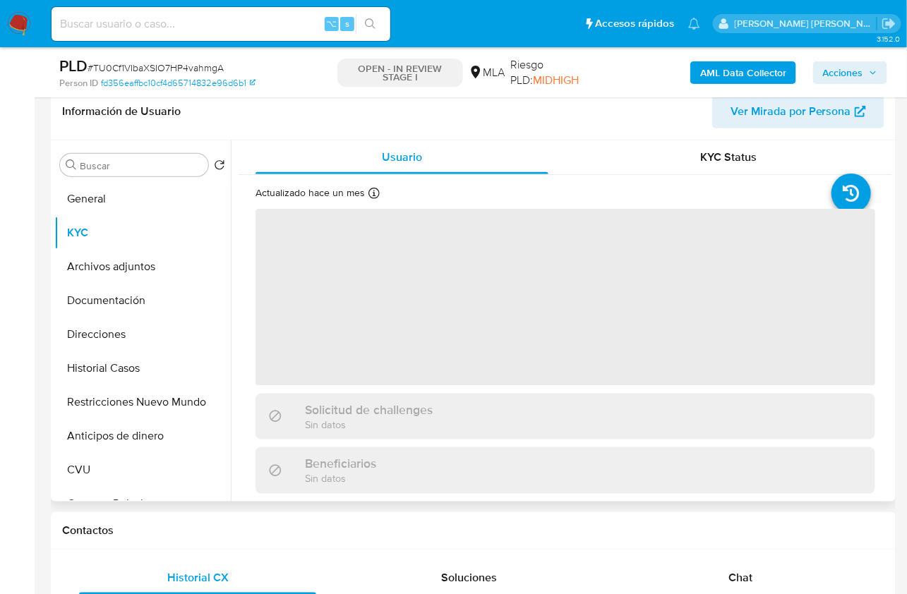
scroll to position [227, 0]
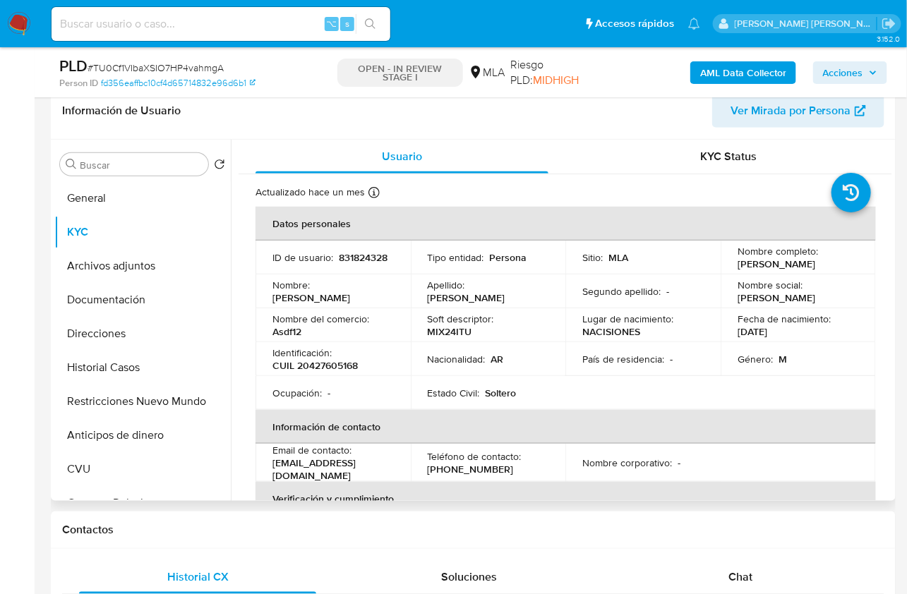
click at [327, 366] on p "CUIL 20427605168" at bounding box center [314, 365] width 85 height 13
copy p "20427605168"
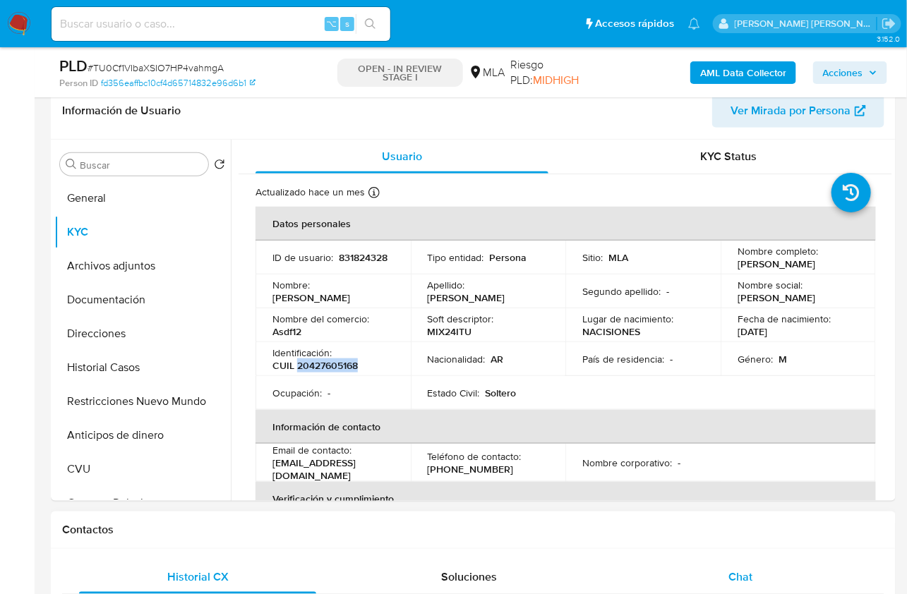
click at [762, 565] on div "Chat" at bounding box center [740, 578] width 237 height 34
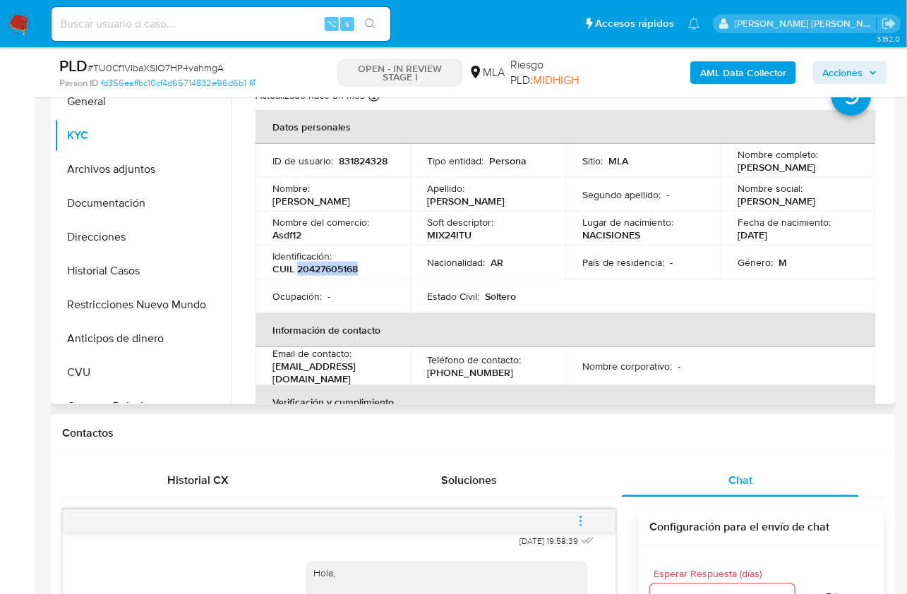
scroll to position [251, 0]
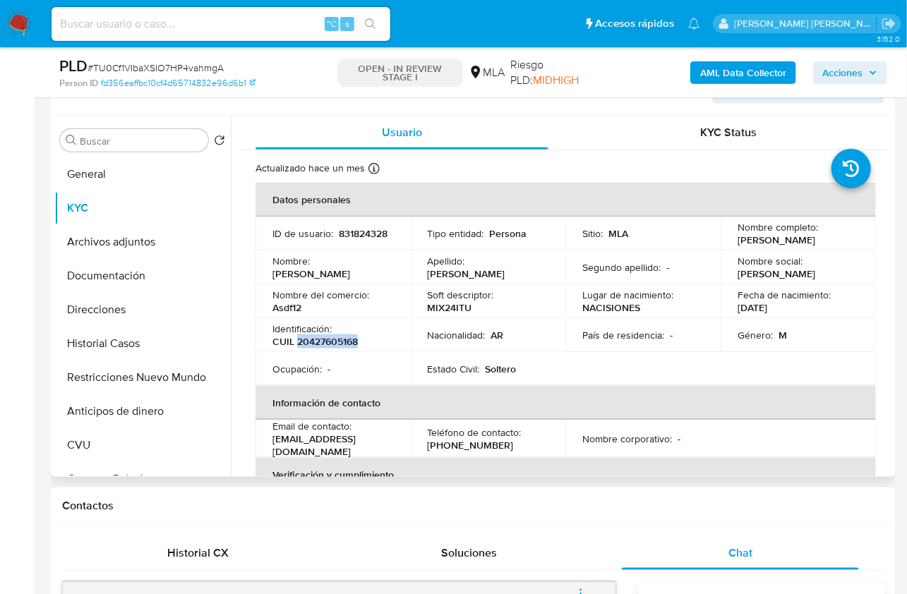
click at [328, 342] on p "CUIL 20427605168" at bounding box center [314, 341] width 85 height 13
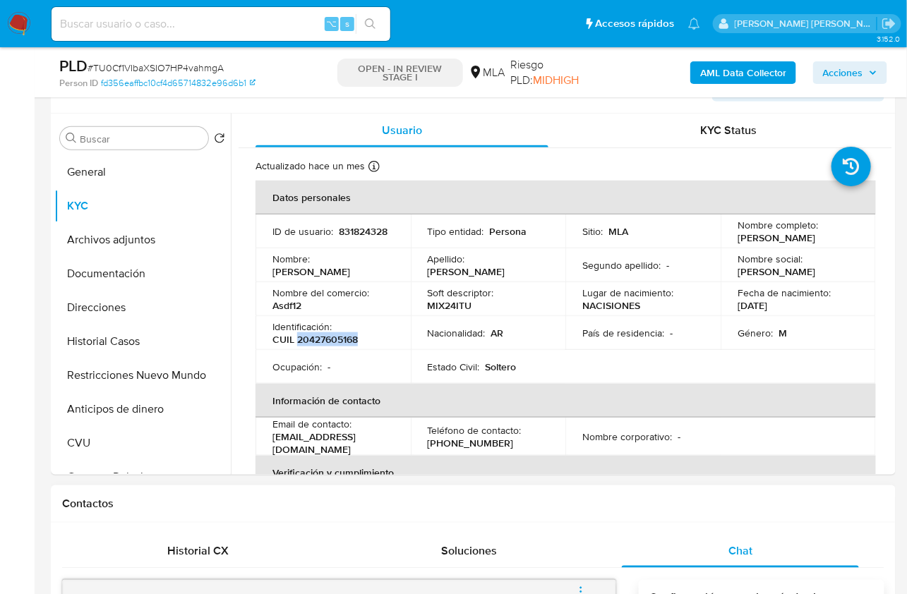
scroll to position [452, 0]
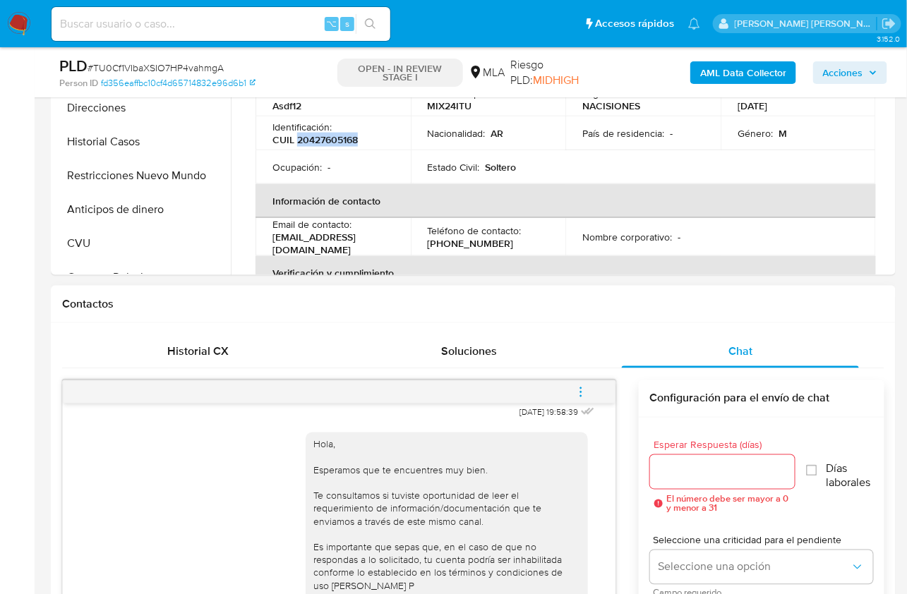
click at [597, 391] on button "menu-action" at bounding box center [581, 393] width 47 height 34
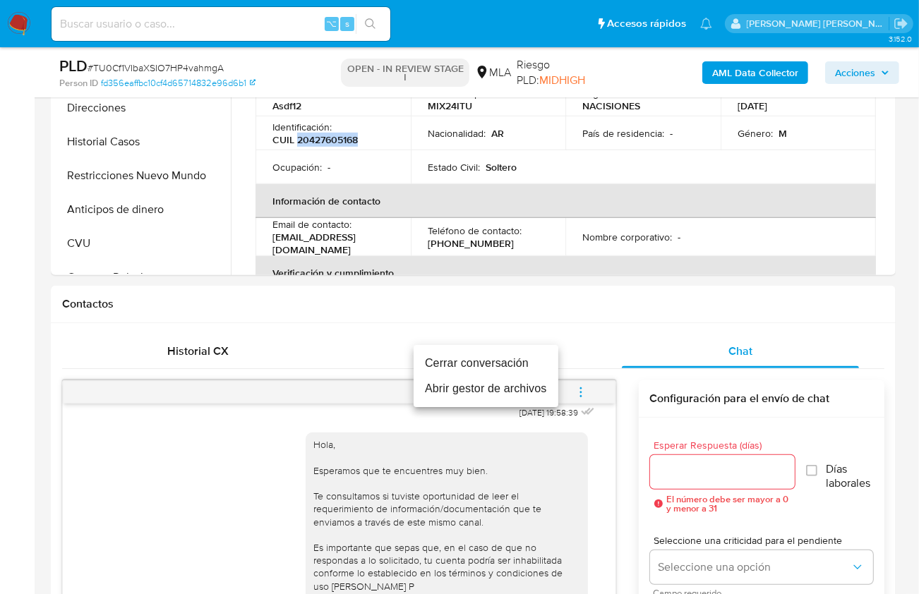
click at [517, 366] on li "Cerrar conversación" at bounding box center [486, 363] width 145 height 25
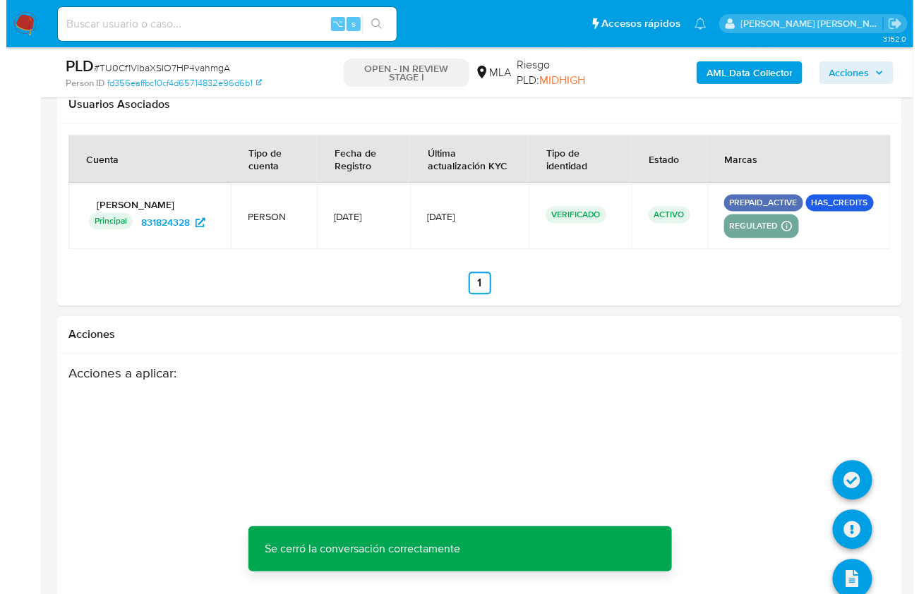
scroll to position [2512, 0]
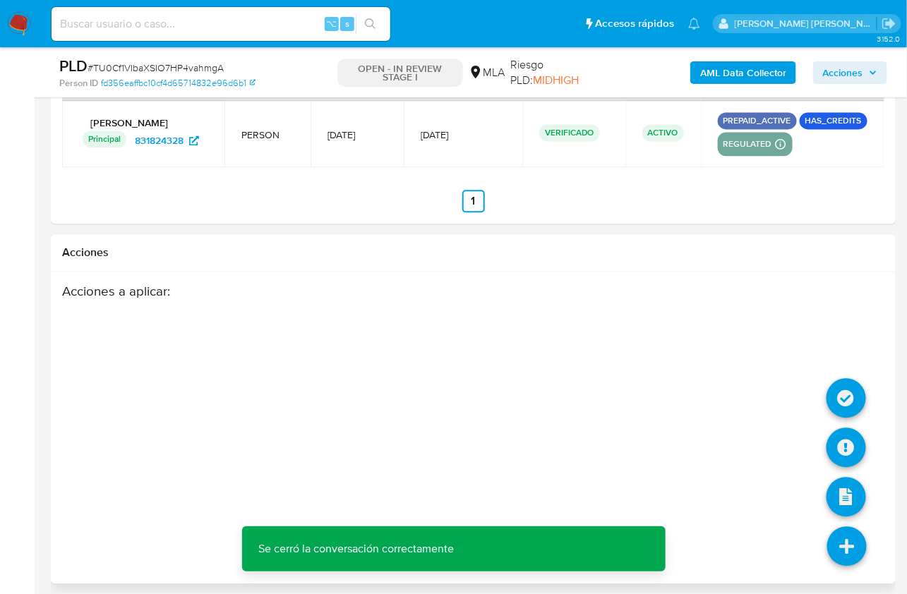
click at [848, 549] on icon at bounding box center [847, 547] width 40 height 40
click at [841, 433] on icon at bounding box center [847, 448] width 40 height 40
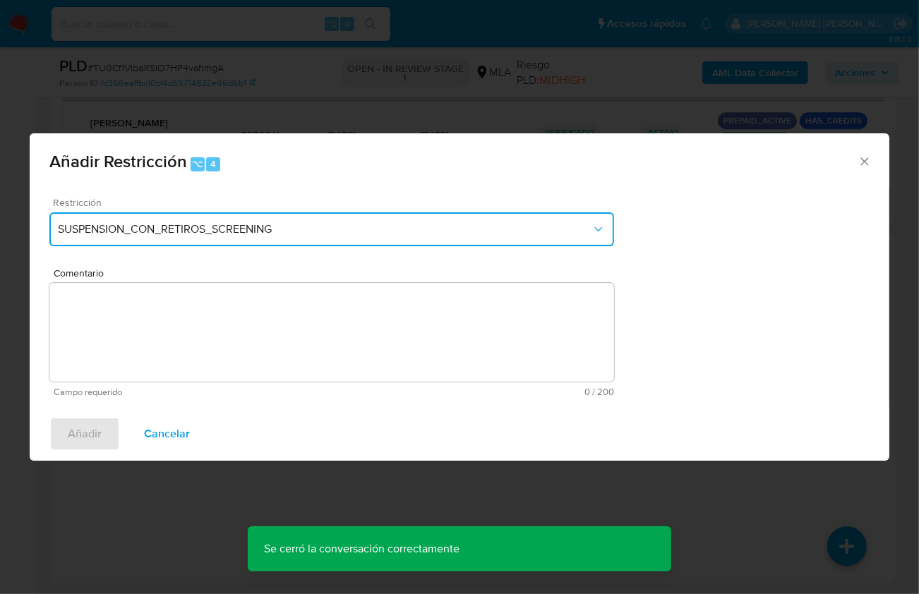
click at [230, 245] on button "SUSPENSION_CON_RETIROS_SCREENING" at bounding box center [331, 229] width 565 height 34
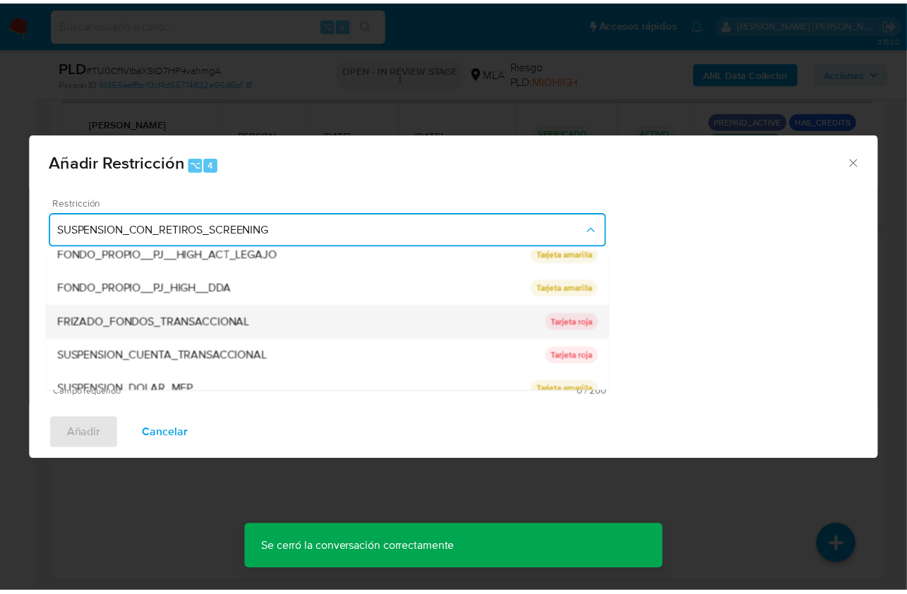
scroll to position [231, 0]
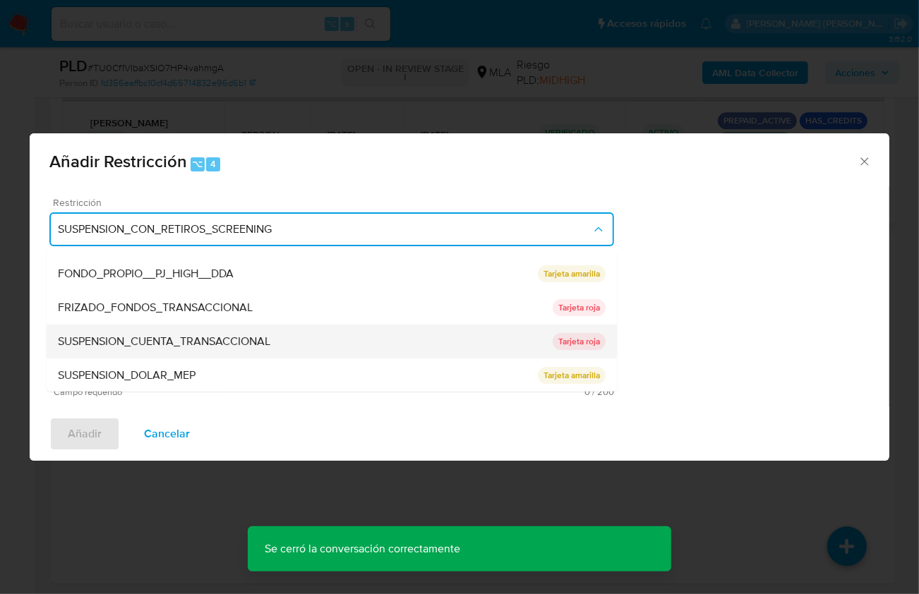
click at [263, 335] on span "SUSPENSION_CUENTA_TRANSACCIONAL" at bounding box center [164, 342] width 212 height 14
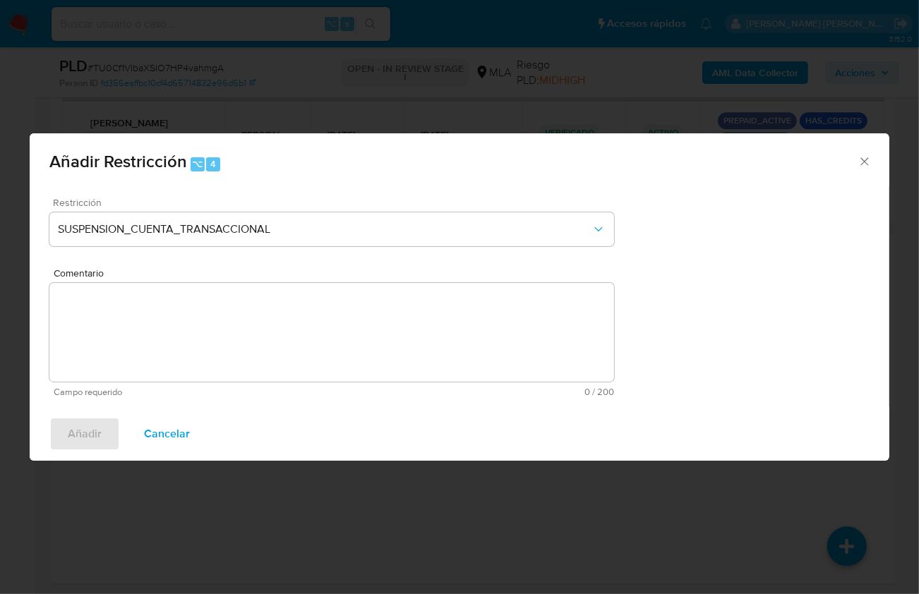
click at [302, 335] on textarea "Comentario" at bounding box center [331, 332] width 565 height 99
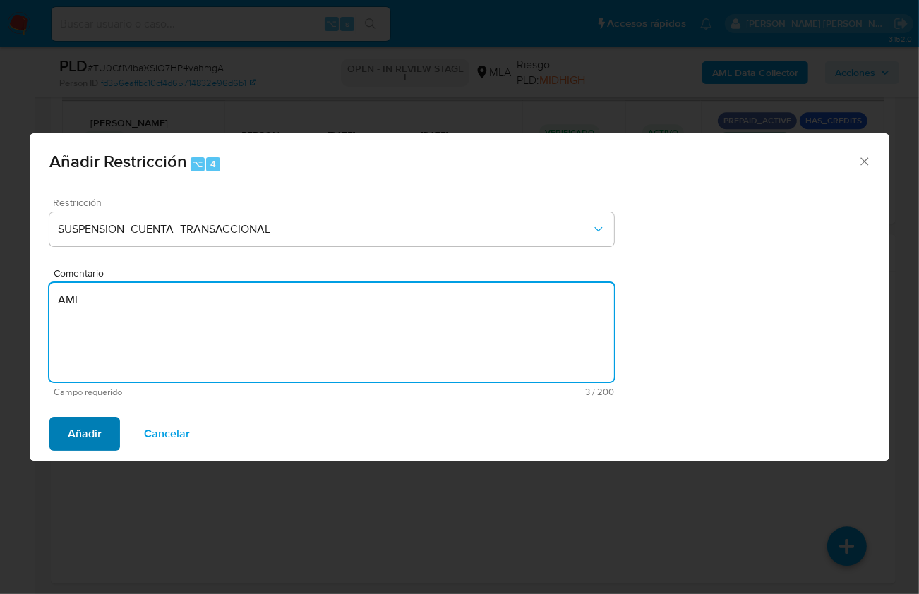
type textarea "AML"
click at [64, 432] on button "Añadir" at bounding box center [84, 434] width 71 height 34
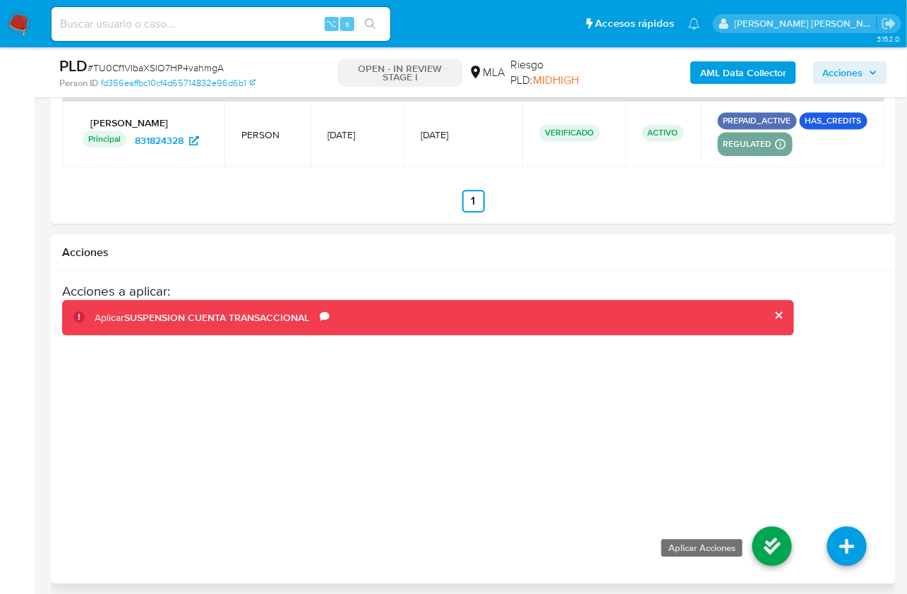
click at [781, 547] on icon at bounding box center [773, 547] width 40 height 40
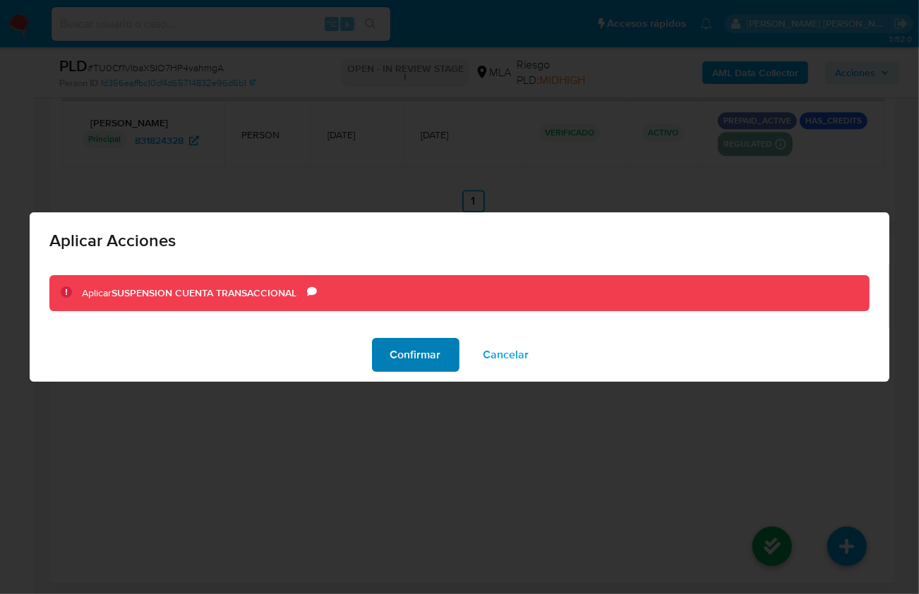
click at [380, 346] on button "Confirmar" at bounding box center [416, 355] width 88 height 34
click at [393, 349] on div "Acciones a aplicar : Aplicar SUSPENSION CUENTA TRANSACCIONAL Comentario AML" at bounding box center [428, 396] width 732 height 226
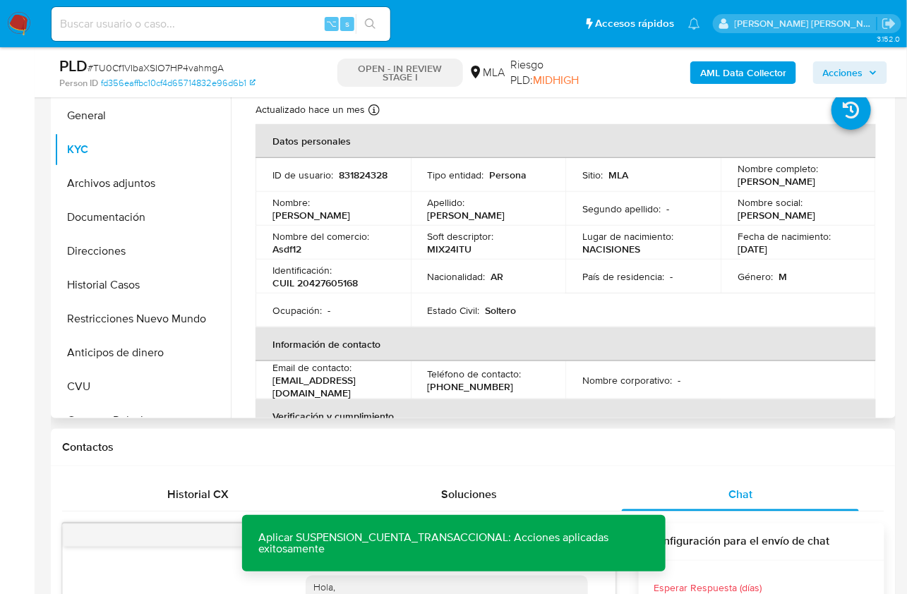
scroll to position [300, 0]
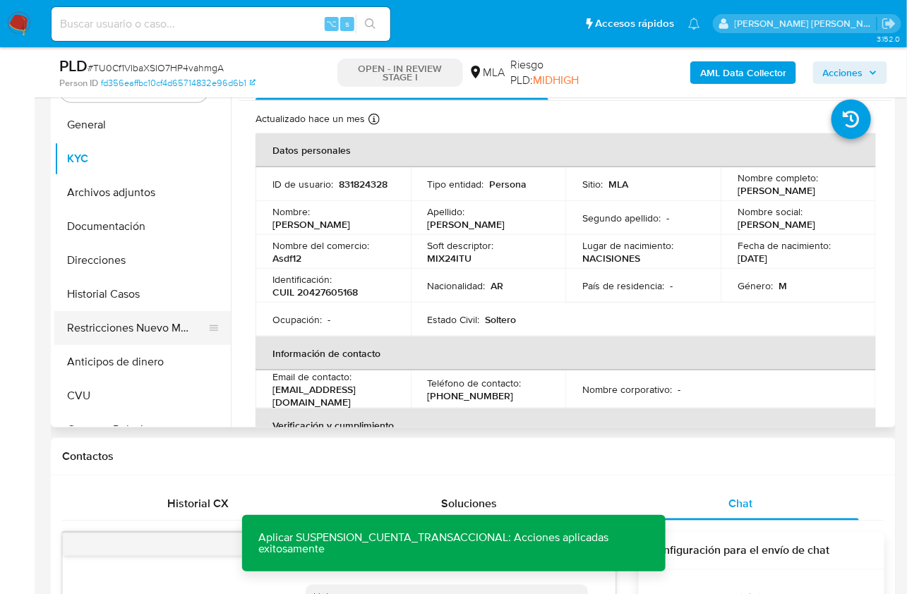
click at [143, 323] on button "Restricciones Nuevo Mundo" at bounding box center [136, 328] width 165 height 34
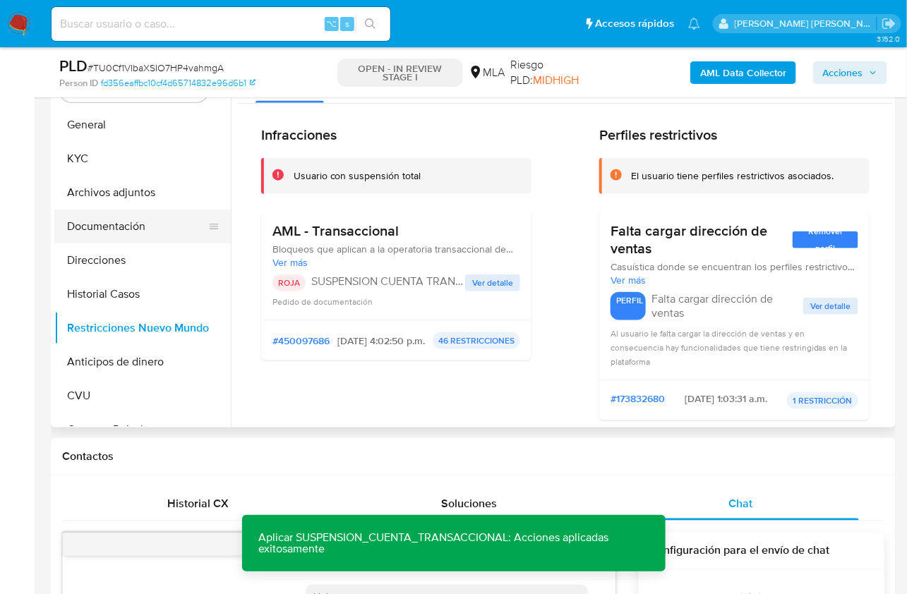
click at [102, 222] on button "Documentación" at bounding box center [136, 227] width 165 height 34
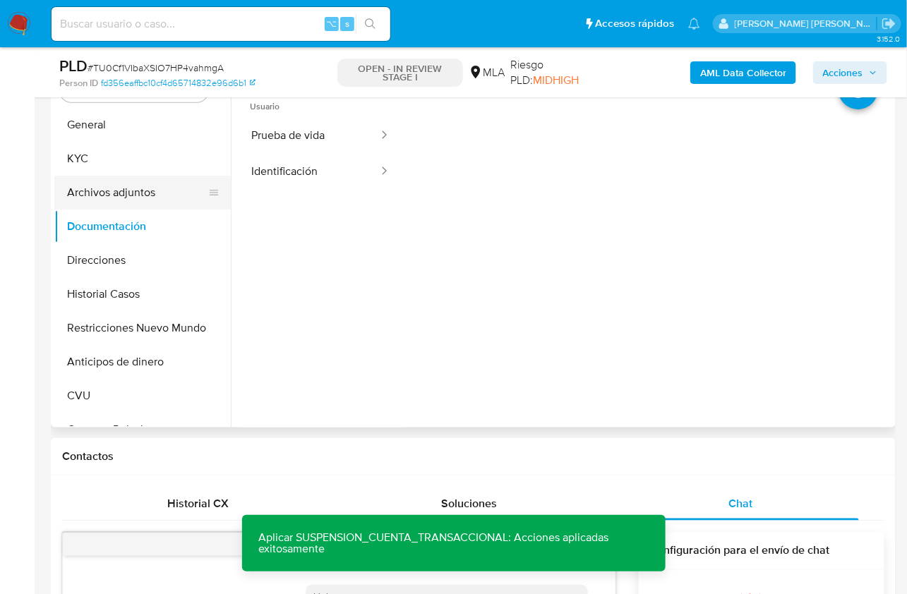
click at [154, 200] on button "Archivos adjuntos" at bounding box center [136, 193] width 165 height 34
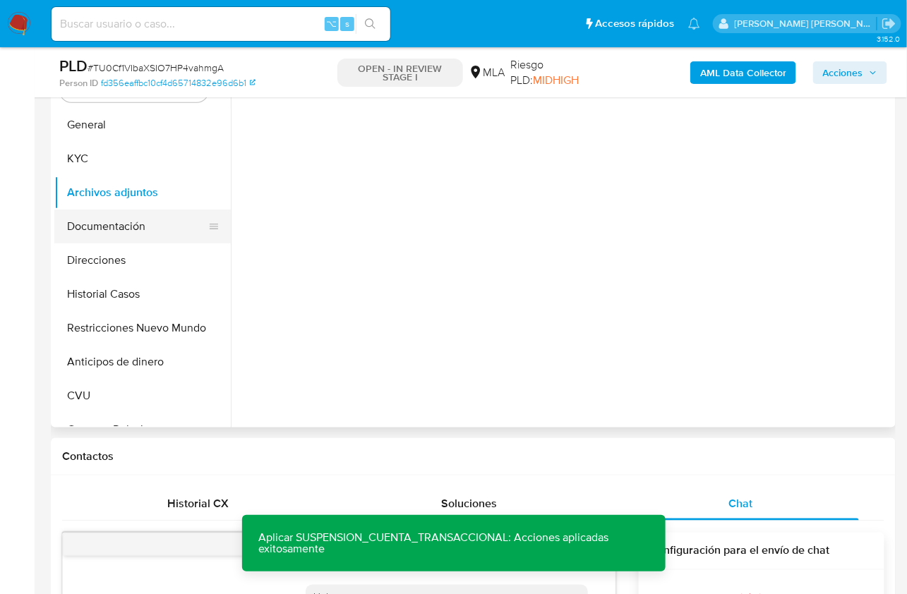
click at [154, 215] on button "Documentación" at bounding box center [136, 227] width 165 height 34
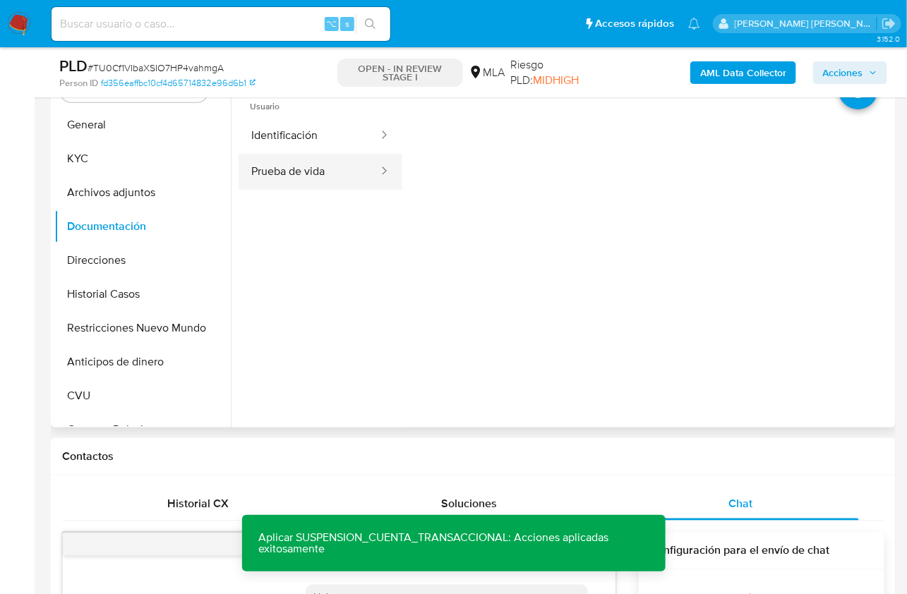
click at [291, 157] on button "Prueba de vida" at bounding box center [309, 172] width 141 height 36
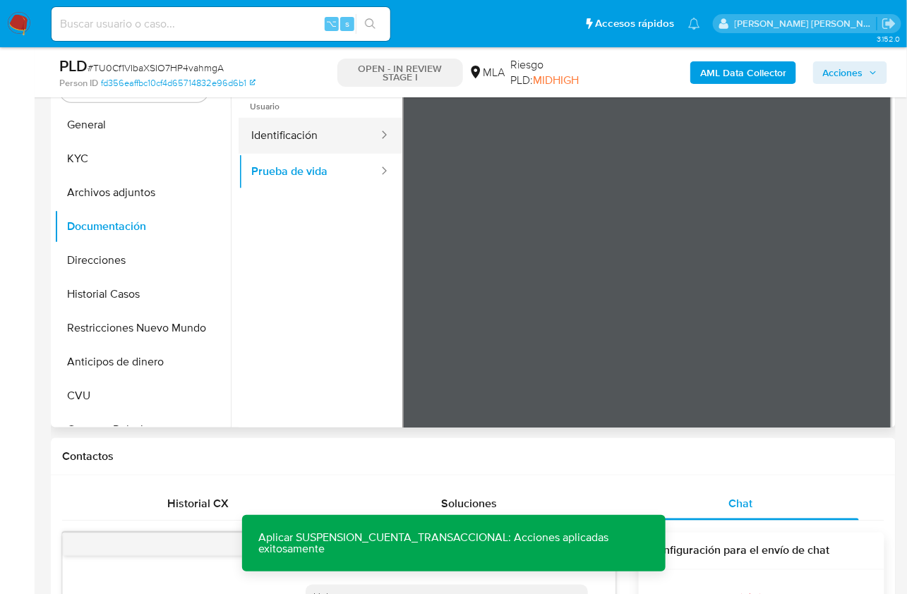
click at [300, 141] on button "Identificación" at bounding box center [309, 136] width 141 height 36
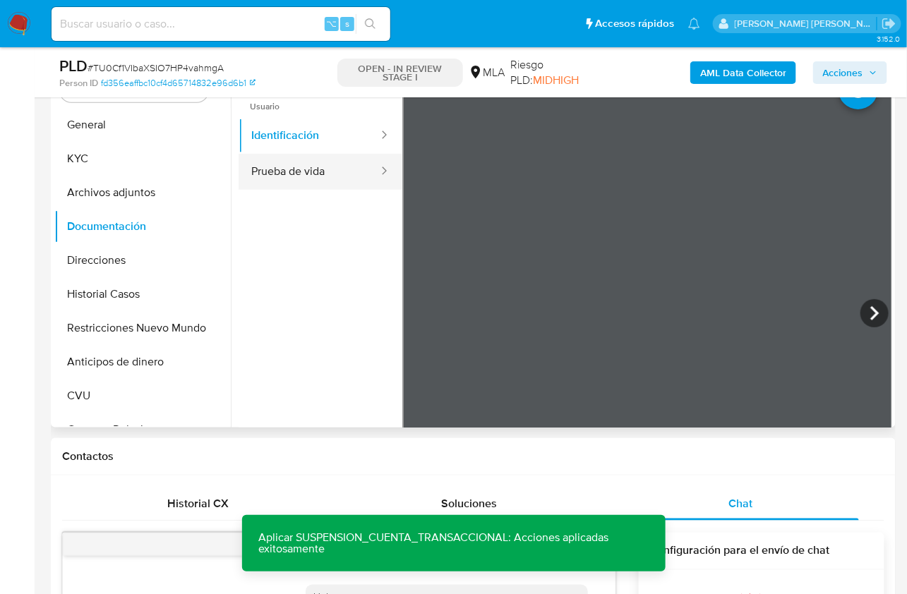
click at [263, 162] on button "Prueba de vida" at bounding box center [309, 172] width 141 height 36
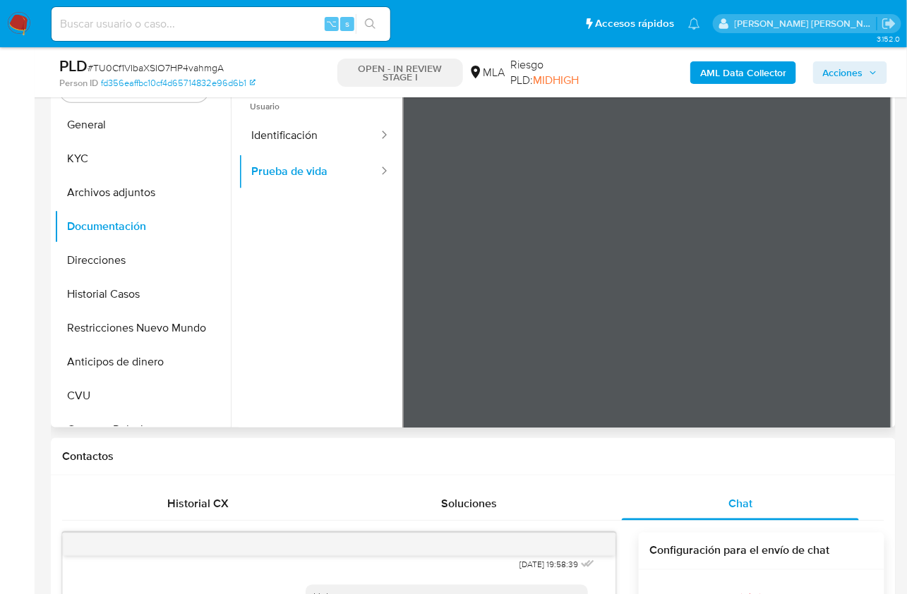
click at [338, 253] on ul "Usuario Identificación Prueba de vida" at bounding box center [321, 287] width 164 height 407
click at [295, 273] on ul "Usuario Identificación Prueba de vida" at bounding box center [321, 287] width 164 height 407
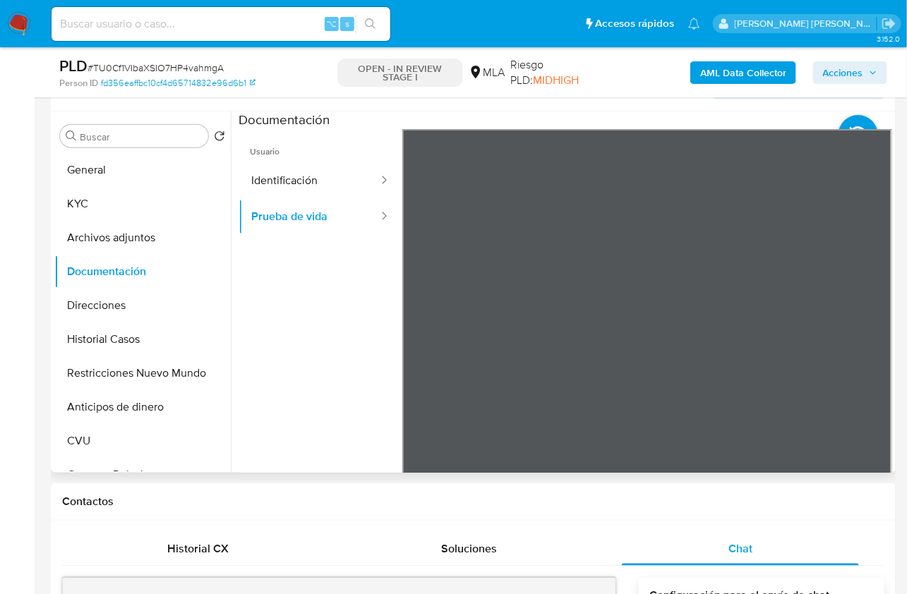
scroll to position [243, 0]
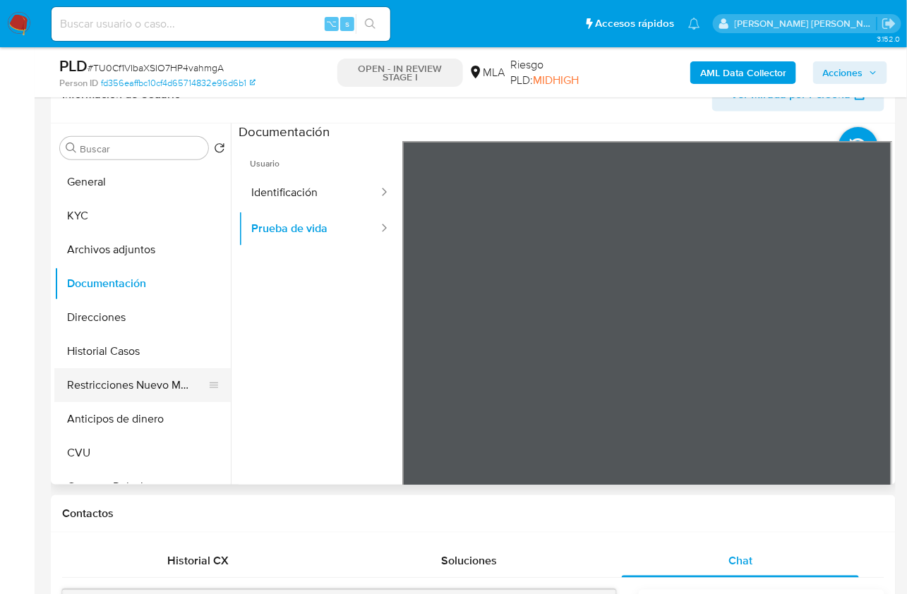
click at [126, 388] on button "Restricciones Nuevo Mundo" at bounding box center [136, 385] width 165 height 34
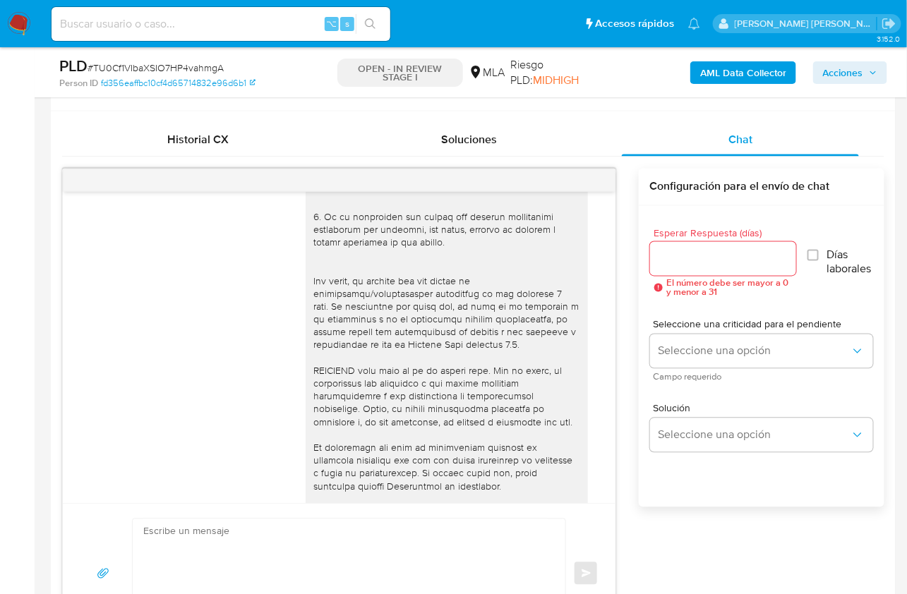
scroll to position [393, 0]
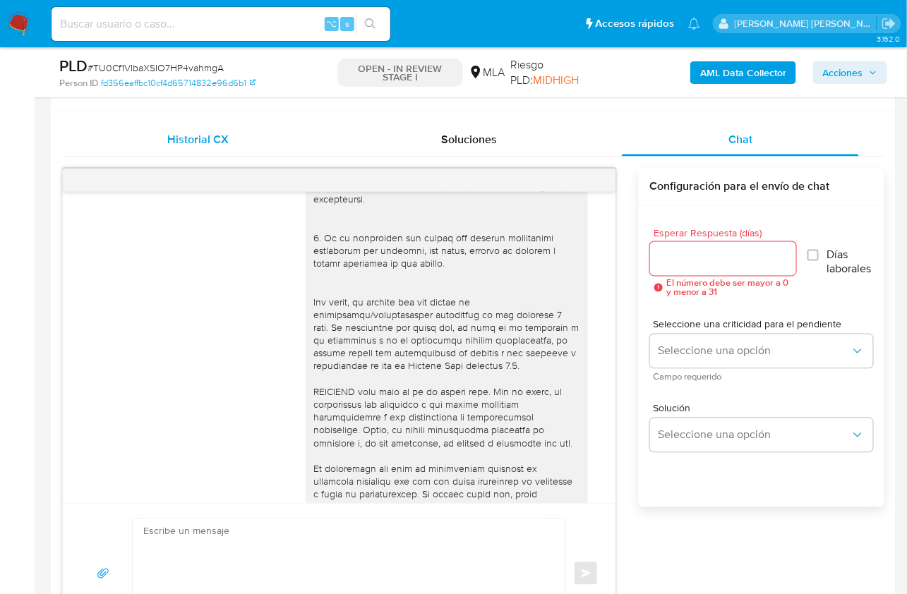
click at [212, 136] on span "Historial CX" at bounding box center [197, 139] width 61 height 16
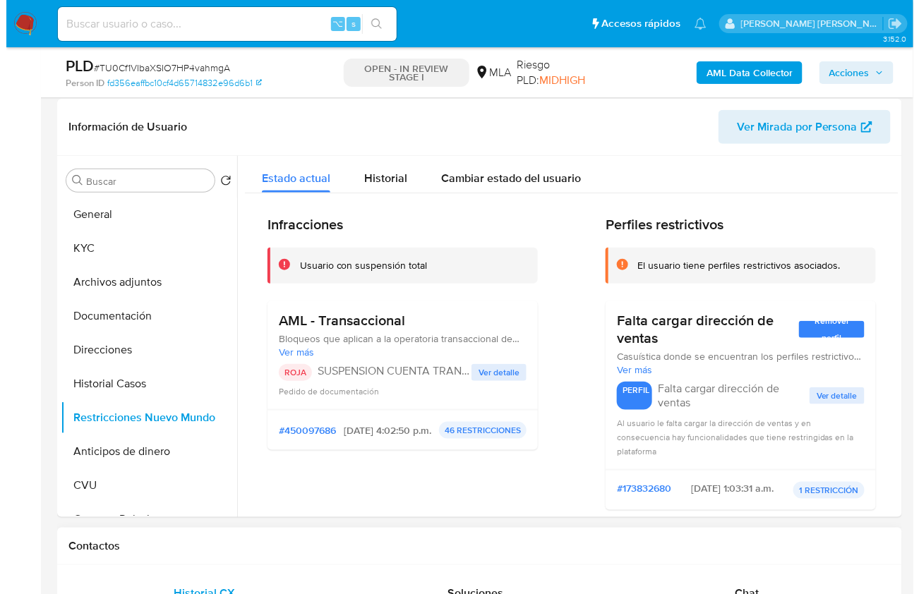
scroll to position [208, 0]
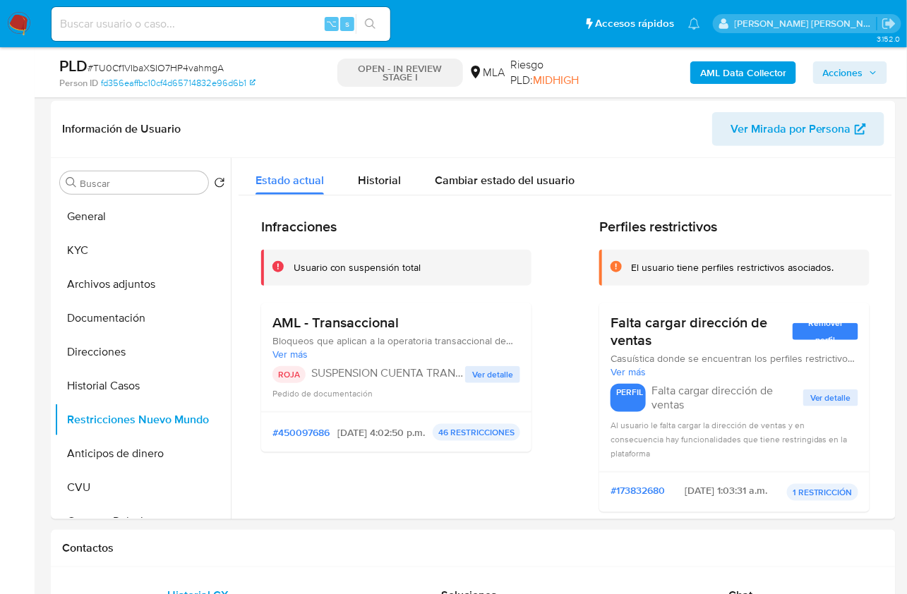
click at [749, 88] on div "AML Data Collector Acciones" at bounding box center [751, 72] width 272 height 33
click at [745, 80] on b "AML Data Collector" at bounding box center [743, 72] width 86 height 23
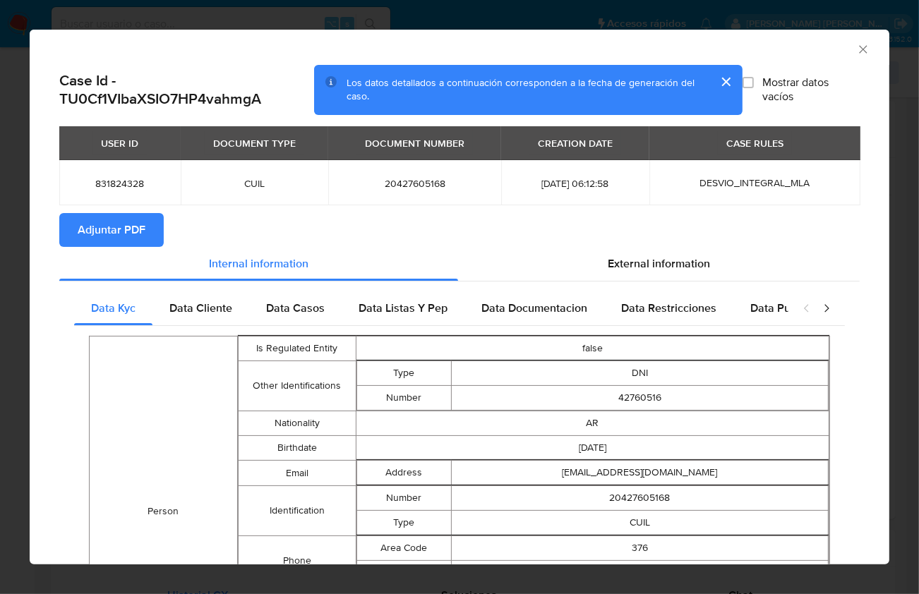
click at [129, 234] on span "Adjuntar PDF" at bounding box center [112, 230] width 68 height 31
click at [856, 49] on icon "Cerrar ventana" at bounding box center [863, 49] width 14 height 14
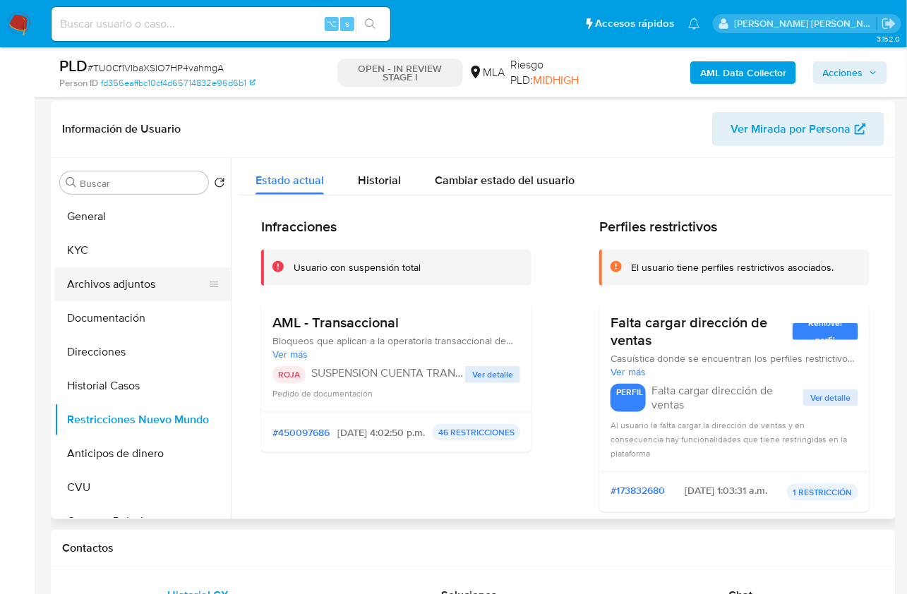
click at [162, 283] on button "Archivos adjuntos" at bounding box center [136, 285] width 165 height 34
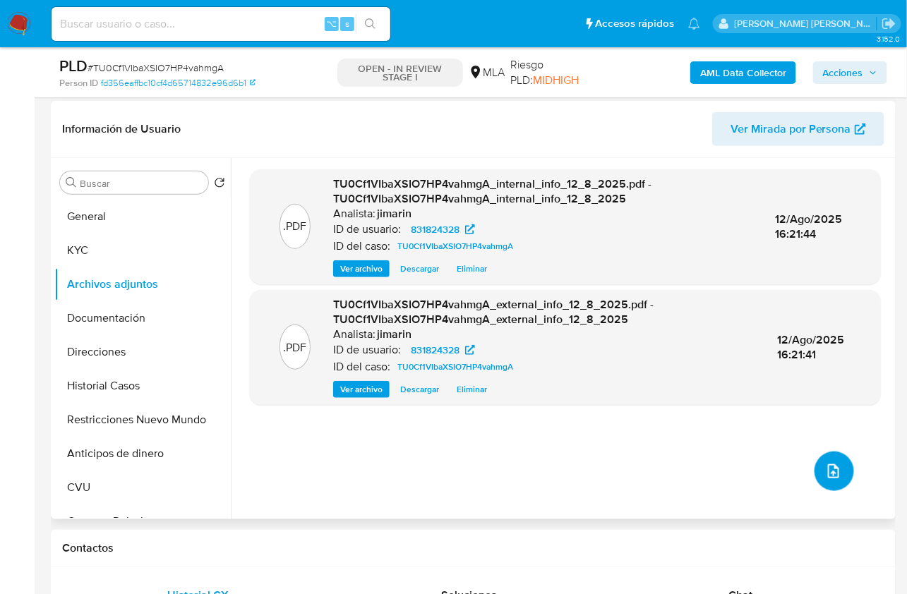
click at [831, 484] on button "upload-file" at bounding box center [835, 472] width 40 height 40
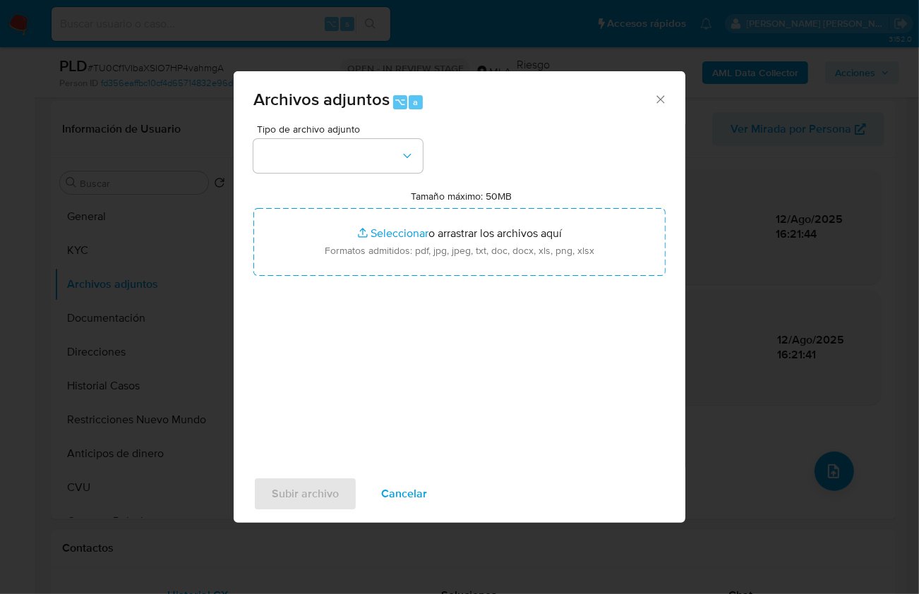
click at [397, 176] on div "Tipo de archivo adjunto Tamaño máximo: 50MB Seleccionar archivos Seleccionar o …" at bounding box center [459, 290] width 412 height 333
click at [392, 167] on button "button" at bounding box center [337, 156] width 169 height 34
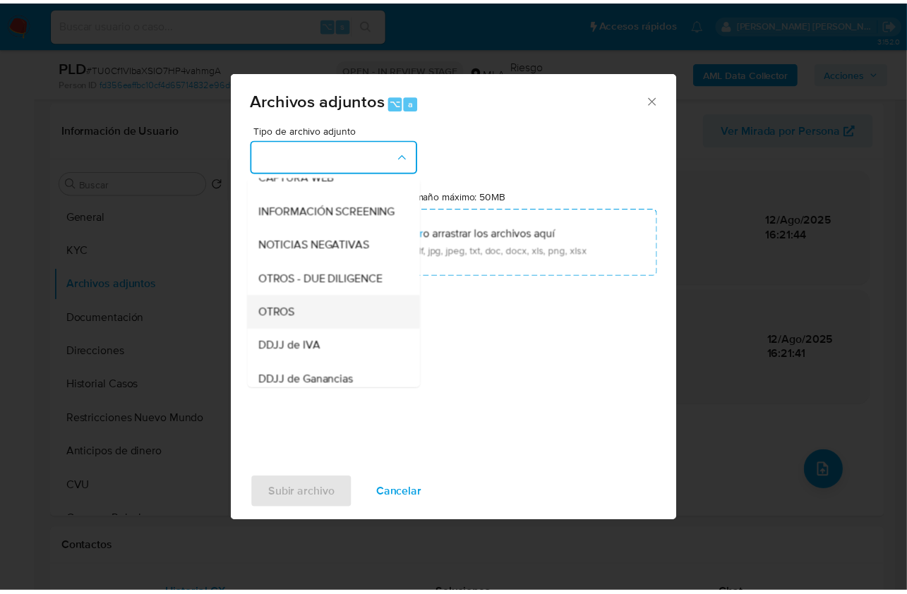
scroll to position [202, 0]
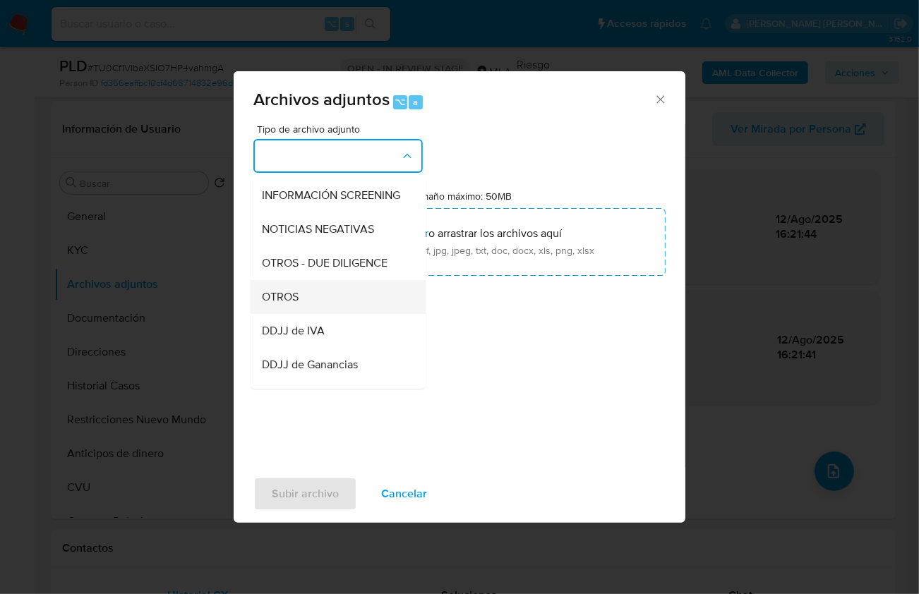
click at [318, 308] on div "OTROS" at bounding box center [334, 297] width 144 height 34
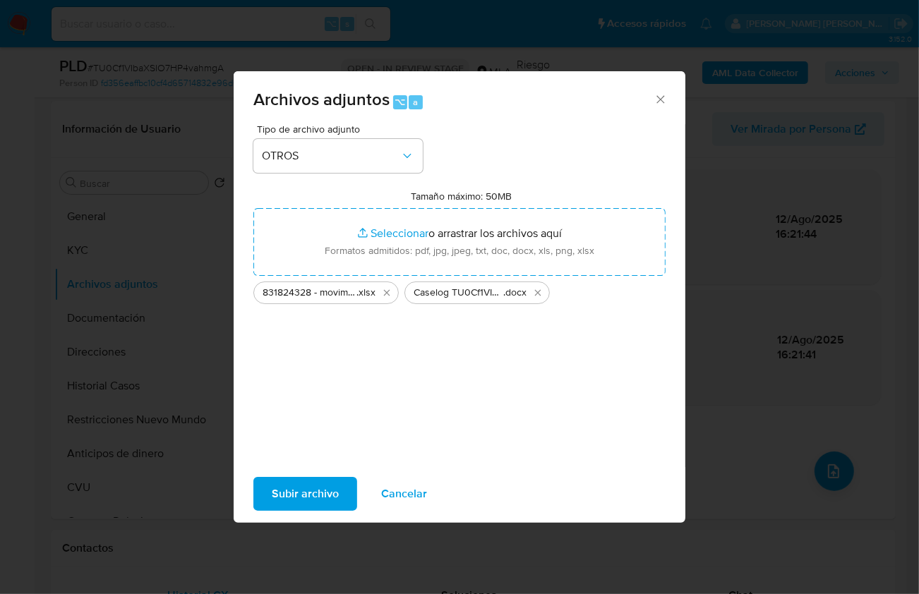
click at [296, 500] on span "Subir archivo" at bounding box center [305, 494] width 67 height 31
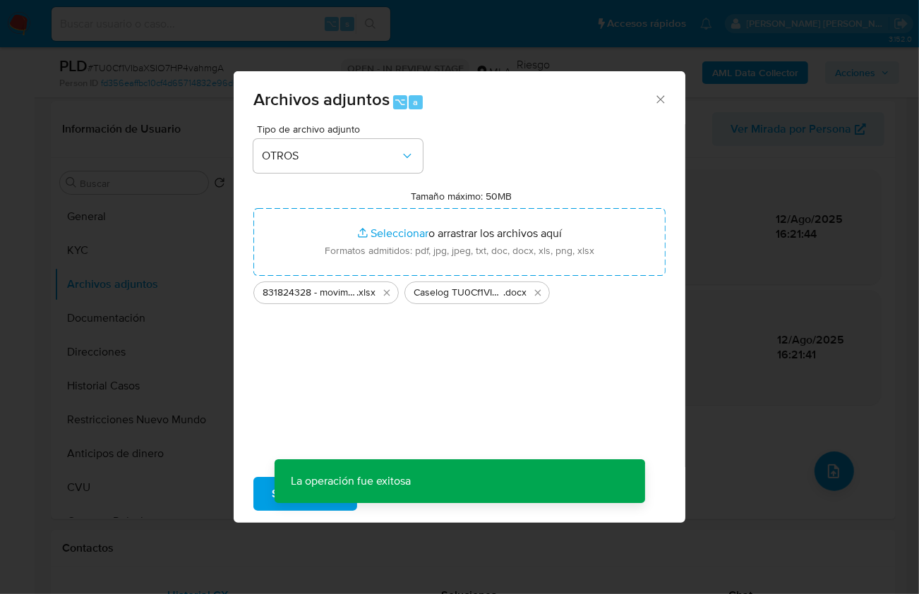
click at [155, 419] on div "Archivos adjuntos ⌥ a Tipo de archivo adjunto OTROS Tamaño máximo: 50MB Selecci…" at bounding box center [459, 297] width 919 height 594
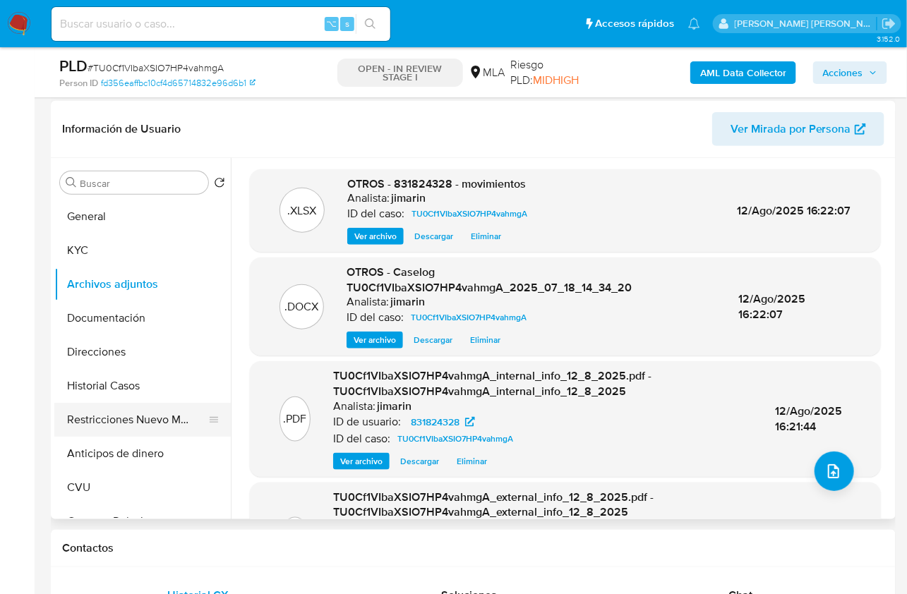
click at [113, 421] on button "Restricciones Nuevo Mundo" at bounding box center [136, 420] width 165 height 34
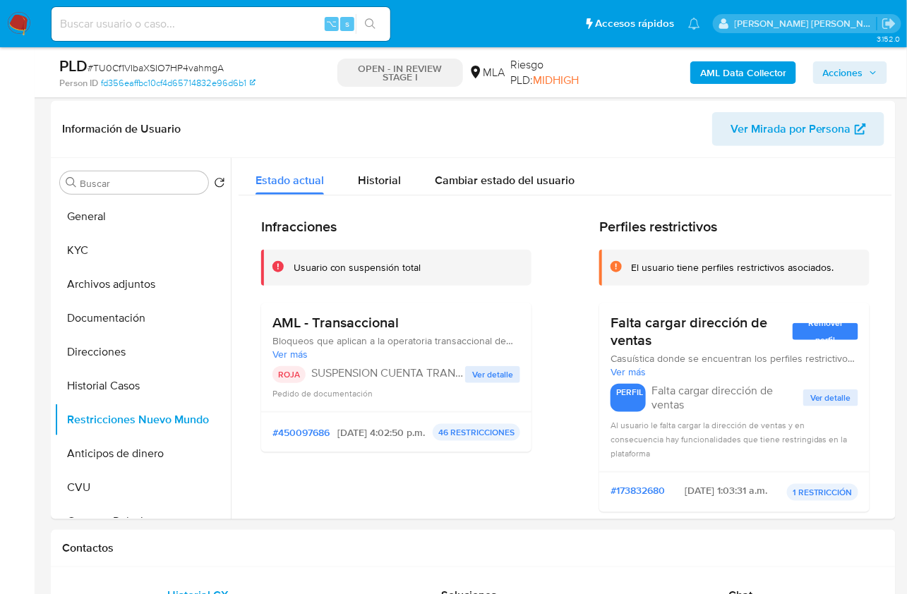
click at [839, 76] on span "Acciones" at bounding box center [843, 72] width 40 height 23
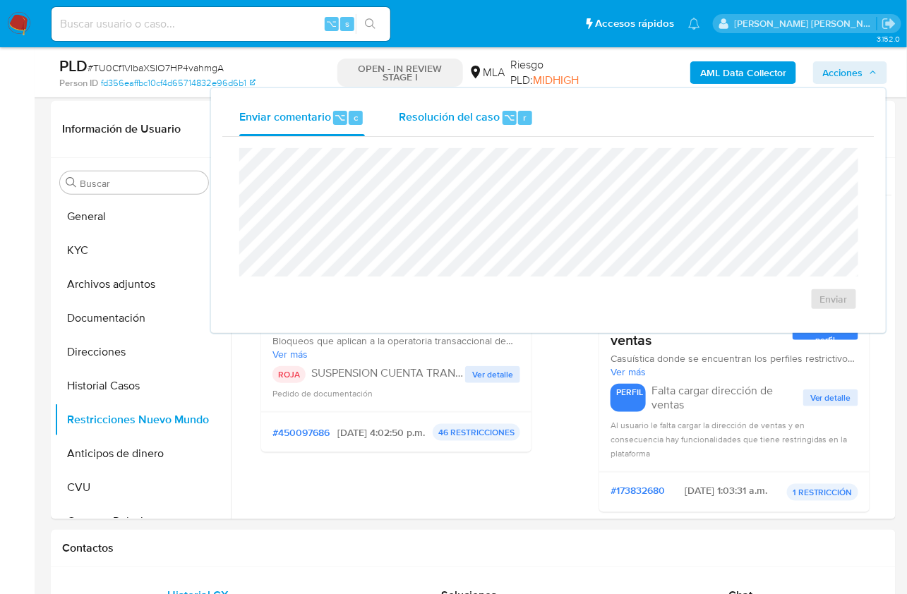
click at [540, 114] on button "Resolución del caso ⌥ r" at bounding box center [466, 118] width 169 height 37
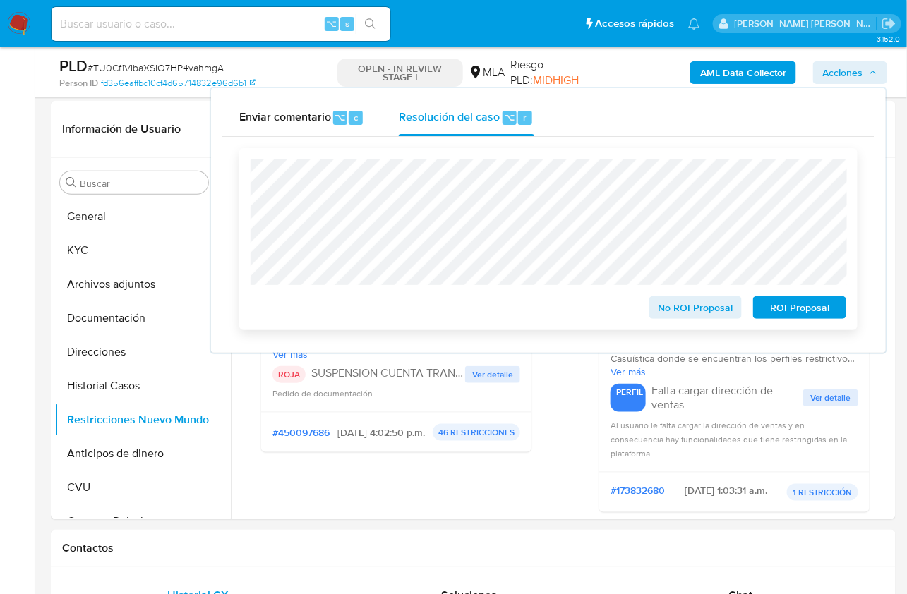
click at [791, 314] on span "ROI Proposal" at bounding box center [799, 308] width 73 height 20
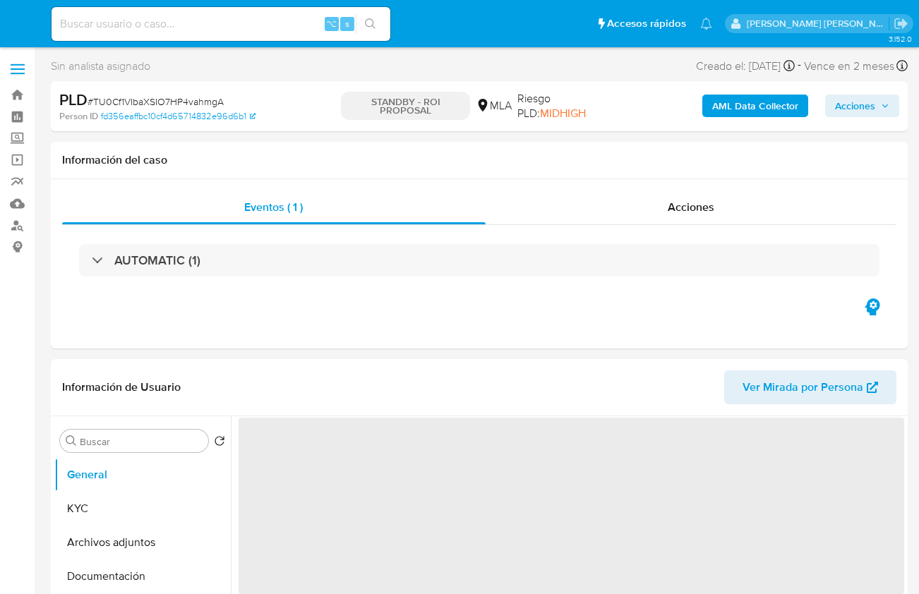
select select "10"
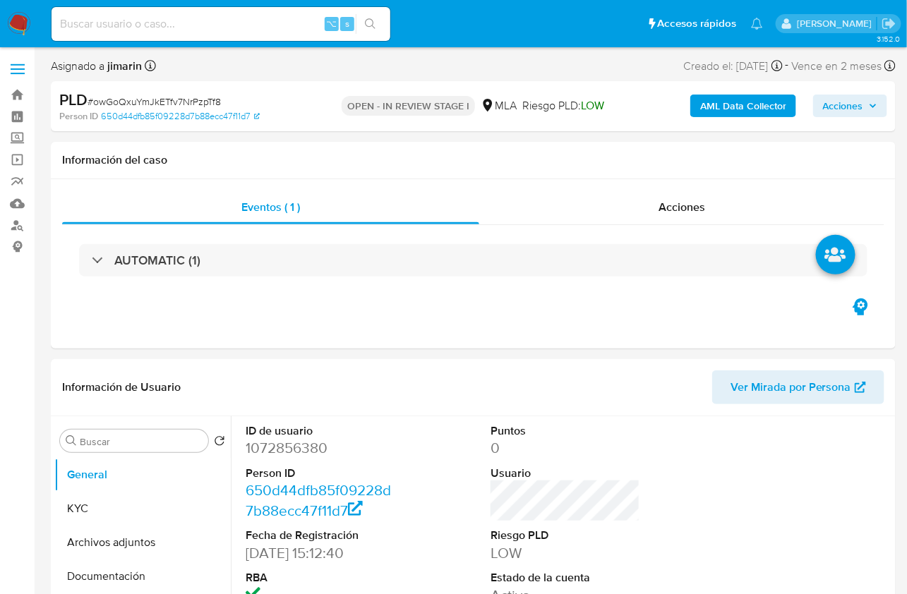
select select "10"
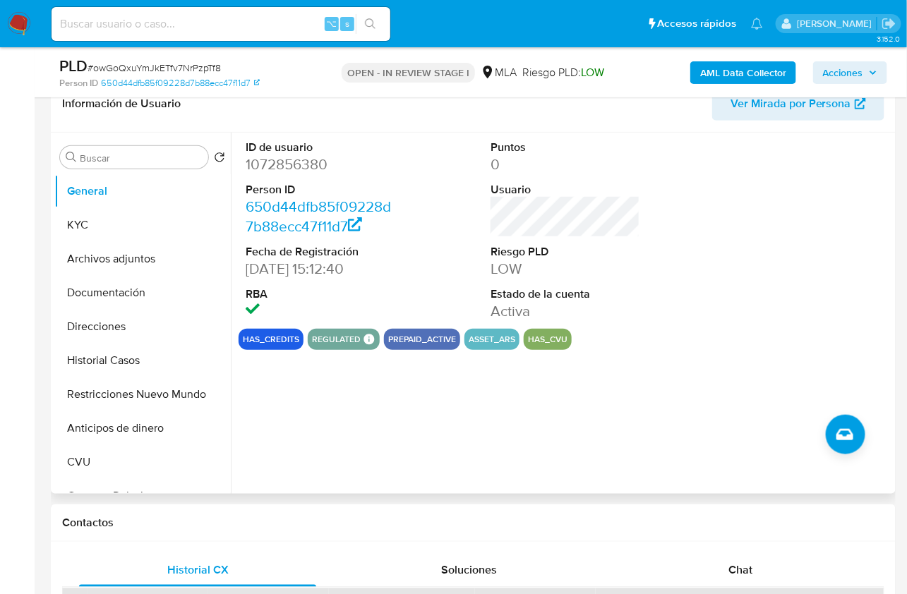
scroll to position [284, 0]
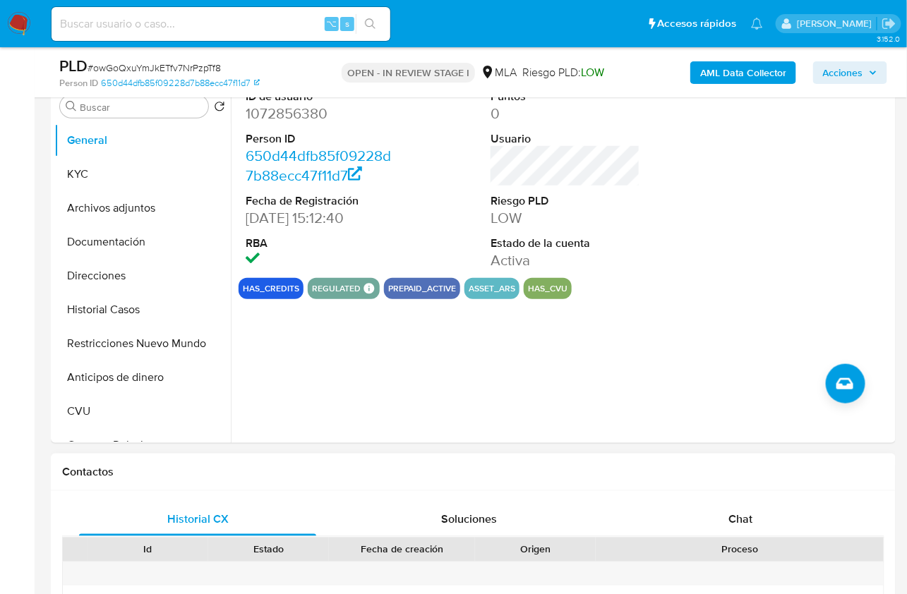
click at [768, 538] on div "Proceso" at bounding box center [740, 550] width 288 height 24
click at [777, 513] on div "Chat" at bounding box center [740, 520] width 237 height 34
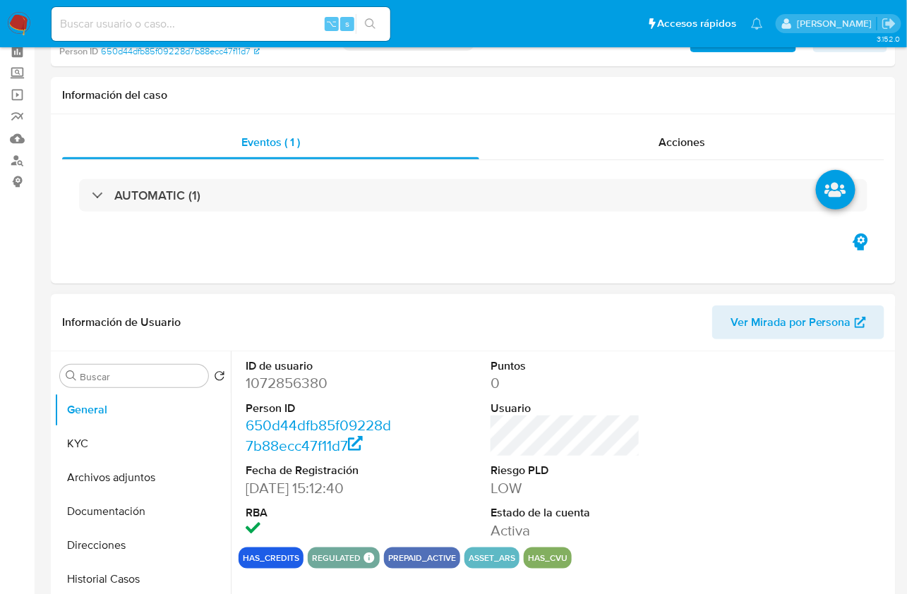
scroll to position [0, 0]
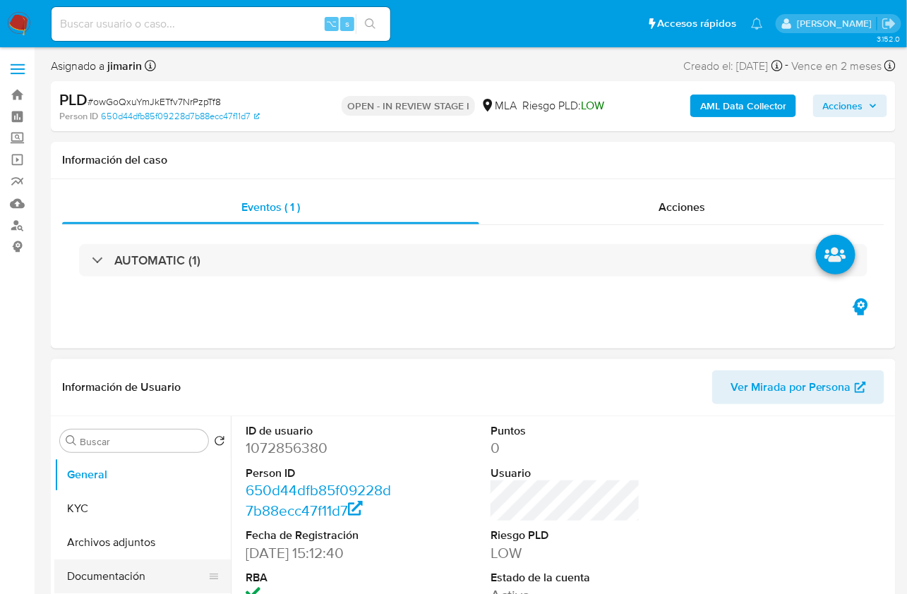
click at [126, 584] on button "Documentación" at bounding box center [136, 577] width 165 height 34
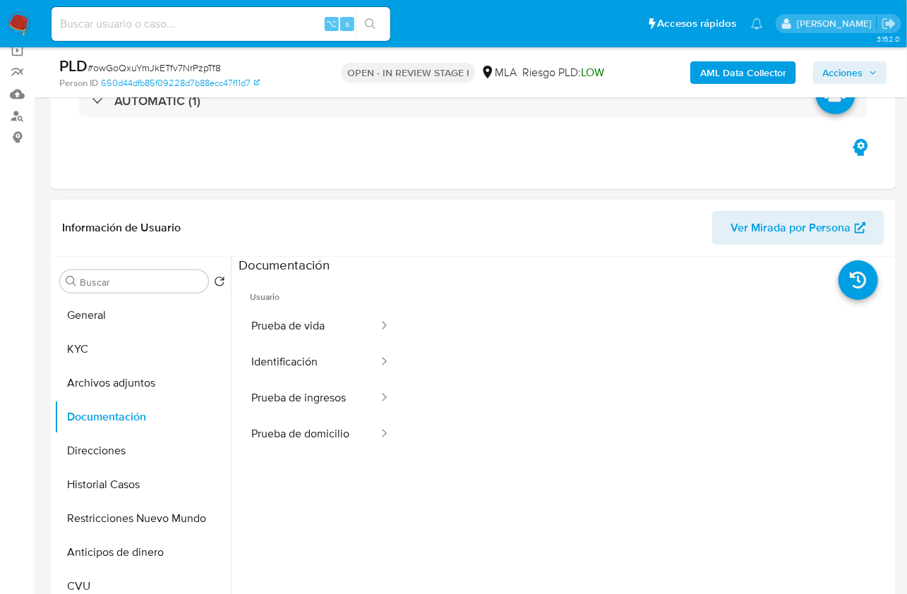
scroll to position [113, 0]
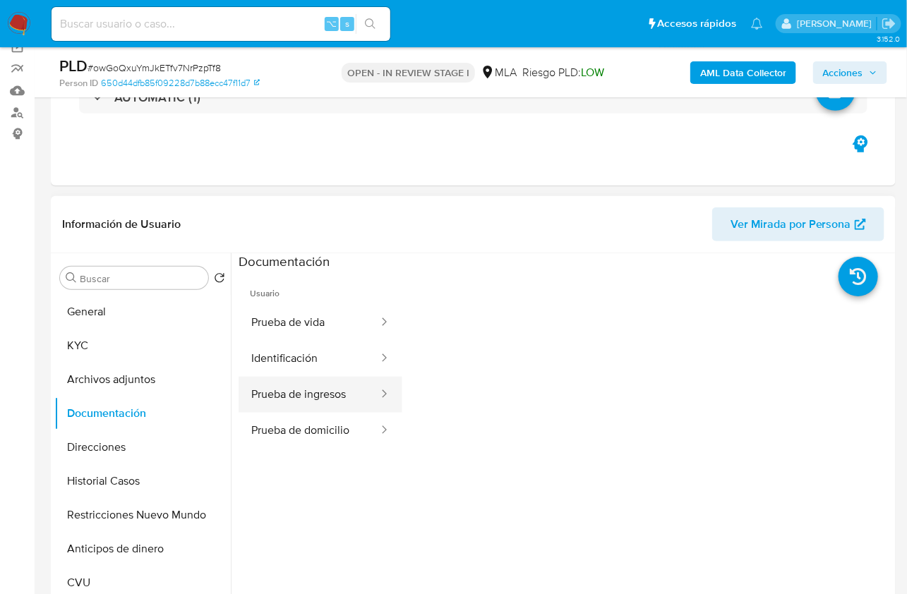
click at [341, 397] on button "Prueba de ingresos" at bounding box center [309, 395] width 141 height 36
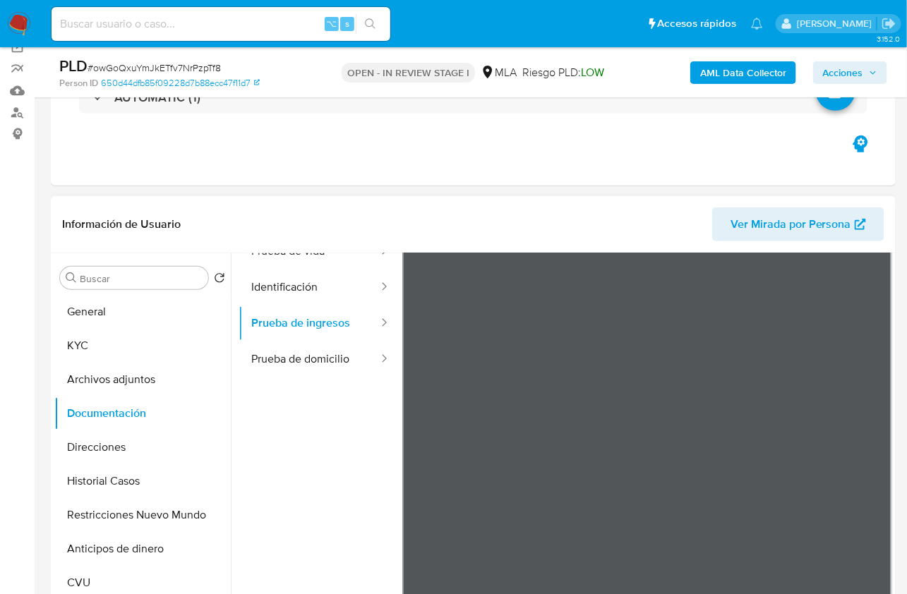
scroll to position [92, 0]
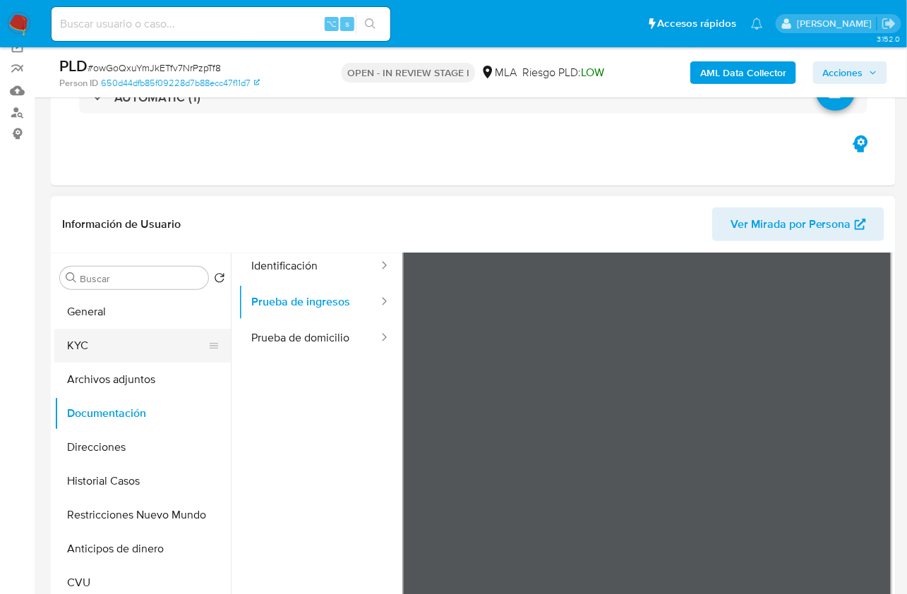
click at [108, 331] on button "KYC" at bounding box center [136, 346] width 165 height 34
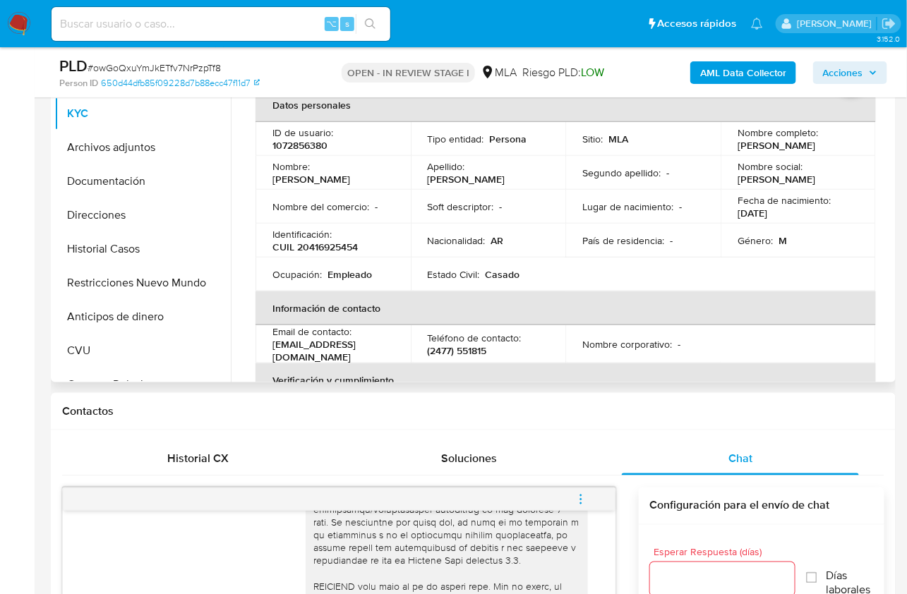
scroll to position [346, 0]
click at [786, 455] on div "Chat" at bounding box center [740, 458] width 237 height 34
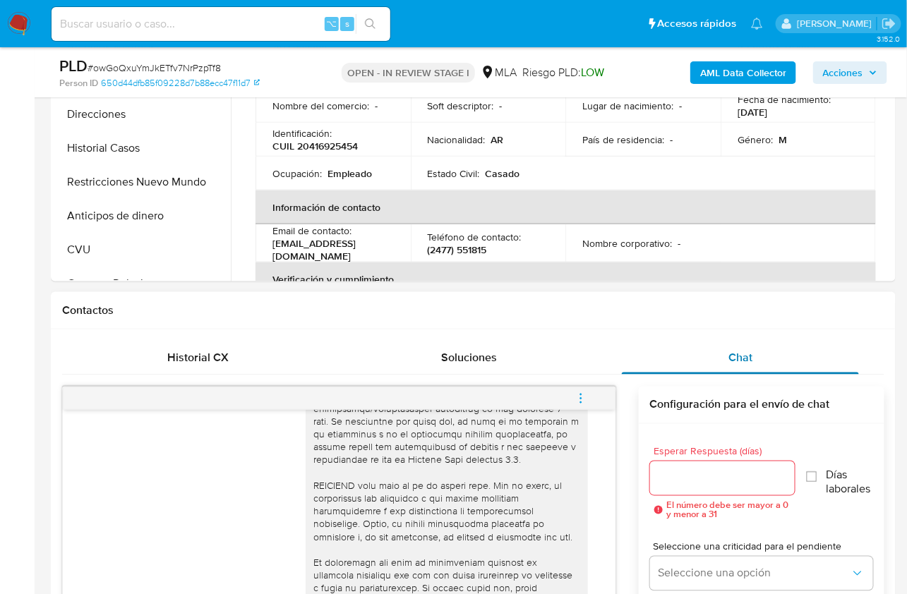
scroll to position [456, 0]
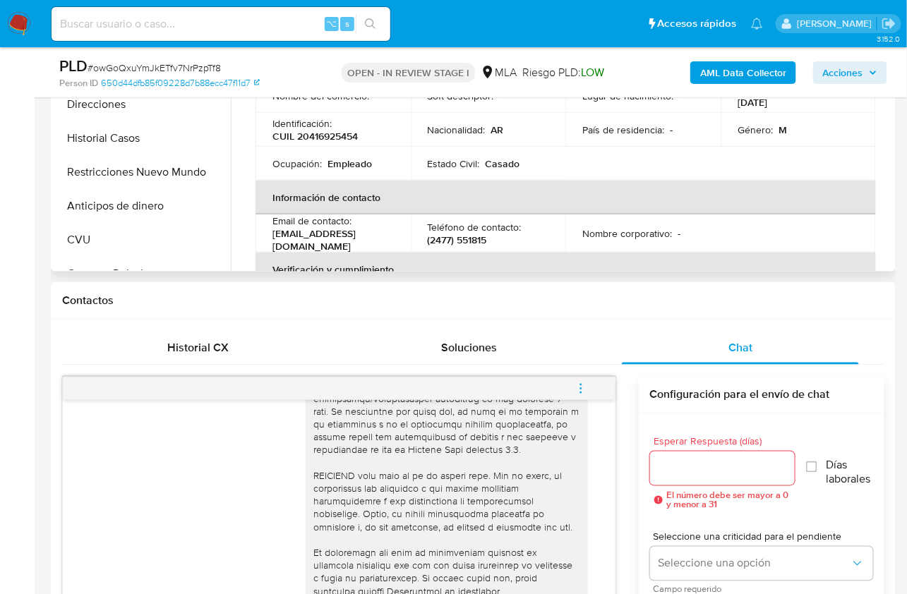
click at [318, 136] on p "CUIL 20416925454" at bounding box center [314, 136] width 85 height 13
copy p "20416925454"
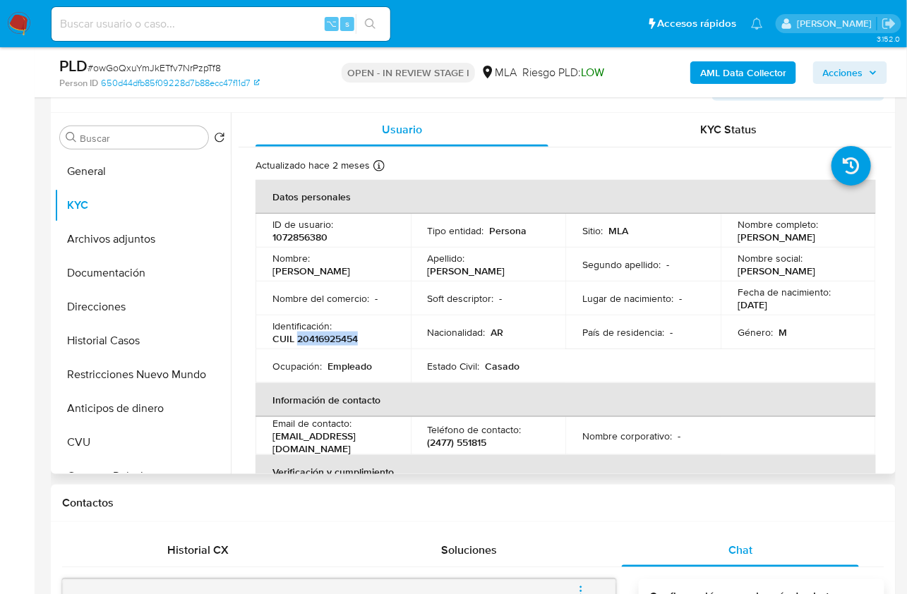
scroll to position [236, 0]
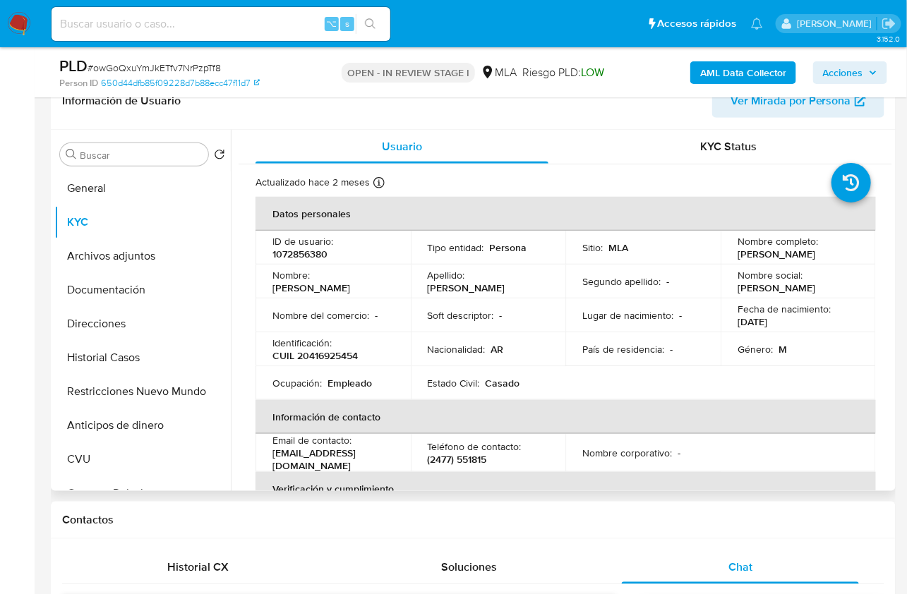
click at [313, 258] on p "1072856380" at bounding box center [299, 254] width 55 height 13
click at [312, 258] on p "1072856380" at bounding box center [299, 254] width 55 height 13
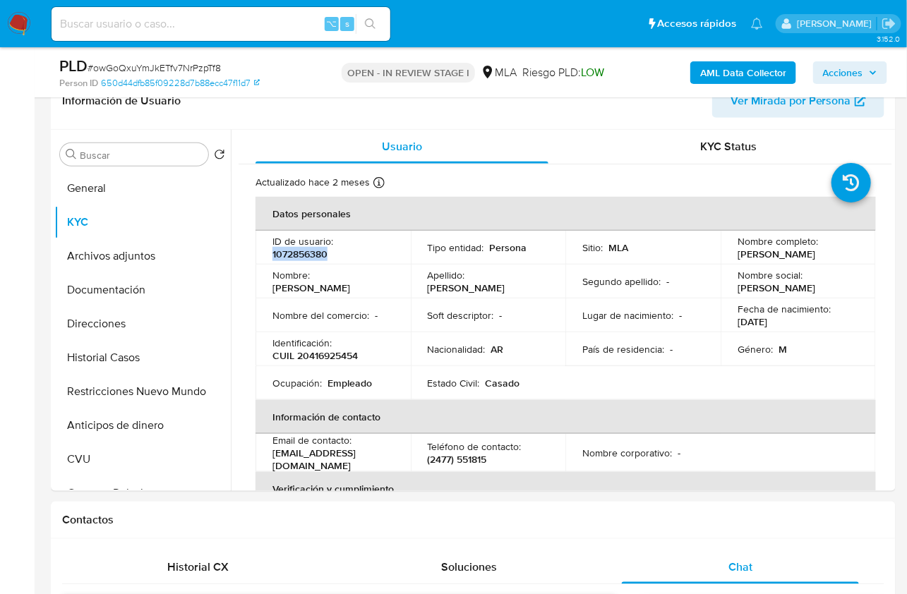
copy p "1072856380"
click at [184, 72] on span "# owGoQxuYmJkETfv7NrPzpTf8" at bounding box center [154, 68] width 133 height 14
copy span "owGoQxuYmJkETfv7NrPzpTf8"
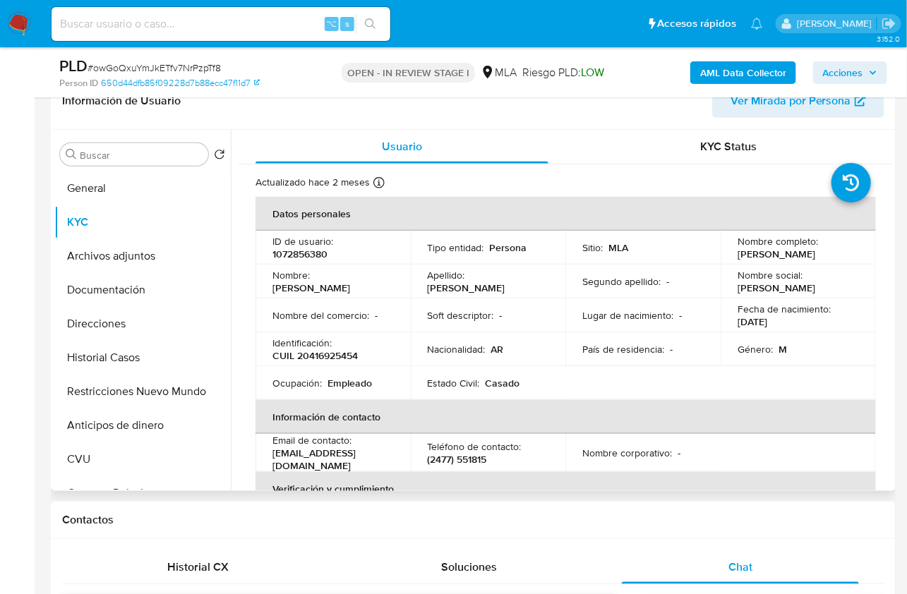
click at [303, 257] on p "1072856380" at bounding box center [299, 254] width 55 height 13
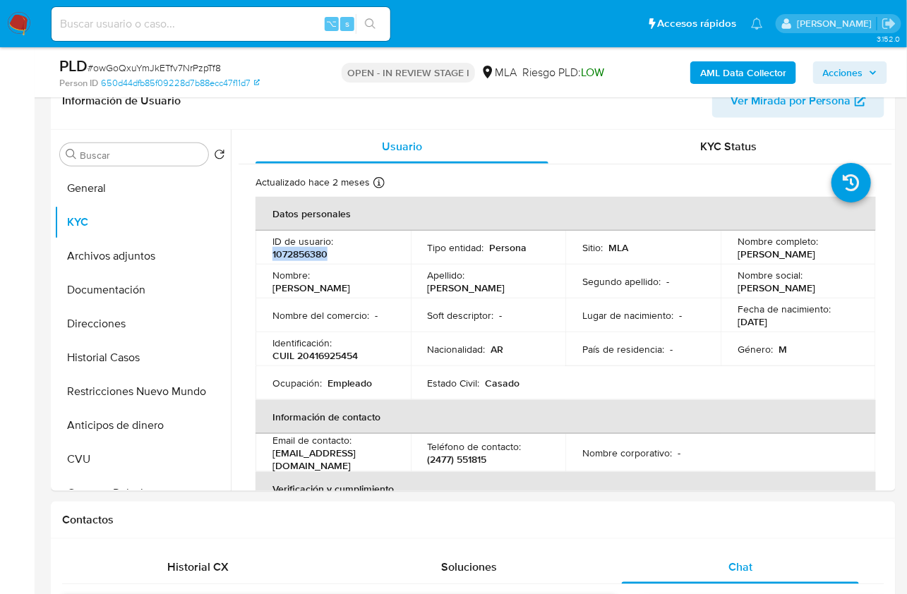
copy p "1072856380"
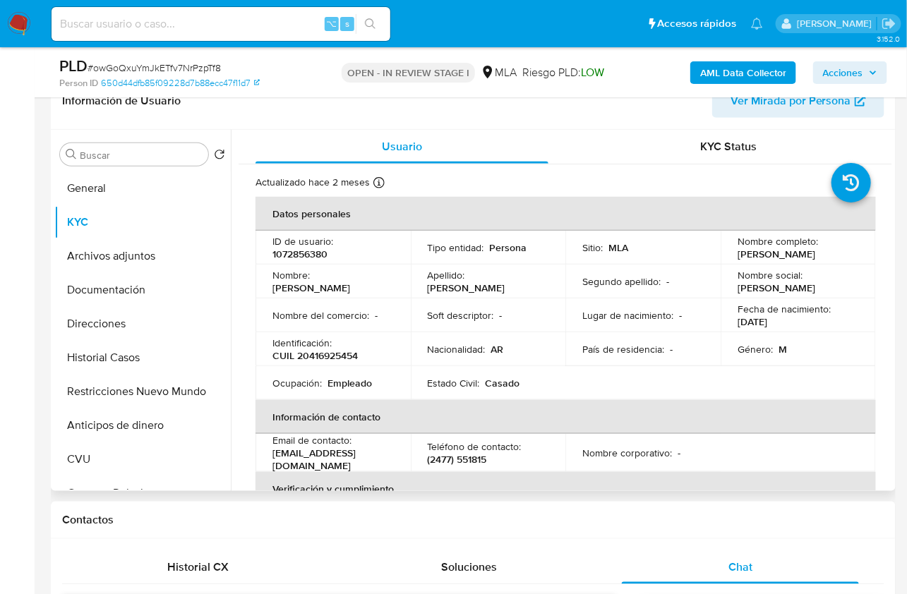
click at [326, 356] on p "CUIL 20416925454" at bounding box center [314, 355] width 85 height 13
copy p "20416925454"
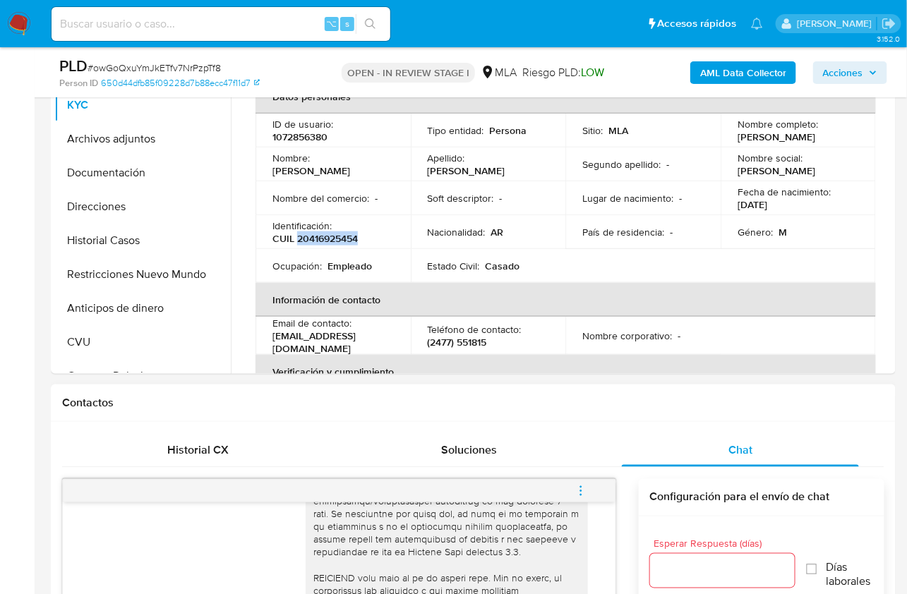
scroll to position [348, 0]
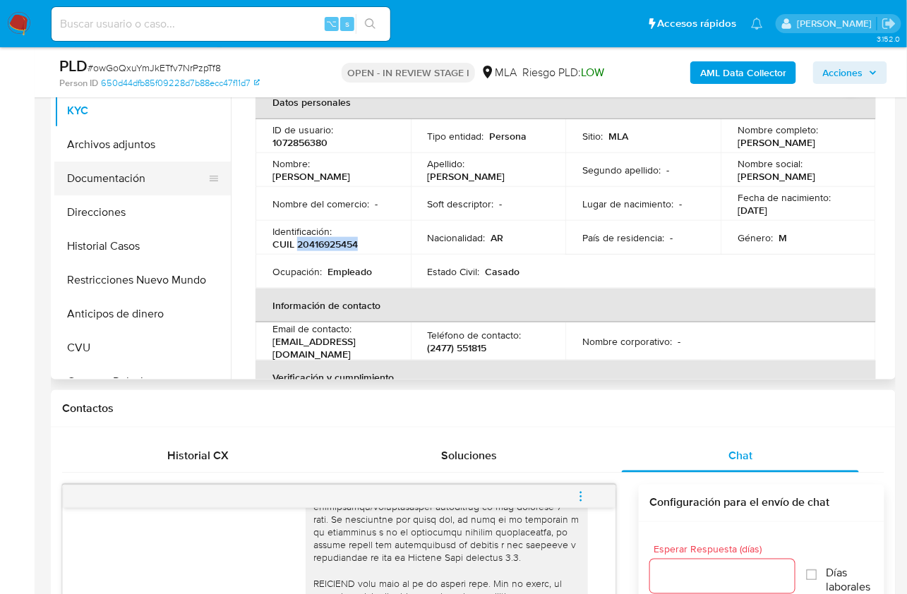
click at [140, 186] on button "Documentación" at bounding box center [136, 179] width 165 height 34
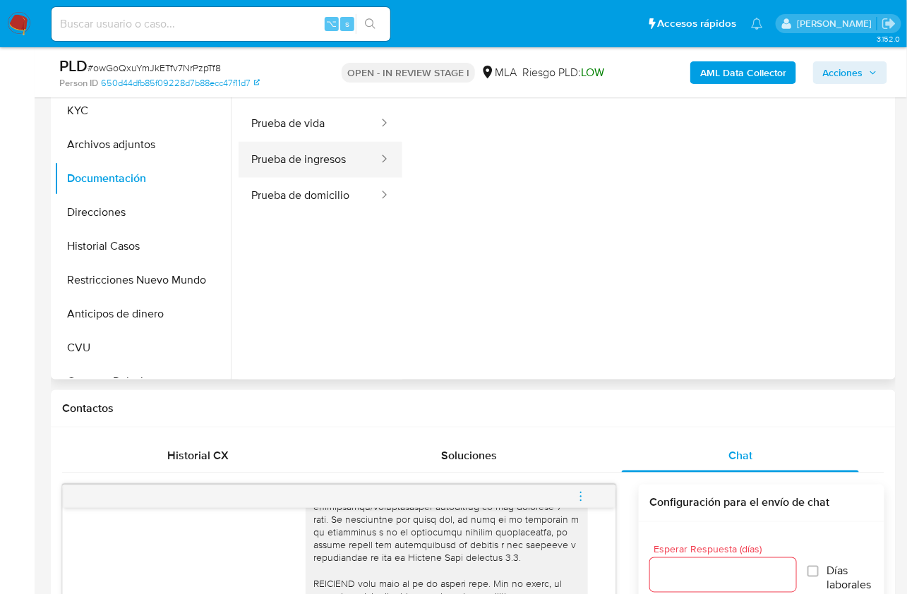
click at [273, 155] on button "Prueba de ingresos" at bounding box center [309, 160] width 141 height 36
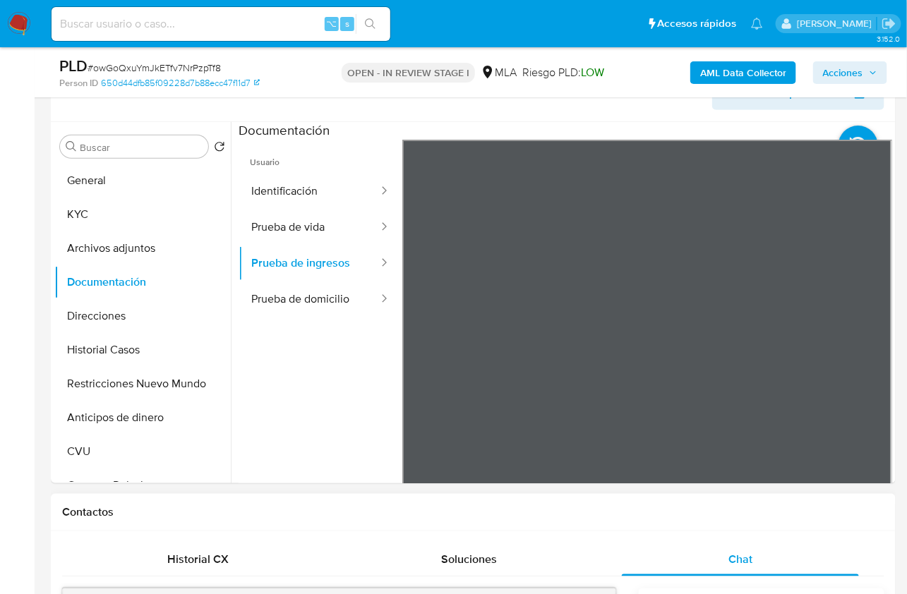
scroll to position [661, 0]
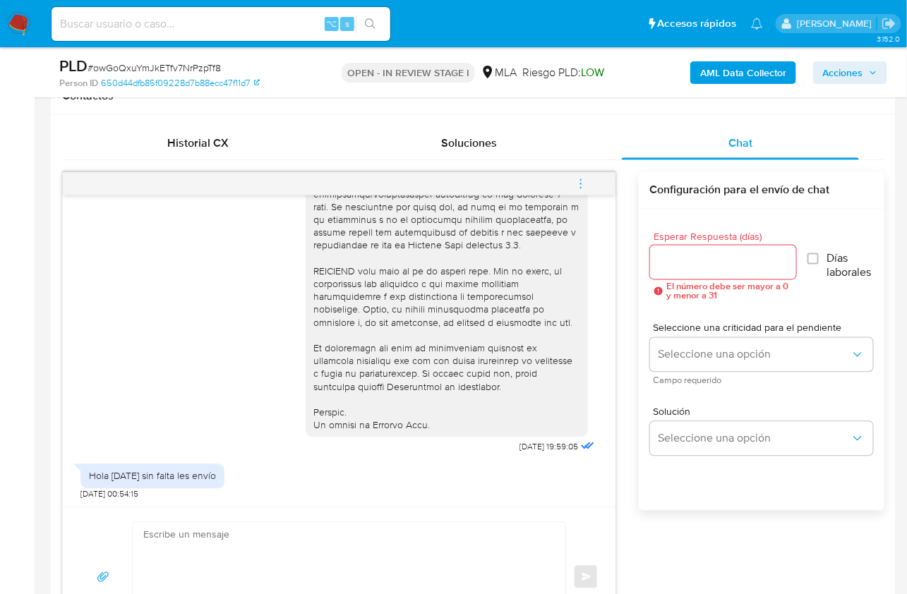
click at [586, 190] on span "menu-action" at bounding box center [581, 184] width 13 height 34
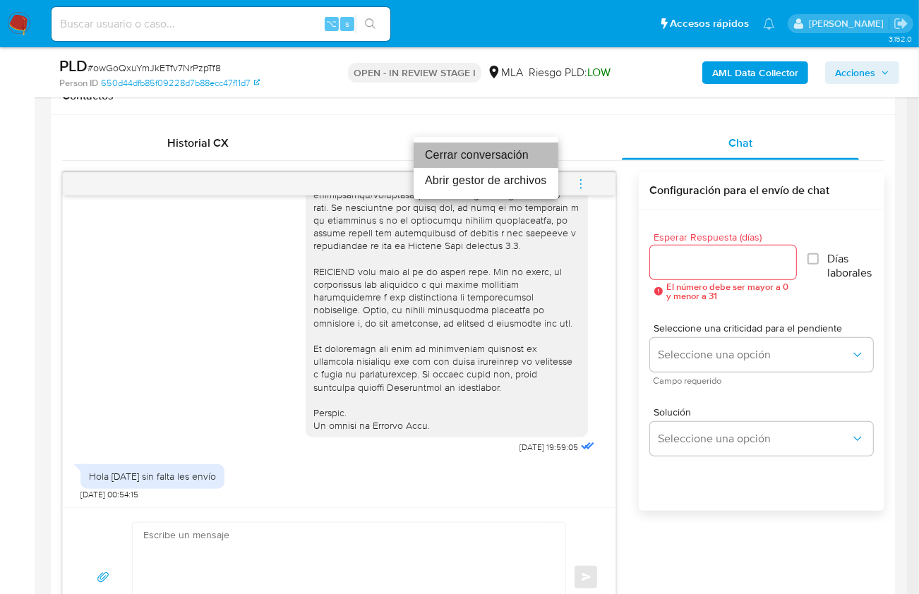
click at [513, 152] on li "Cerrar conversación" at bounding box center [486, 155] width 145 height 25
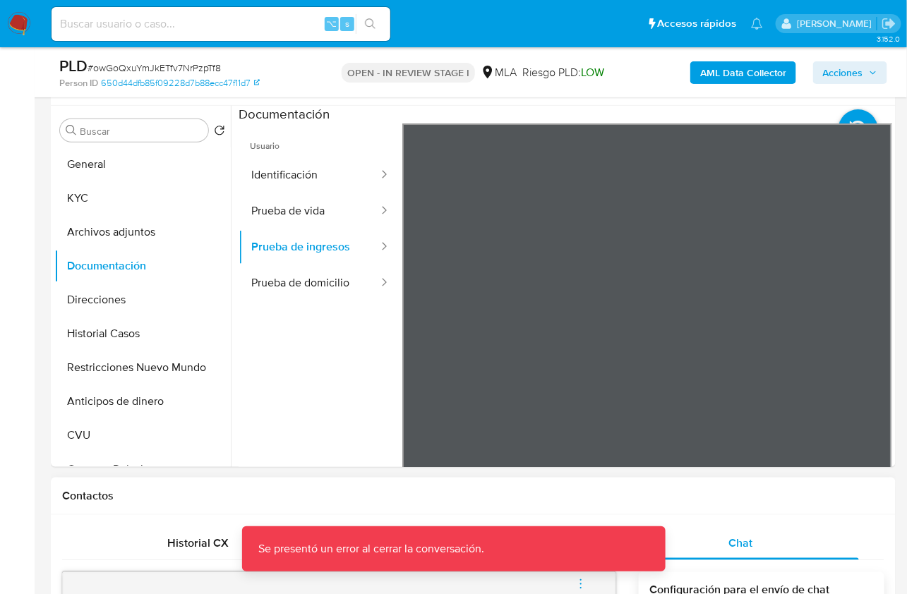
scroll to position [258, 0]
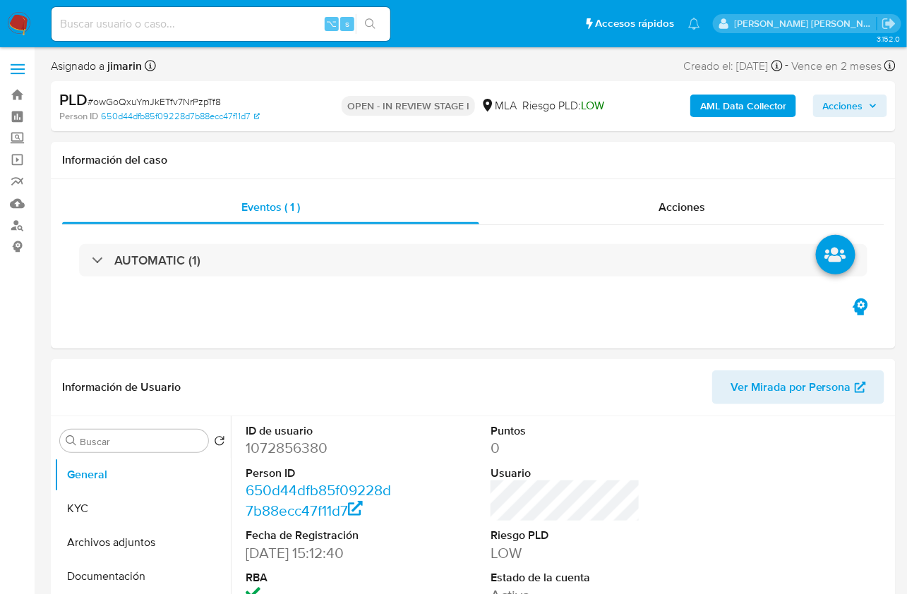
select select "10"
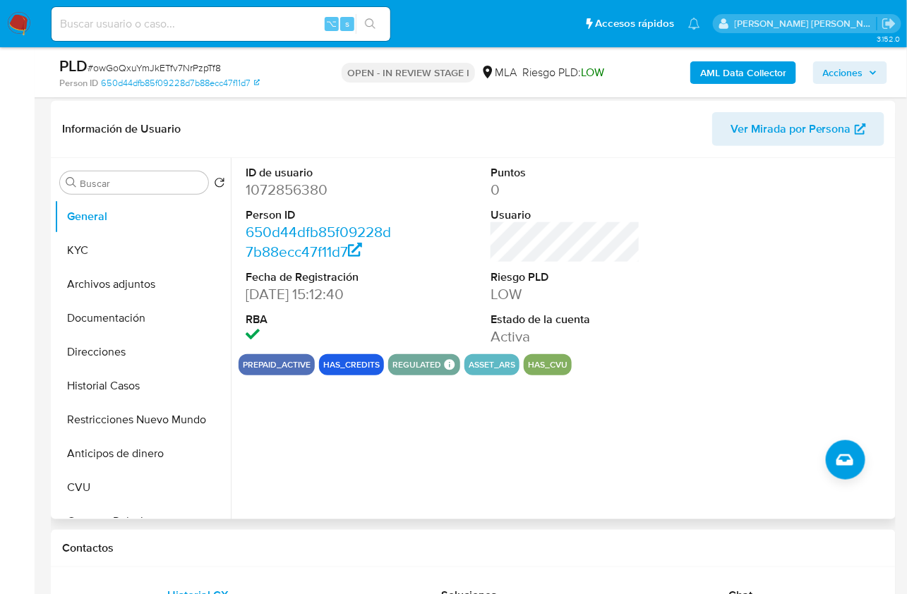
scroll to position [217, 0]
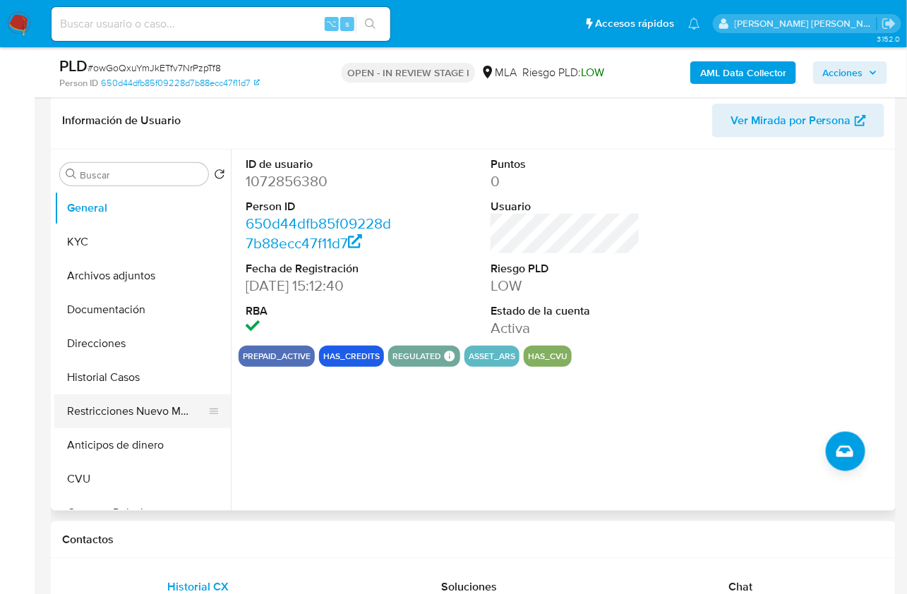
click at [142, 412] on button "Restricciones Nuevo Mundo" at bounding box center [136, 412] width 165 height 34
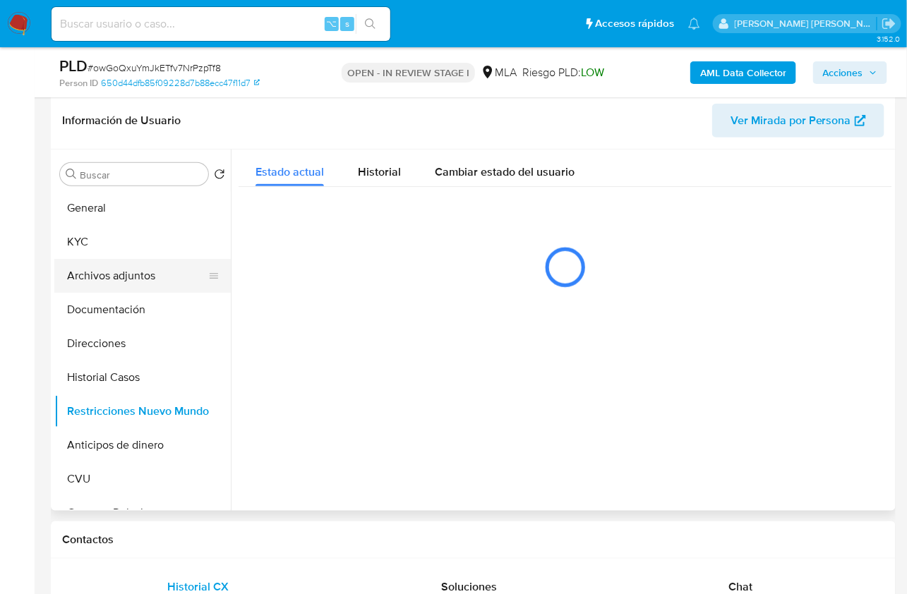
click at [126, 277] on button "Archivos adjuntos" at bounding box center [136, 276] width 165 height 34
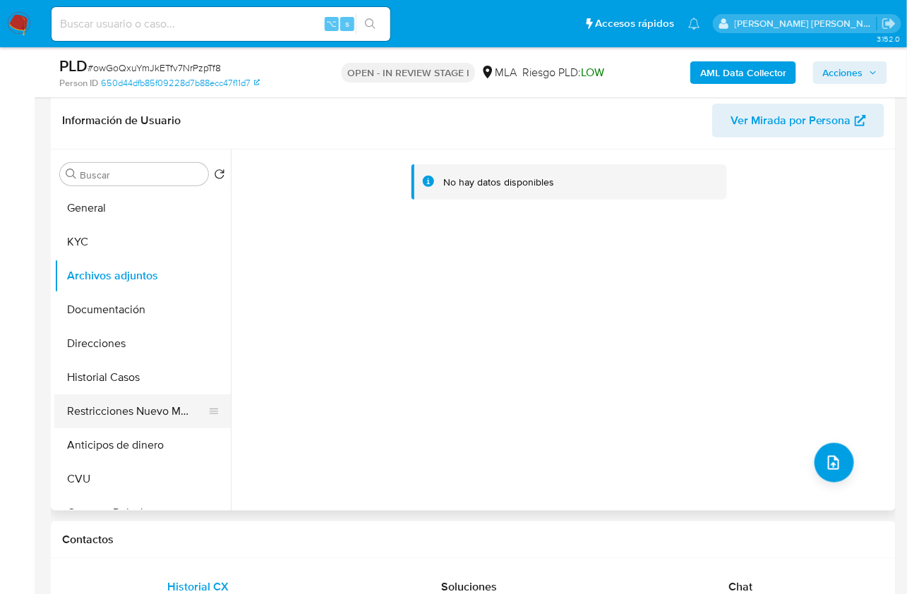
click at [123, 407] on button "Restricciones Nuevo Mundo" at bounding box center [136, 412] width 165 height 34
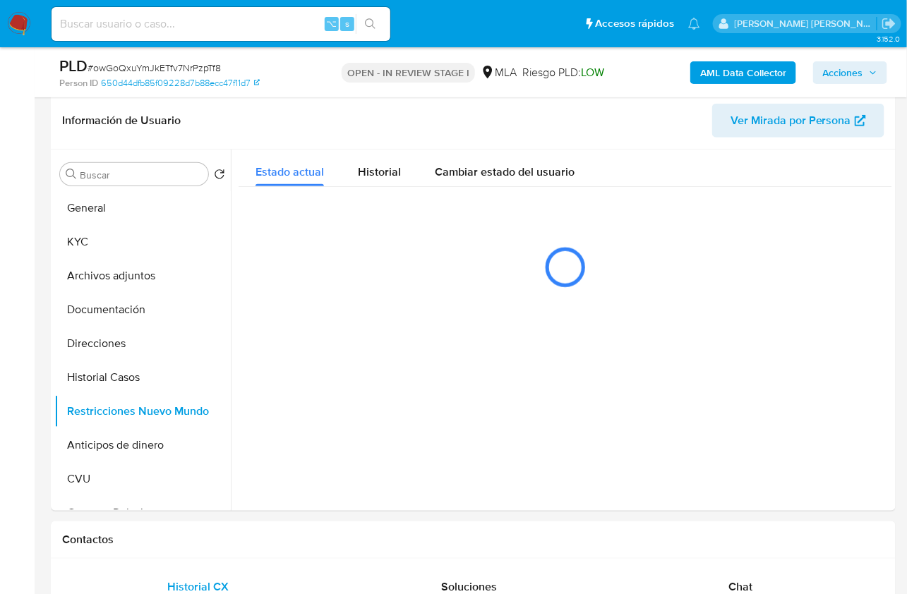
click at [707, 73] on b "AML Data Collector" at bounding box center [743, 72] width 86 height 23
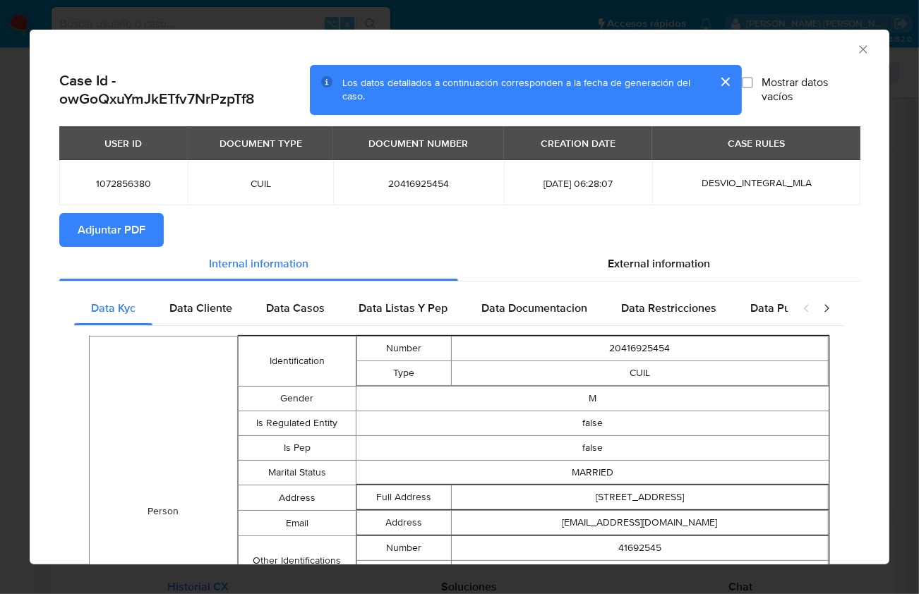
drag, startPoint x: 123, startPoint y: 223, endPoint x: 164, endPoint y: 222, distance: 41.7
click at [123, 223] on span "Adjuntar PDF" at bounding box center [112, 230] width 68 height 31
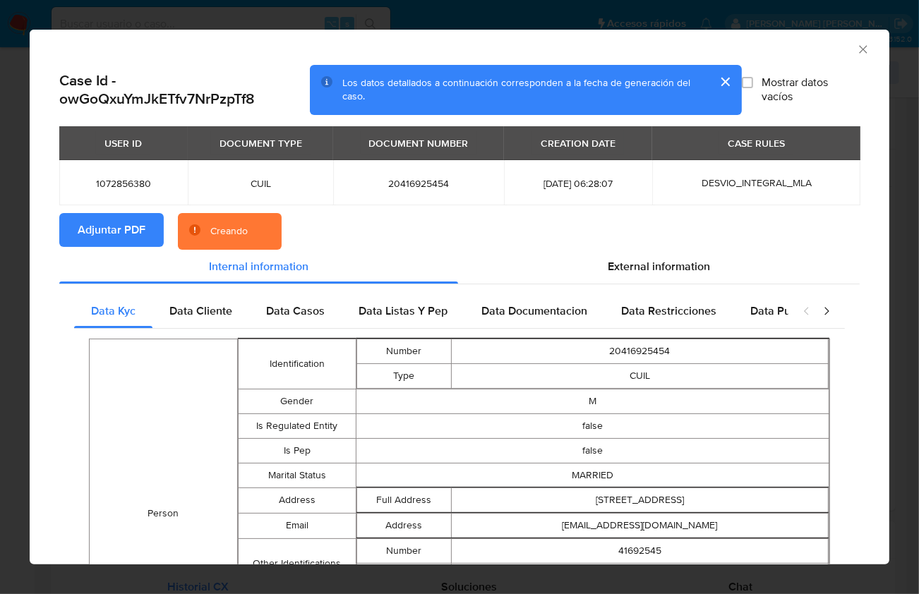
click at [465, 222] on section "Adjuntar PDF Creando" at bounding box center [459, 231] width 801 height 37
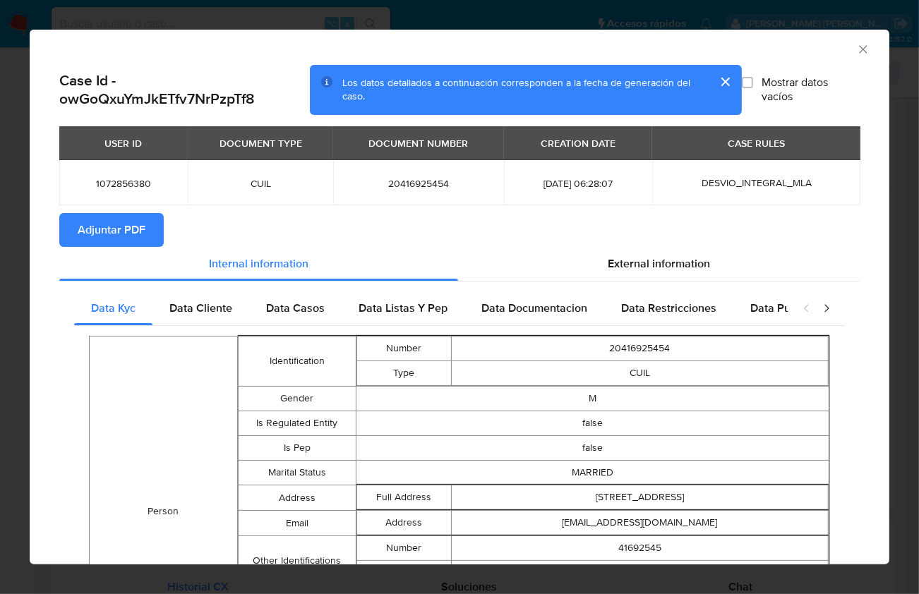
click at [856, 51] on icon "Cerrar ventana" at bounding box center [863, 49] width 14 height 14
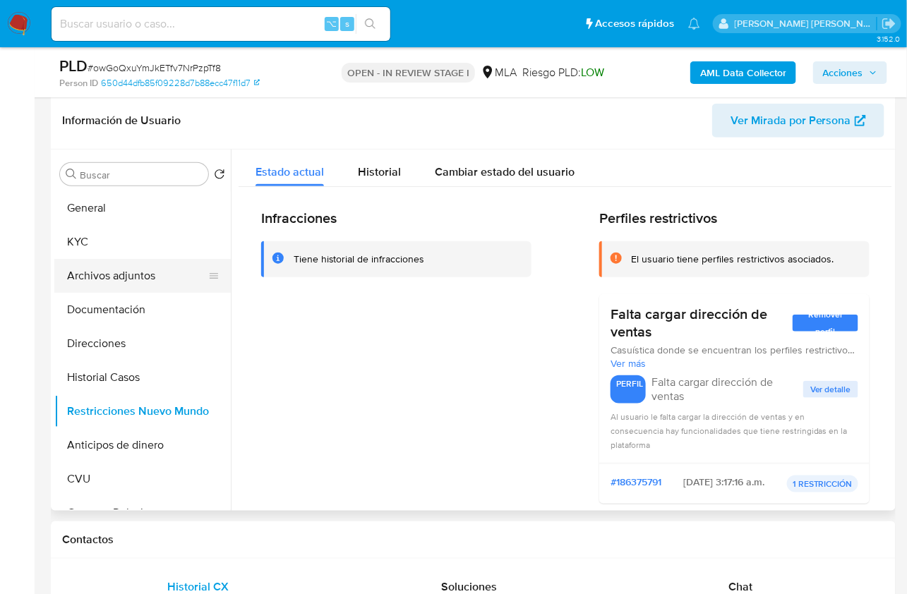
click at [158, 288] on button "Archivos adjuntos" at bounding box center [136, 276] width 165 height 34
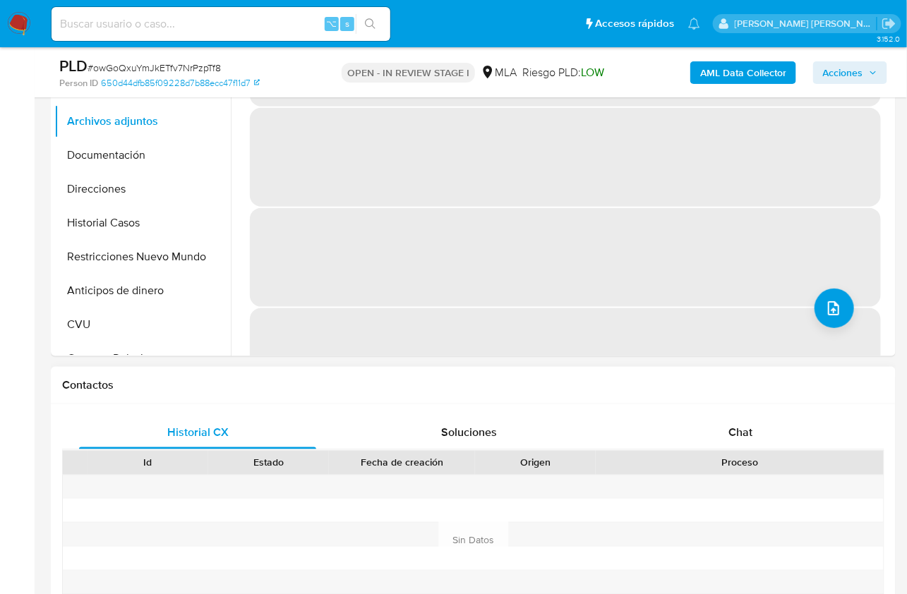
scroll to position [520, 0]
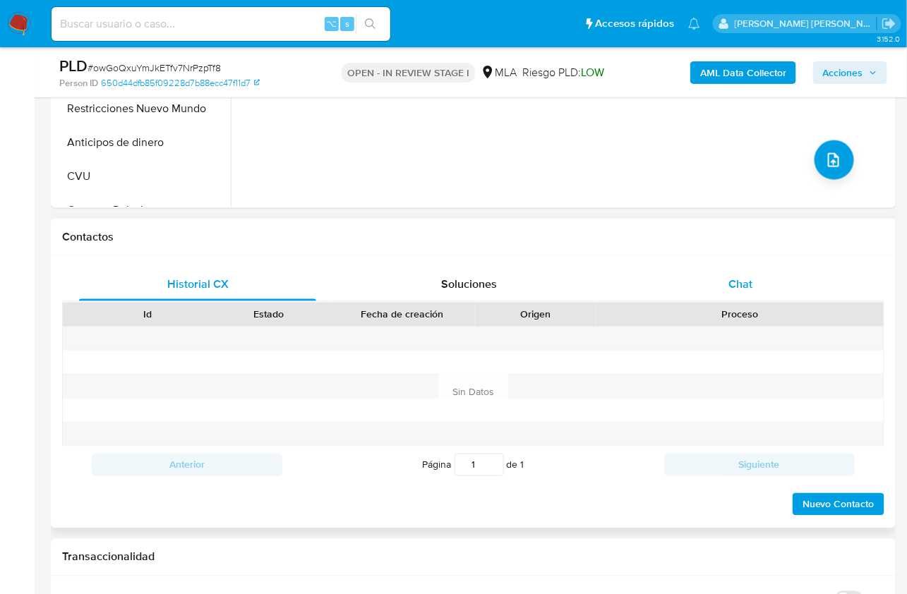
click at [740, 280] on span "Chat" at bounding box center [741, 284] width 24 height 16
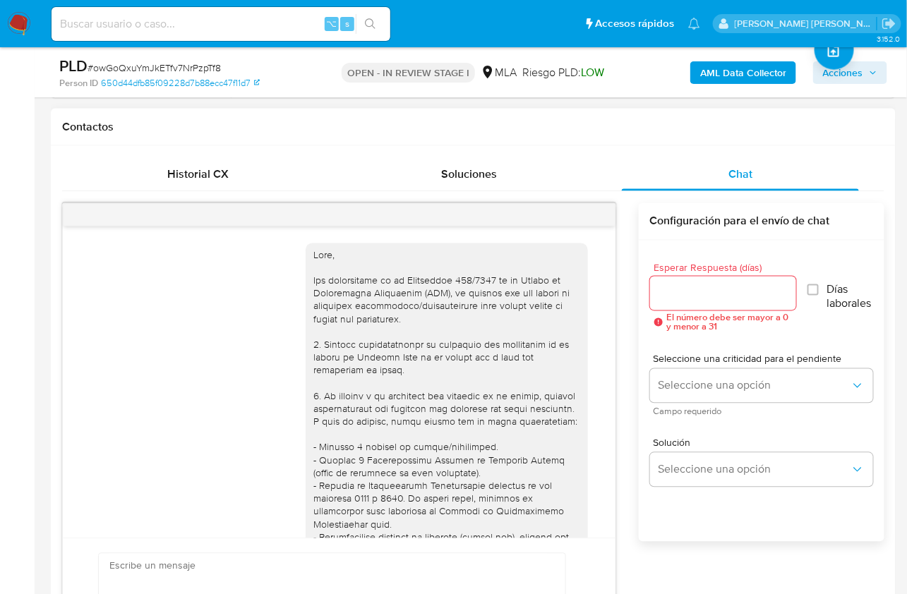
scroll to position [543, 0]
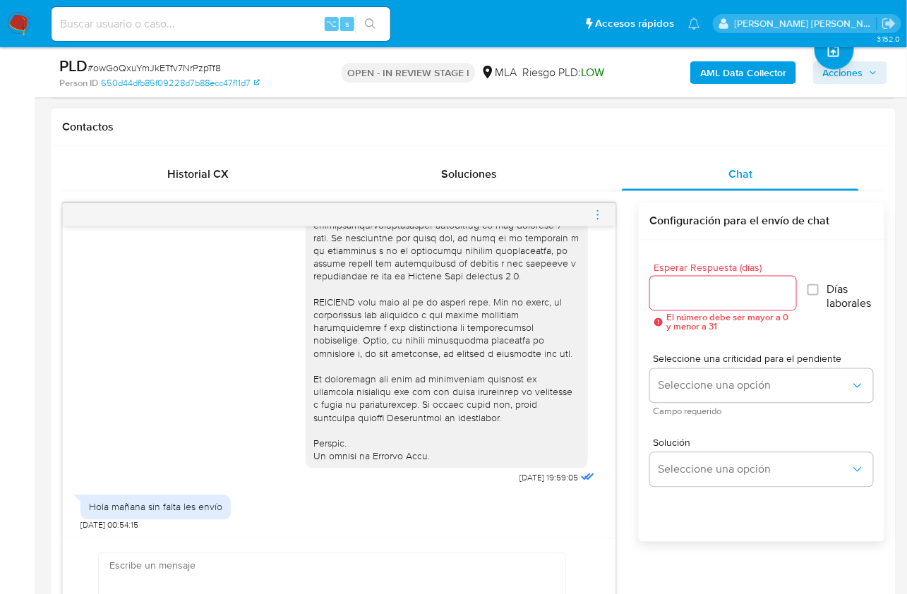
click at [637, 419] on div "17/07/2025 19:59:05 Hola mañana sin falta les envío 19/07/2025 00:54:15 Enviar …" at bounding box center [473, 440] width 822 height 475
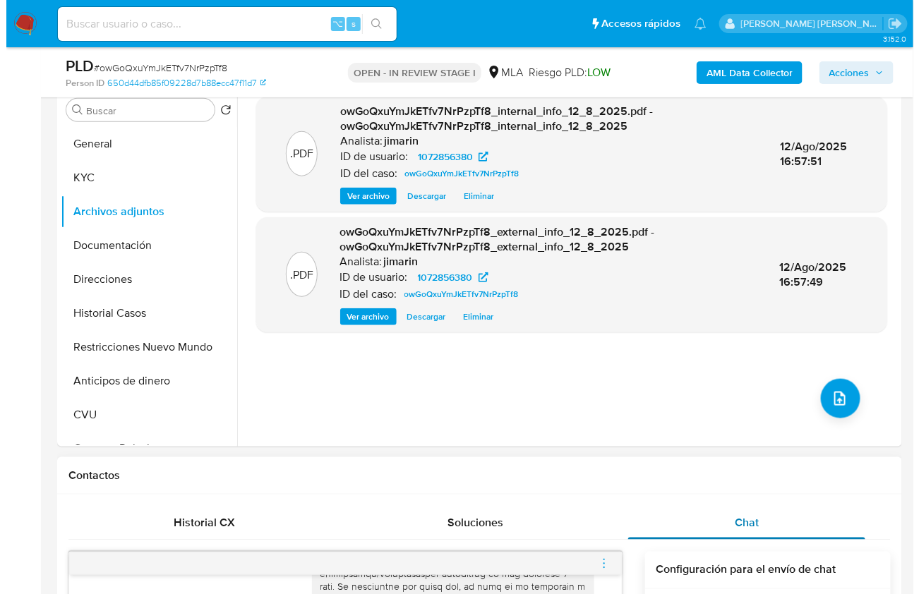
scroll to position [268, 0]
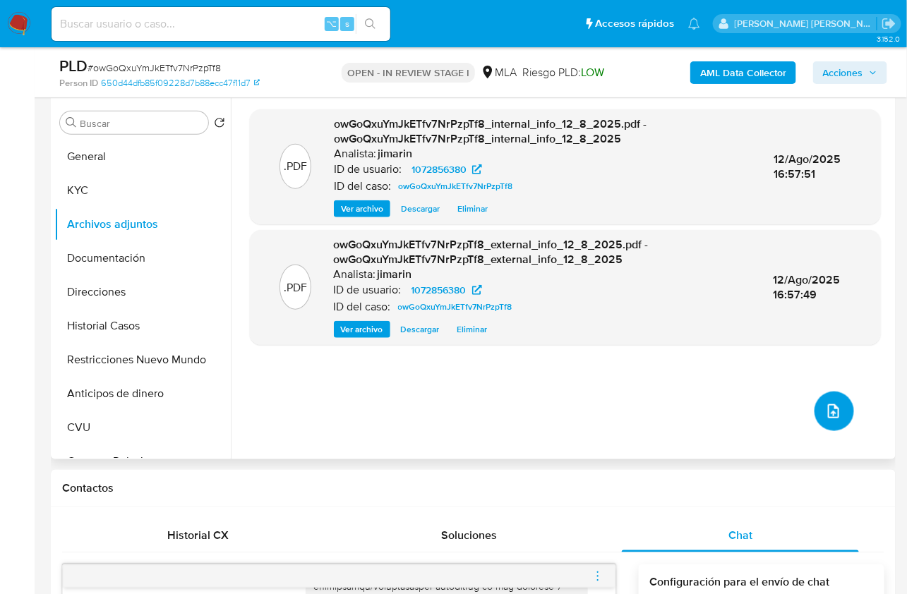
click at [828, 410] on icon "upload-file" at bounding box center [833, 411] width 11 height 14
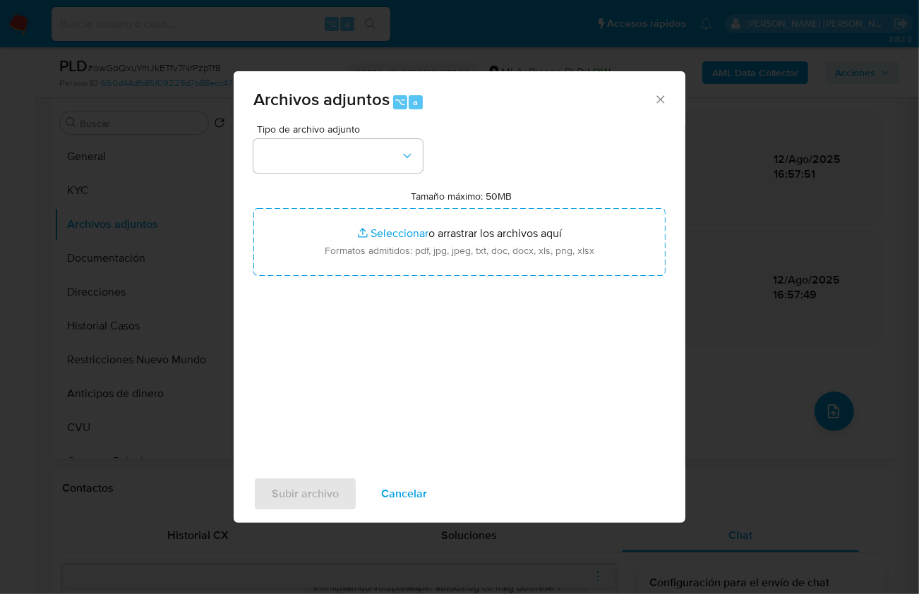
click at [287, 177] on div "Tipo de archivo adjunto Tamaño máximo: 50MB Seleccionar archivos Seleccionar o …" at bounding box center [459, 290] width 412 height 333
click at [287, 168] on button "button" at bounding box center [337, 156] width 169 height 34
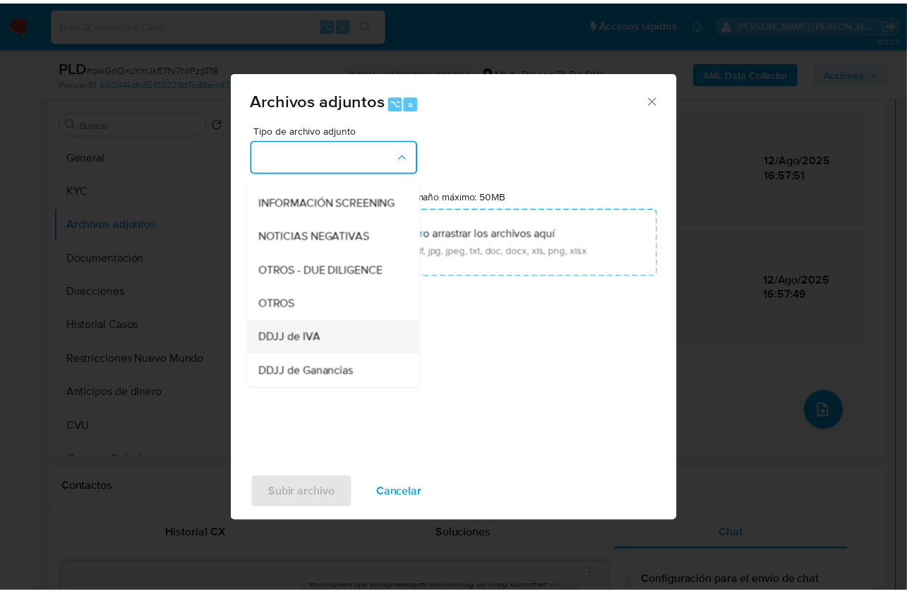
scroll to position [210, 0]
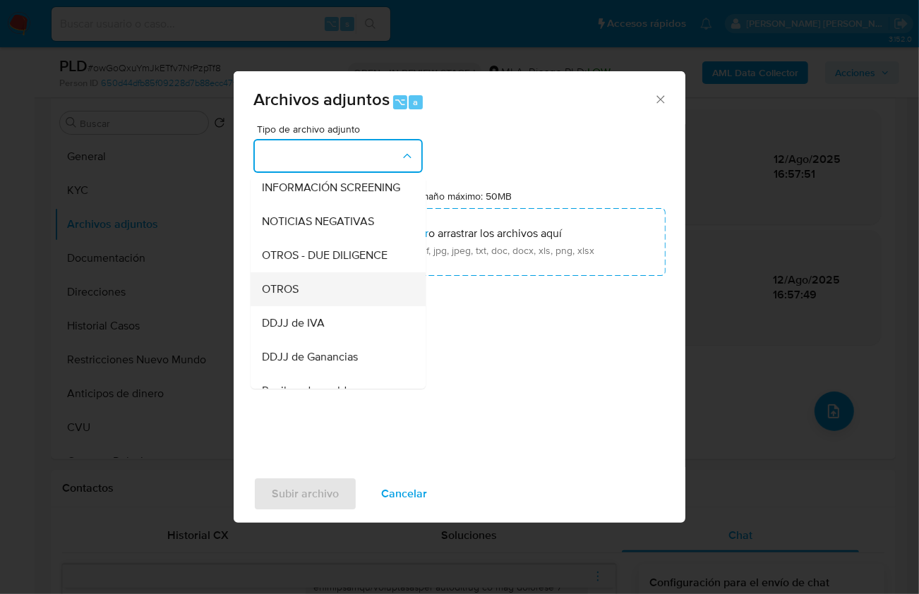
click at [304, 302] on div "OTROS" at bounding box center [334, 289] width 144 height 34
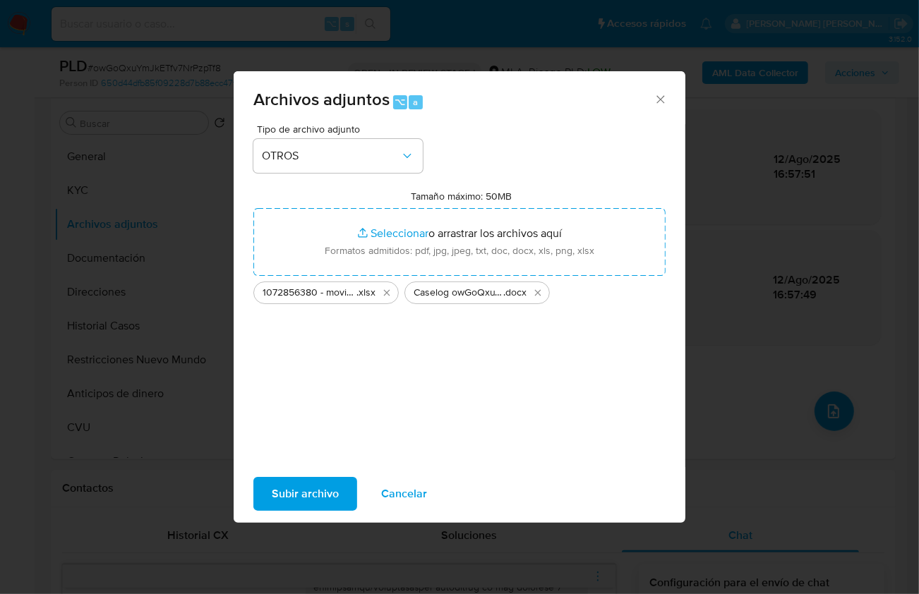
click at [311, 493] on span "Subir archivo" at bounding box center [305, 494] width 67 height 31
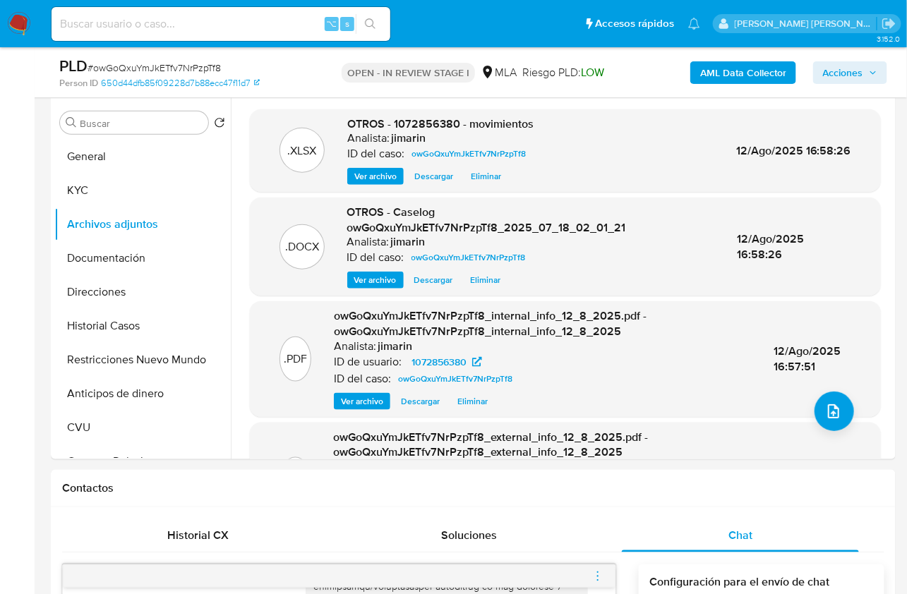
click at [834, 71] on span "Acciones" at bounding box center [843, 72] width 40 height 23
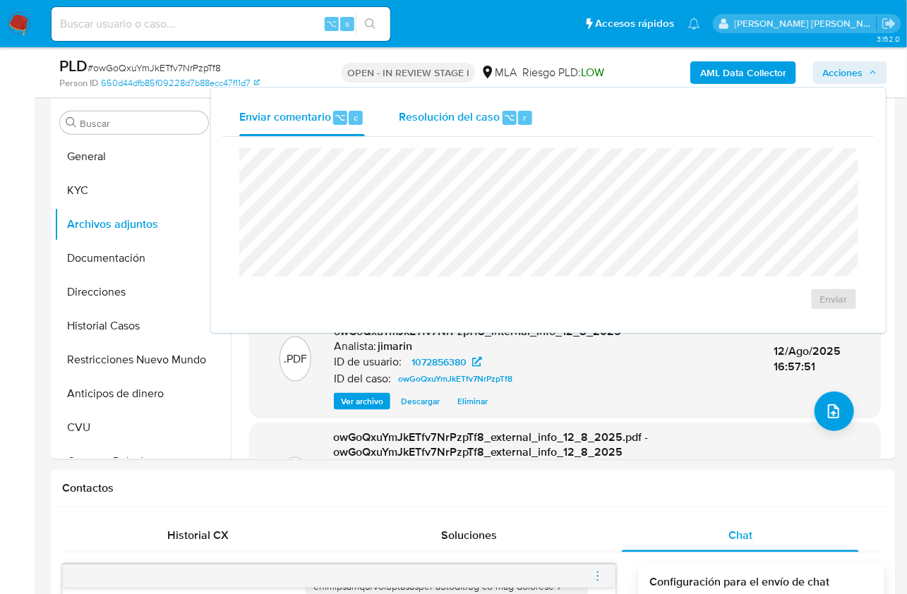
click at [477, 121] on span "Resolución del caso" at bounding box center [449, 117] width 101 height 16
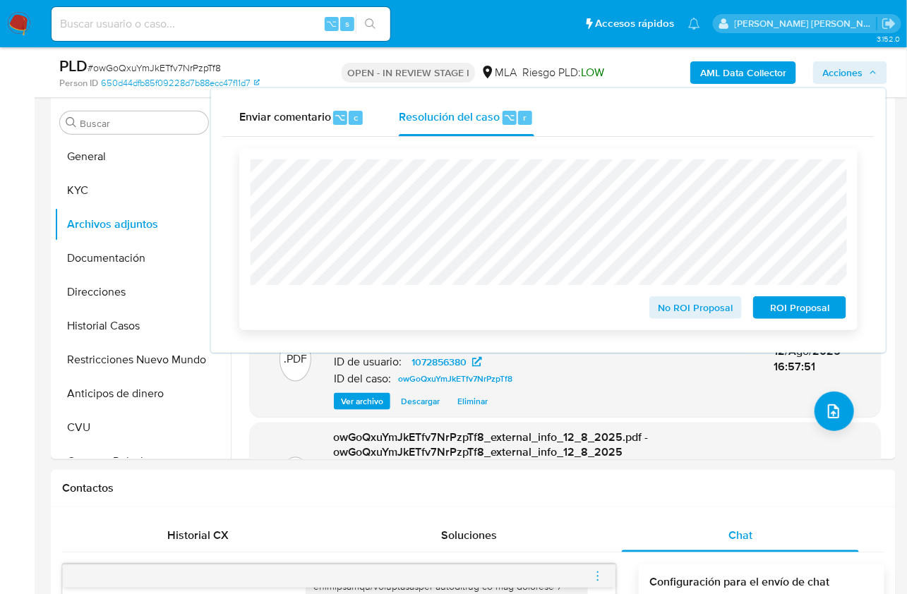
click at [690, 318] on span "No ROI Proposal" at bounding box center [695, 308] width 73 height 20
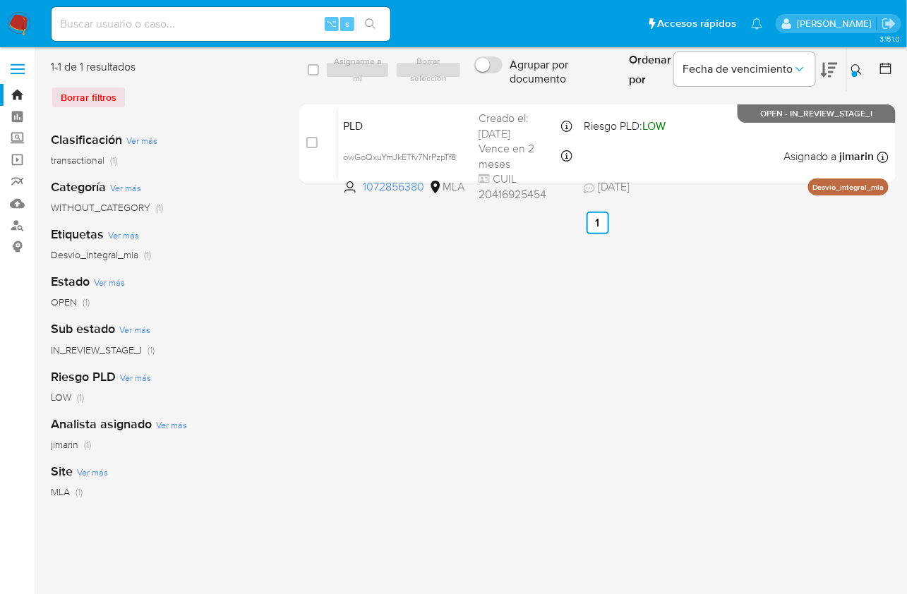
click at [851, 70] on icon at bounding box center [856, 69] width 11 height 11
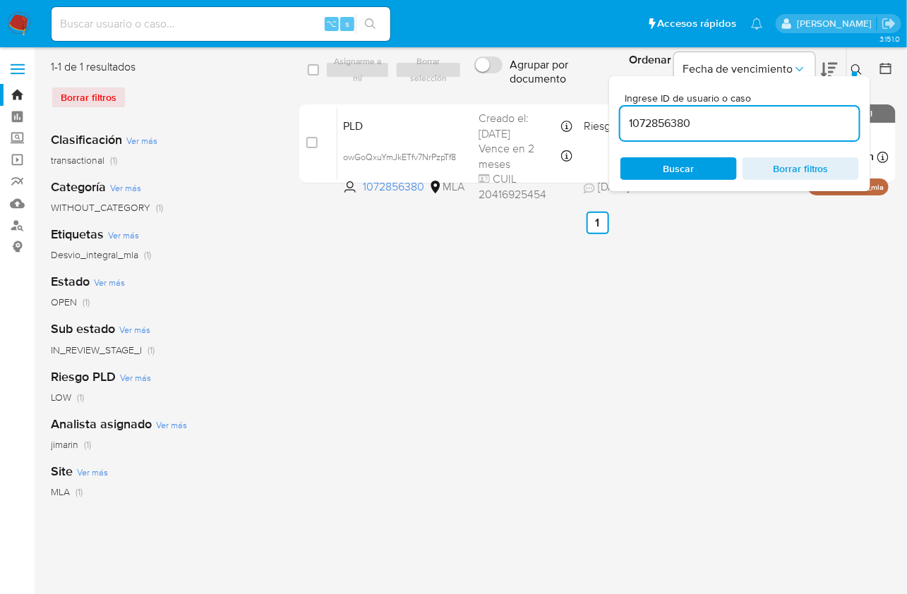
click at [775, 140] on div "Ingrese ID de usuario o caso 1072856380" at bounding box center [740, 116] width 239 height 47
click at [772, 127] on input "1072856380" at bounding box center [740, 123] width 239 height 18
paste input "117706765"
type input "1117706765"
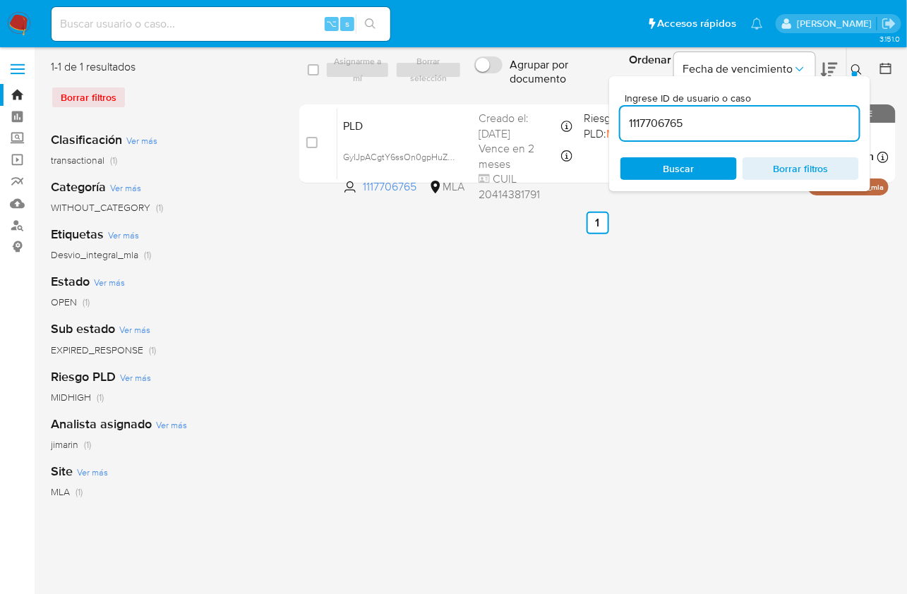
click at [859, 71] on icon at bounding box center [856, 69] width 11 height 11
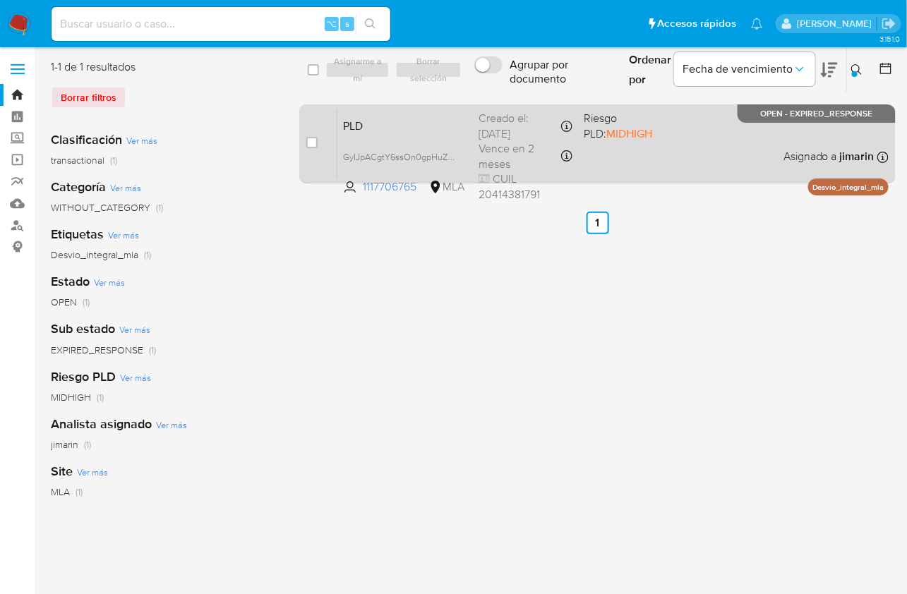
click at [311, 149] on div "case-item-checkbox" at bounding box center [311, 143] width 11 height 14
click at [311, 146] on input "checkbox" at bounding box center [311, 142] width 11 height 11
checkbox input "true"
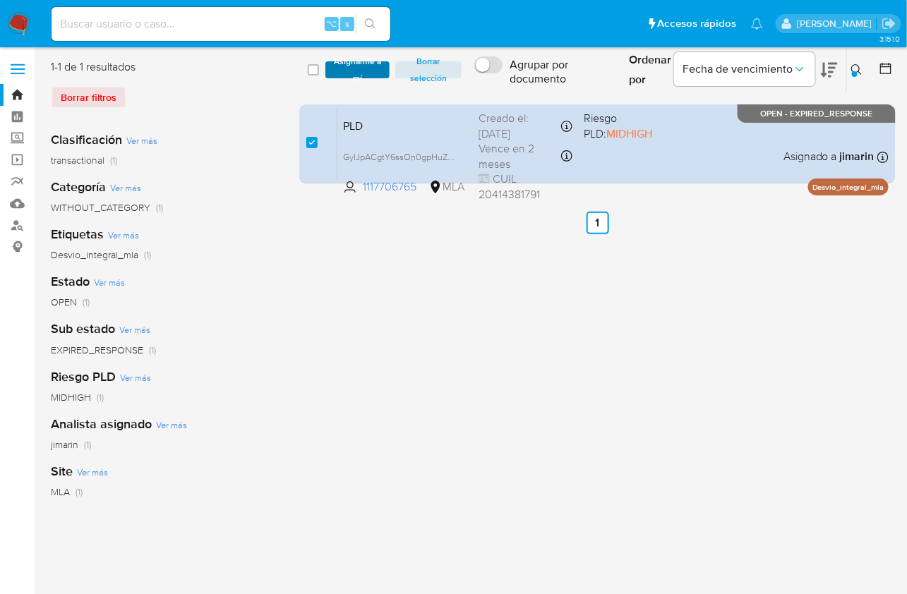
click at [354, 76] on span "Asignarme a mí" at bounding box center [356, 70] width 49 height 14
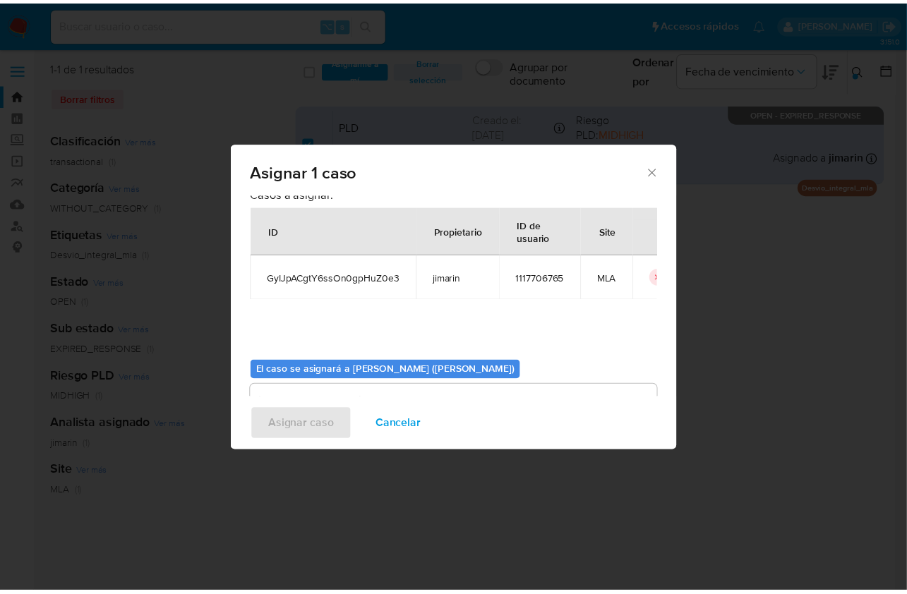
scroll to position [72, 0]
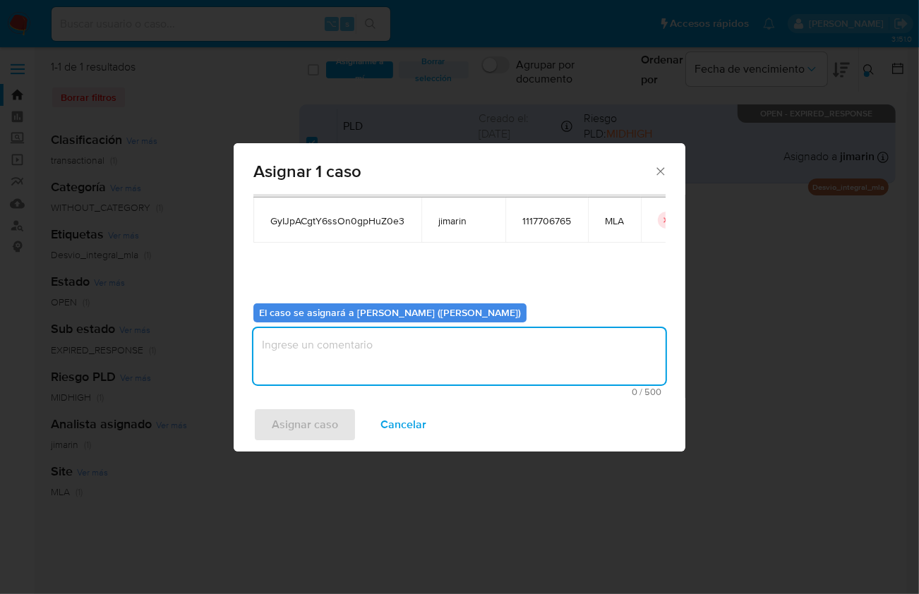
drag, startPoint x: 392, startPoint y: 378, endPoint x: 386, endPoint y: 383, distance: 7.5
click at [392, 378] on textarea "assign-modal" at bounding box center [459, 356] width 412 height 56
click at [323, 419] on span "Asignar caso" at bounding box center [305, 424] width 66 height 31
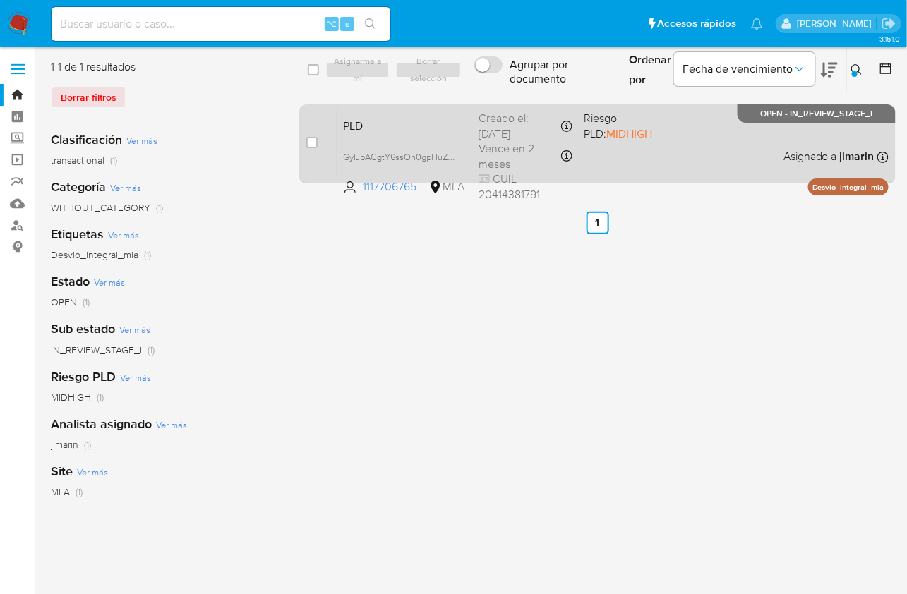
click at [640, 137] on span "Riesgo PLD: MIDHIGH" at bounding box center [631, 124] width 94 height 33
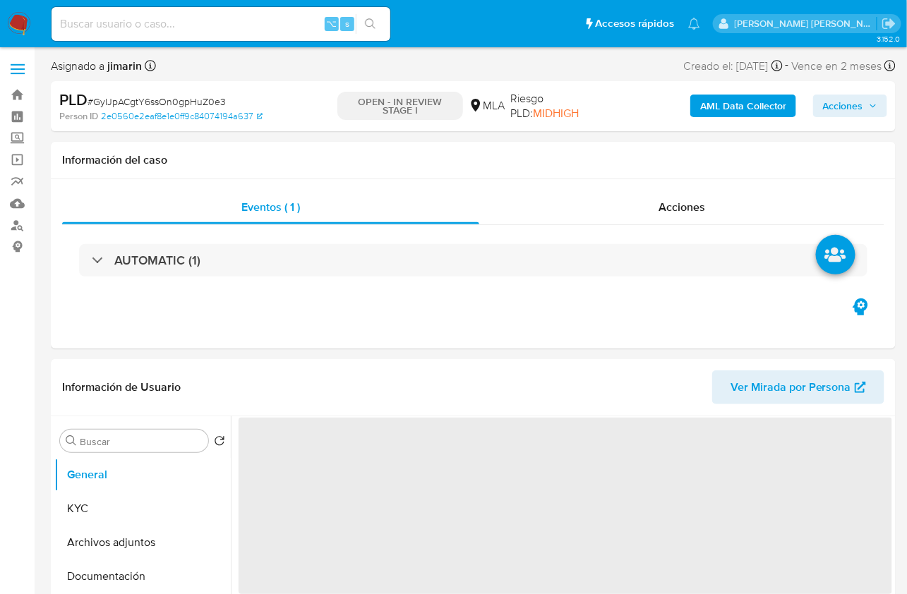
click at [200, 107] on span "# GyIJpACgtY6ssOn0gpHuZ0e3" at bounding box center [157, 102] width 138 height 14
copy span "GyIJpACgtY6ssOn0gpHuZ0e3"
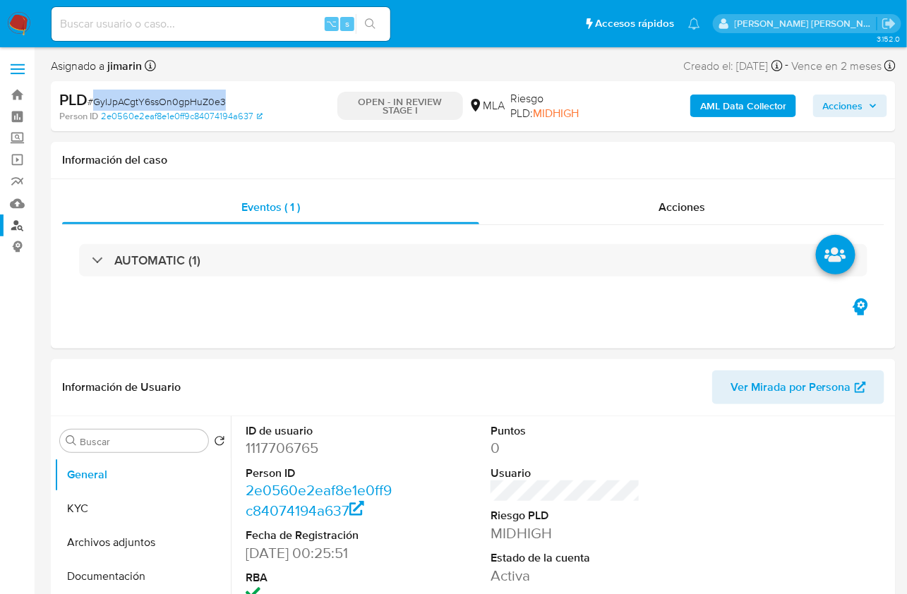
select select "10"
click at [265, 444] on dd "1117706765" at bounding box center [321, 448] width 150 height 20
copy dd "1117706765"
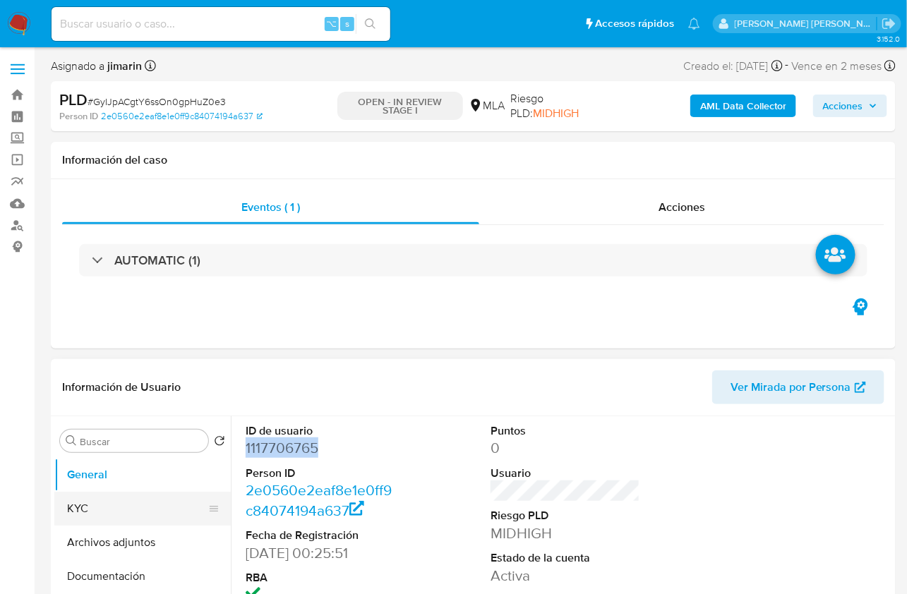
click at [117, 506] on button "KYC" at bounding box center [136, 509] width 165 height 34
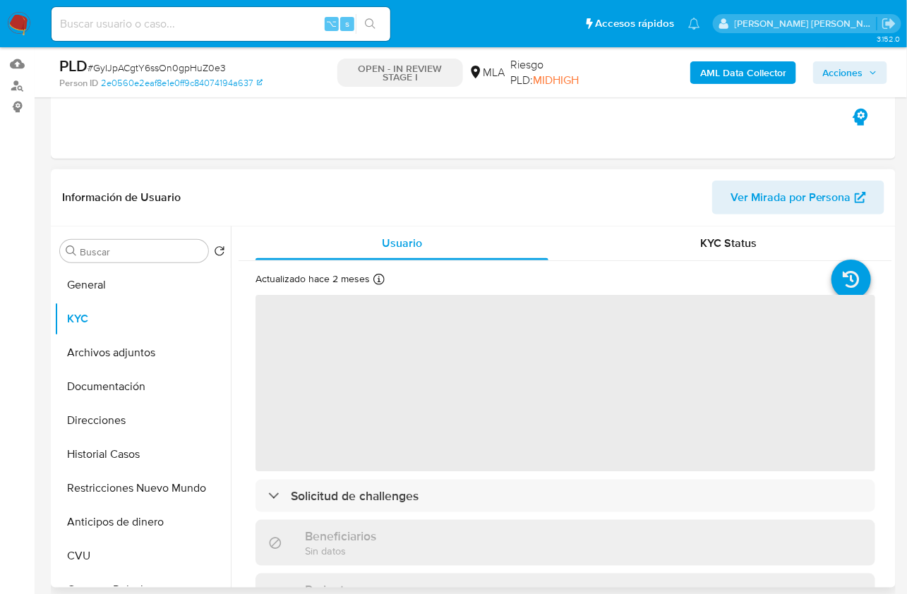
scroll to position [176, 0]
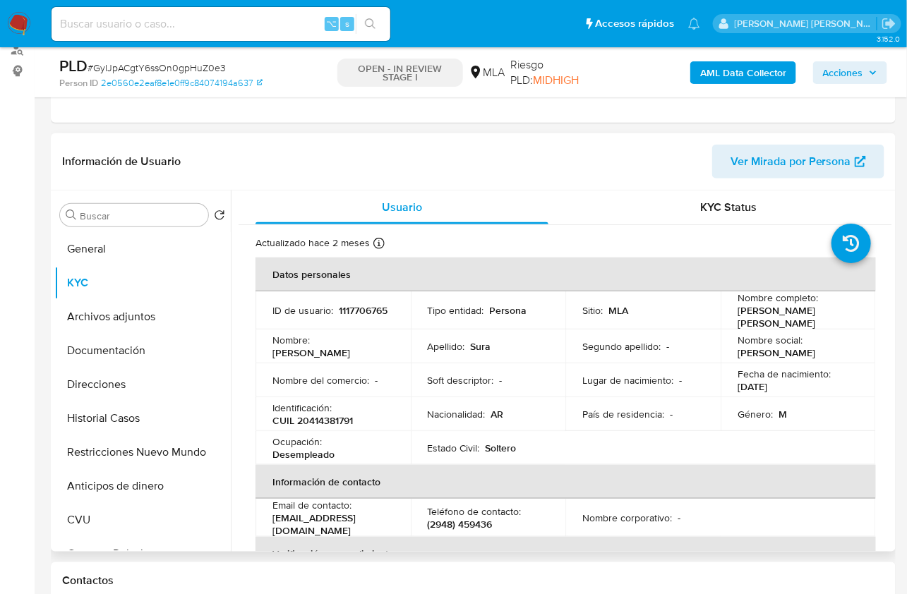
click at [335, 415] on p "CUIL 20414381791" at bounding box center [312, 420] width 80 height 13
copy p "20414381791"
click at [433, 199] on div "Usuario" at bounding box center [402, 208] width 293 height 34
click at [430, 171] on header "Información de Usuario Ver Mirada por Persona" at bounding box center [473, 162] width 822 height 34
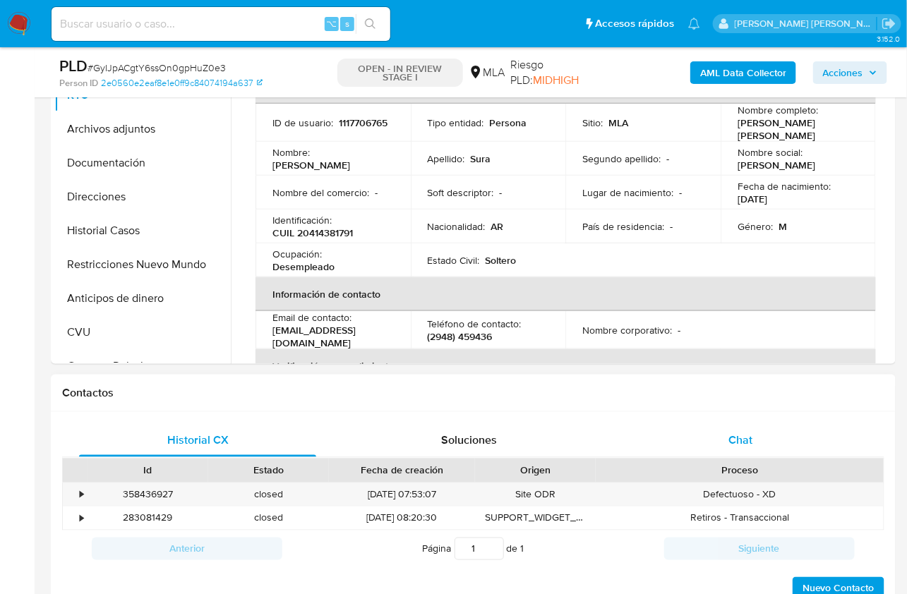
click at [748, 434] on span "Chat" at bounding box center [741, 440] width 24 height 16
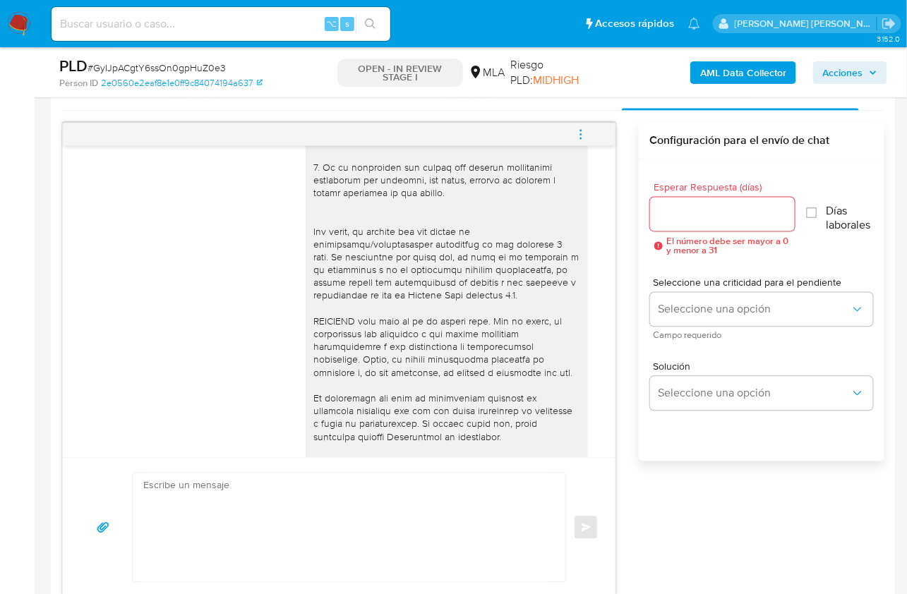
scroll to position [798, 0]
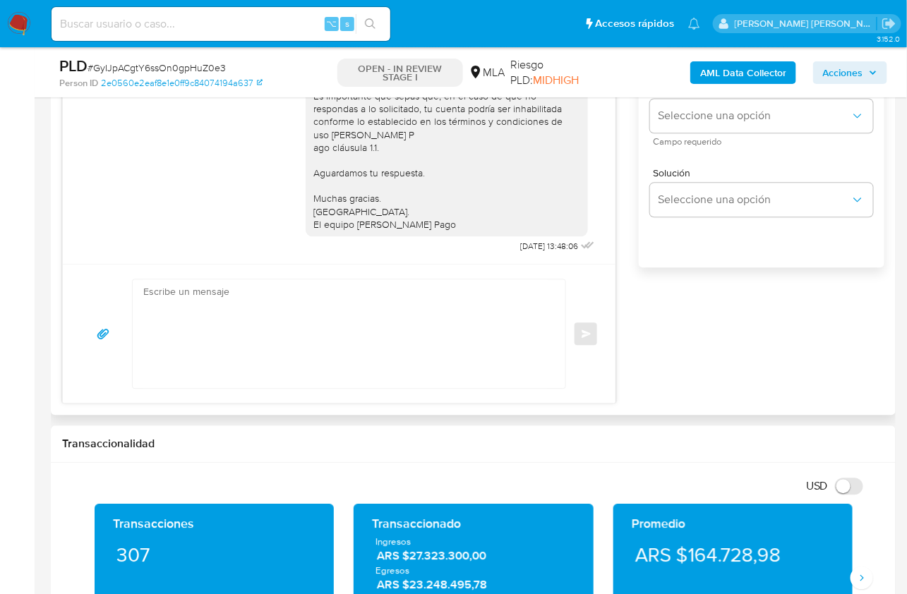
click at [688, 373] on div "17/07/2025 19:59:13 Hola, Esperamos que te encuentres muy bien. Te consultamos …" at bounding box center [473, 166] width 822 height 475
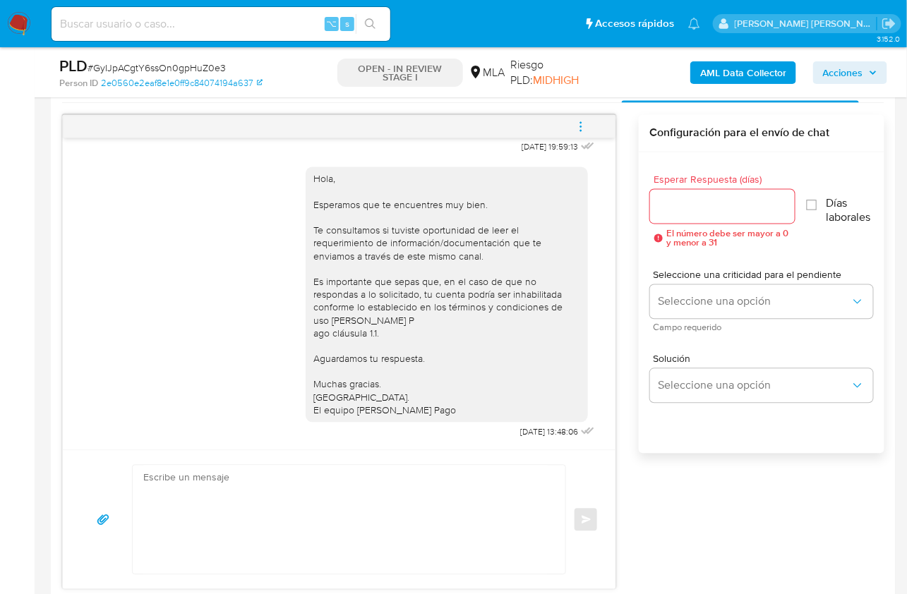
scroll to position [704, 0]
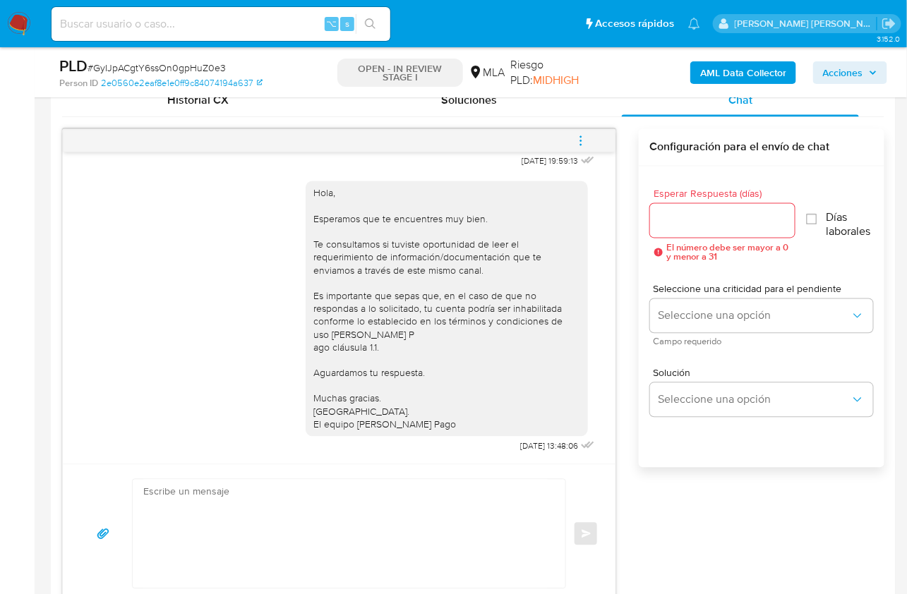
click at [627, 339] on div "17/07/2025 19:59:13 Hola, Esperamos que te encuentres muy bien. Te consultamos …" at bounding box center [473, 366] width 822 height 475
click at [629, 342] on div "17/07/2025 19:59:13 Hola, Esperamos que te encuentres muy bien. Te consultamos …" at bounding box center [473, 366] width 822 height 475
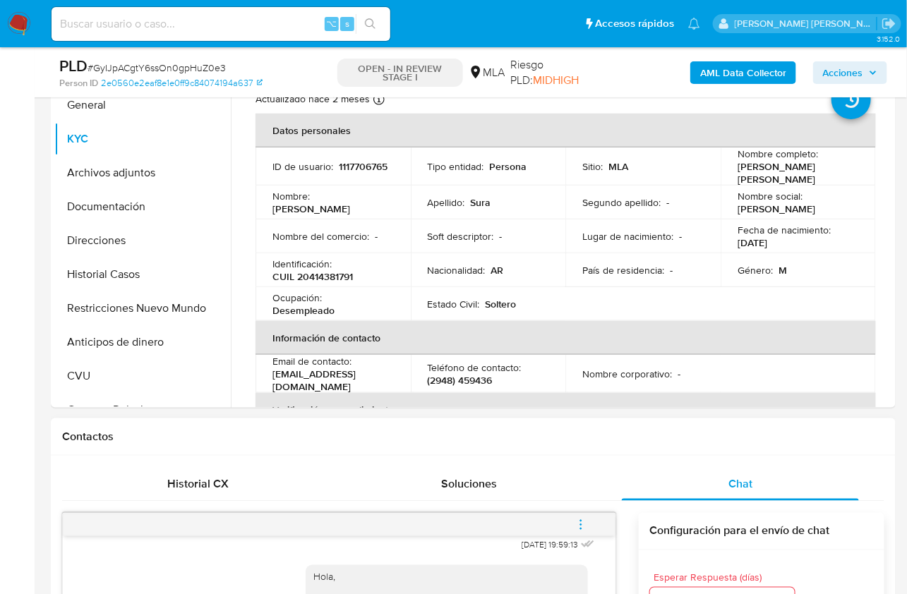
scroll to position [249, 0]
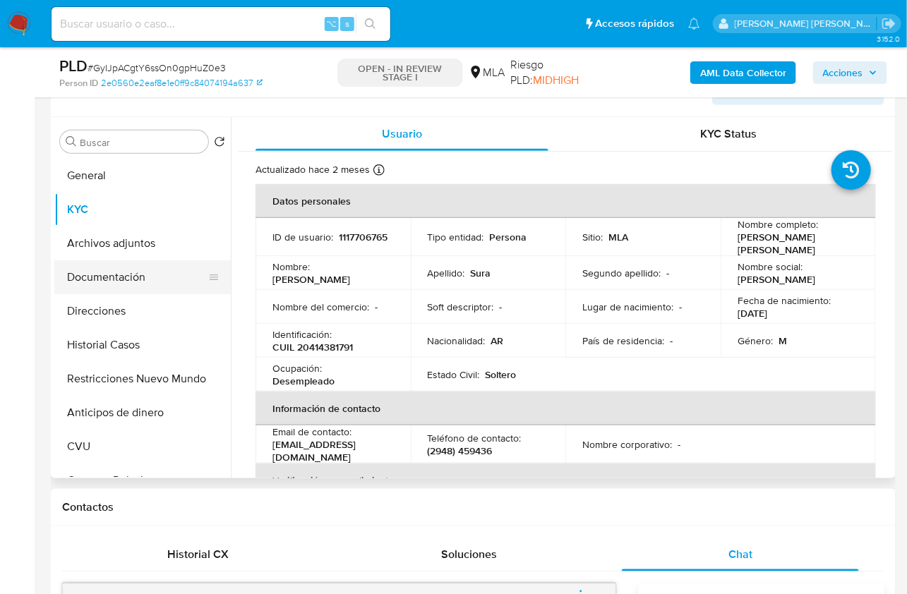
click at [107, 284] on button "Documentación" at bounding box center [136, 277] width 165 height 34
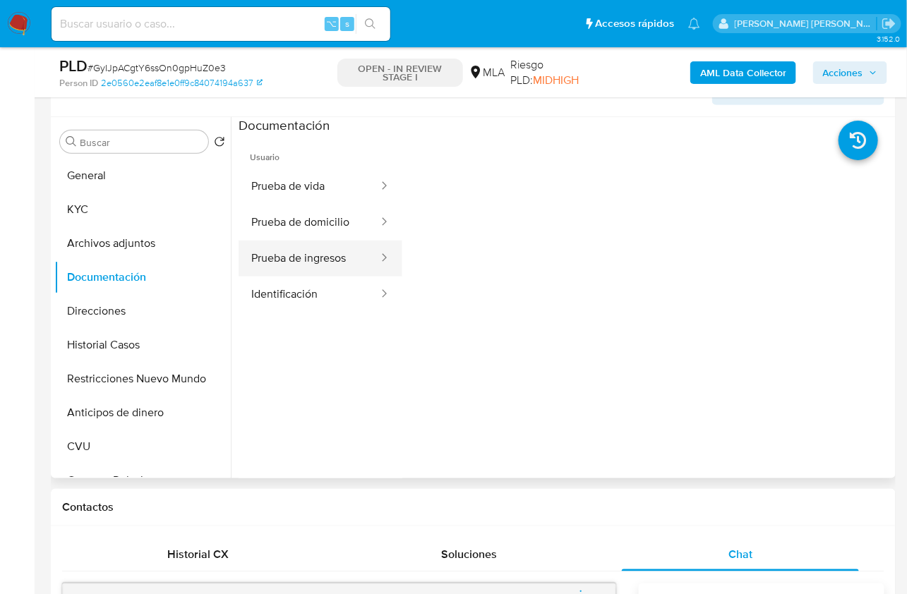
click at [368, 241] on div at bounding box center [379, 259] width 23 height 36
click at [328, 247] on button "Prueba de ingresos" at bounding box center [309, 259] width 141 height 36
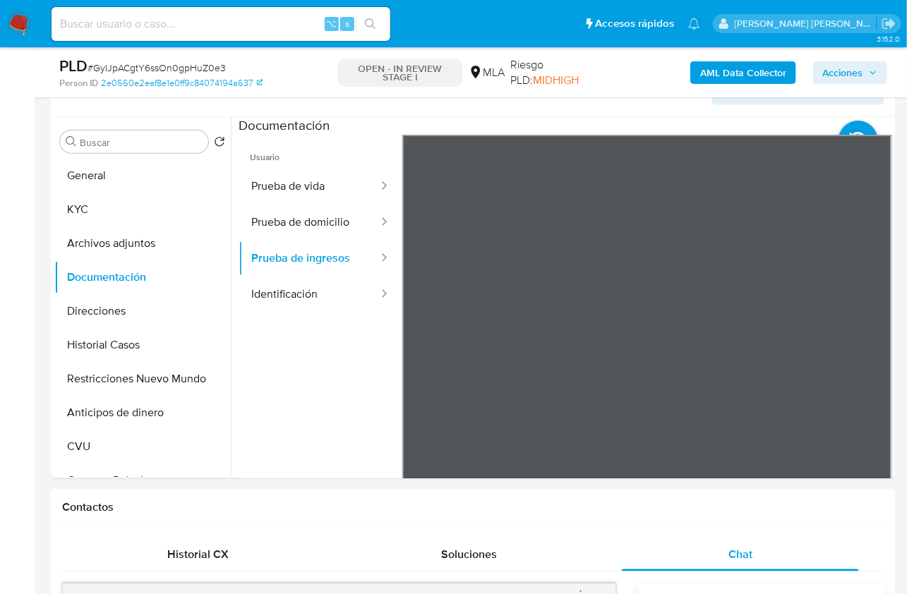
click at [313, 224] on button "Prueba de domicilio" at bounding box center [309, 223] width 141 height 36
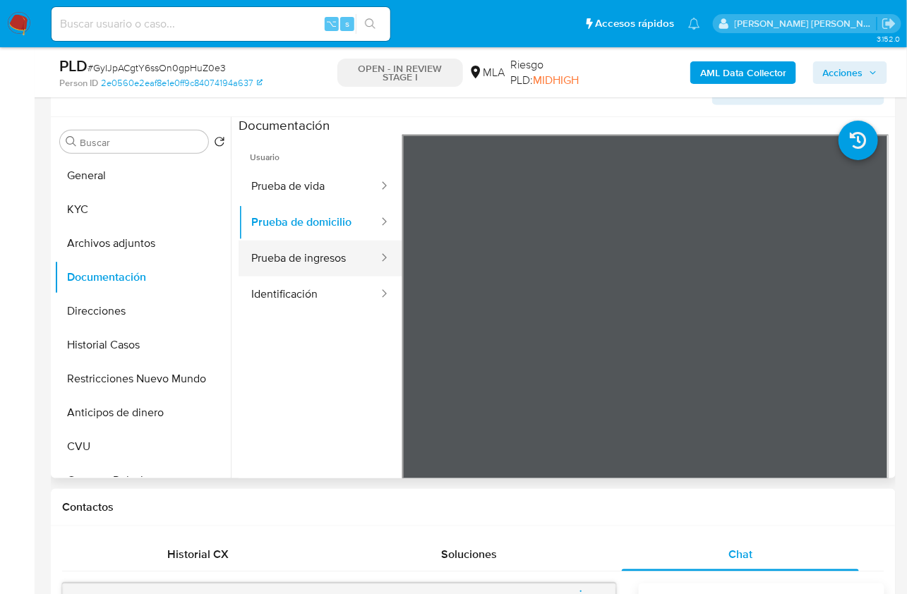
click at [322, 270] on button "Prueba de ingresos" at bounding box center [309, 259] width 141 height 36
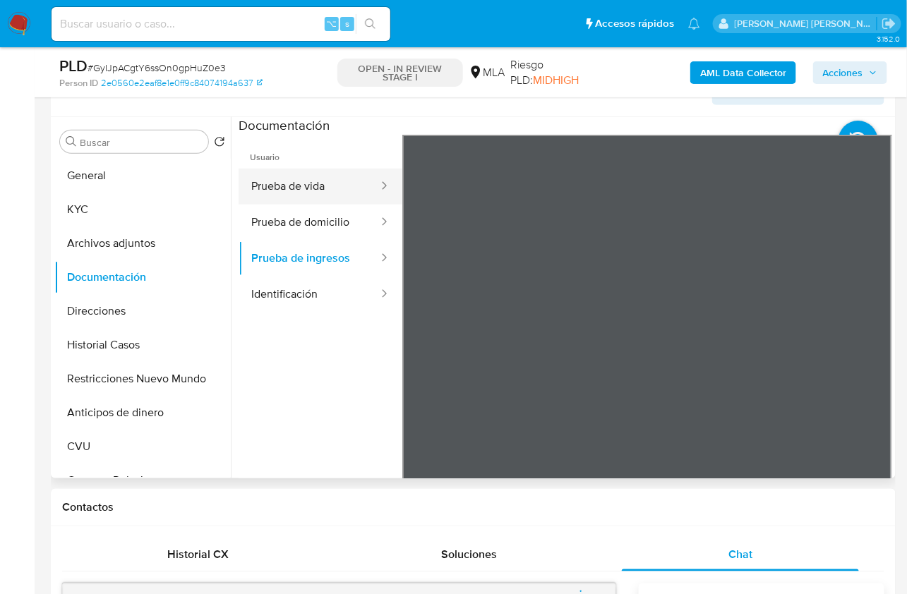
click at [295, 191] on button "Prueba de vida" at bounding box center [309, 187] width 141 height 36
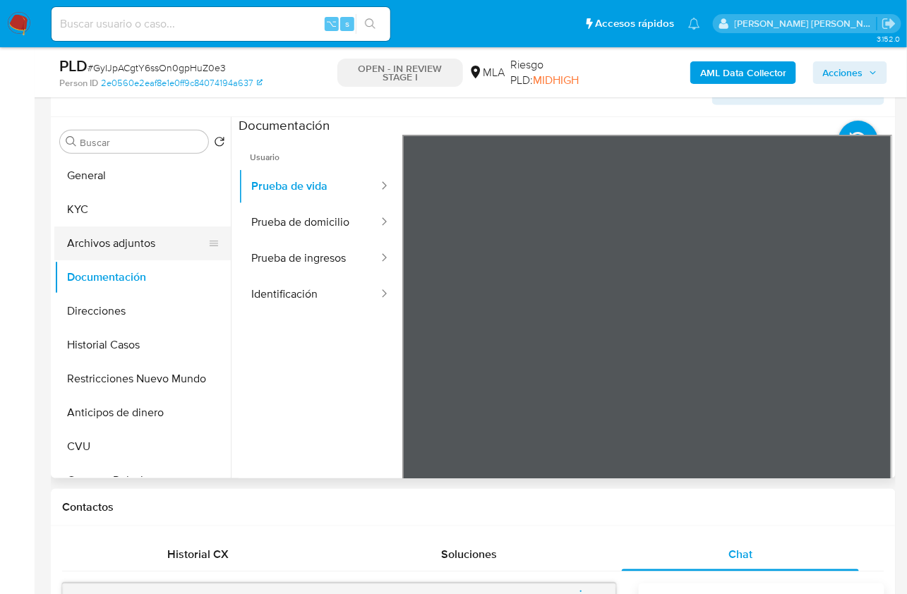
click at [128, 255] on button "Archivos adjuntos" at bounding box center [136, 244] width 165 height 34
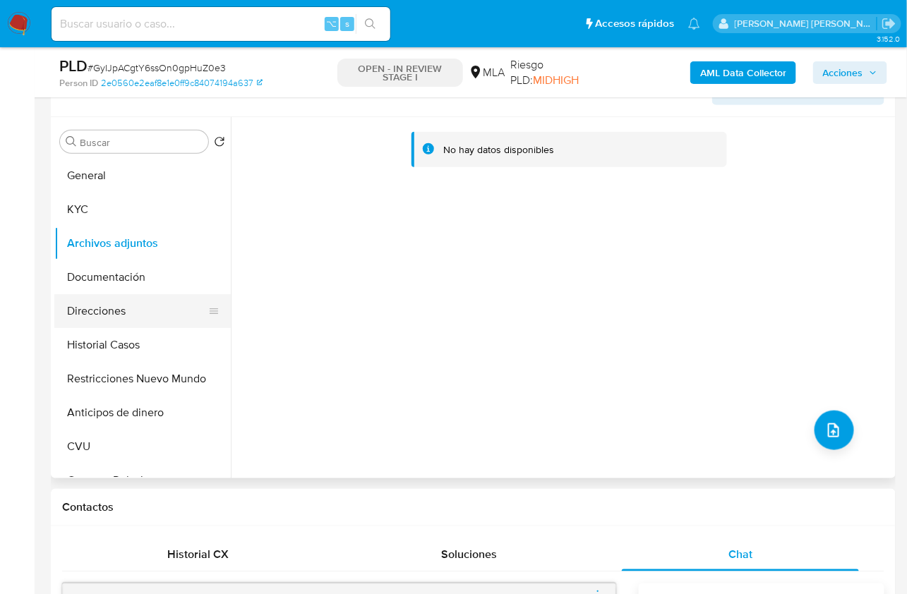
click at [130, 301] on button "Direcciones" at bounding box center [136, 311] width 165 height 34
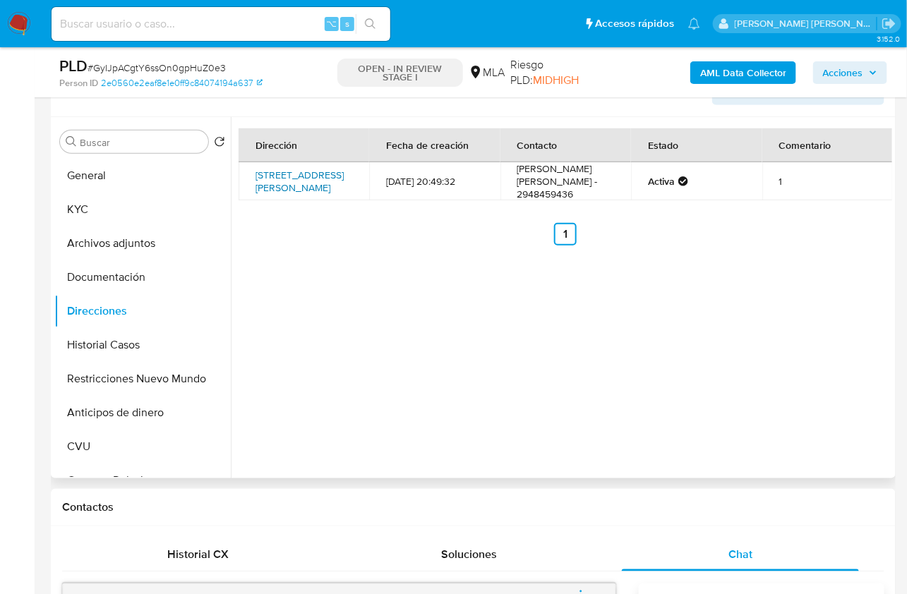
copy link "San Martín 215, Chos Malal, Neuquén, 8353, Argentina 215"
click at [138, 200] on button "KYC" at bounding box center [136, 210] width 165 height 34
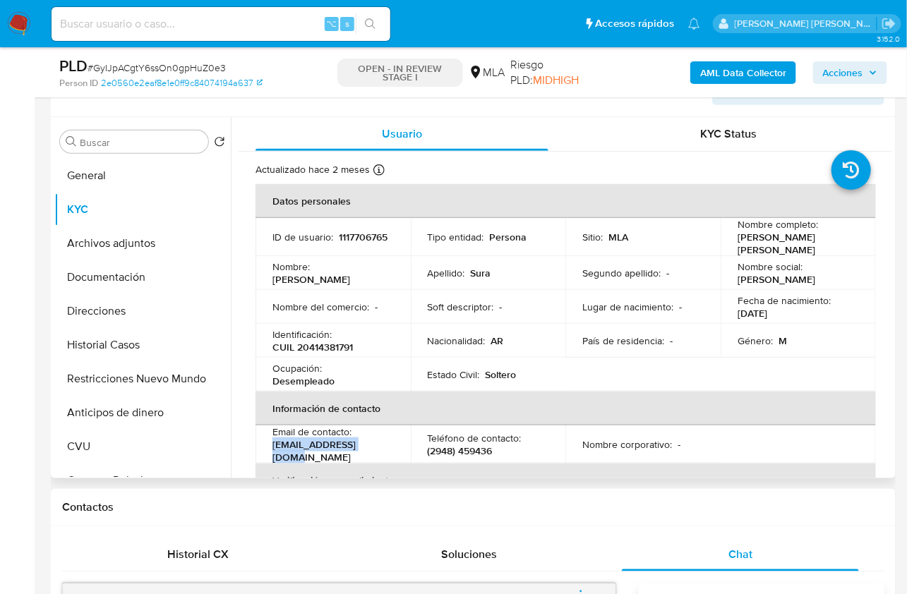
drag, startPoint x: 372, startPoint y: 445, endPoint x: 271, endPoint y: 446, distance: 101.0
click at [271, 446] on td "Email de contacto : suraayrton@gmail.com" at bounding box center [333, 445] width 155 height 38
copy p "suraayrton@gmail.com"
click at [402, 112] on div "Información de Usuario Ver Mirada por Persona" at bounding box center [473, 88] width 845 height 57
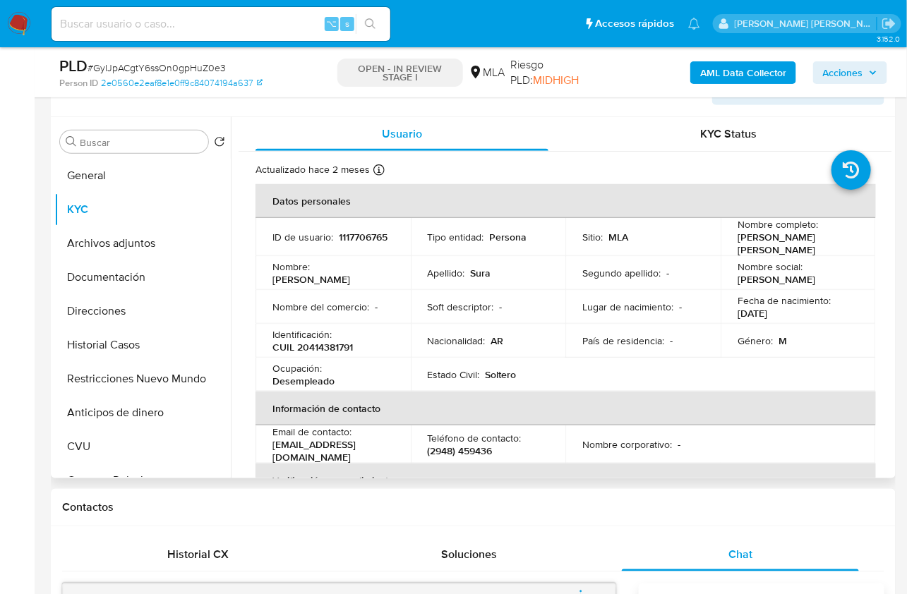
click at [402, 112] on div "Información de Usuario Ver Mirada por Persona" at bounding box center [473, 88] width 845 height 57
click at [419, 106] on div "Información de Usuario Ver Mirada por Persona" at bounding box center [473, 88] width 845 height 57
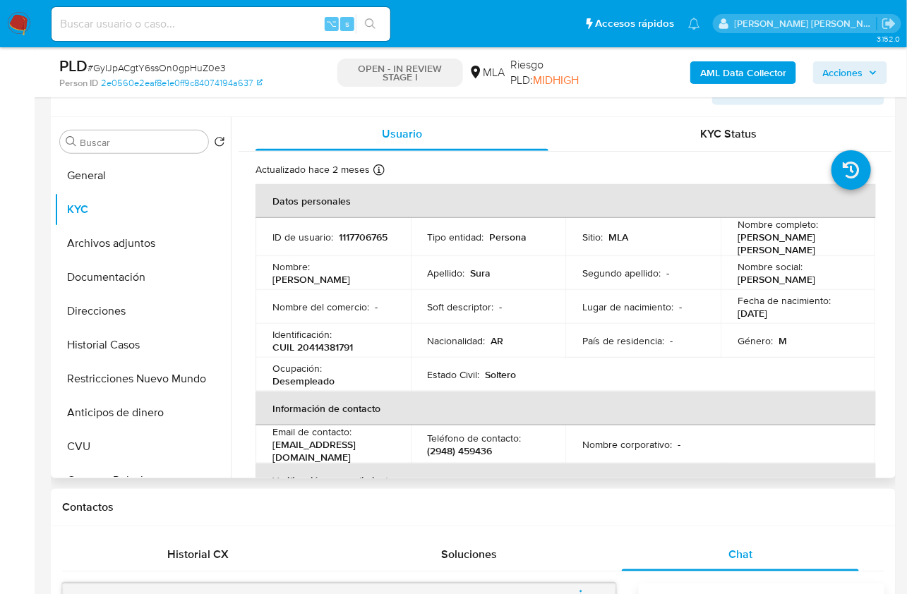
click at [428, 106] on div "Información de Usuario Ver Mirada por Persona" at bounding box center [473, 88] width 845 height 57
click at [409, 135] on span "Usuario" at bounding box center [402, 134] width 40 height 16
click at [442, 131] on div "Usuario" at bounding box center [402, 134] width 293 height 34
click at [383, 122] on div "Usuario" at bounding box center [402, 134] width 293 height 34
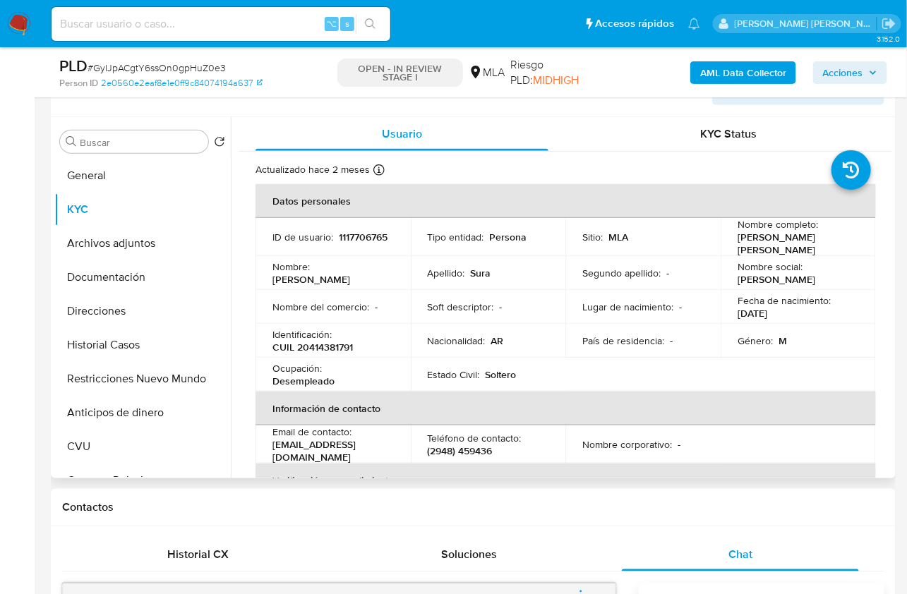
click at [702, 325] on td "País de residencia : -" at bounding box center [642, 341] width 155 height 34
click at [119, 279] on button "Documentación" at bounding box center [136, 277] width 165 height 34
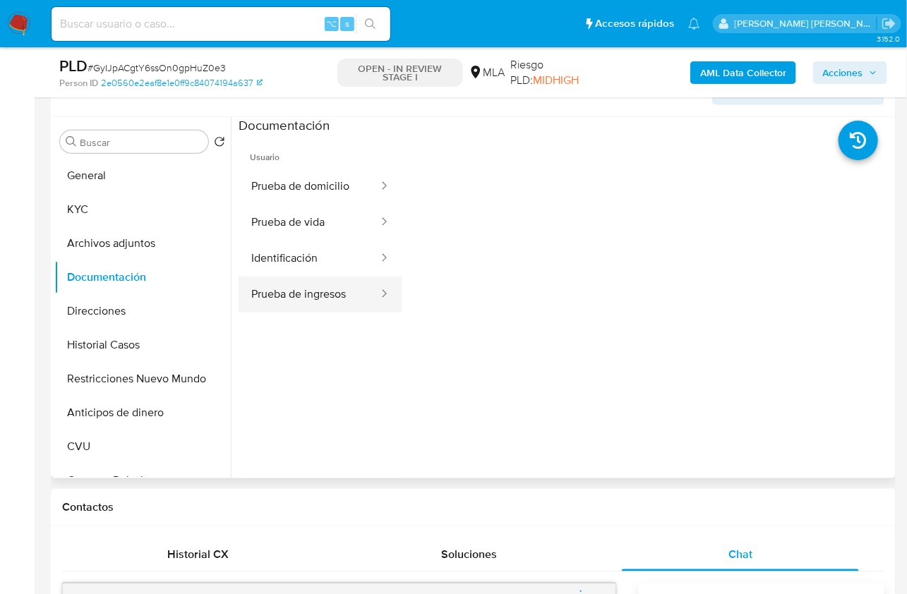
click at [300, 287] on button "Prueba de ingresos" at bounding box center [309, 295] width 141 height 36
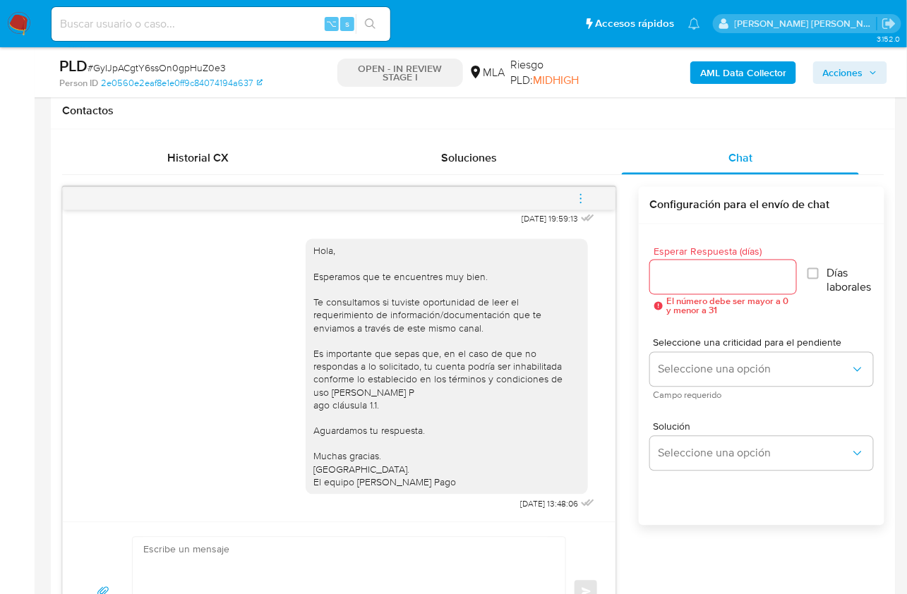
scroll to position [647, 0]
click at [582, 193] on icon "menu-action" at bounding box center [581, 197] width 13 height 13
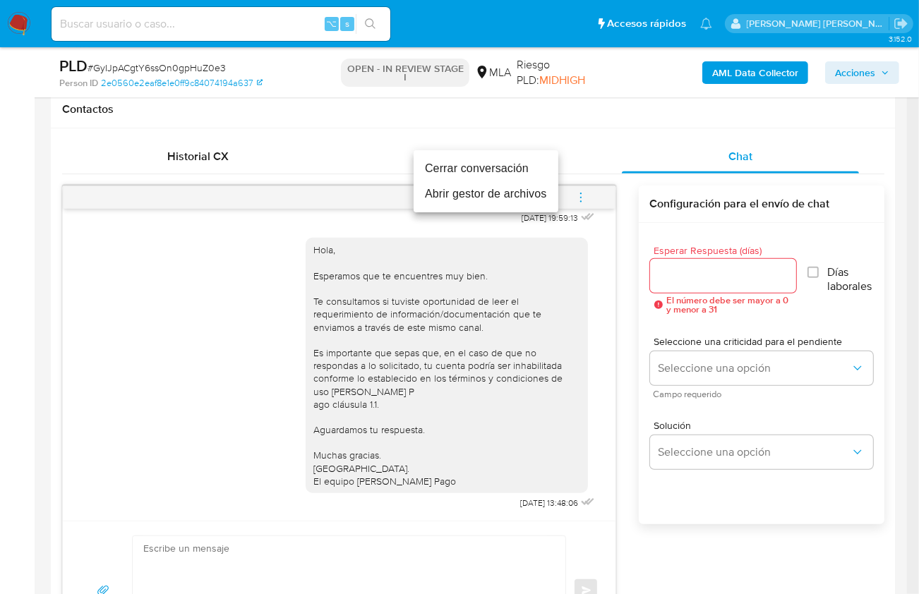
click at [474, 168] on li "Cerrar conversación" at bounding box center [486, 168] width 145 height 25
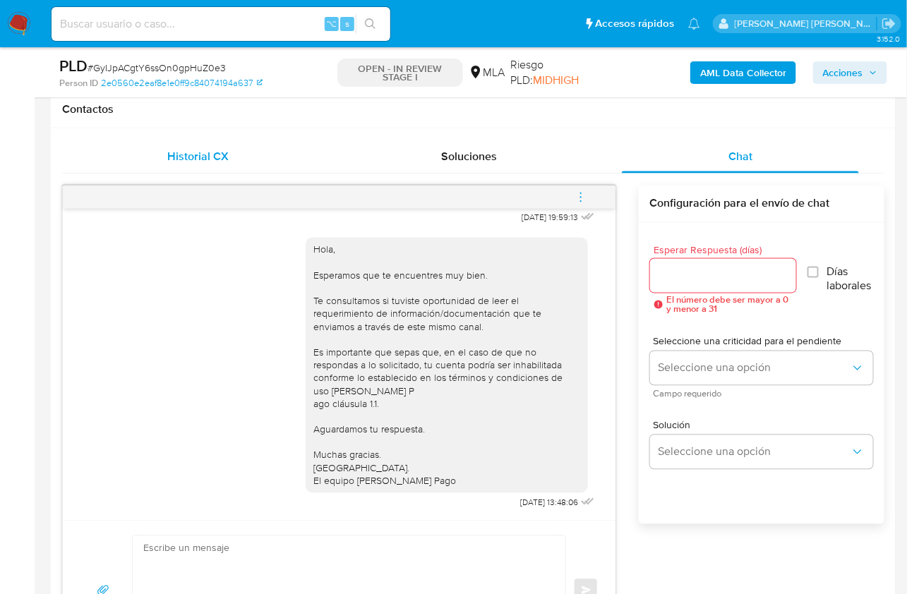
click at [222, 150] on span "Historial CX" at bounding box center [197, 156] width 61 height 16
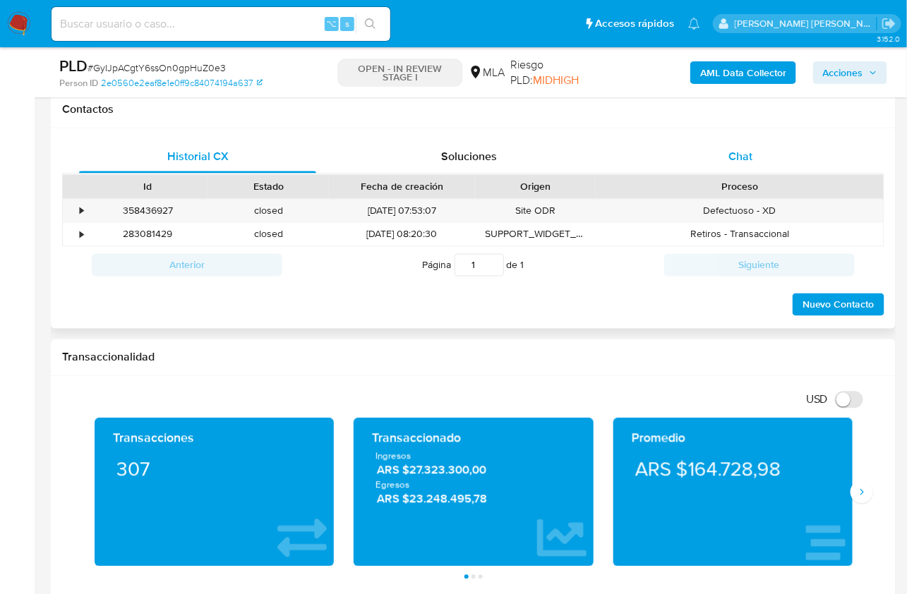
click at [734, 148] on span "Chat" at bounding box center [741, 156] width 24 height 16
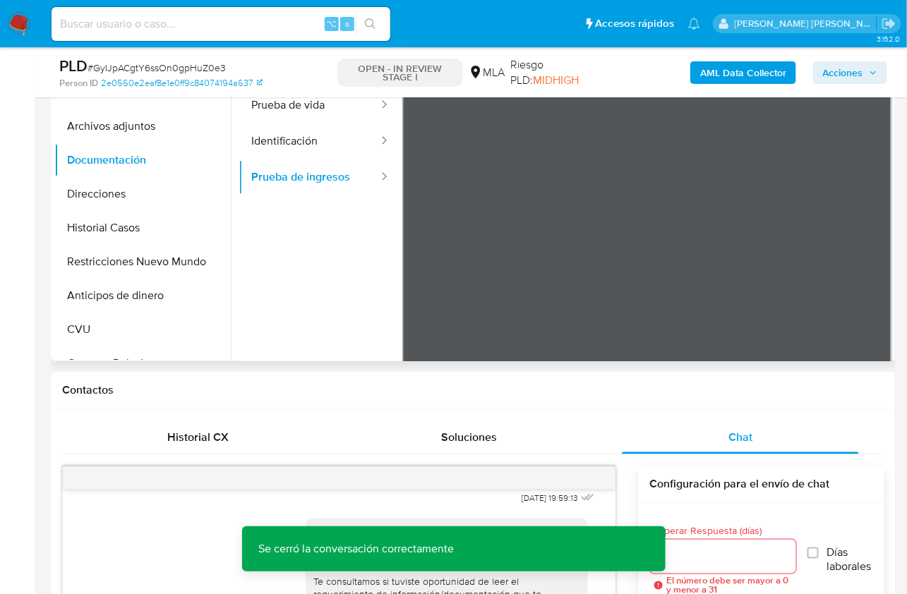
scroll to position [364, 0]
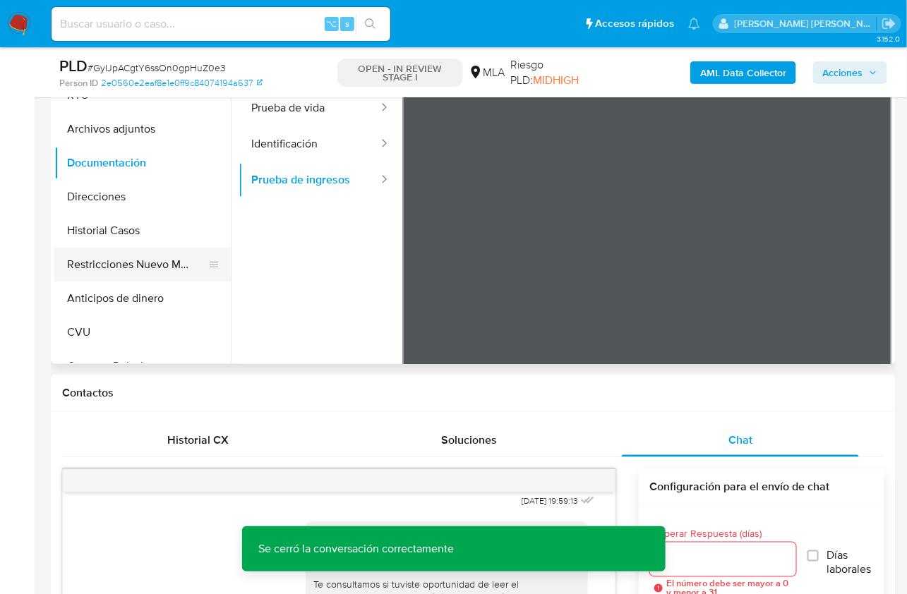
click at [150, 272] on button "Restricciones Nuevo Mundo" at bounding box center [136, 265] width 165 height 34
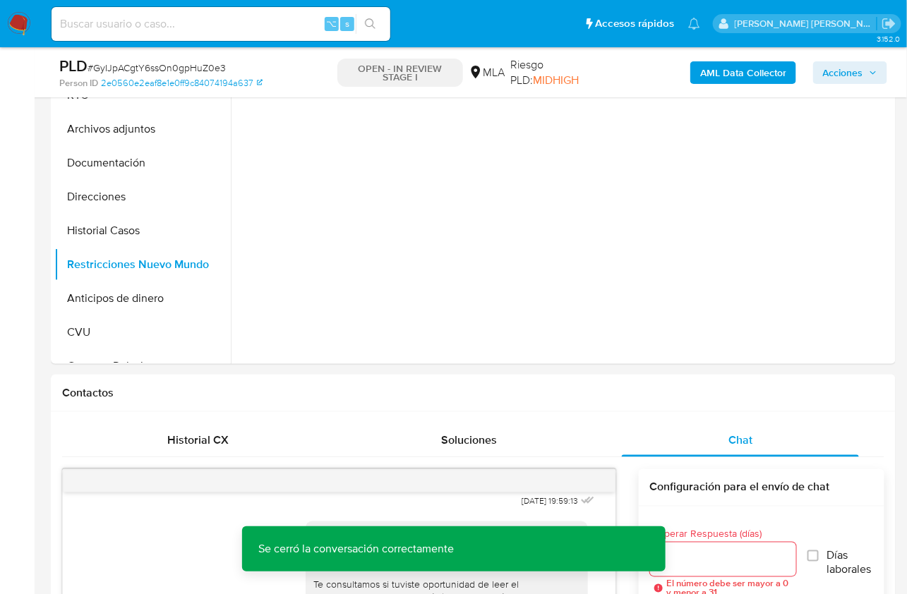
click at [719, 70] on b "AML Data Collector" at bounding box center [743, 72] width 86 height 23
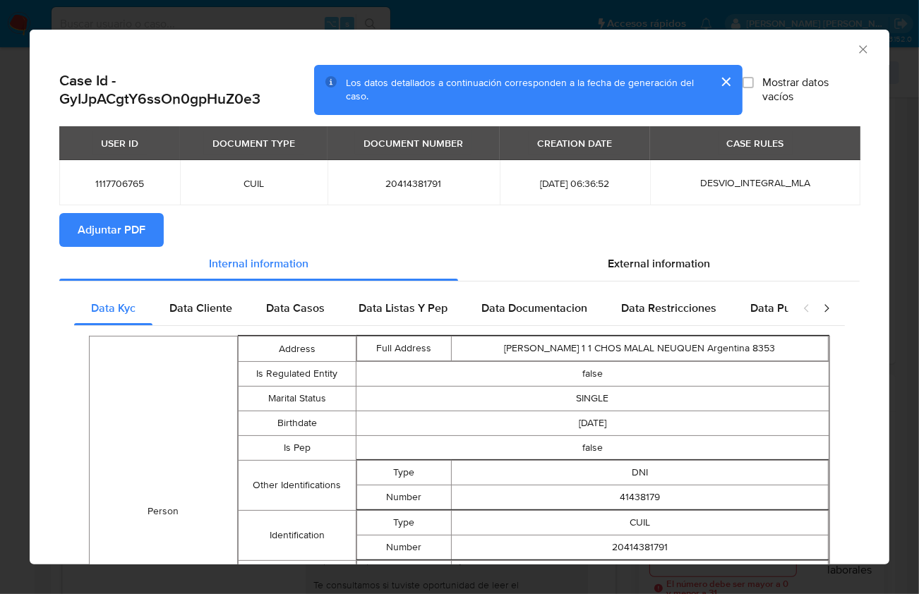
click at [121, 224] on span "Adjuntar PDF" at bounding box center [112, 230] width 68 height 31
click at [856, 44] on icon "Cerrar ventana" at bounding box center [863, 49] width 14 height 14
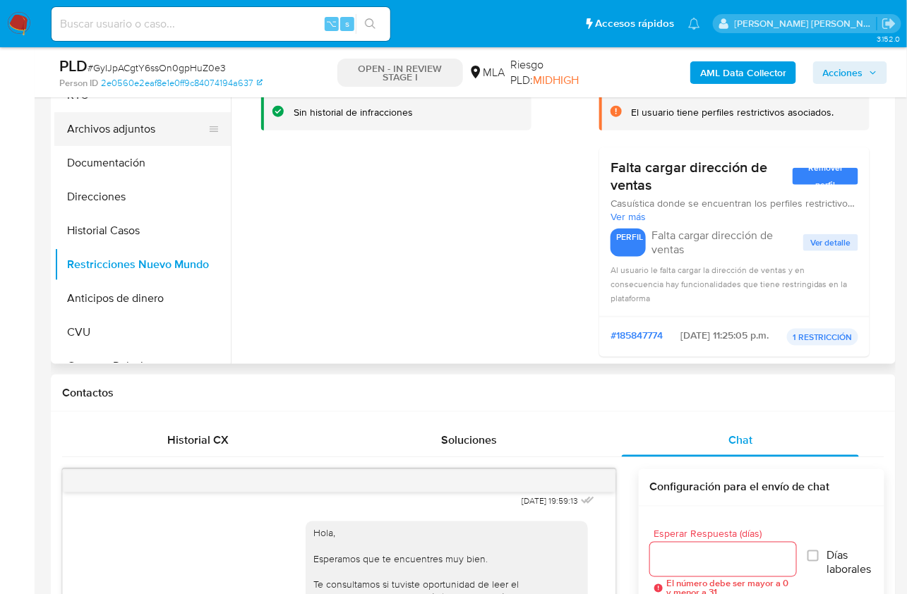
click at [132, 124] on button "Archivos adjuntos" at bounding box center [136, 129] width 165 height 34
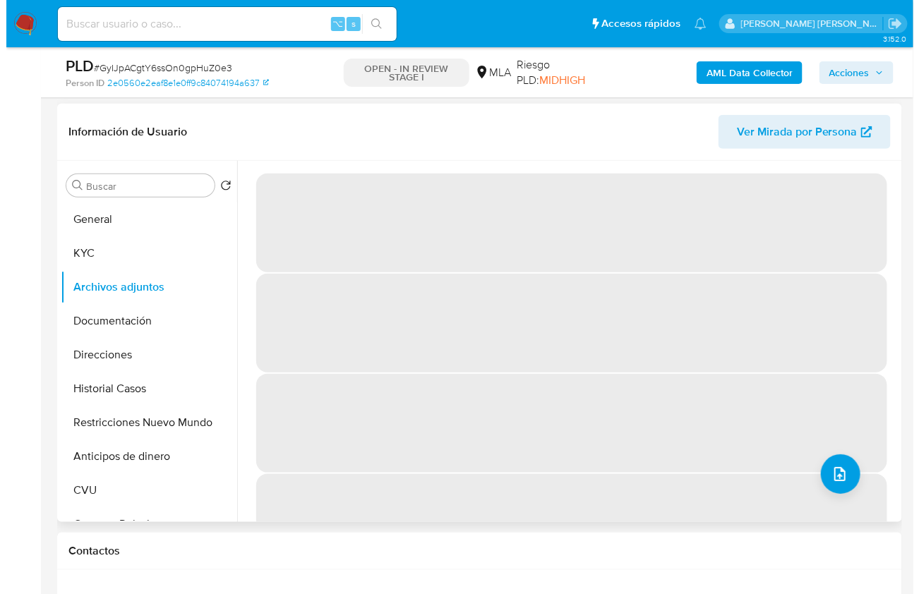
scroll to position [175, 0]
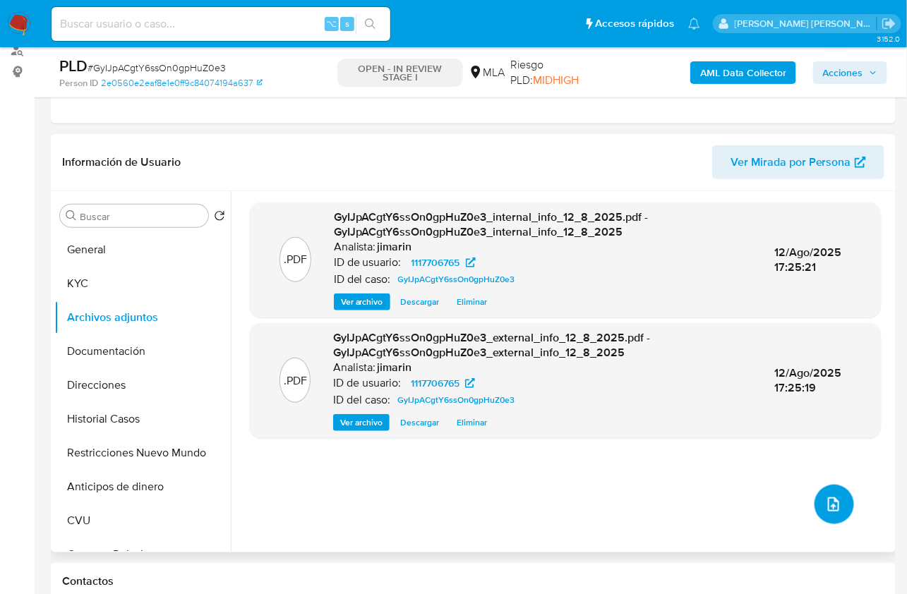
click at [825, 496] on icon "upload-file" at bounding box center [833, 504] width 17 height 17
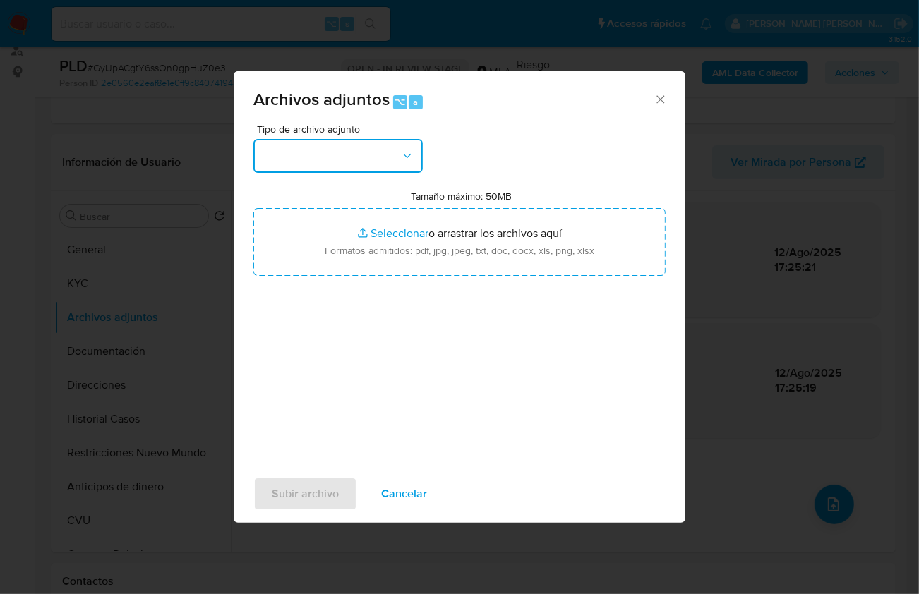
click at [308, 143] on button "button" at bounding box center [337, 156] width 169 height 34
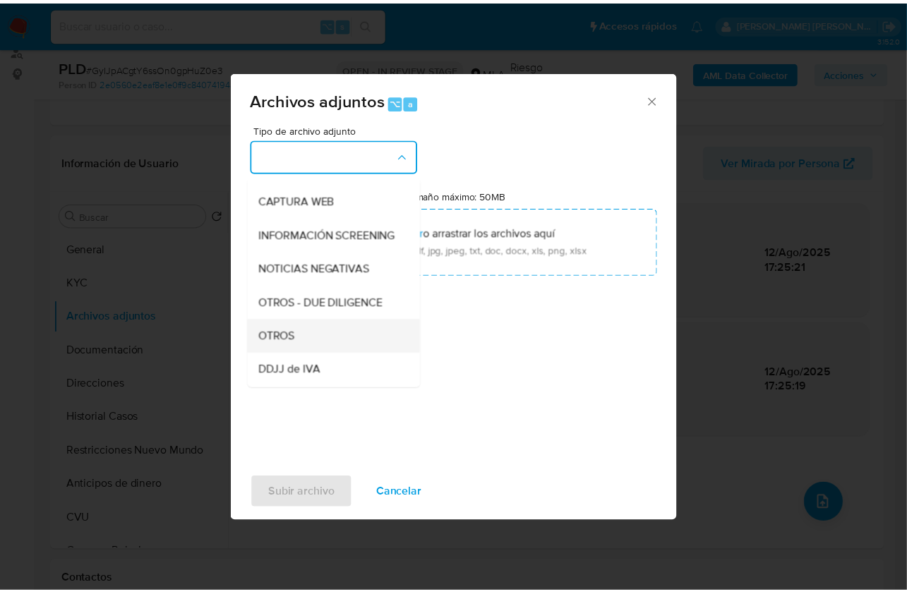
scroll to position [194, 0]
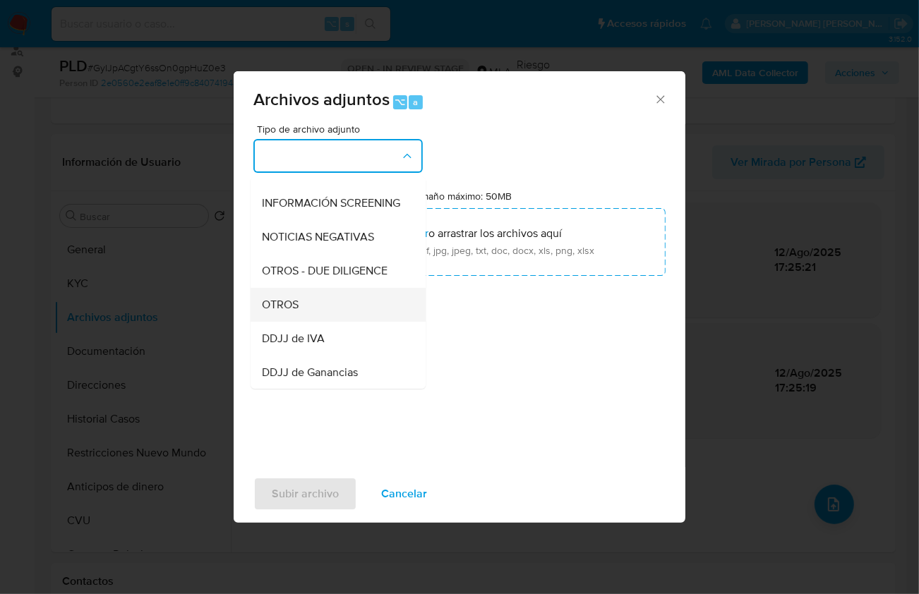
click at [301, 319] on div "OTROS" at bounding box center [334, 304] width 144 height 34
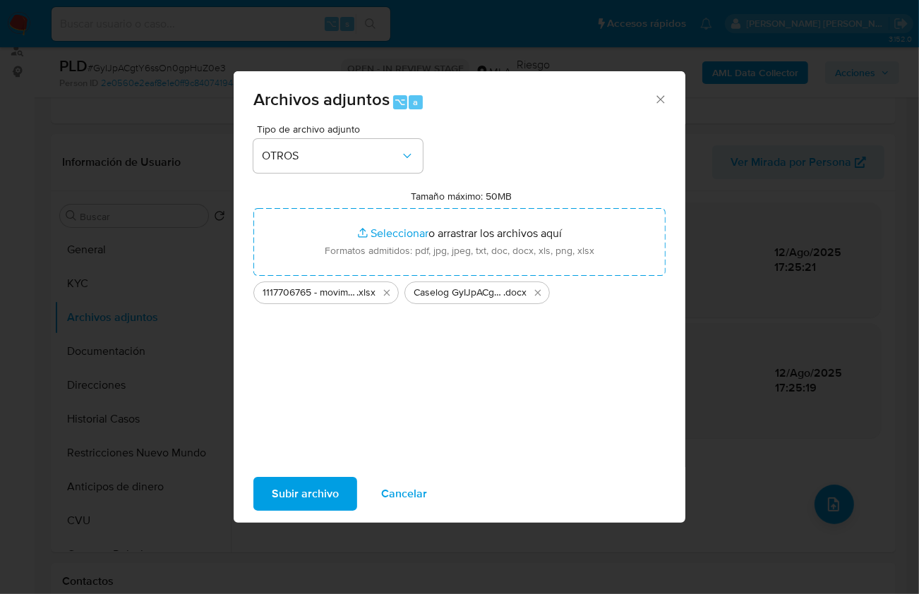
click at [309, 497] on span "Subir archivo" at bounding box center [305, 494] width 67 height 31
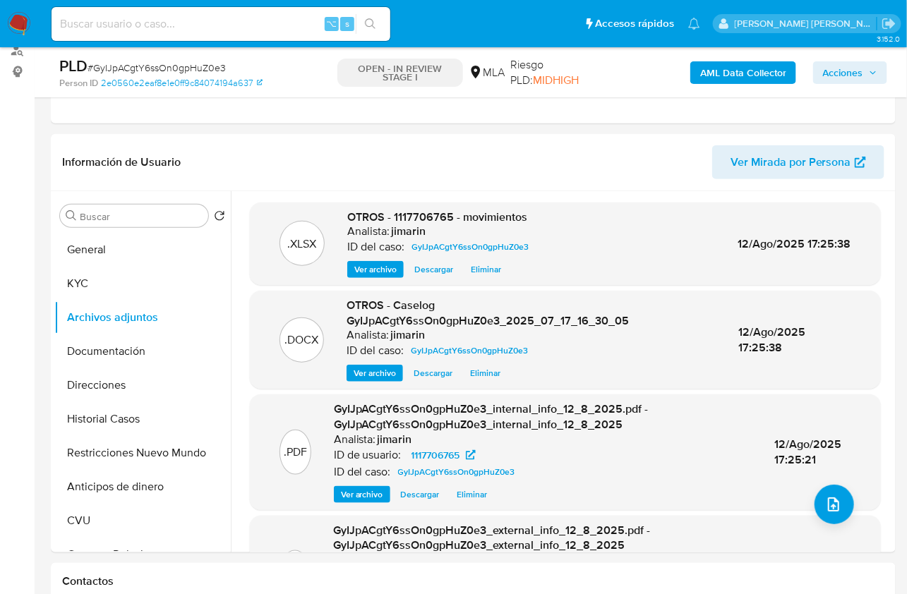
click at [868, 72] on span "Acciones" at bounding box center [850, 73] width 54 height 20
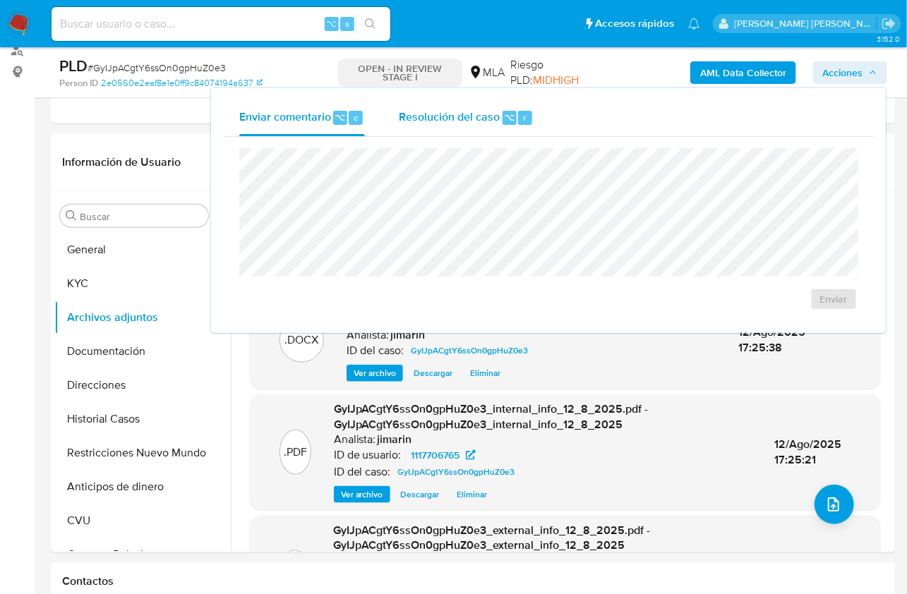
click at [485, 106] on div "Resolución del caso ⌥ r" at bounding box center [466, 118] width 135 height 37
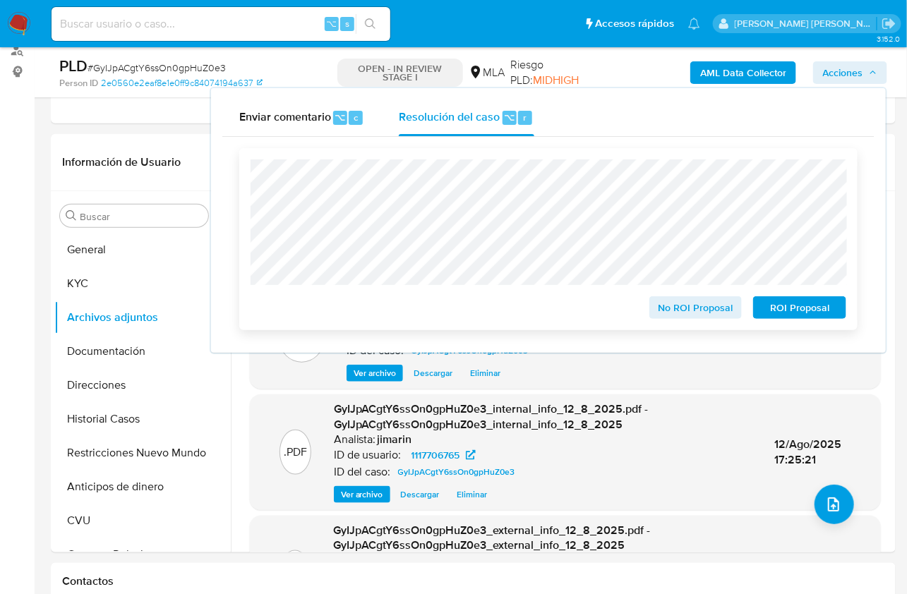
click at [676, 314] on span "No ROI Proposal" at bounding box center [695, 308] width 73 height 20
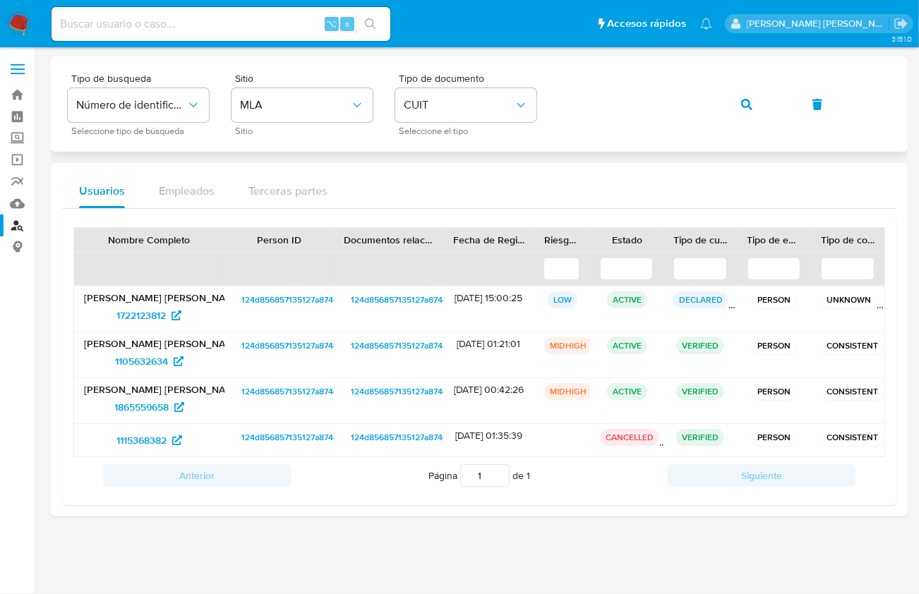
click at [718, 101] on div "Tipo de busqueda Número de identificación Seleccione tipo de búsqueda Sitio MLA…" at bounding box center [479, 103] width 823 height 61
click at [745, 104] on icon "button" at bounding box center [746, 104] width 11 height 11
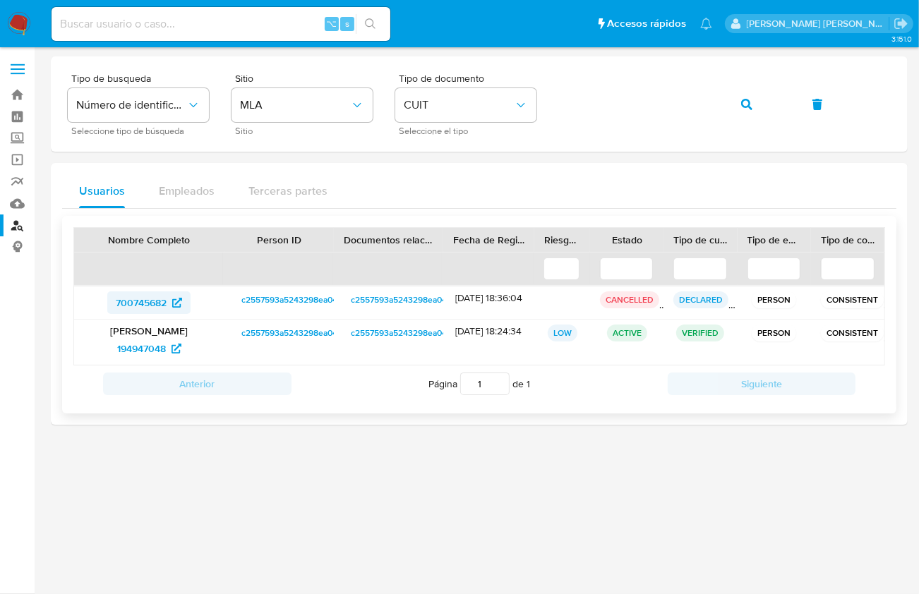
click at [147, 308] on span "700745682" at bounding box center [141, 303] width 51 height 23
click at [123, 349] on span "194947048" at bounding box center [141, 348] width 49 height 23
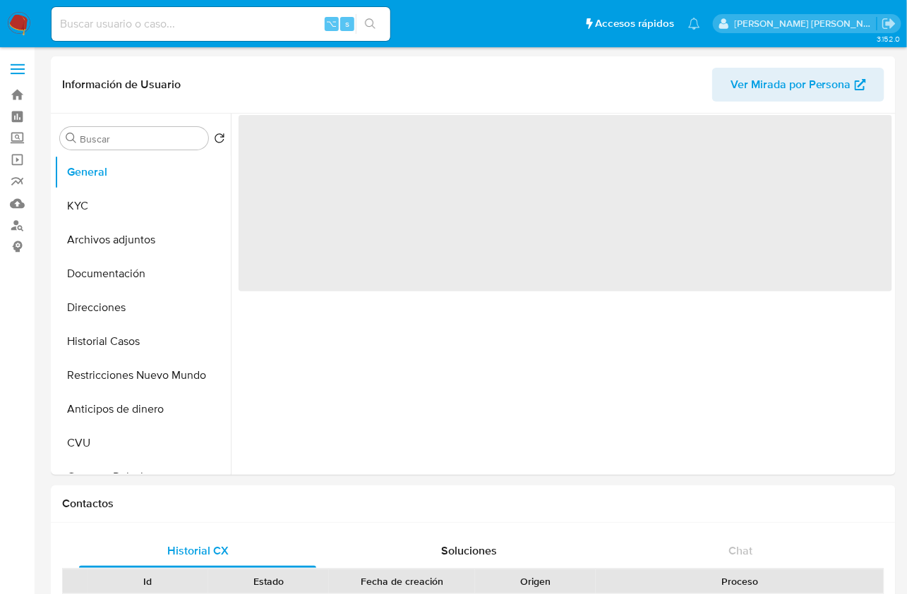
click at [134, 327] on button "Historial Casos" at bounding box center [142, 342] width 176 height 34
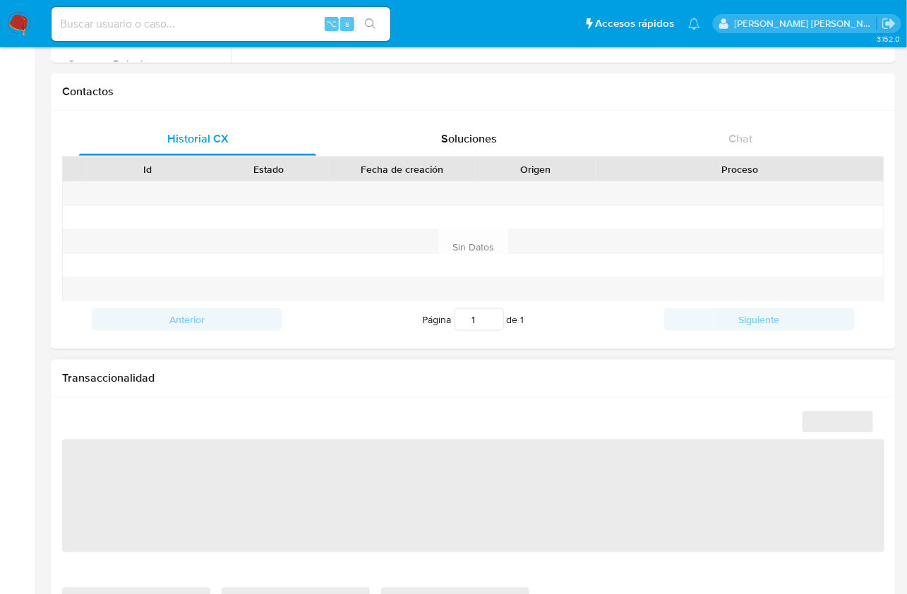
select select "10"
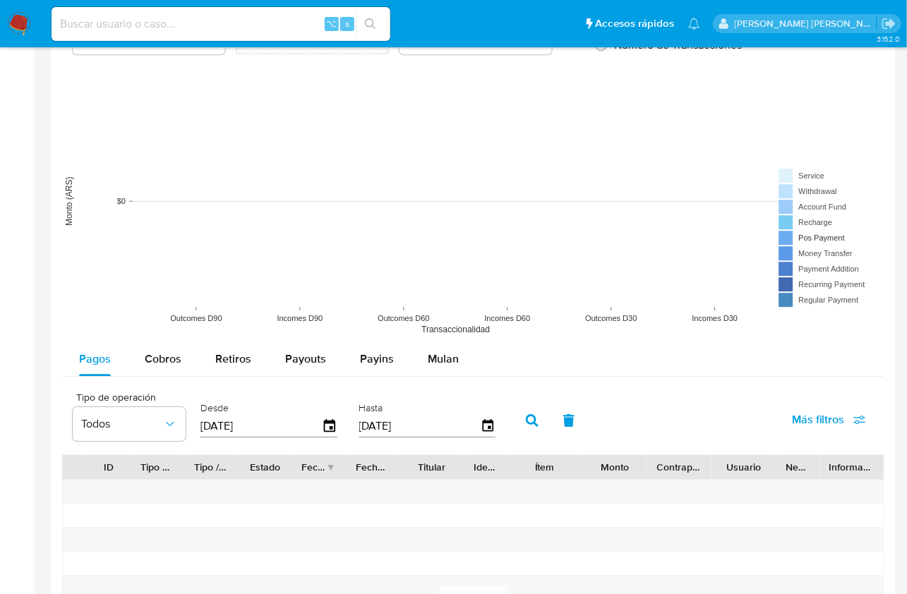
scroll to position [1539, 0]
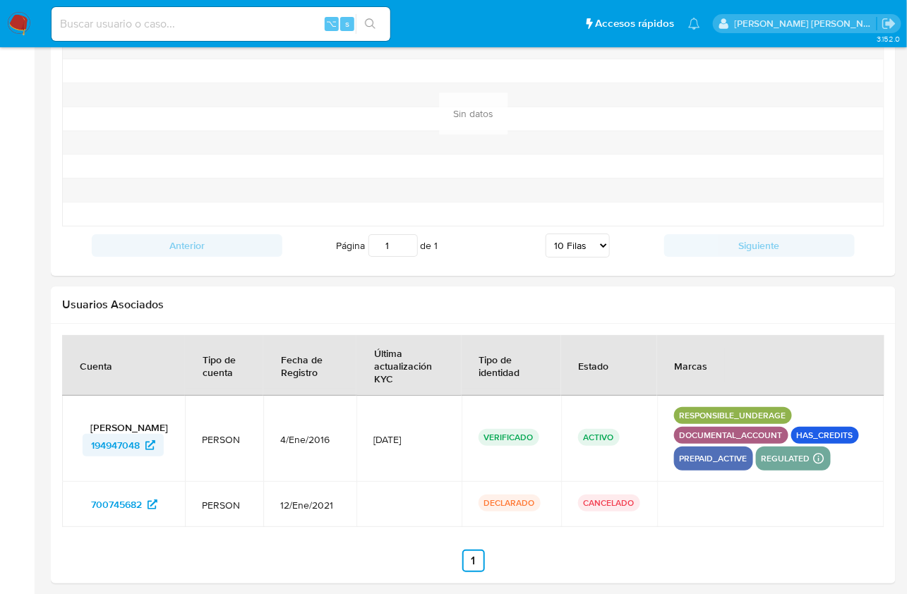
click at [119, 438] on span "194947048" at bounding box center [115, 445] width 49 height 23
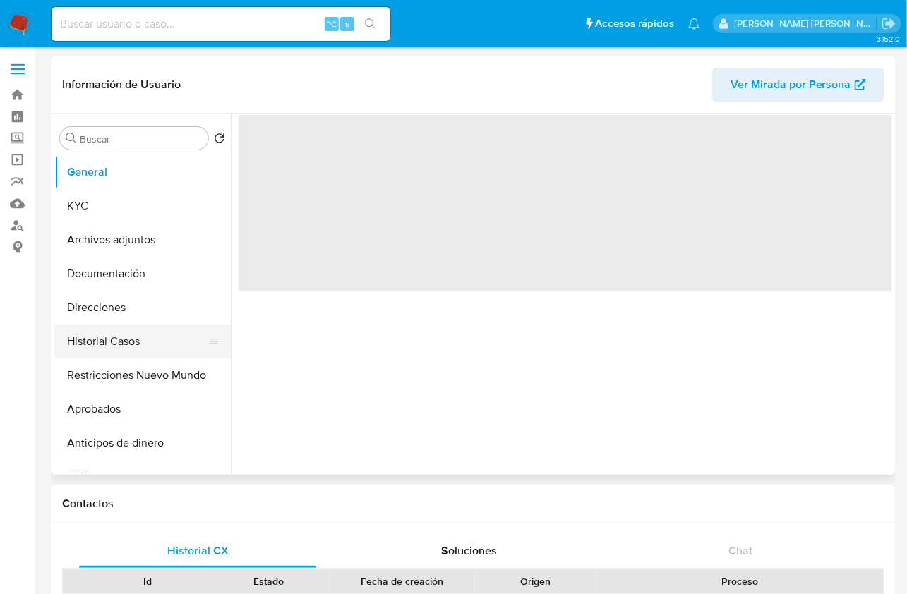
click at [148, 343] on button "Historial Casos" at bounding box center [136, 342] width 165 height 34
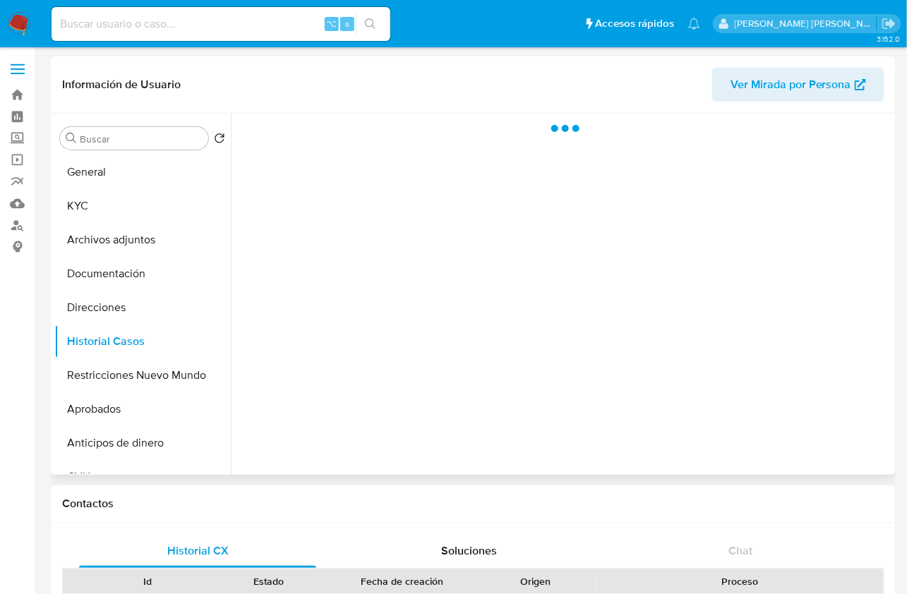
select select "10"
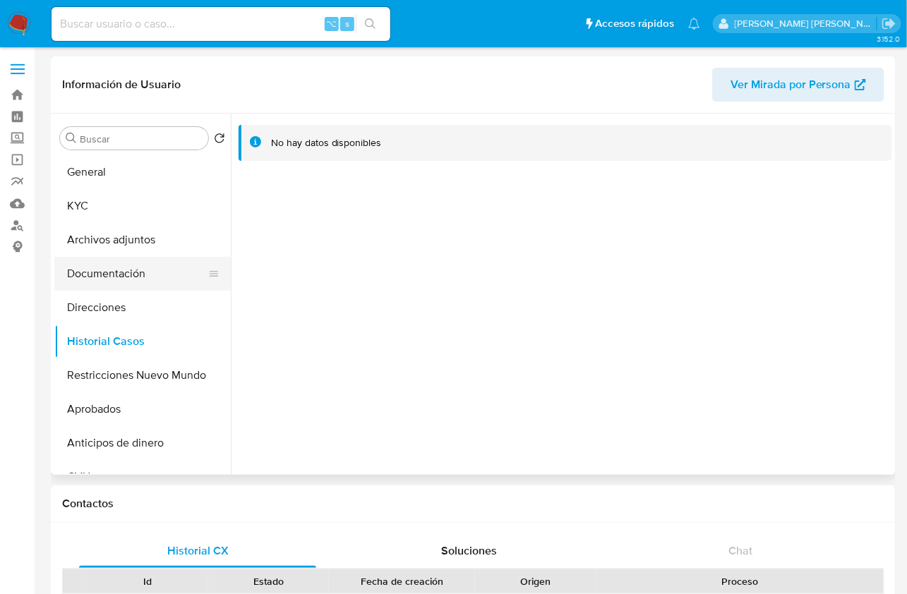
click at [136, 275] on button "Documentación" at bounding box center [136, 274] width 165 height 34
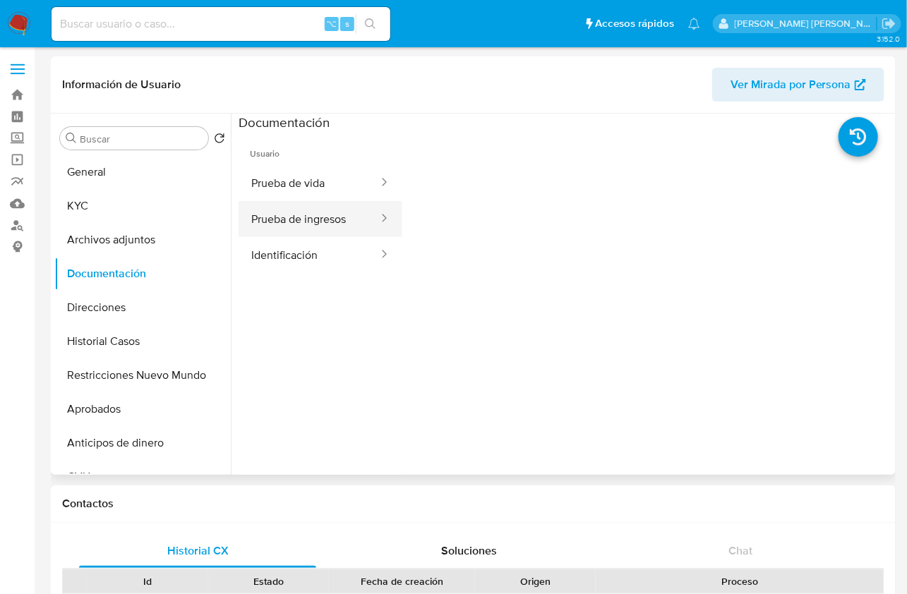
click at [349, 215] on button "Prueba de ingresos" at bounding box center [309, 219] width 141 height 36
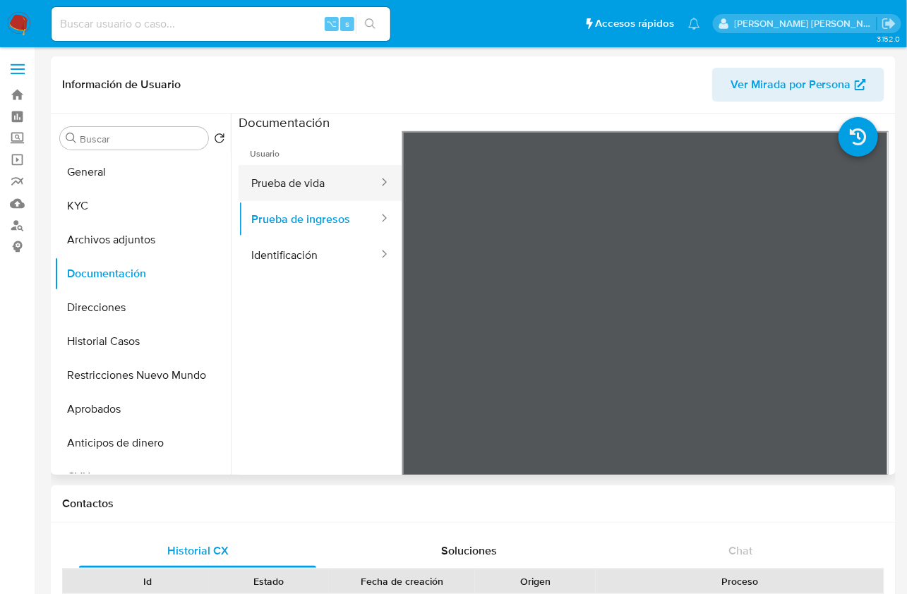
click at [269, 189] on button "Prueba de vida" at bounding box center [309, 183] width 141 height 36
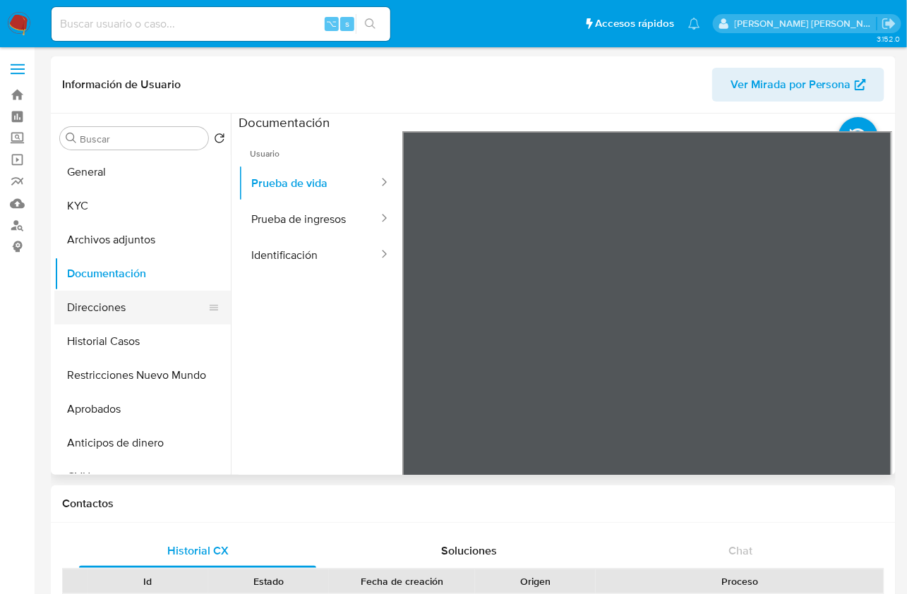
click at [145, 304] on button "Direcciones" at bounding box center [136, 308] width 165 height 34
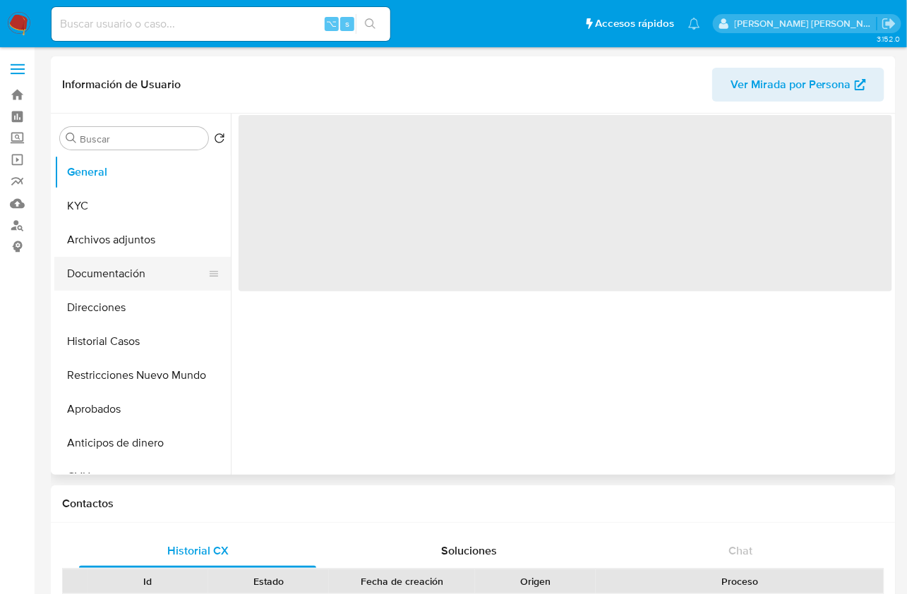
click at [117, 275] on button "Documentación" at bounding box center [136, 274] width 165 height 34
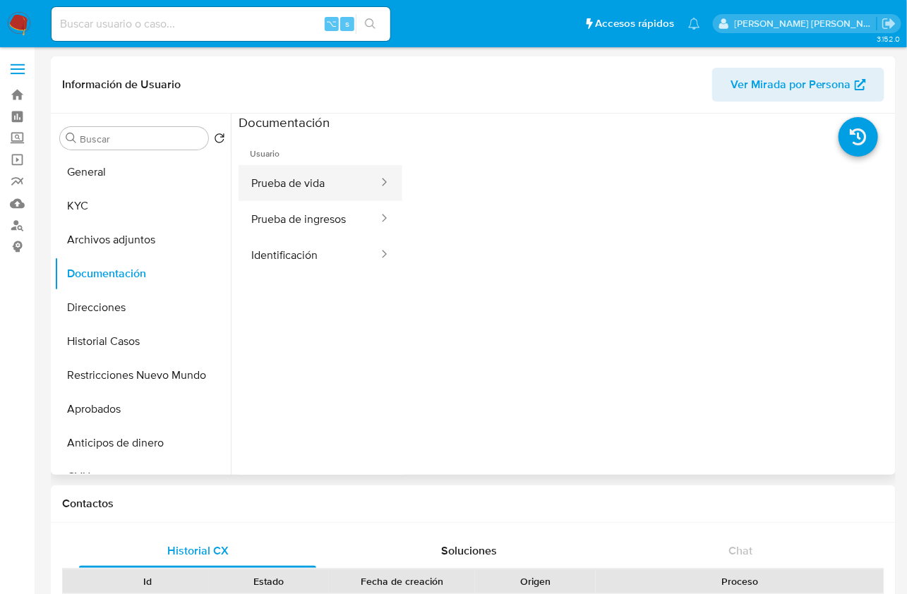
select select "10"
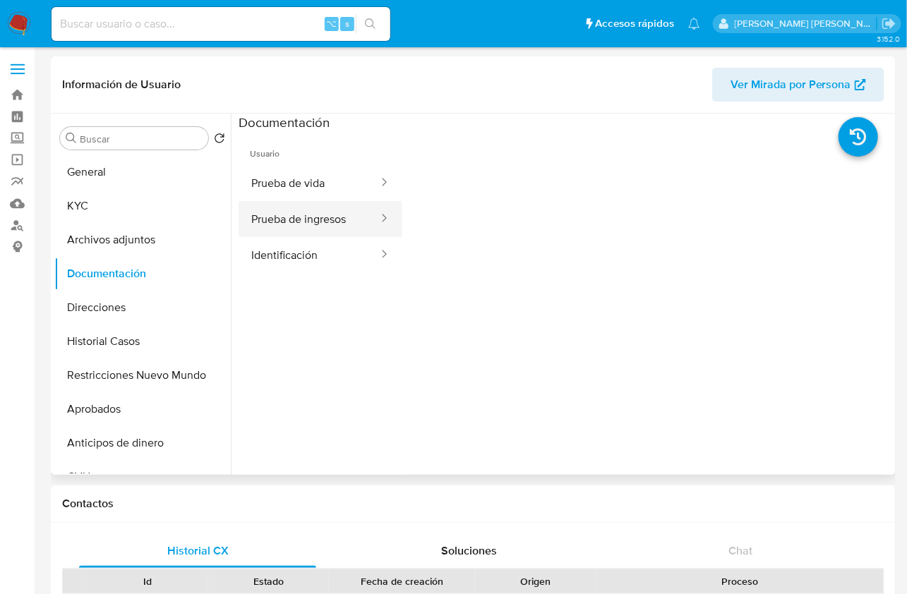
click at [323, 215] on button "Prueba de ingresos" at bounding box center [309, 219] width 141 height 36
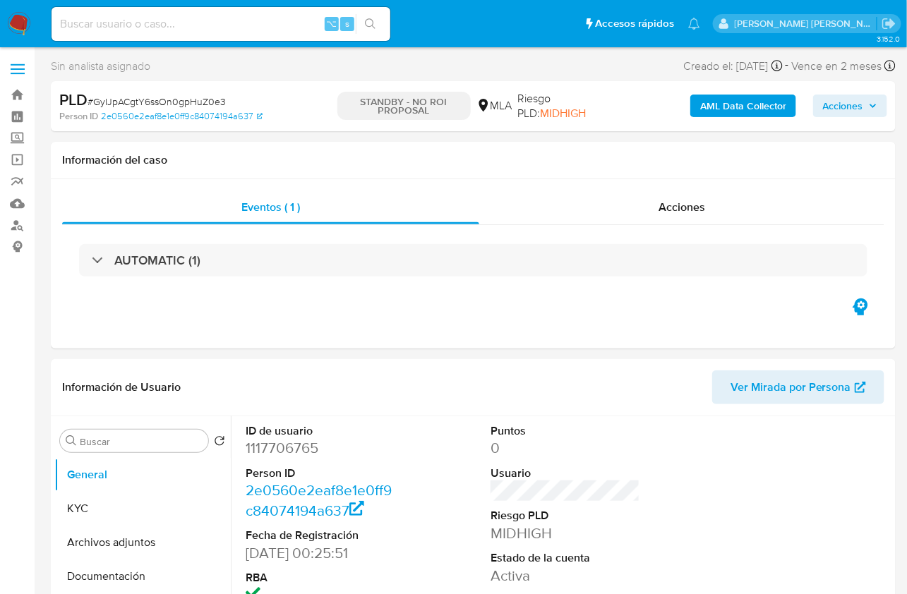
select select "10"
